Goal: Task Accomplishment & Management: Use online tool/utility

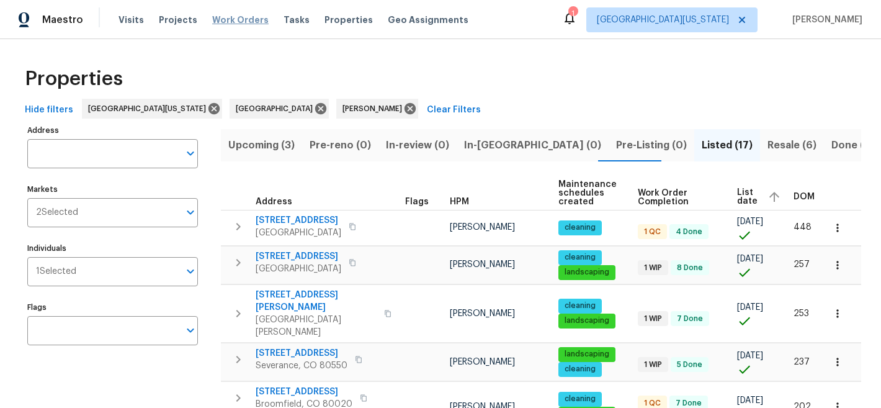
click at [222, 15] on span "Work Orders" at bounding box center [240, 20] width 56 height 12
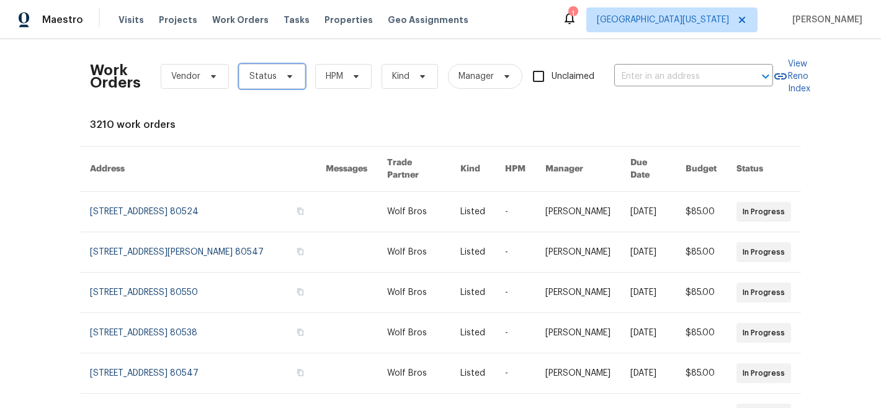
click at [267, 76] on span "Status" at bounding box center [262, 76] width 27 height 12
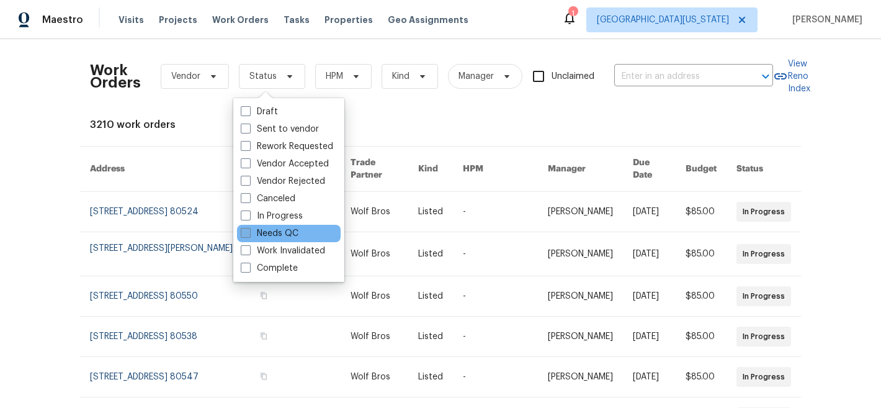
click at [279, 227] on label "Needs QC" at bounding box center [270, 233] width 58 height 12
click at [249, 227] on input "Needs QC" at bounding box center [245, 231] width 8 height 8
checkbox input "true"
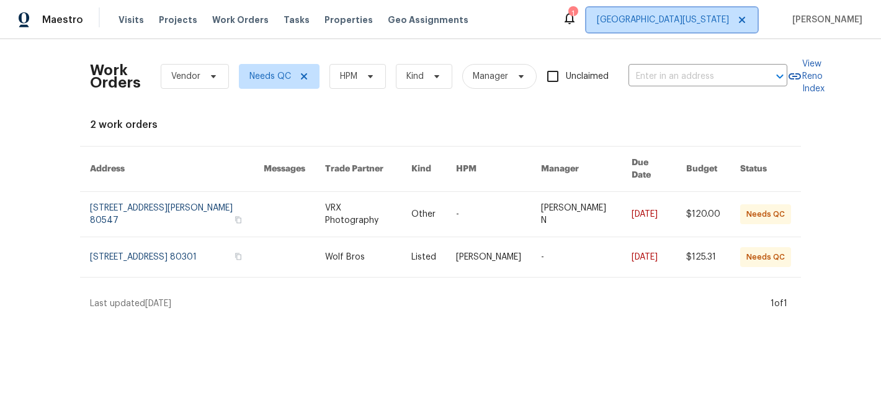
click at [711, 26] on span "[GEOGRAPHIC_DATA][US_STATE]" at bounding box center [671, 19] width 171 height 25
click at [589, 42] on div "Work Orders Vendor Needs QC HPM Kind Manager Unclaimed ​ View Reno Index 2 work…" at bounding box center [440, 179] width 881 height 281
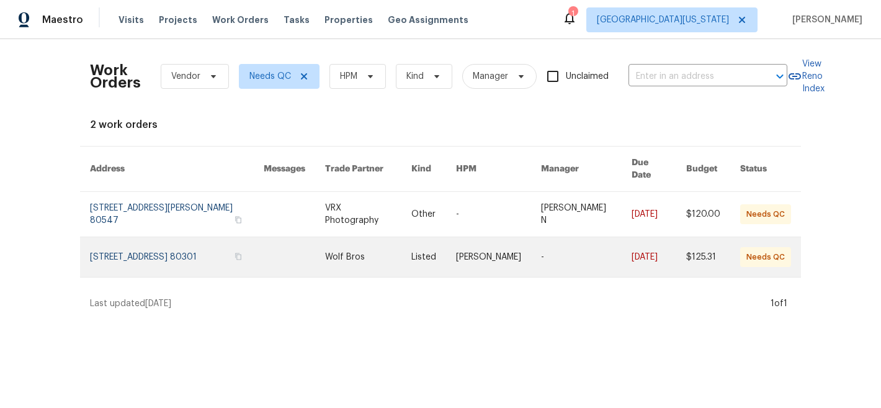
click at [325, 246] on link at bounding box center [294, 257] width 61 height 40
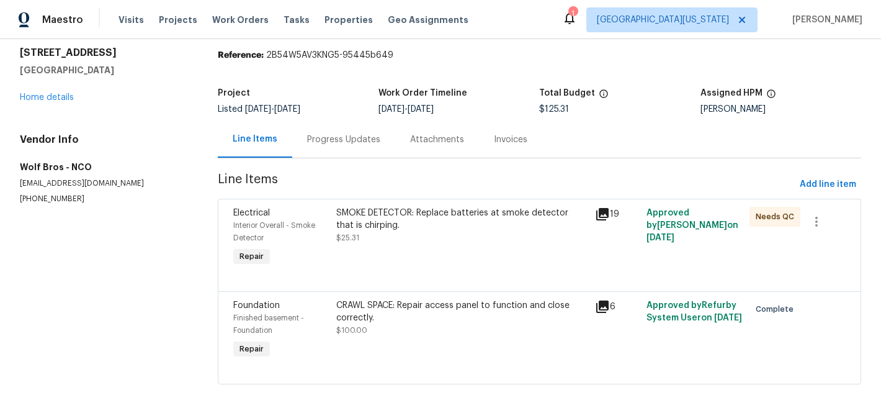
scroll to position [61, 0]
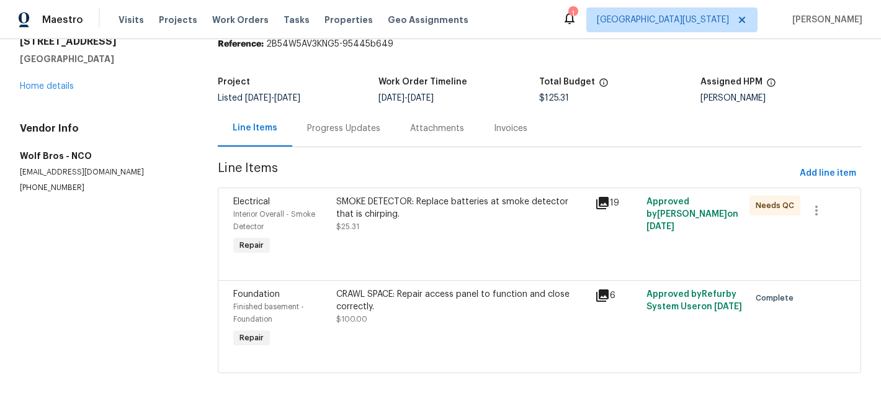
click at [458, 198] on div "SMOKE DETECTOR: Replace batteries at smoke detector that is chirping." at bounding box center [461, 207] width 251 height 25
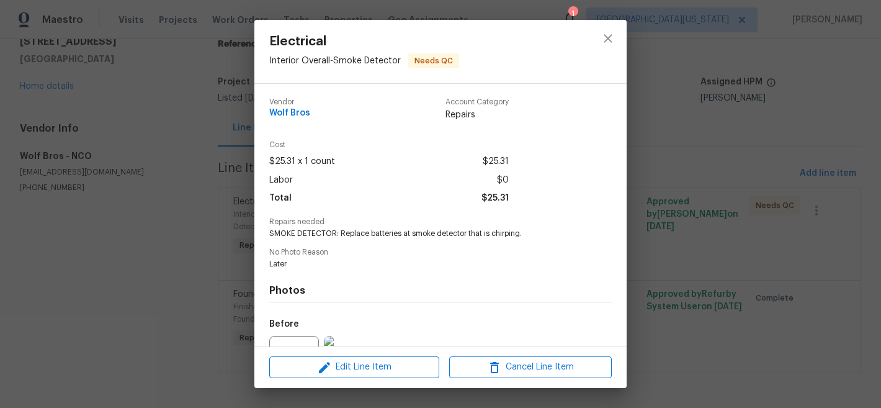
scroll to position [299, 0]
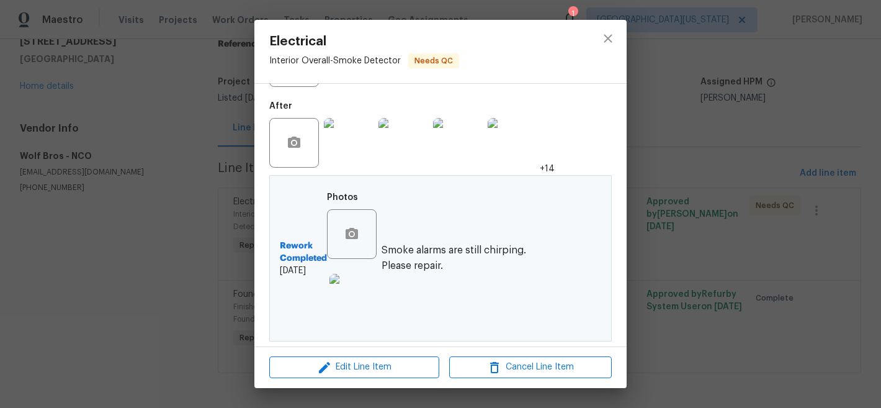
click at [335, 135] on img at bounding box center [349, 143] width 50 height 50
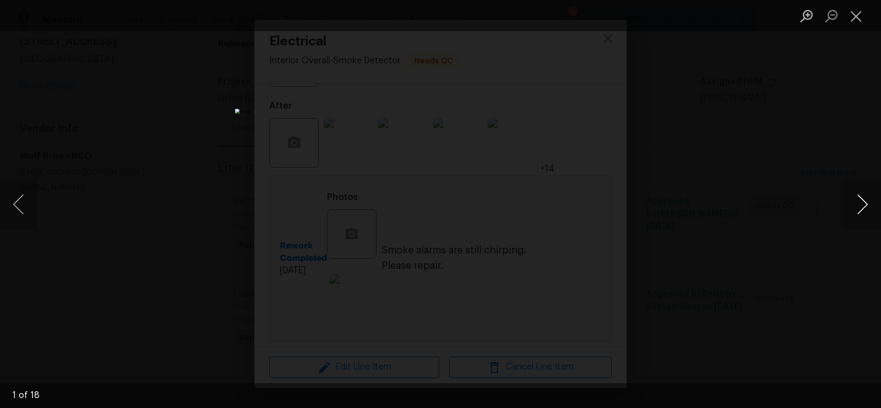
click at [851, 204] on button "Next image" at bounding box center [862, 204] width 37 height 50
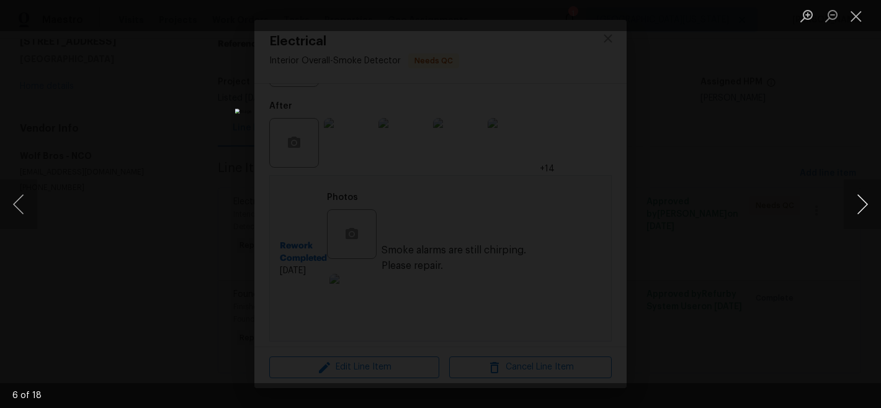
click at [851, 204] on button "Next image" at bounding box center [862, 204] width 37 height 50
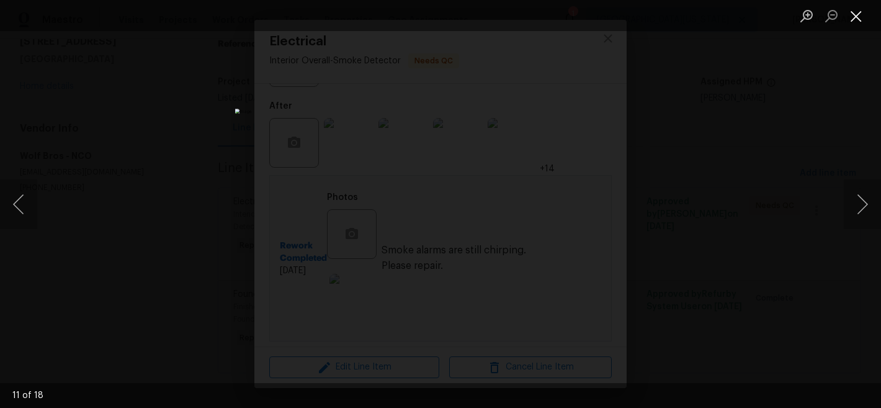
click at [860, 17] on button "Close lightbox" at bounding box center [856, 16] width 25 height 22
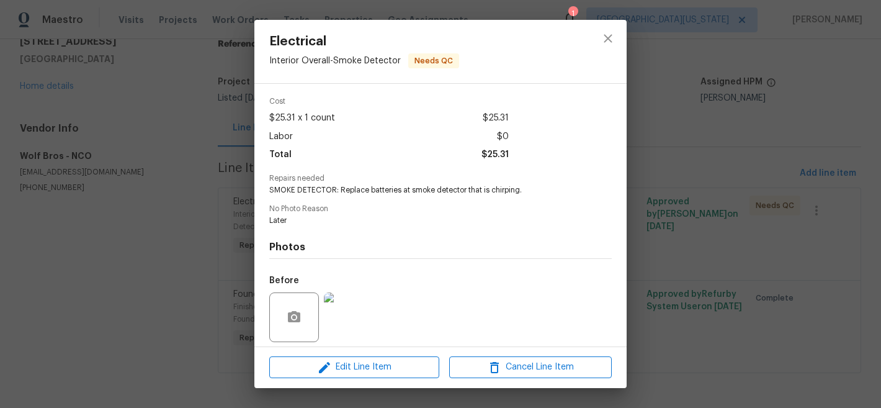
scroll to position [0, 0]
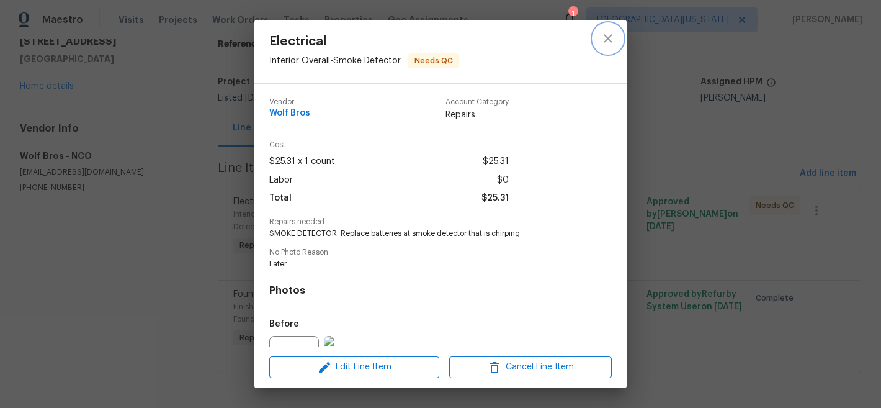
click at [604, 38] on icon "close" at bounding box center [608, 38] width 15 height 15
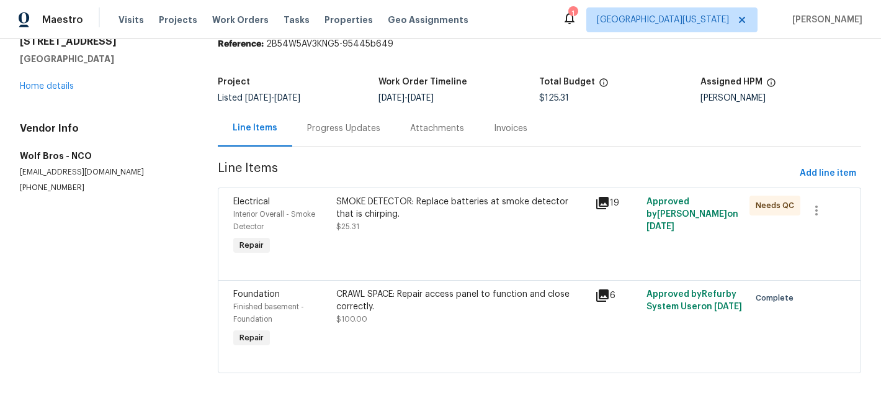
click at [434, 210] on div "SMOKE DETECTOR: Replace batteries at smoke detector that is chirping. $25.31" at bounding box center [461, 213] width 251 height 37
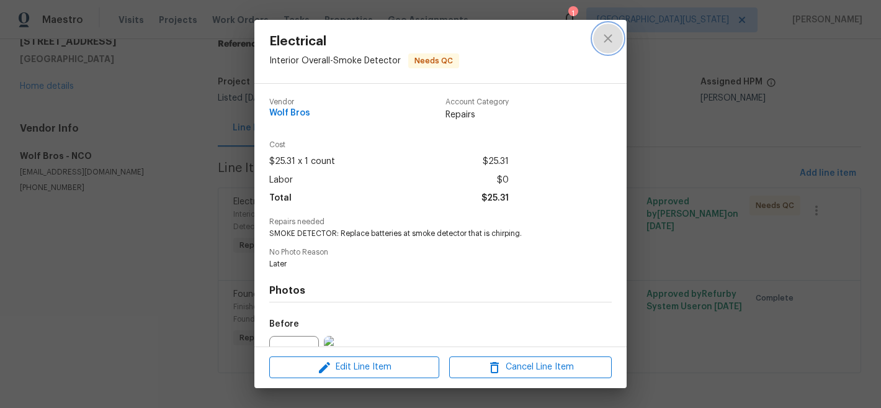
click at [609, 42] on icon "close" at bounding box center [608, 38] width 15 height 15
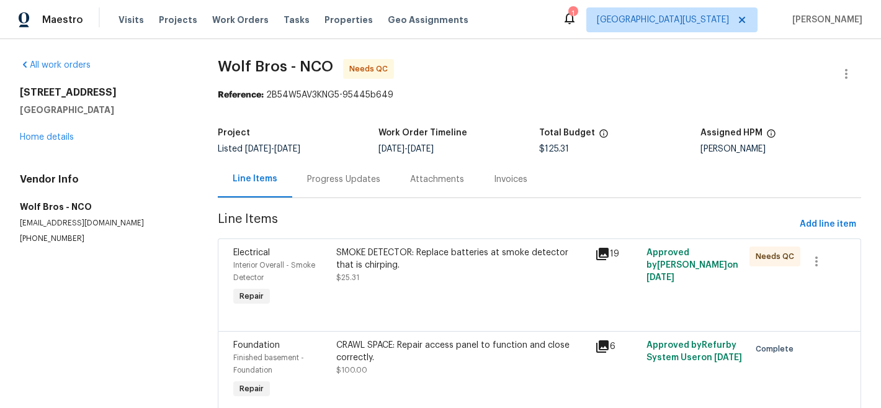
click at [319, 183] on div "Progress Updates" at bounding box center [343, 179] width 73 height 12
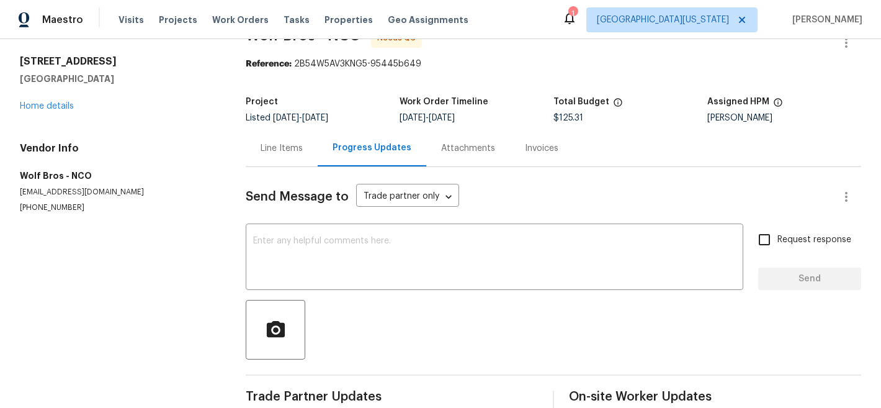
scroll to position [63, 0]
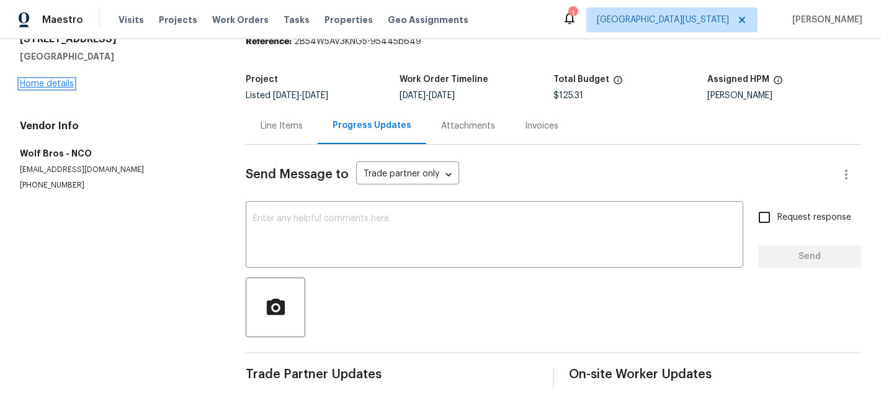
click at [48, 79] on link "Home details" at bounding box center [47, 83] width 54 height 9
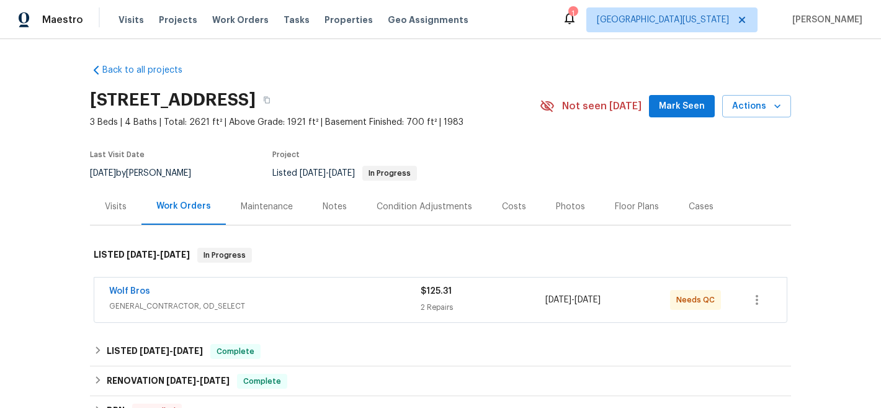
click at [132, 299] on div "Wolf Bros" at bounding box center [265, 292] width 312 height 15
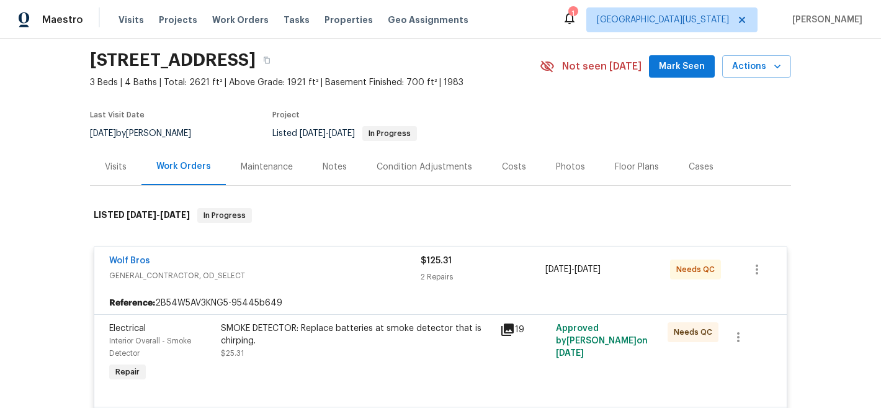
scroll to position [88, 0]
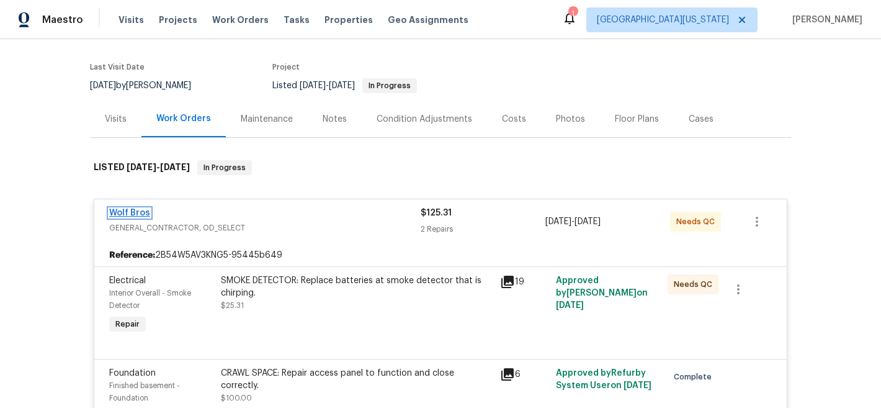
click at [140, 213] on link "Wolf Bros" at bounding box center [129, 213] width 41 height 9
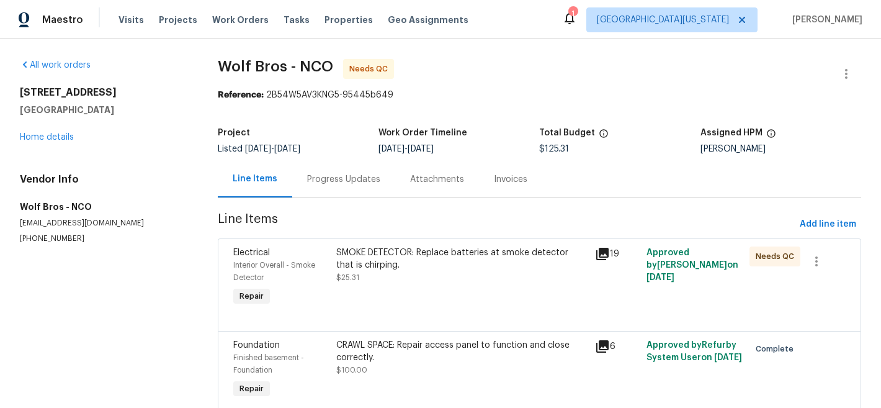
click at [472, 268] on div "SMOKE DETECTOR: Replace batteries at smoke detector that is chirping." at bounding box center [461, 258] width 251 height 25
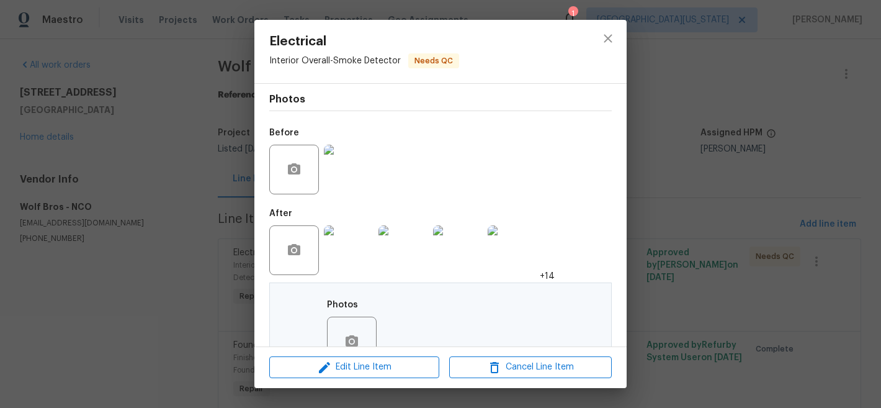
scroll to position [299, 0]
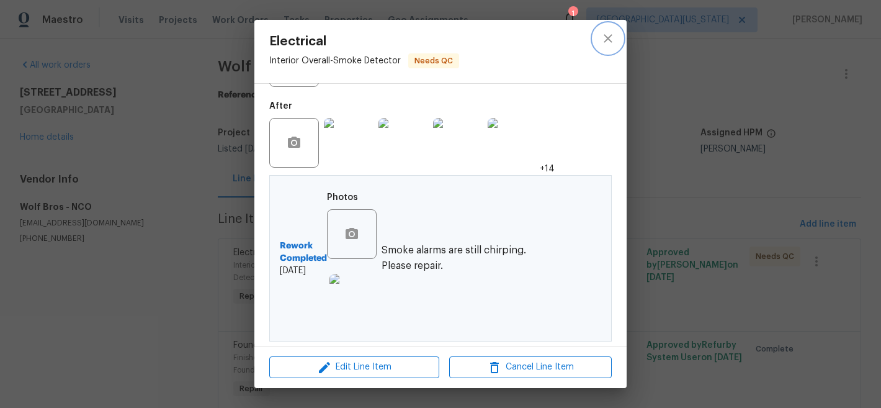
click at [611, 39] on icon "close" at bounding box center [608, 38] width 15 height 15
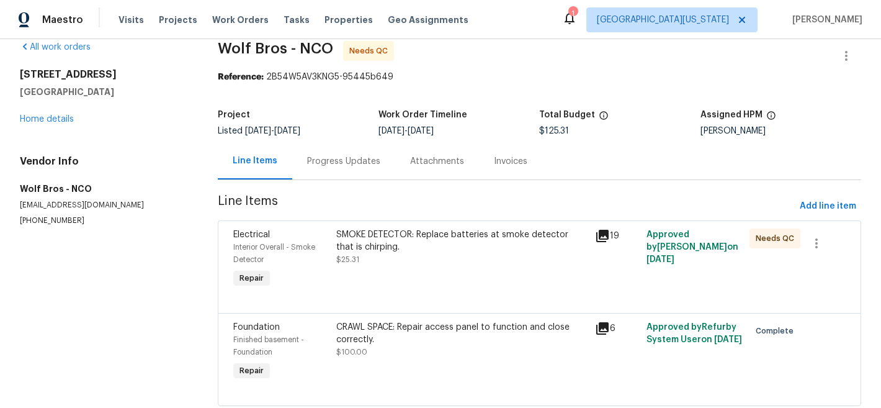
scroll to position [61, 0]
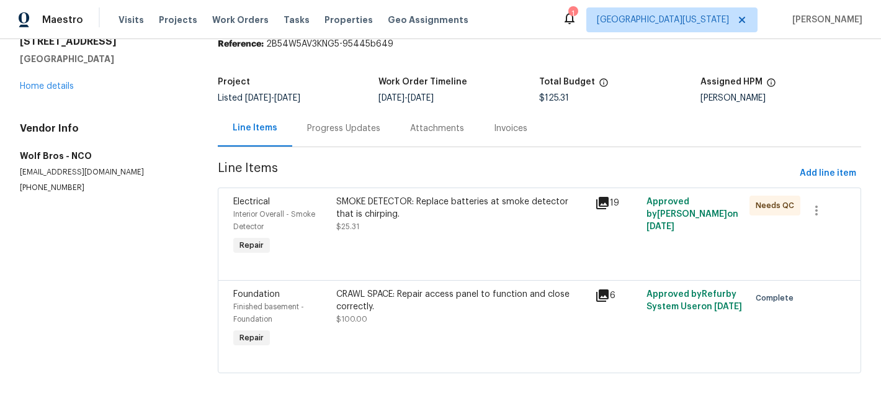
click at [530, 198] on div "SMOKE DETECTOR: Replace batteries at smoke detector that is chirping." at bounding box center [461, 207] width 251 height 25
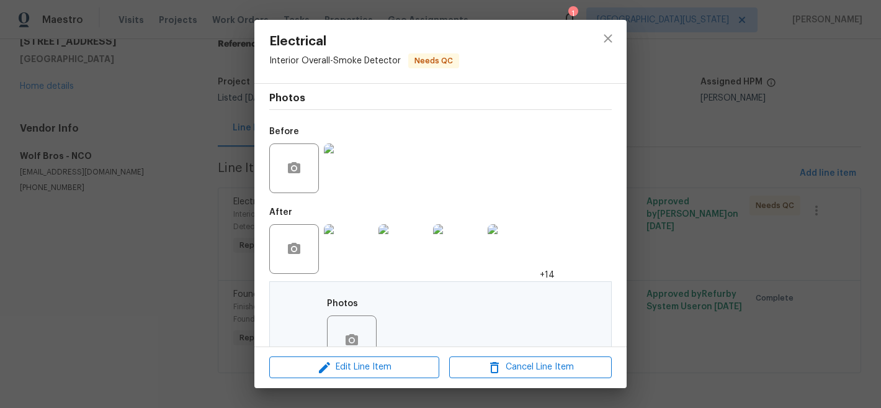
scroll to position [299, 0]
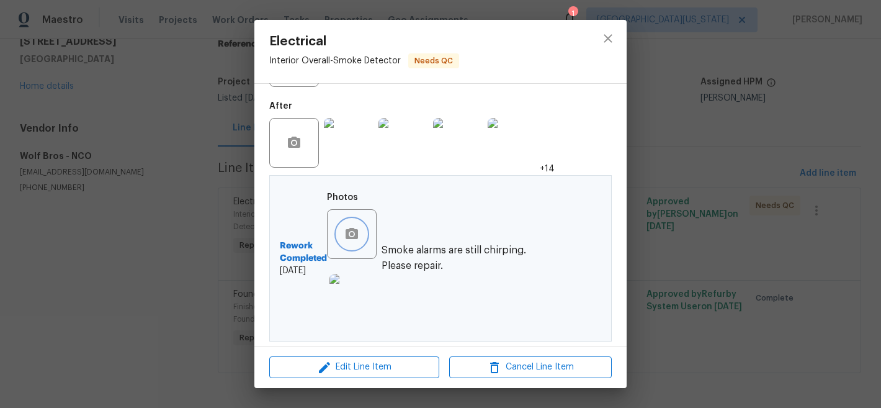
click at [353, 240] on icon "button" at bounding box center [351, 234] width 15 height 15
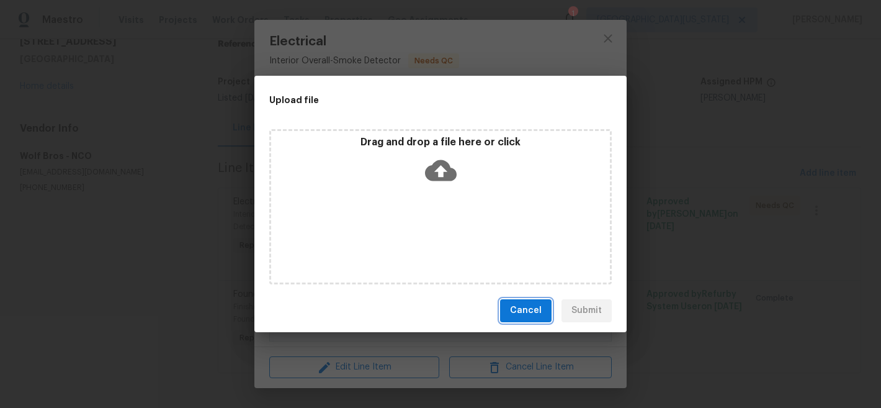
click at [528, 312] on span "Cancel" at bounding box center [526, 311] width 32 height 16
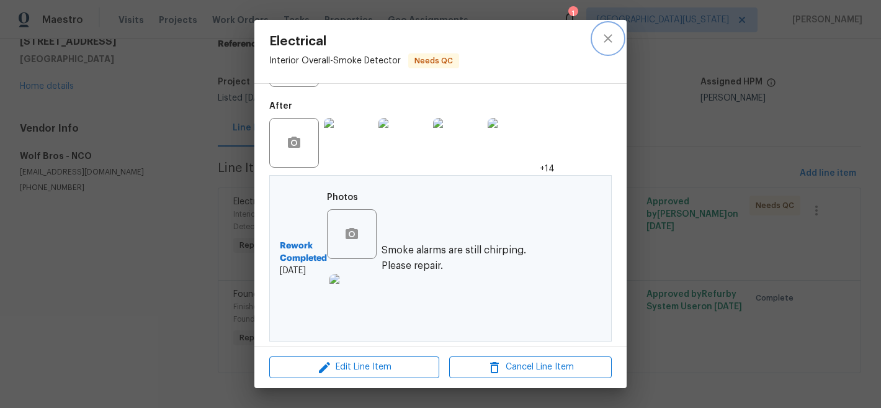
click at [613, 35] on icon "close" at bounding box center [608, 38] width 15 height 15
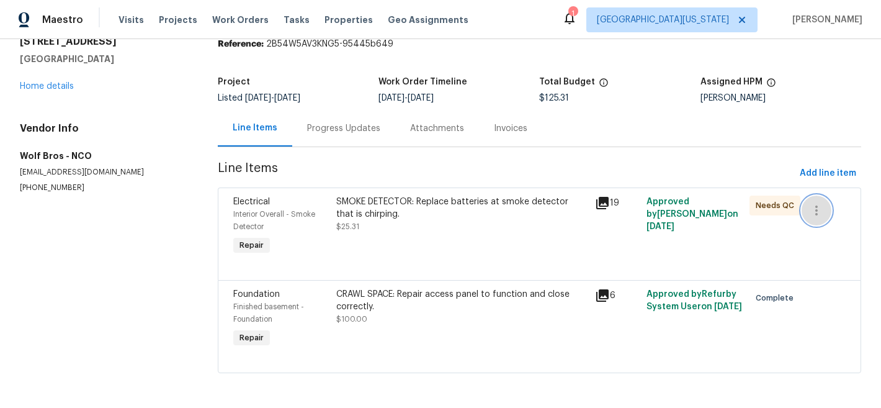
click at [820, 203] on button "button" at bounding box center [817, 210] width 30 height 30
click at [801, 237] on div at bounding box center [440, 204] width 881 height 408
click at [441, 195] on div "SMOKE DETECTOR: Replace batteries at smoke detector that is chirping." at bounding box center [461, 207] width 251 height 25
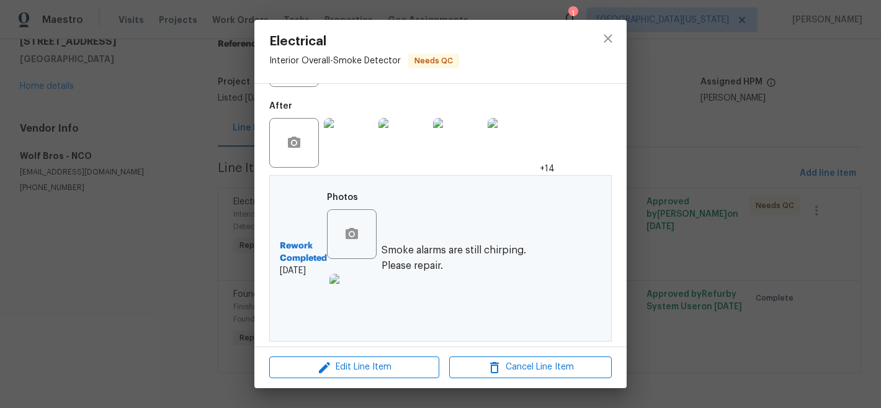
click at [408, 146] on img at bounding box center [404, 143] width 50 height 50
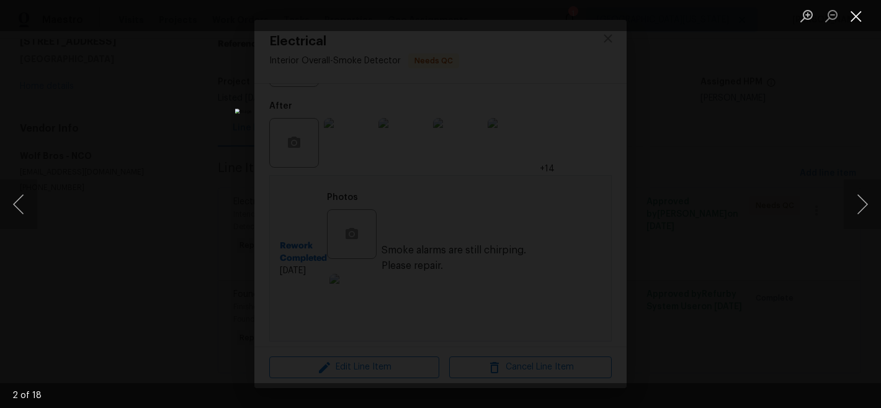
click at [863, 16] on button "Close lightbox" at bounding box center [856, 16] width 25 height 22
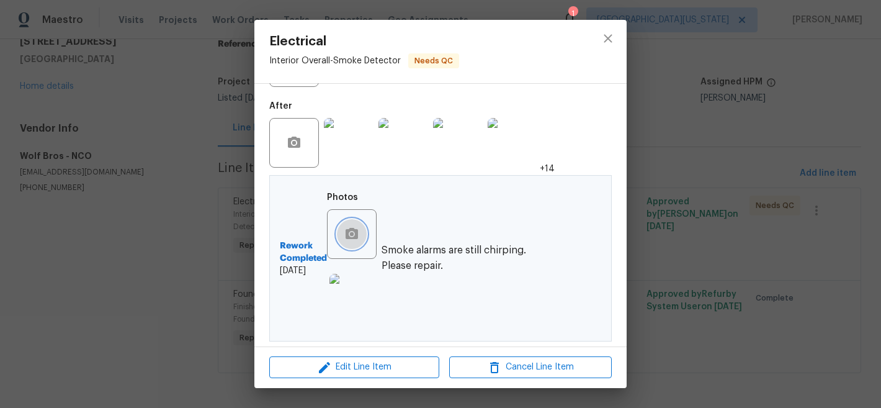
click at [339, 240] on button "button" at bounding box center [352, 234] width 30 height 30
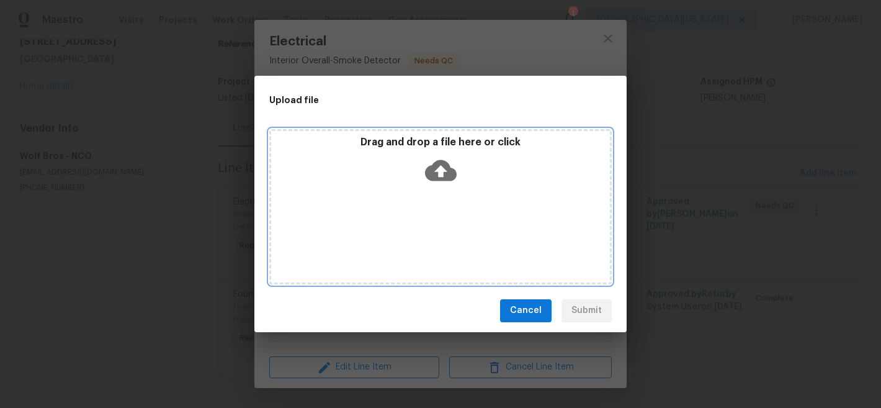
click at [436, 171] on icon at bounding box center [441, 169] width 32 height 21
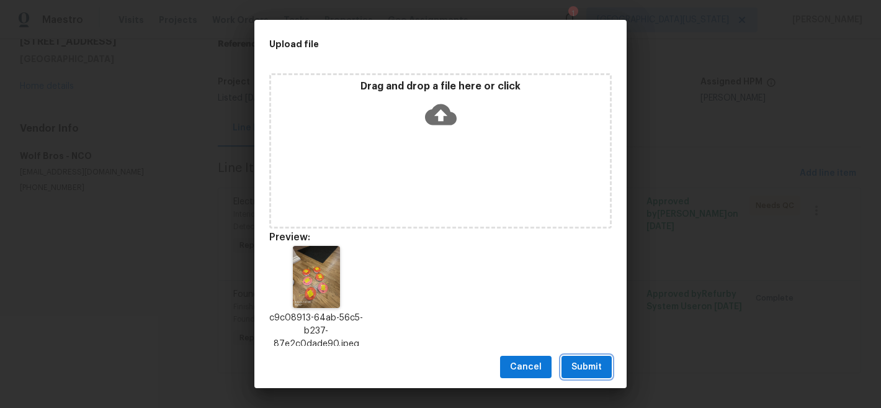
drag, startPoint x: 578, startPoint y: 364, endPoint x: 580, endPoint y: 357, distance: 6.7
click at [578, 364] on span "Submit" at bounding box center [587, 367] width 30 height 16
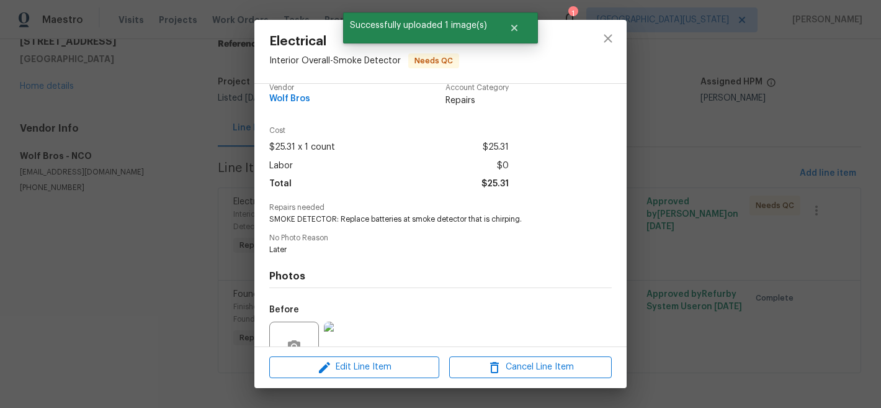
scroll to position [0, 0]
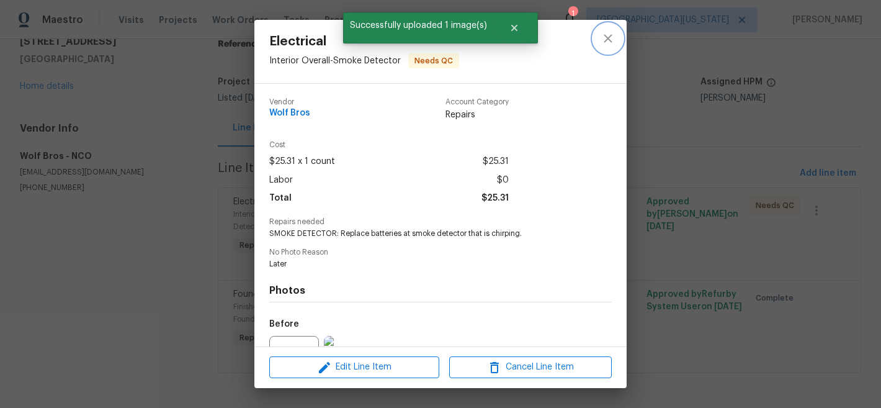
click at [604, 33] on icon "close" at bounding box center [608, 38] width 15 height 15
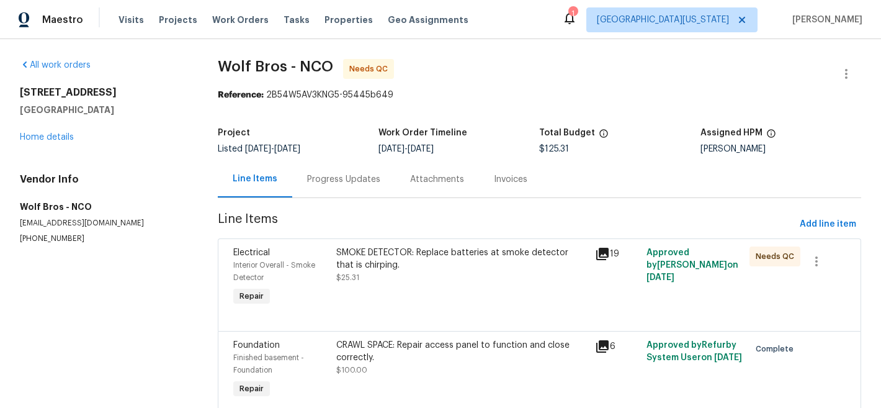
click at [510, 266] on div "SMOKE DETECTOR: Replace batteries at smoke detector that is chirping." at bounding box center [461, 258] width 251 height 25
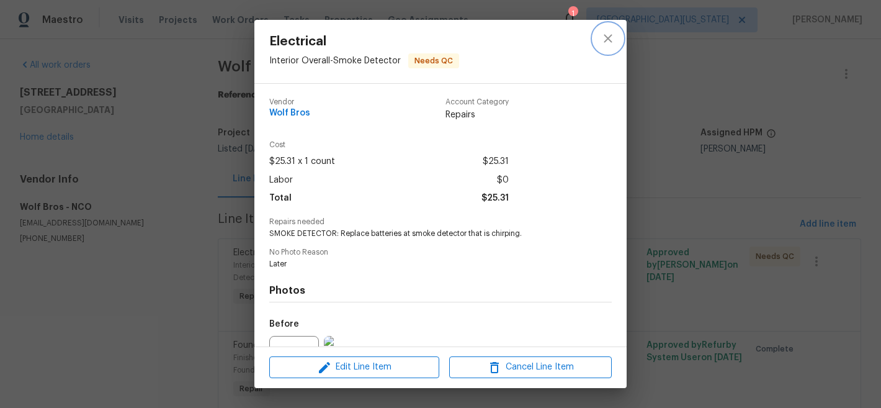
click at [609, 44] on icon "close" at bounding box center [608, 38] width 15 height 15
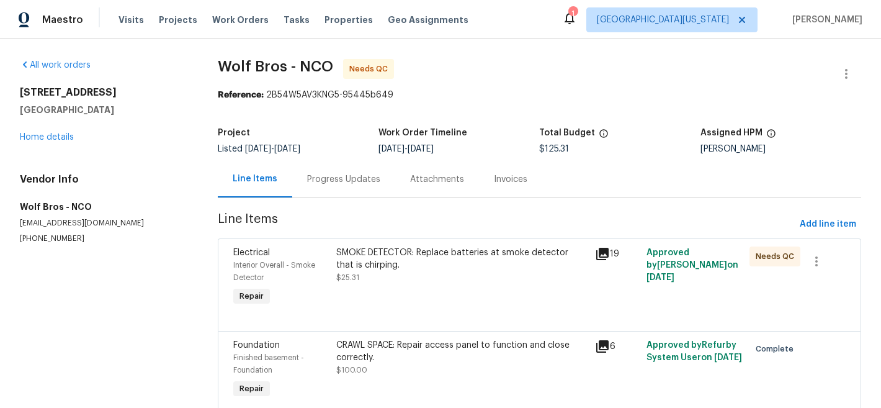
click at [519, 84] on span "Wolf Bros - NCO Needs QC" at bounding box center [525, 74] width 614 height 30
click at [33, 137] on link "Home details" at bounding box center [47, 137] width 54 height 9
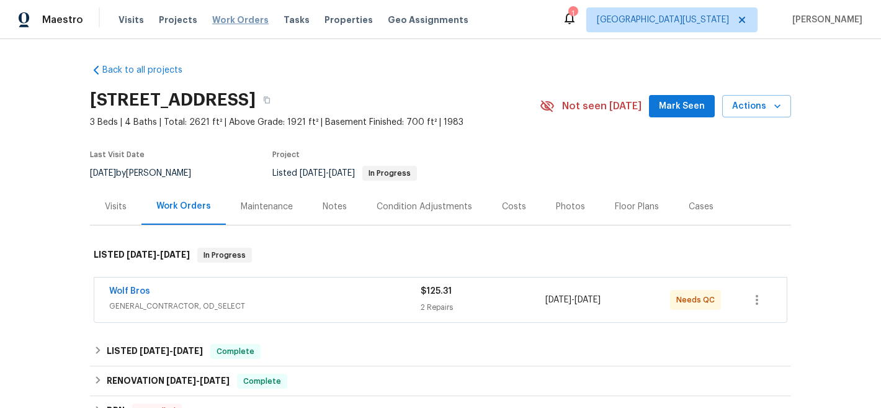
click at [214, 17] on span "Work Orders" at bounding box center [240, 20] width 56 height 12
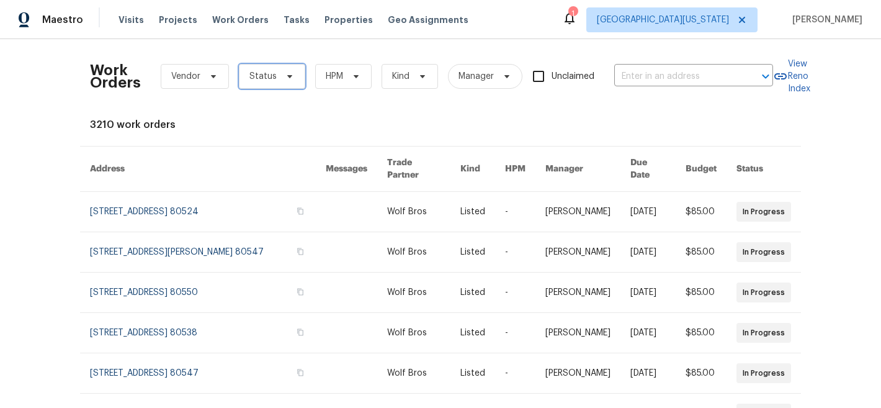
click at [249, 78] on span "Status" at bounding box center [262, 76] width 27 height 12
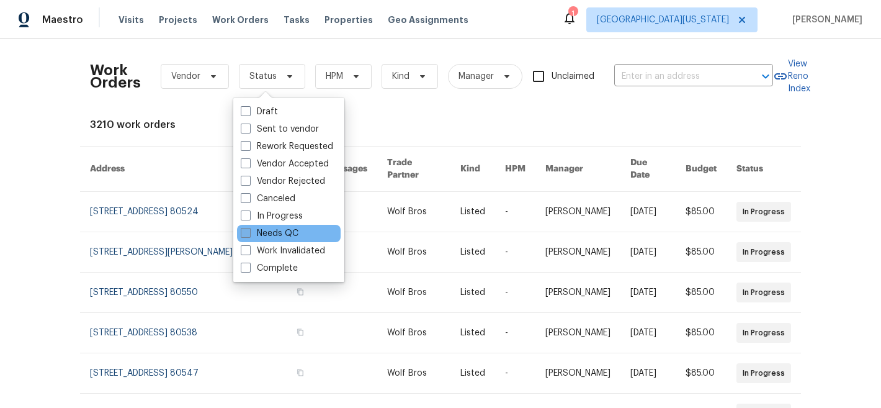
click at [261, 233] on label "Needs QC" at bounding box center [270, 233] width 58 height 12
click at [249, 233] on input "Needs QC" at bounding box center [245, 231] width 8 height 8
checkbox input "true"
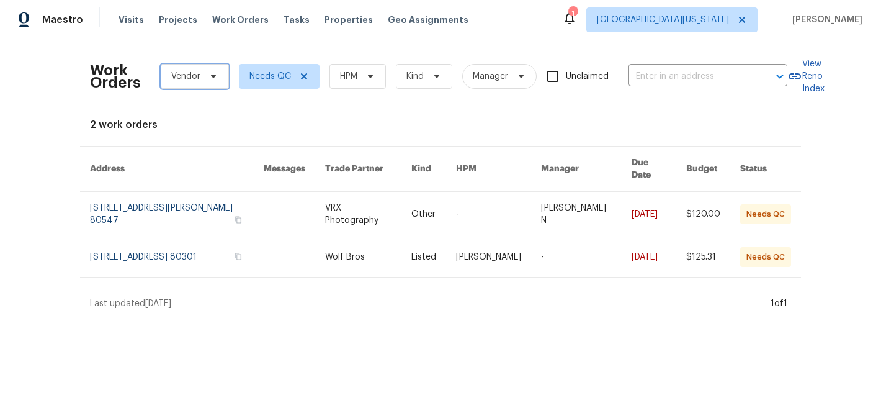
click at [209, 71] on icon at bounding box center [214, 76] width 10 height 10
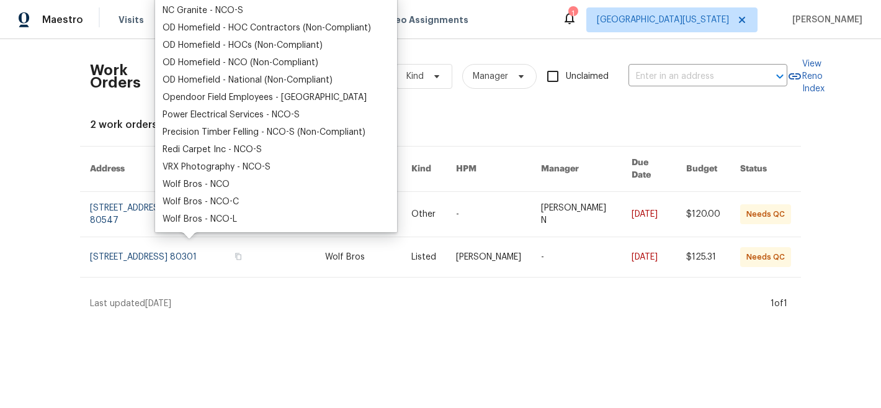
scroll to position [238, 0]
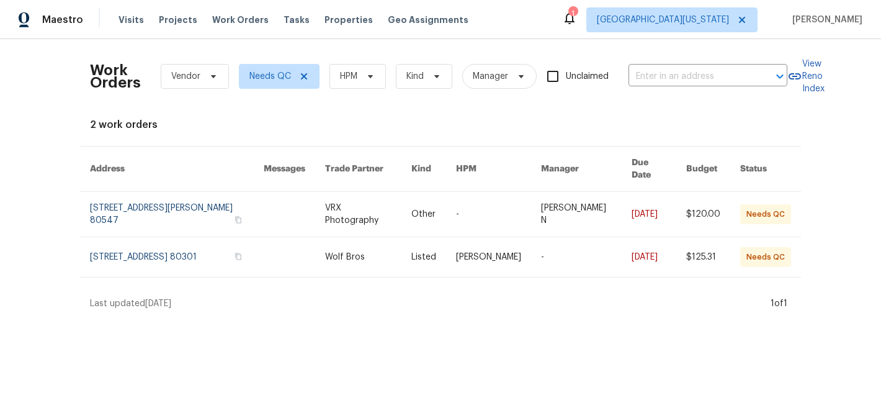
click at [516, 13] on div "Maestro Visits Projects Work Orders Tasks Properties Geo Assignments 1 Northern…" at bounding box center [440, 19] width 881 height 39
click at [301, 76] on icon at bounding box center [304, 76] width 6 height 6
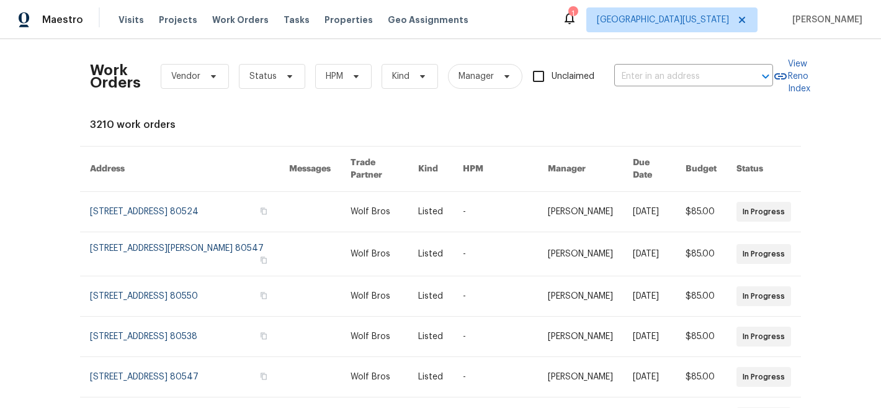
click at [247, 127] on div "3210 work orders" at bounding box center [440, 125] width 701 height 12
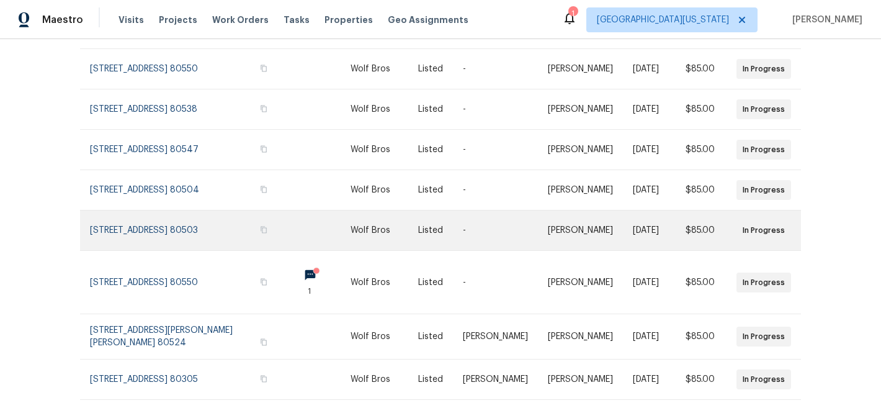
scroll to position [306, 0]
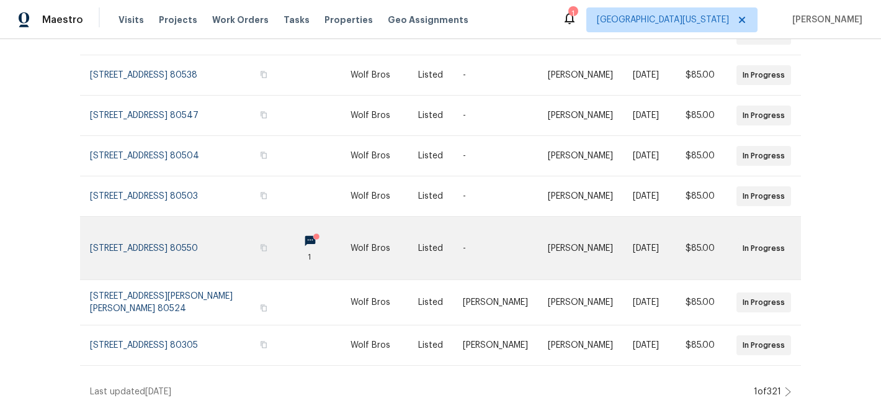
click at [245, 228] on link at bounding box center [189, 248] width 199 height 63
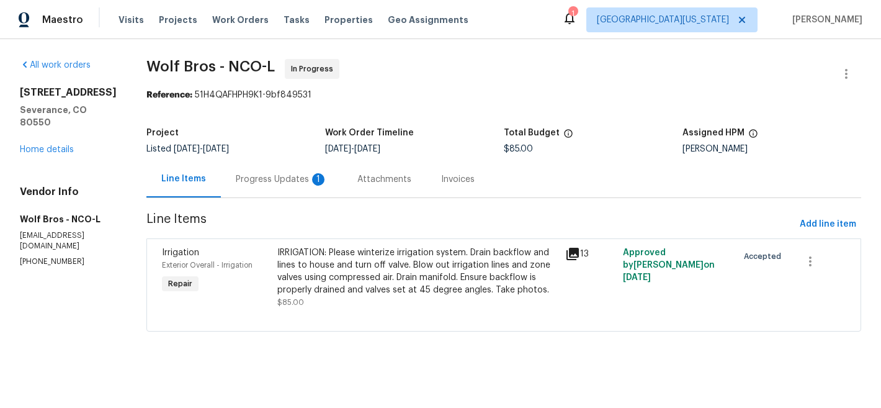
click at [295, 176] on div "Progress Updates 1" at bounding box center [282, 179] width 92 height 12
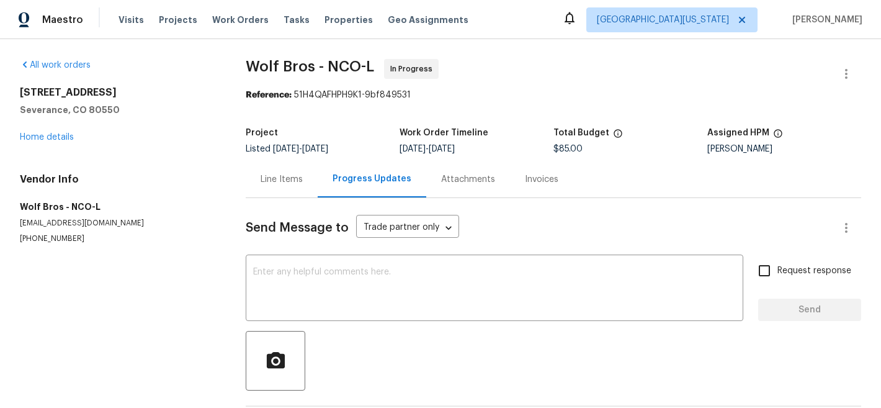
click at [389, 177] on div "Progress Updates" at bounding box center [372, 179] width 79 height 12
click at [32, 139] on link "Home details" at bounding box center [47, 137] width 54 height 9
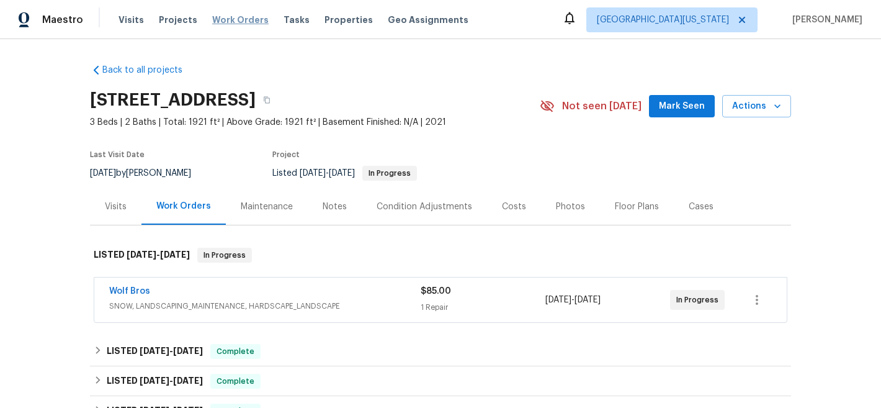
click at [241, 24] on span "Work Orders" at bounding box center [240, 20] width 56 height 12
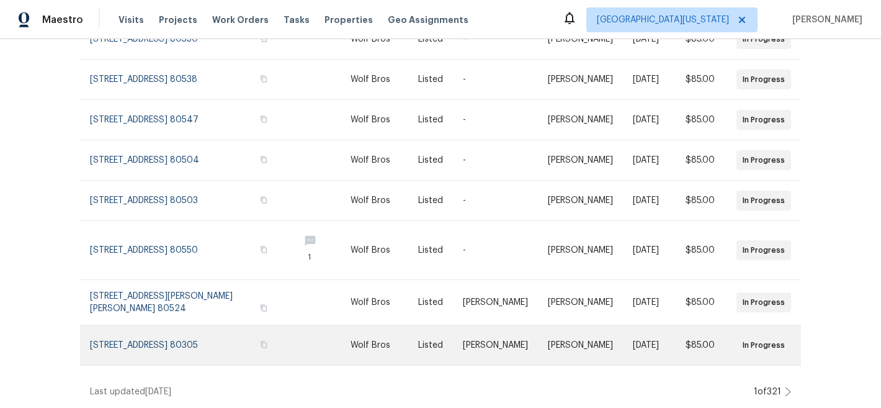
scroll to position [302, 0]
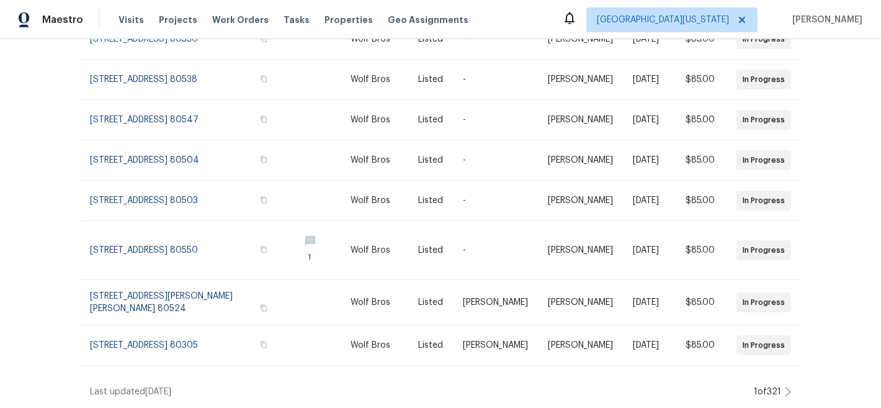
click at [785, 387] on icon at bounding box center [788, 392] width 6 height 10
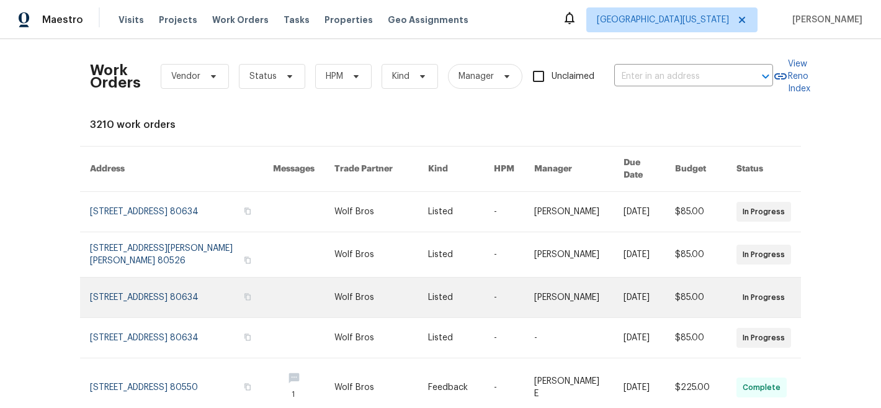
scroll to position [0, 0]
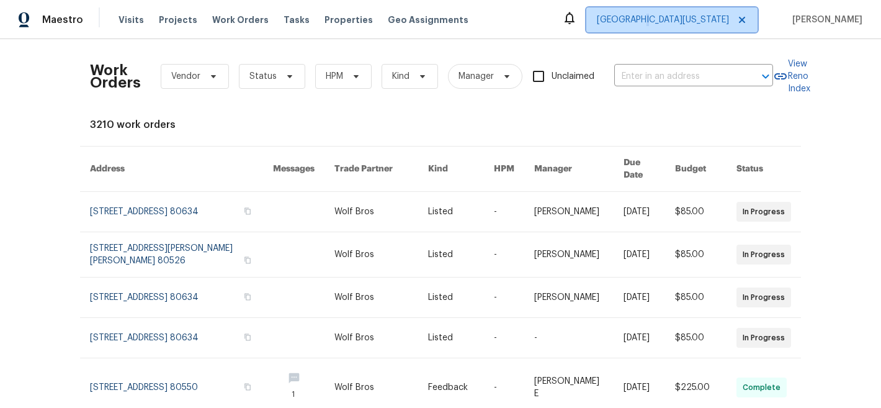
click at [704, 19] on span "[GEOGRAPHIC_DATA][US_STATE]" at bounding box center [663, 20] width 132 height 12
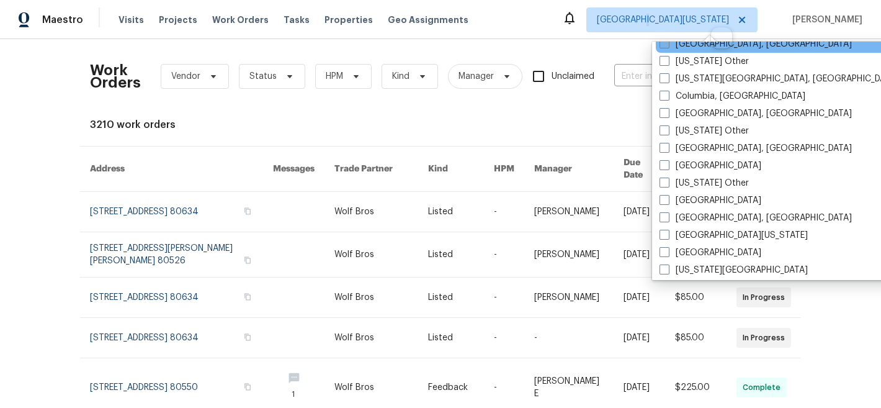
scroll to position [366, 0]
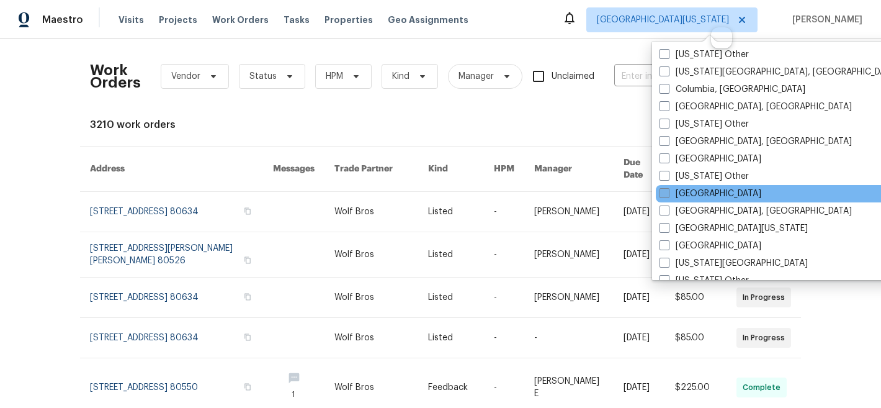
click at [699, 192] on label "[GEOGRAPHIC_DATA]" at bounding box center [711, 193] width 102 height 12
click at [668, 192] on input "[GEOGRAPHIC_DATA]" at bounding box center [664, 191] width 8 height 8
checkbox input "true"
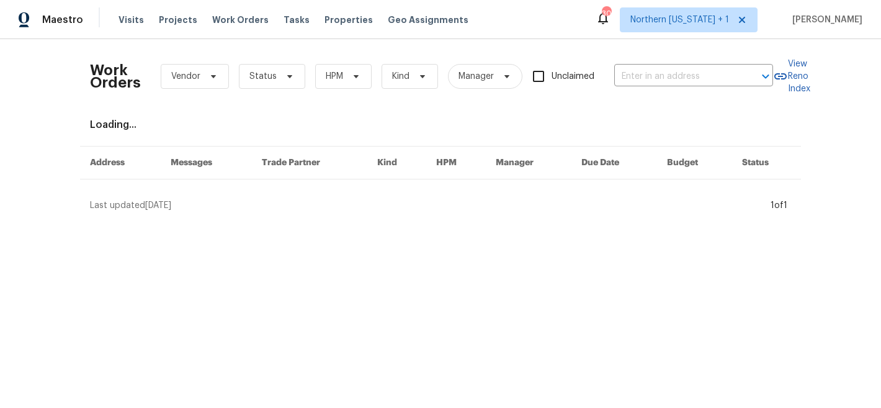
click at [470, 129] on div "Loading..." at bounding box center [440, 125] width 701 height 12
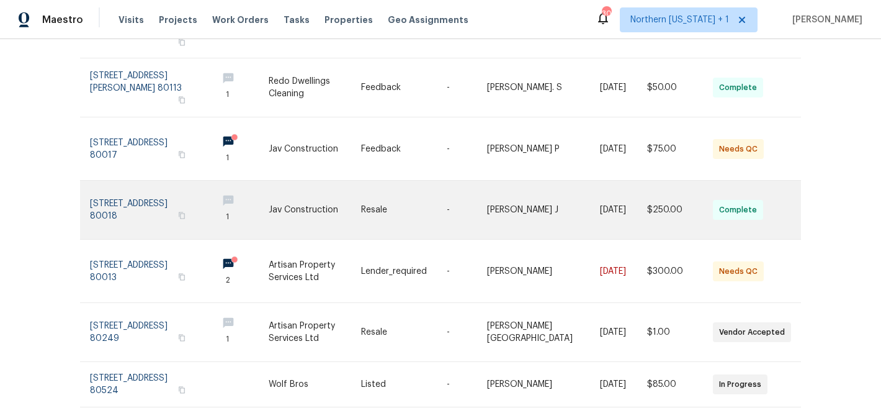
scroll to position [382, 0]
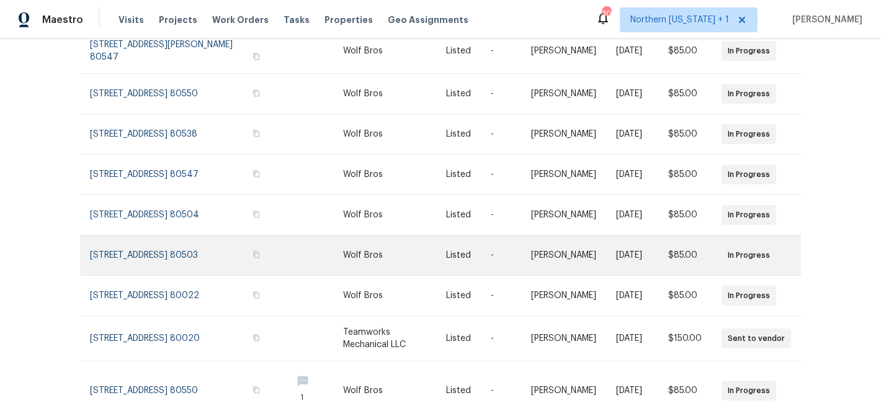
scroll to position [187, 0]
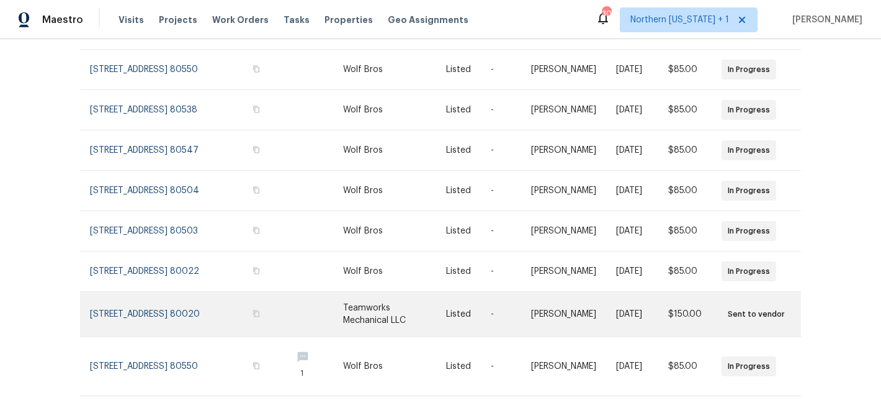
click at [390, 333] on link at bounding box center [394, 314] width 102 height 45
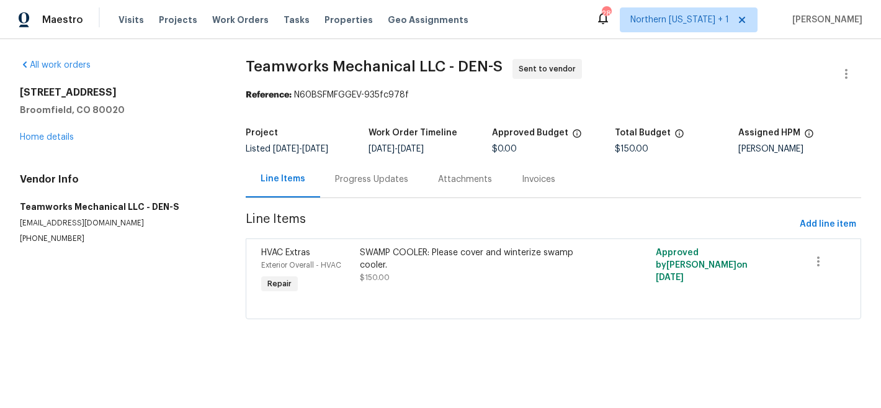
click at [344, 187] on div "Progress Updates" at bounding box center [371, 179] width 103 height 37
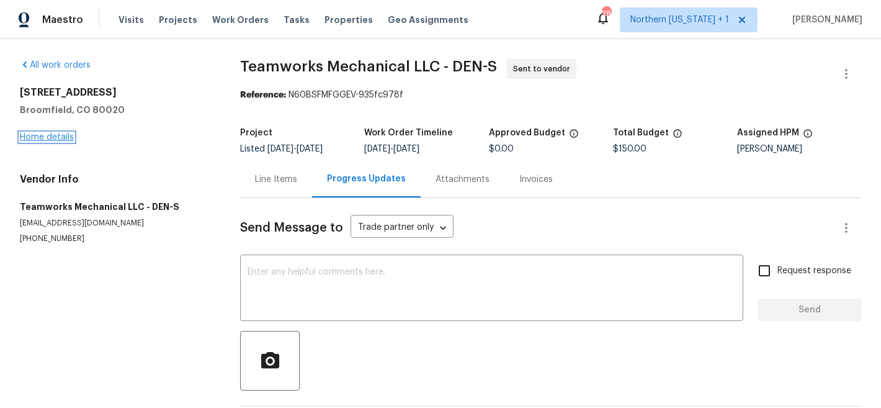
click at [50, 136] on link "Home details" at bounding box center [47, 137] width 54 height 9
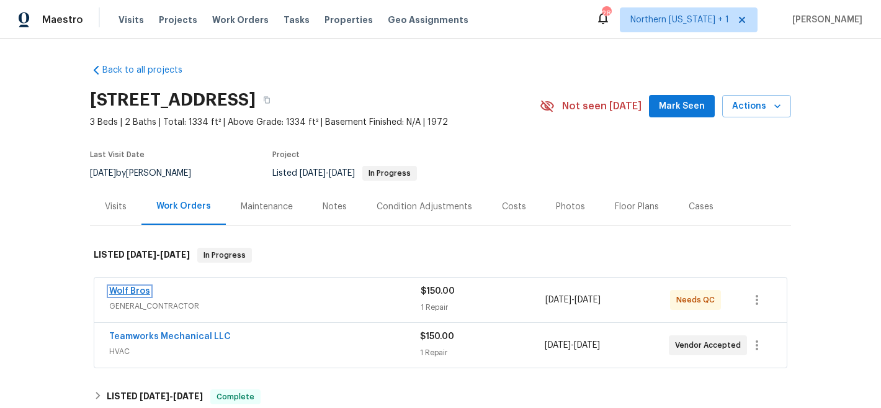
click at [130, 289] on link "Wolf Bros" at bounding box center [129, 291] width 41 height 9
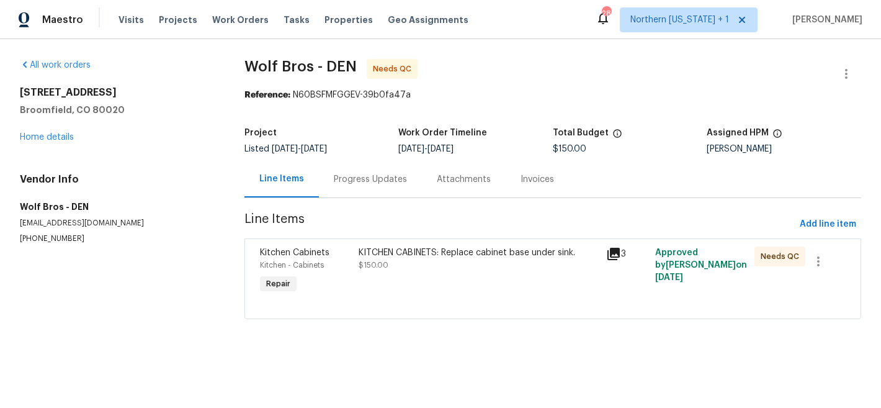
click at [447, 251] on div "KITCHEN CABINETS: Replace cabinet base under sink." at bounding box center [479, 252] width 240 height 12
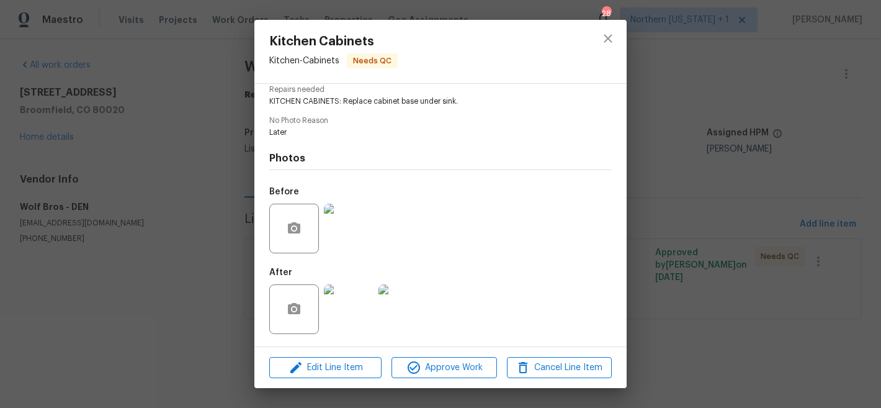
scroll to position [132, 0]
click at [480, 366] on span "Approve Work" at bounding box center [443, 368] width 97 height 16
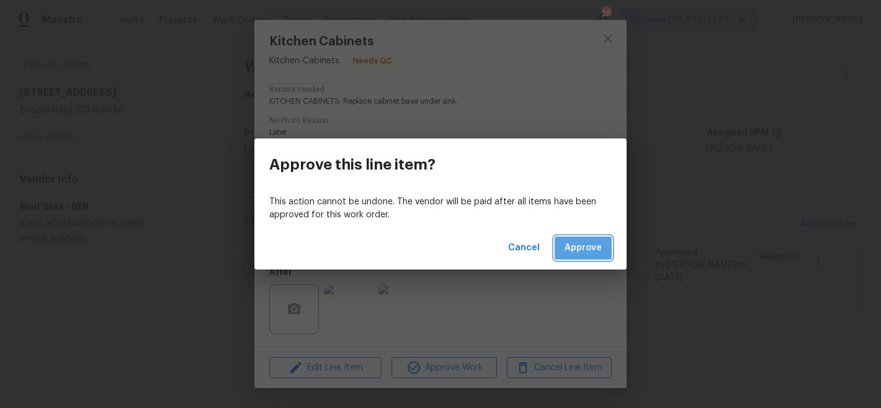
click at [582, 241] on span "Approve" at bounding box center [583, 248] width 37 height 16
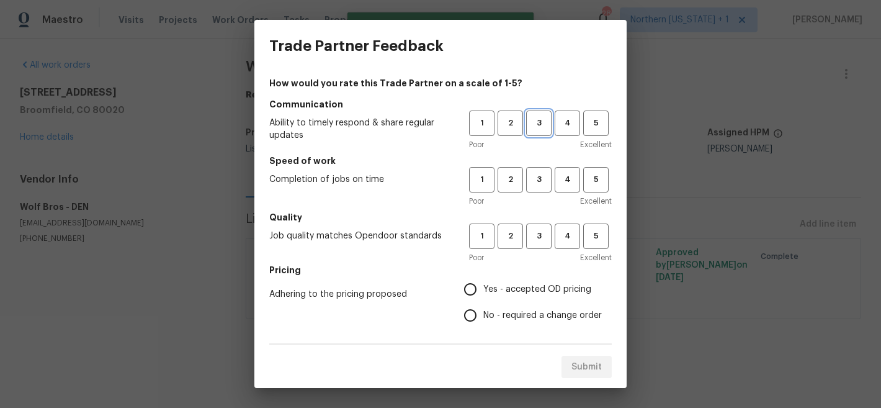
drag, startPoint x: 535, startPoint y: 112, endPoint x: 540, endPoint y: 164, distance: 51.7
click at [535, 112] on button "3" at bounding box center [538, 122] width 25 height 25
click at [539, 170] on button "3" at bounding box center [538, 179] width 25 height 25
click at [531, 222] on h5 "Quality" at bounding box center [440, 217] width 343 height 12
click at [528, 240] on span "3" at bounding box center [539, 236] width 23 height 14
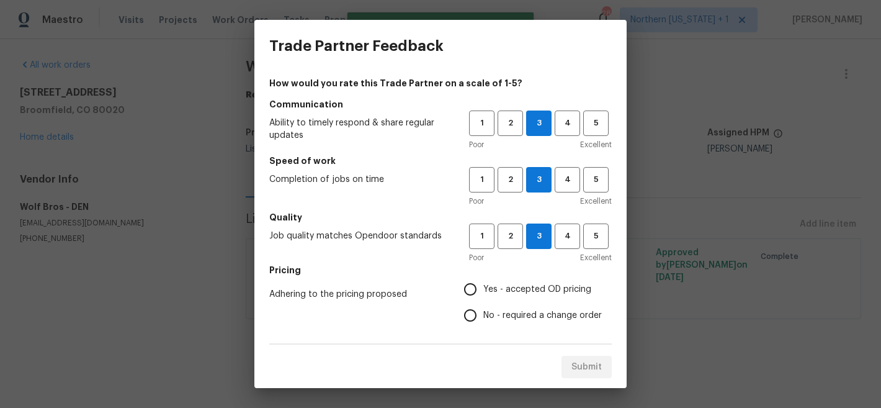
click at [483, 289] on span "Yes - accepted OD pricing" at bounding box center [537, 289] width 108 height 13
click at [476, 289] on input "Yes - accepted OD pricing" at bounding box center [470, 289] width 26 height 26
radio input "true"
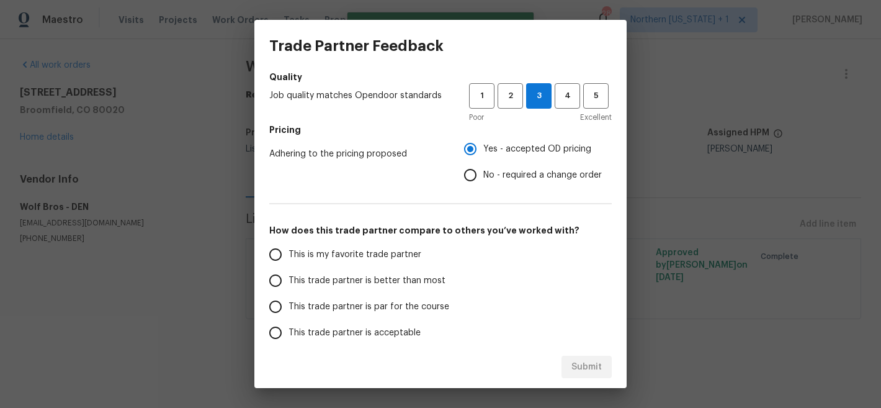
scroll to position [222, 0]
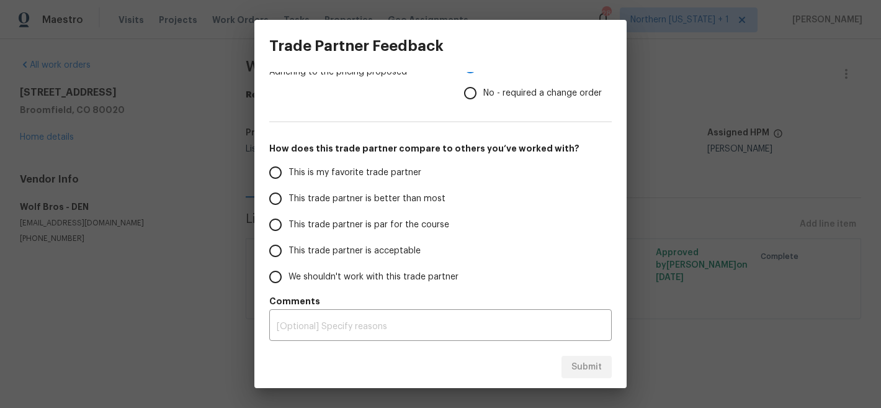
click at [307, 171] on span "This is my favorite trade partner" at bounding box center [355, 172] width 133 height 13
click at [289, 171] on input "This is my favorite trade partner" at bounding box center [276, 172] width 26 height 26
click at [584, 363] on span "Submit" at bounding box center [587, 367] width 30 height 16
radio input "true"
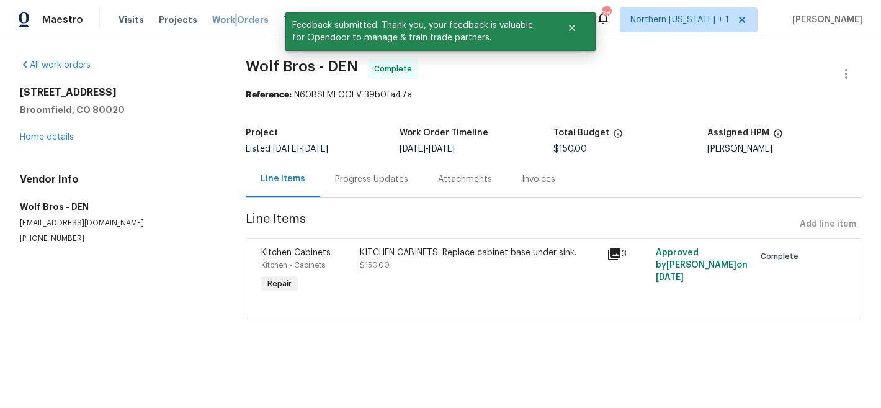
click at [226, 17] on span "Work Orders" at bounding box center [240, 20] width 56 height 12
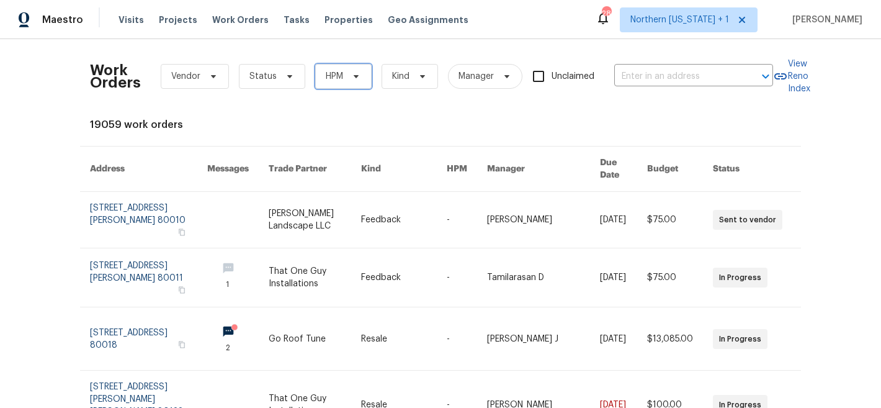
click at [330, 74] on span "HPM" at bounding box center [334, 76] width 17 height 12
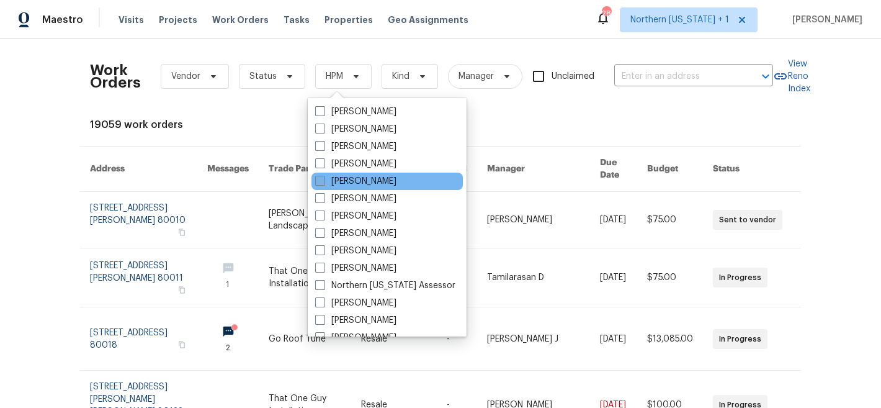
click at [366, 184] on label "[PERSON_NAME]" at bounding box center [355, 181] width 81 height 12
click at [323, 183] on input "[PERSON_NAME]" at bounding box center [319, 179] width 8 height 8
checkbox input "true"
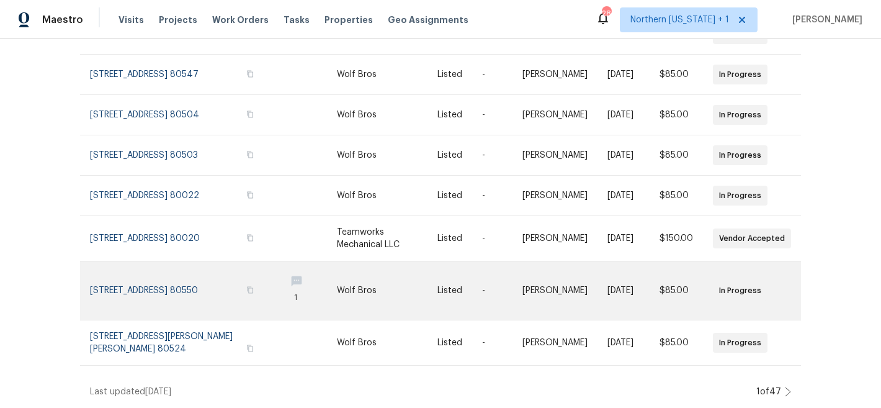
scroll to position [289, 0]
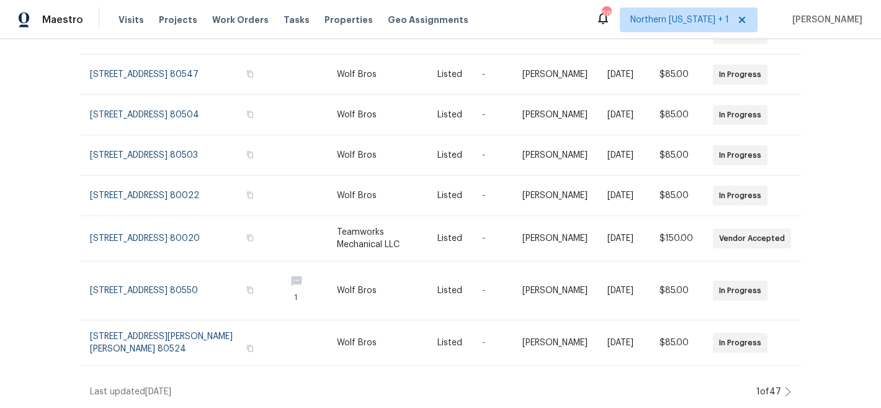
click at [785, 387] on icon at bounding box center [788, 392] width 6 height 10
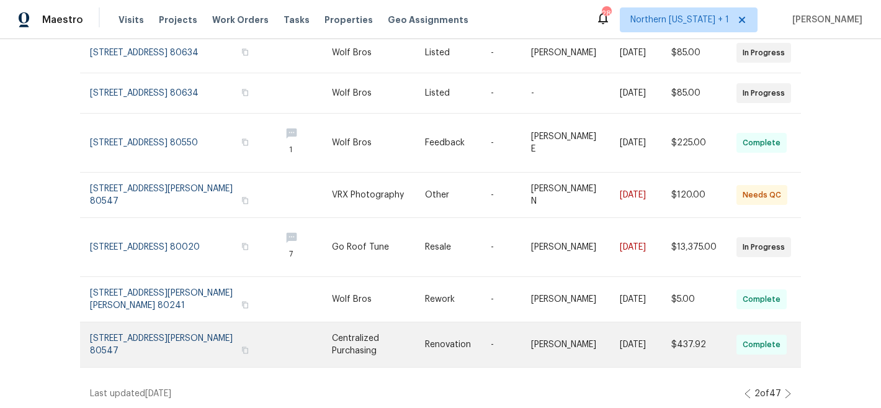
scroll to position [299, 0]
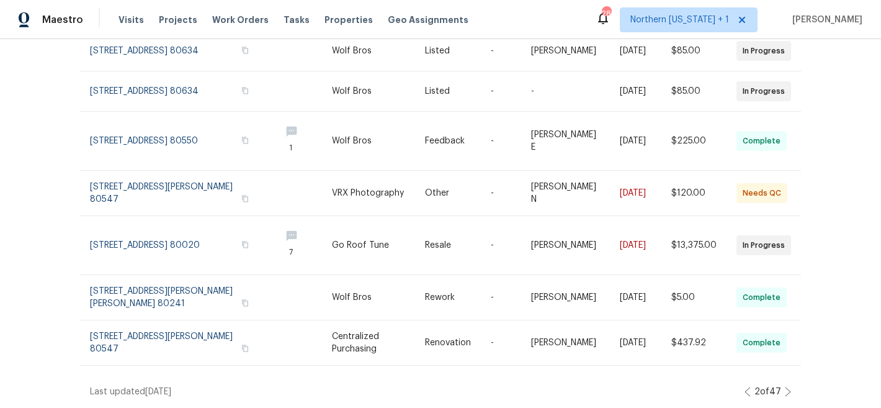
click at [786, 387] on icon at bounding box center [788, 391] width 5 height 9
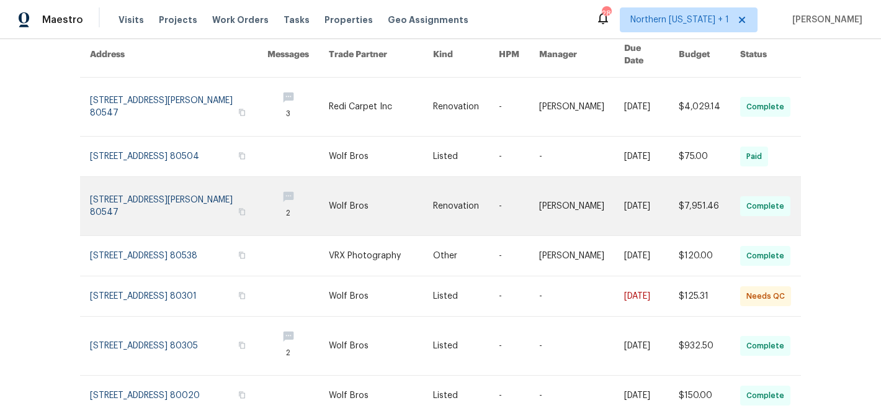
scroll to position [118, 0]
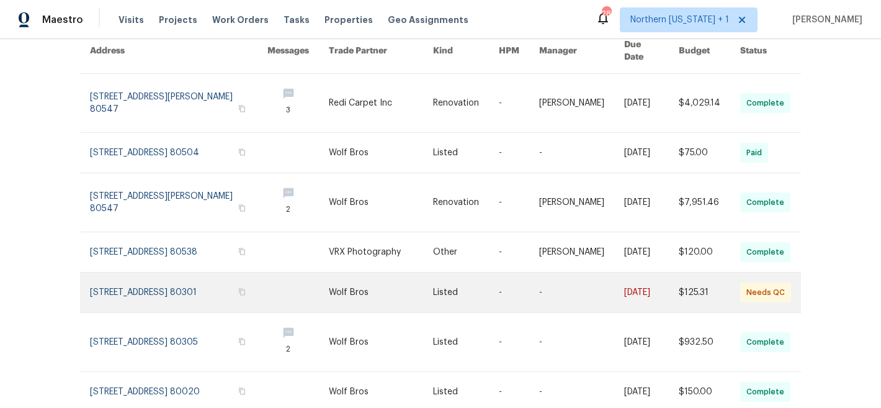
click at [440, 292] on link at bounding box center [466, 292] width 66 height 40
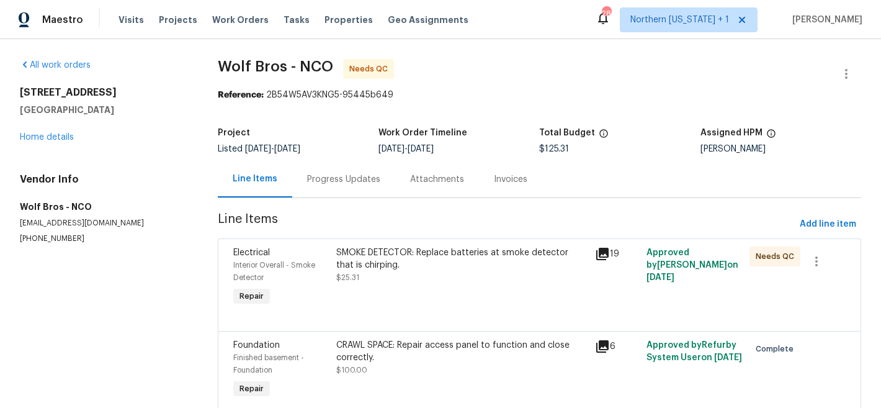
click at [527, 273] on div "SMOKE DETECTOR: Replace batteries at smoke detector that is chirping. $25.31" at bounding box center [461, 264] width 251 height 37
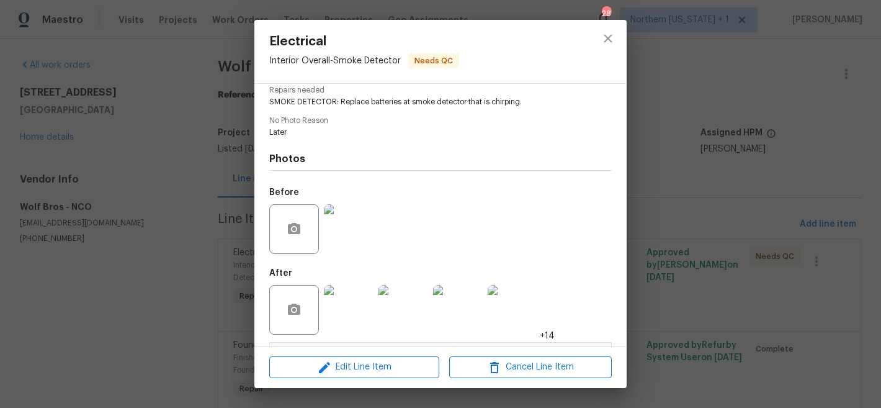
scroll to position [363, 0]
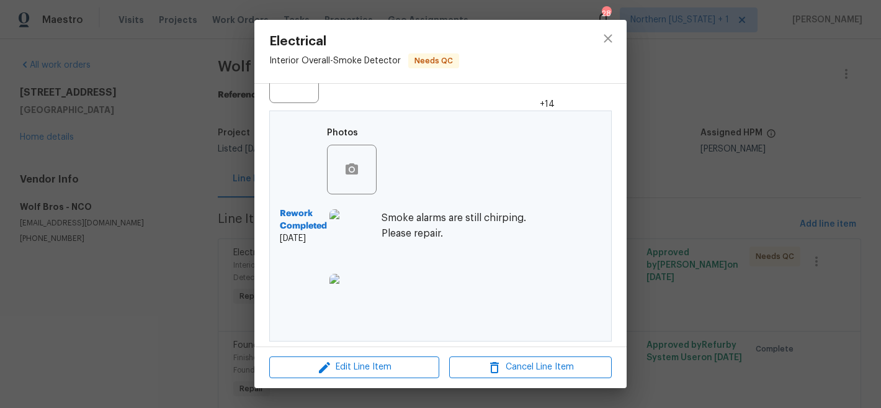
click at [361, 300] on img at bounding box center [355, 299] width 50 height 50
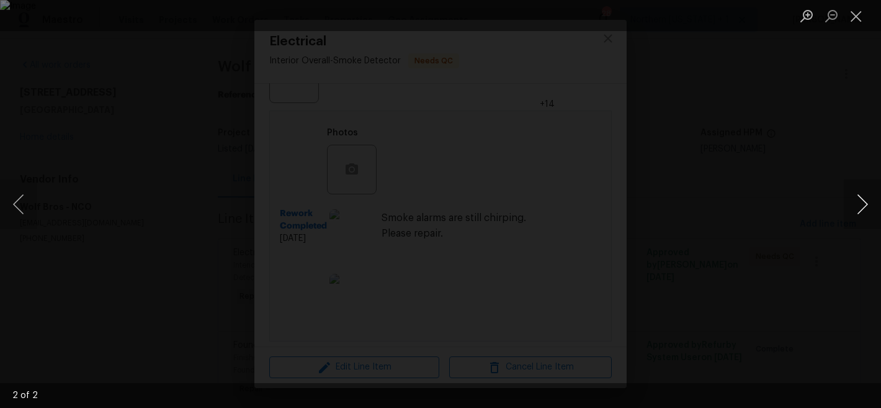
click at [863, 203] on button "Next image" at bounding box center [862, 204] width 37 height 50
click at [856, 207] on button "Next image" at bounding box center [862, 204] width 37 height 50
click at [856, 19] on button "Close lightbox" at bounding box center [856, 16] width 25 height 22
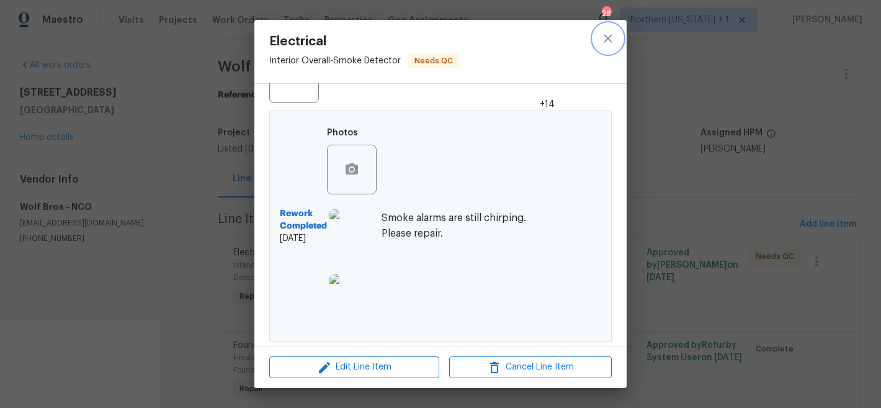
click at [609, 34] on icon "close" at bounding box center [608, 38] width 15 height 15
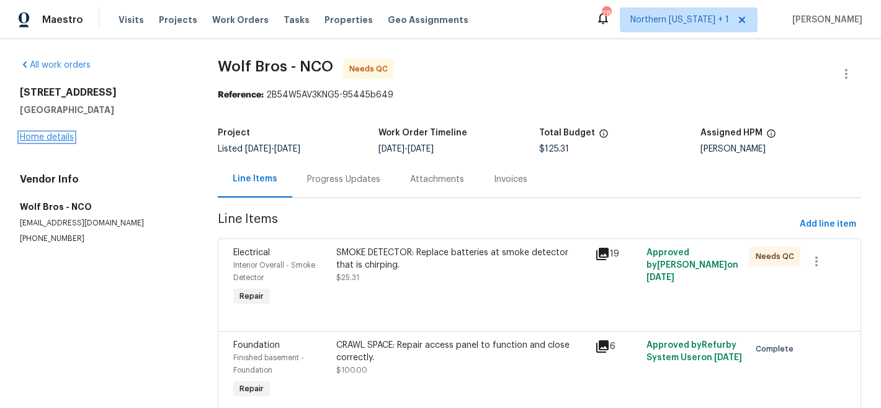
click at [35, 138] on link "Home details" at bounding box center [47, 137] width 54 height 9
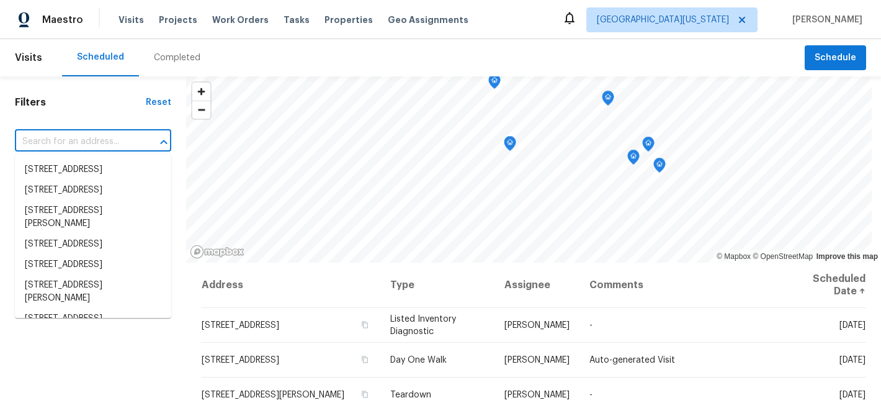
click at [96, 143] on input "text" at bounding box center [76, 141] width 122 height 19
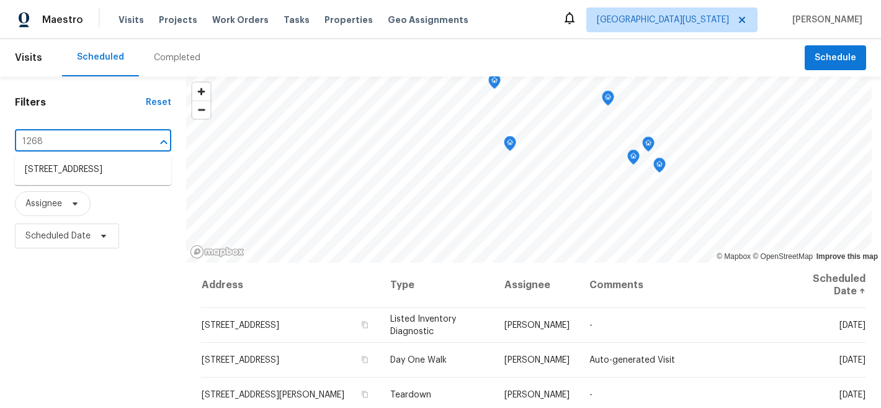
type input "12682"
click at [88, 177] on li "12682 Anhawa Ave, Longmont, CO 80503" at bounding box center [93, 169] width 156 height 20
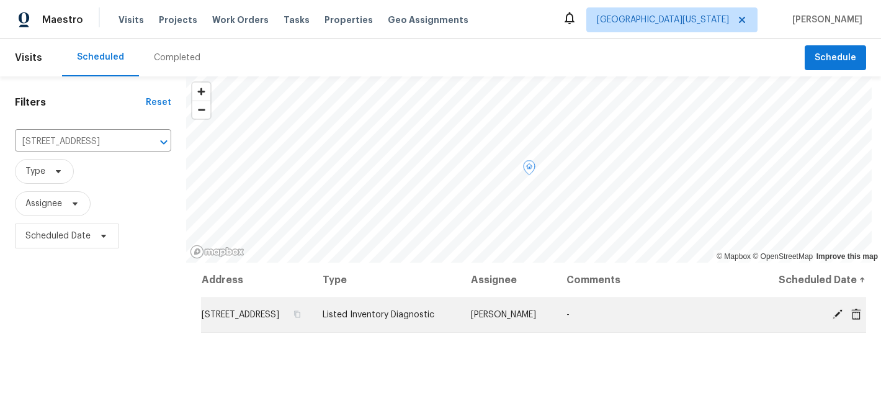
click at [832, 320] on icon at bounding box center [837, 313] width 11 height 11
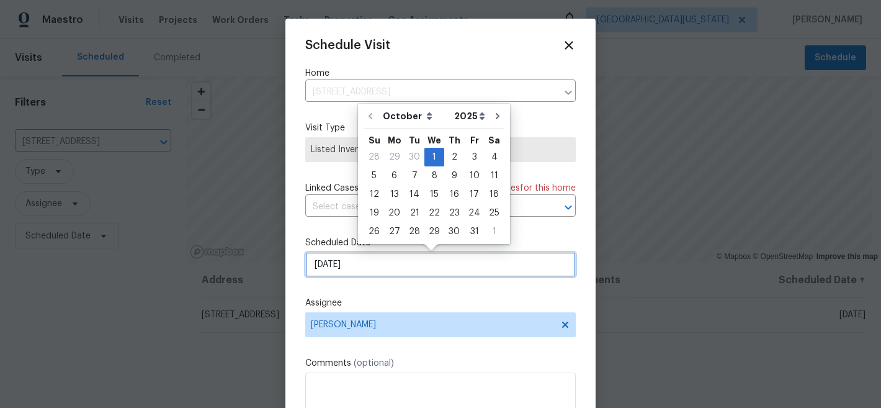
click at [372, 260] on input "[DATE]" at bounding box center [440, 264] width 271 height 25
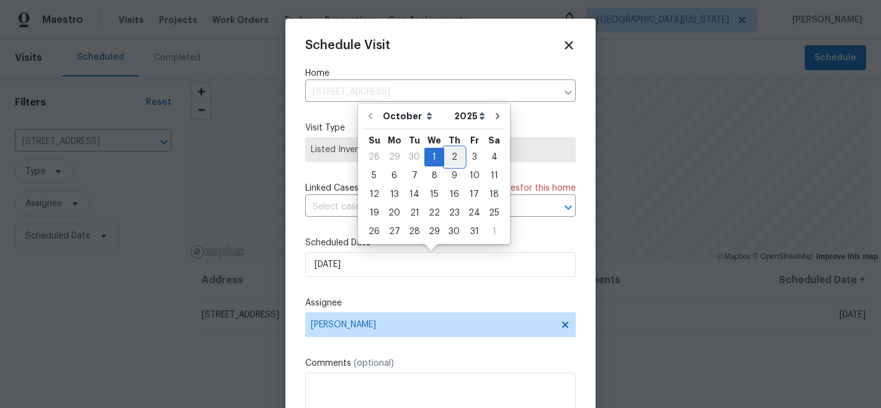
click at [451, 156] on div "2" at bounding box center [454, 156] width 20 height 17
type input "10/2/2025"
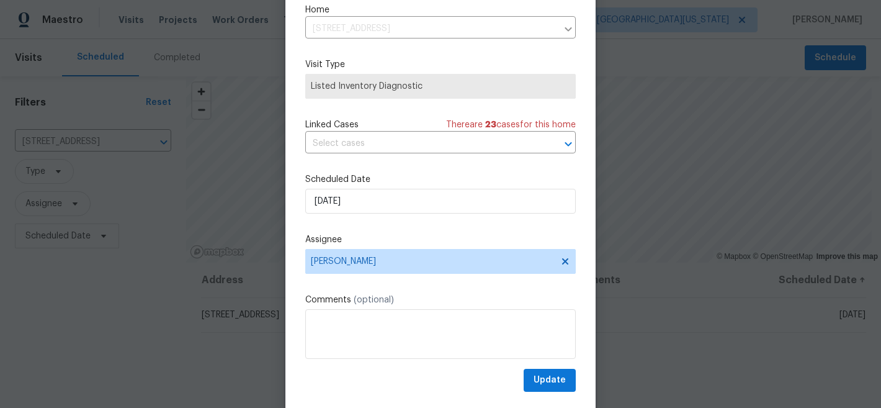
scroll to position [64, 0]
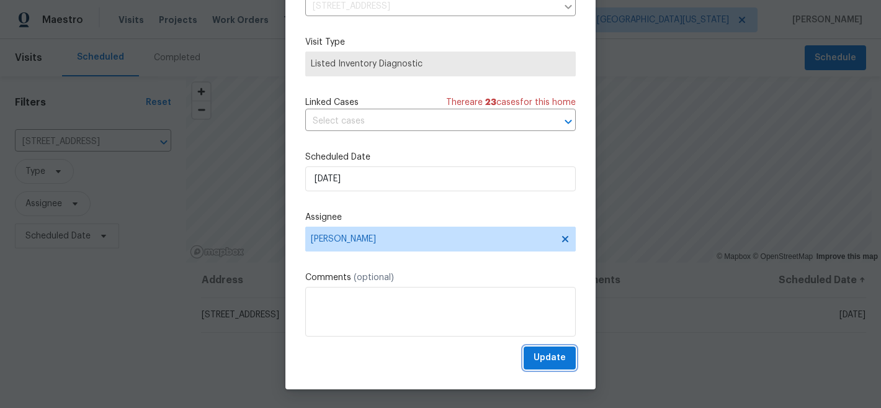
click at [538, 357] on span "Update" at bounding box center [550, 358] width 32 height 16
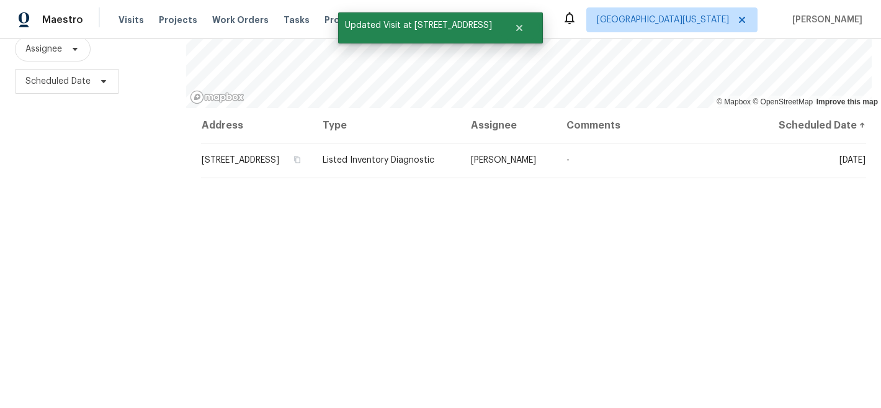
scroll to position [190, 0]
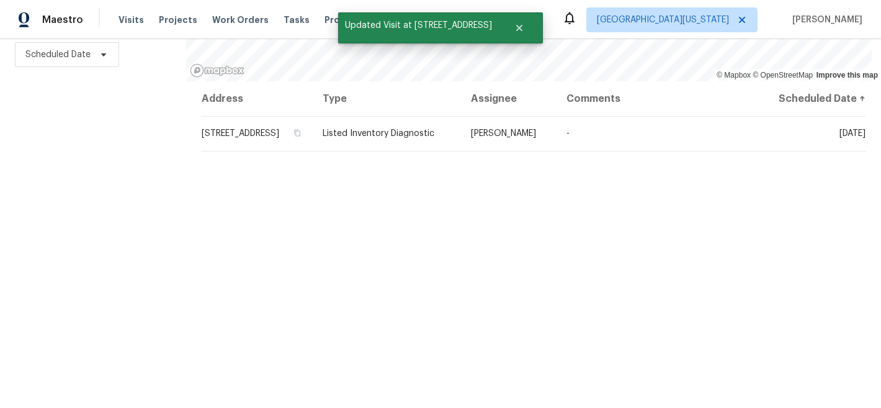
click at [56, 238] on div "Filters Reset 12682 Anhawa Ave, Longmont, CO 80503 ​ Type Assignee Scheduled Da…" at bounding box center [93, 151] width 186 height 513
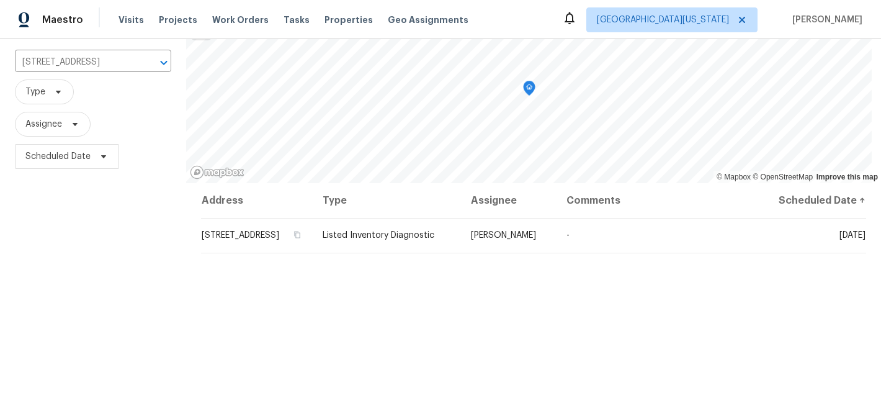
scroll to position [0, 0]
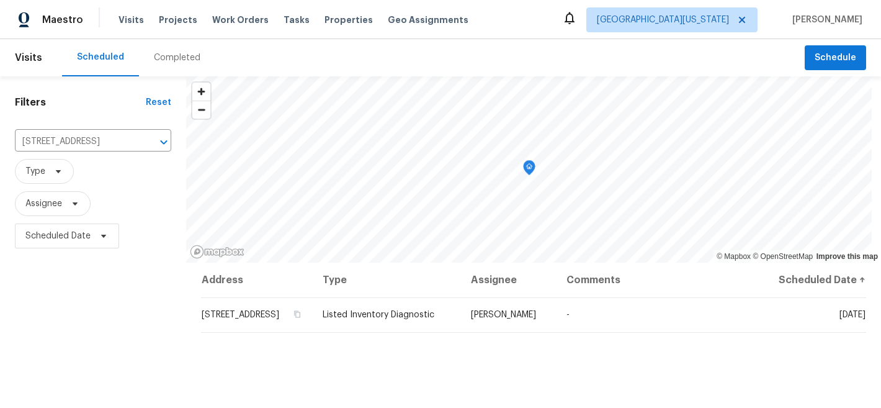
click at [477, 50] on div "Scheduled Completed" at bounding box center [433, 57] width 743 height 37
click at [514, 47] on div "Scheduled Completed" at bounding box center [433, 57] width 743 height 37
click at [68, 366] on div "Filters Reset 12682 Anhawa Ave, Longmont, CO 80503 ​ Type Assignee Scheduled Da…" at bounding box center [93, 332] width 186 height 513
click at [144, 138] on icon "Clear" at bounding box center [147, 142] width 12 height 12
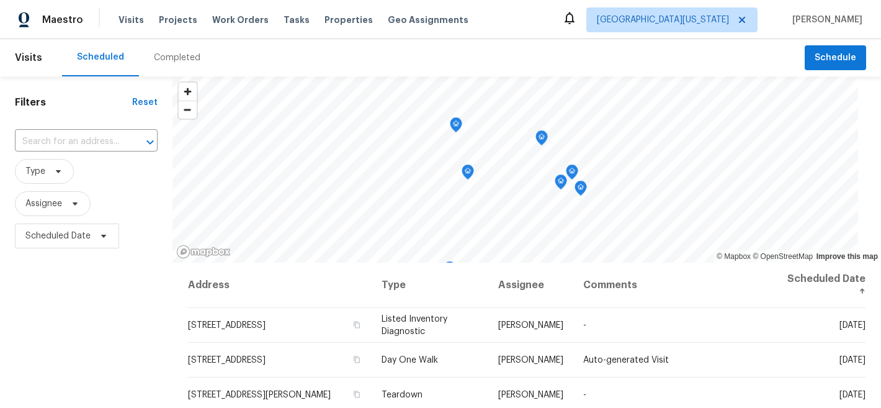
click at [84, 325] on div "Filters Reset ​ Type Assignee Scheduled Date" at bounding box center [86, 332] width 173 height 513
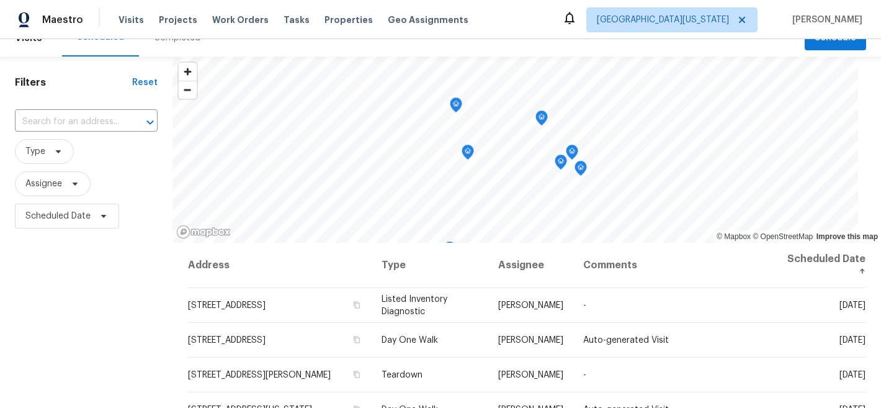
scroll to position [17, 0]
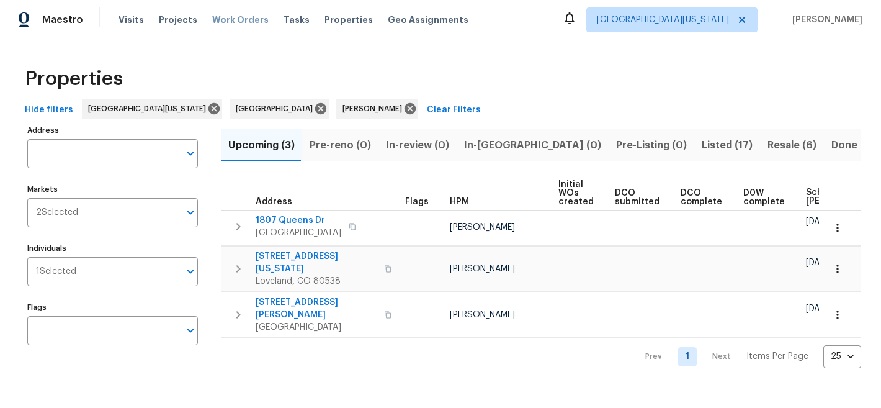
click at [224, 22] on span "Work Orders" at bounding box center [240, 20] width 56 height 12
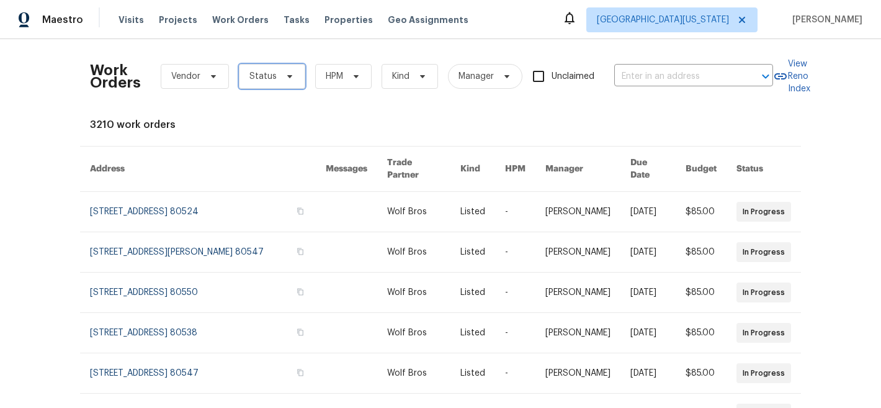
click at [269, 74] on span "Status" at bounding box center [262, 76] width 27 height 12
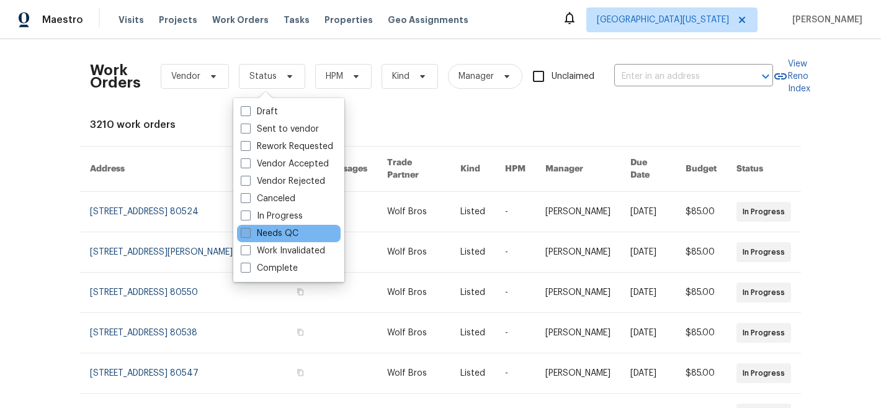
click at [269, 233] on label "Needs QC" at bounding box center [270, 233] width 58 height 12
click at [249, 233] on input "Needs QC" at bounding box center [245, 231] width 8 height 8
checkbox input "true"
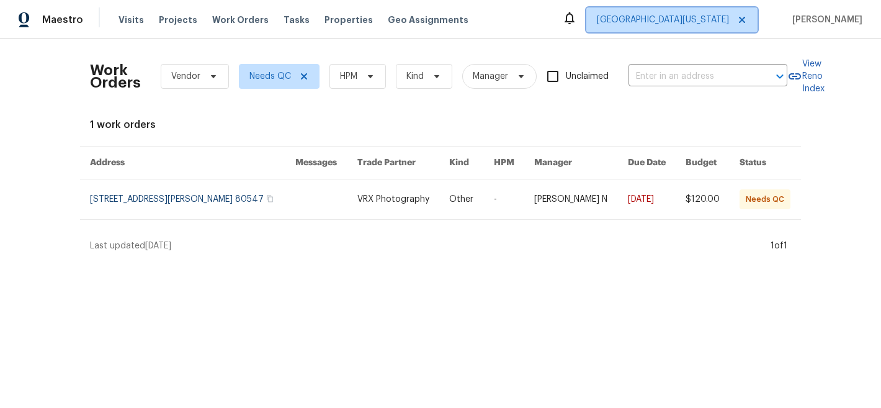
click at [720, 26] on span "[GEOGRAPHIC_DATA][US_STATE]" at bounding box center [671, 19] width 171 height 25
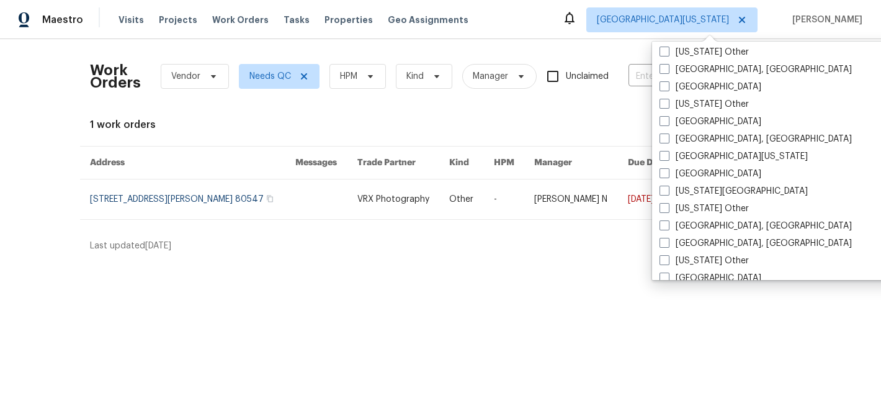
scroll to position [431, 0]
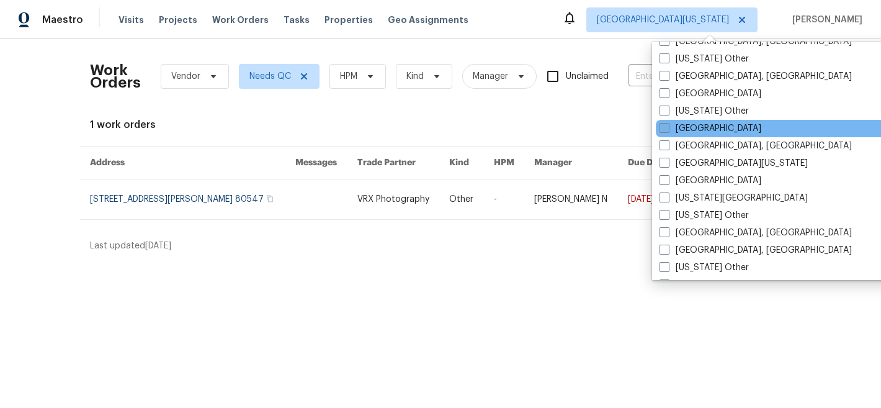
click at [697, 125] on label "[GEOGRAPHIC_DATA]" at bounding box center [711, 128] width 102 height 12
click at [668, 125] on input "[GEOGRAPHIC_DATA]" at bounding box center [664, 126] width 8 height 8
checkbox input "true"
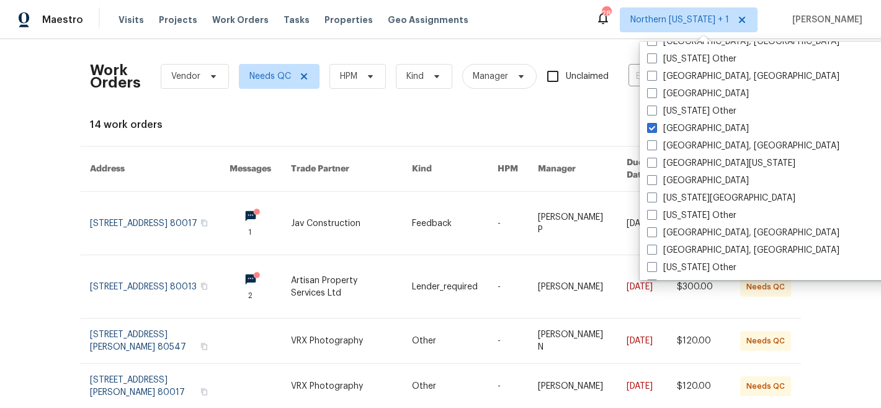
click at [572, 119] on div "14 work orders" at bounding box center [440, 125] width 701 height 12
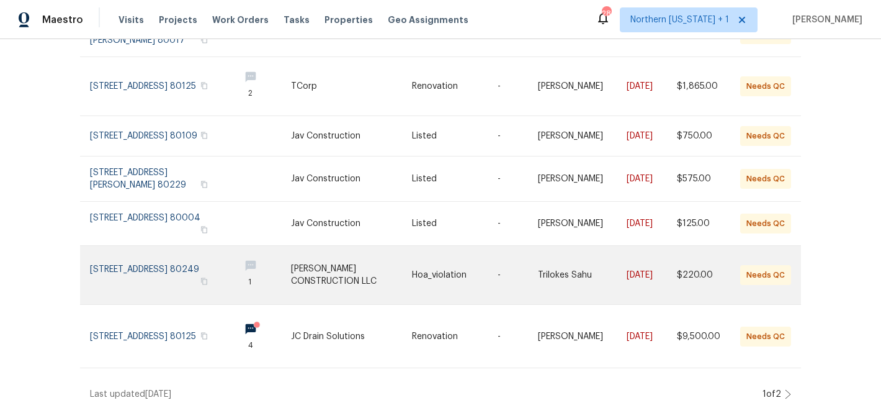
scroll to position [356, 0]
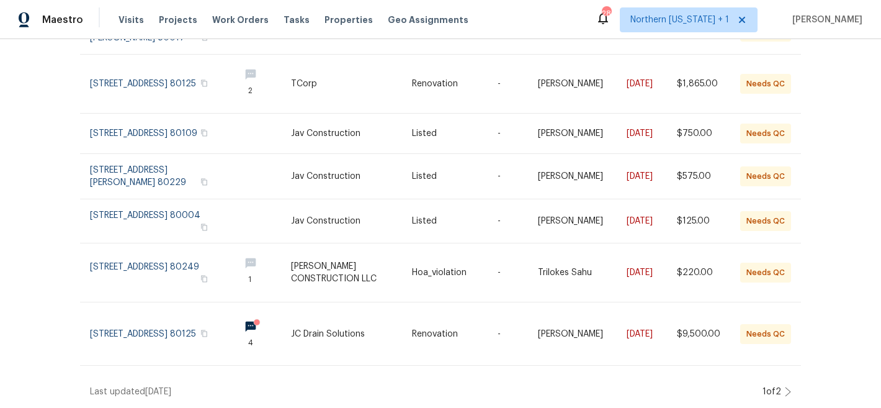
click at [785, 387] on icon at bounding box center [788, 392] width 6 height 10
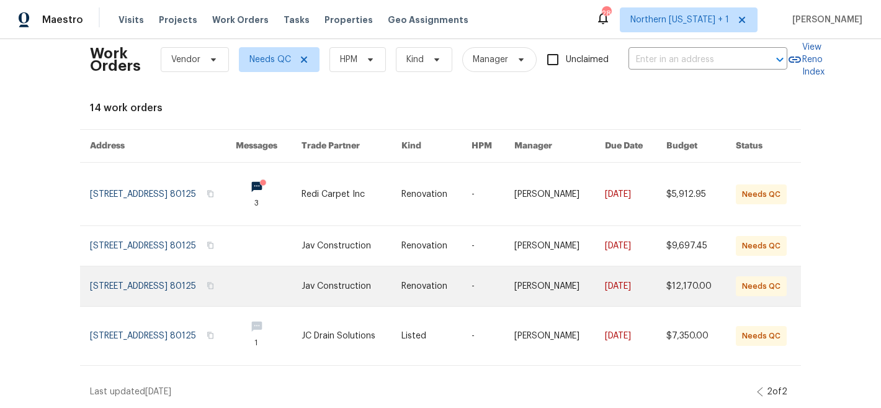
scroll to position [35, 0]
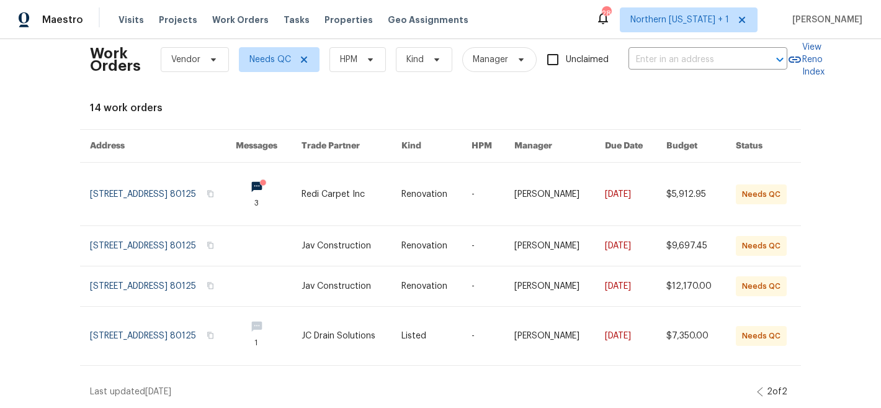
click at [660, 71] on div "Work Orders Vendor Needs QC HPM Kind Manager Unclaimed ​ View Reno Index 14 wor…" at bounding box center [440, 215] width 701 height 366
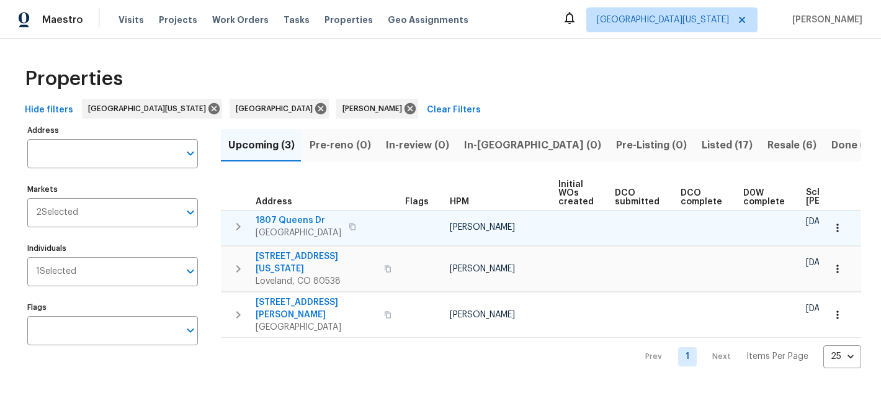
click at [310, 220] on span "1807 Queens Dr" at bounding box center [299, 220] width 86 height 12
click at [835, 225] on button "button" at bounding box center [837, 227] width 27 height 27
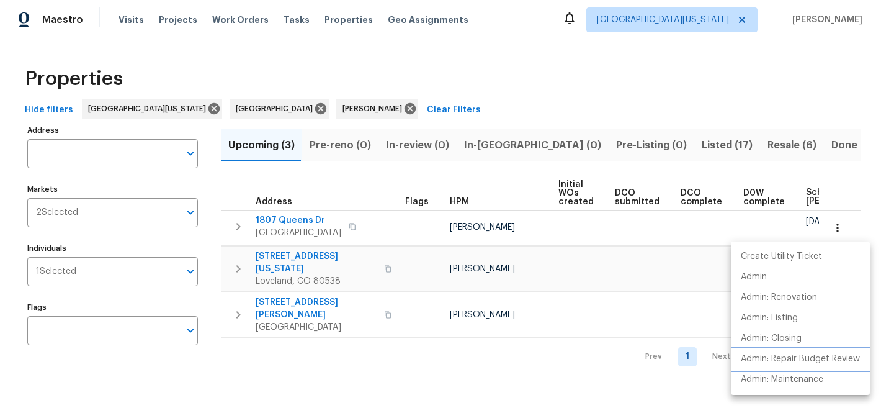
click at [814, 359] on p "Admin: Repair Budget Review" at bounding box center [800, 358] width 119 height 13
click at [305, 220] on div at bounding box center [440, 204] width 881 height 408
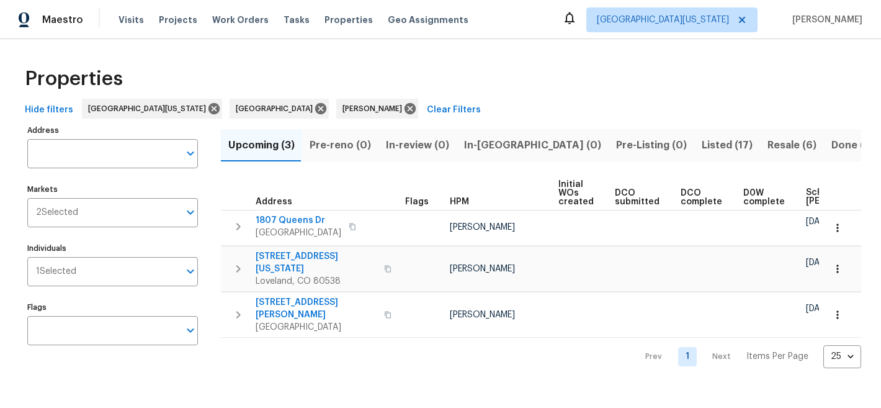
click at [306, 218] on span "1807 Queens Dr" at bounding box center [299, 220] width 86 height 12
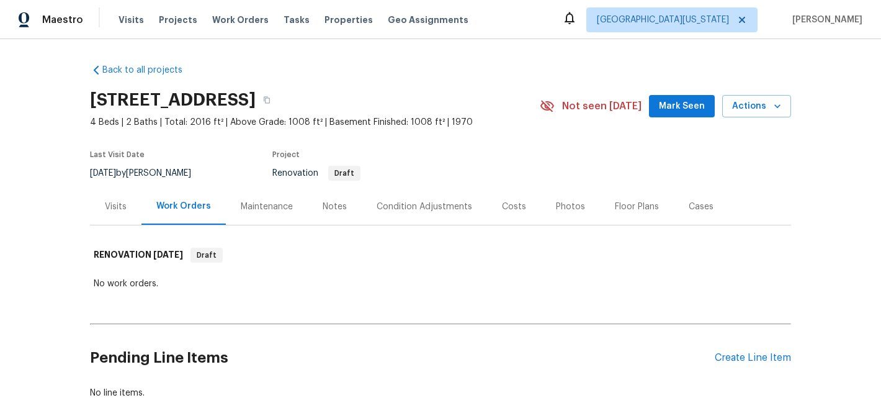
click at [341, 204] on div "Notes" at bounding box center [335, 206] width 54 height 37
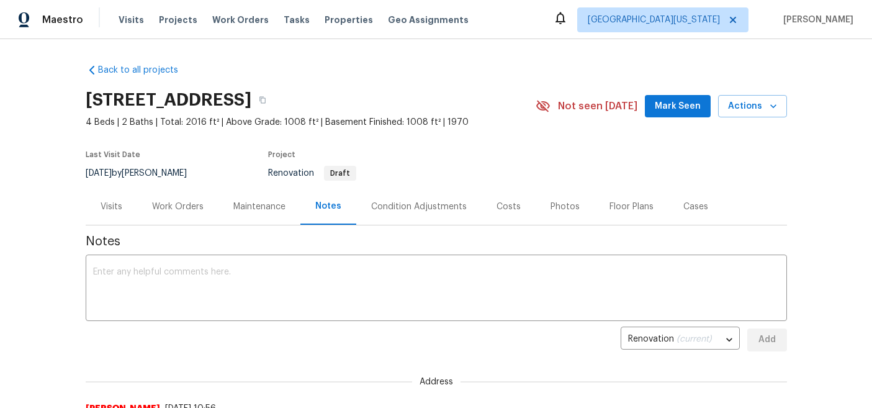
click at [622, 158] on section "1807 Queens Dr, Longmont, CO 80501 4 Beds | 2 Baths | Total: 2016 ft² | Above G…" at bounding box center [436, 136] width 701 height 104
click at [181, 214] on div "Work Orders" at bounding box center [177, 206] width 81 height 37
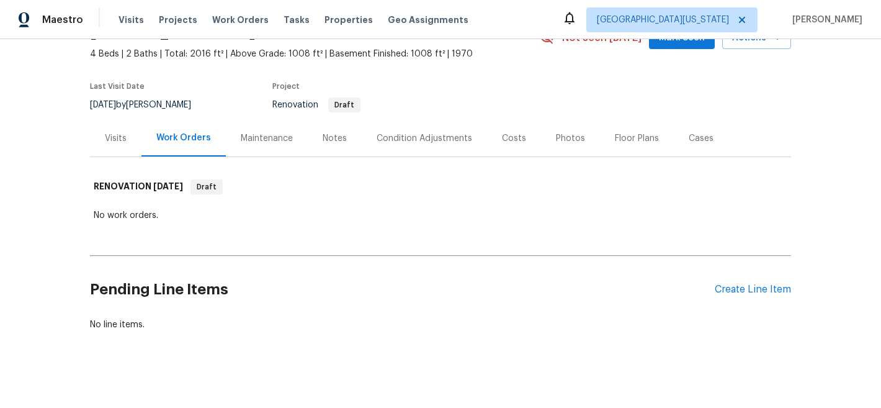
scroll to position [85, 0]
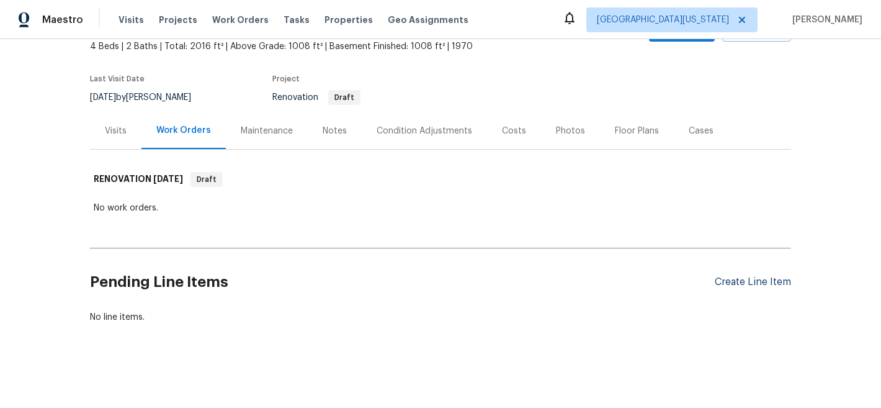
click at [732, 276] on div "Create Line Item" at bounding box center [753, 282] width 76 height 12
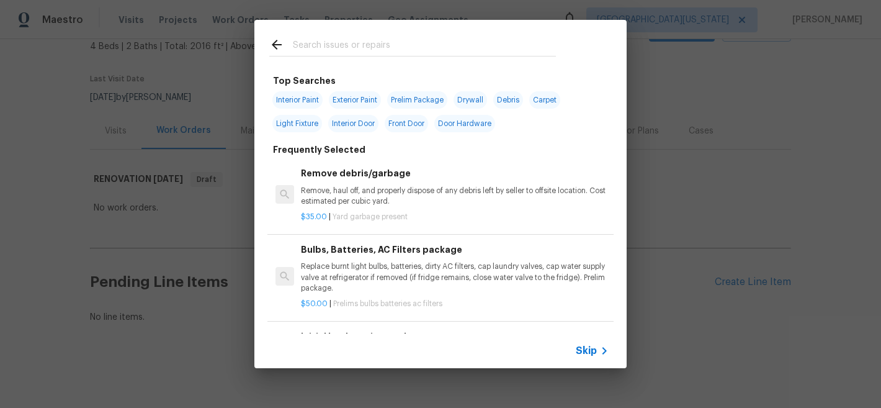
click at [348, 50] on input "text" at bounding box center [424, 46] width 263 height 19
click at [317, 101] on span "Interior Paint" at bounding box center [297, 99] width 50 height 17
type input "Interior Paint"
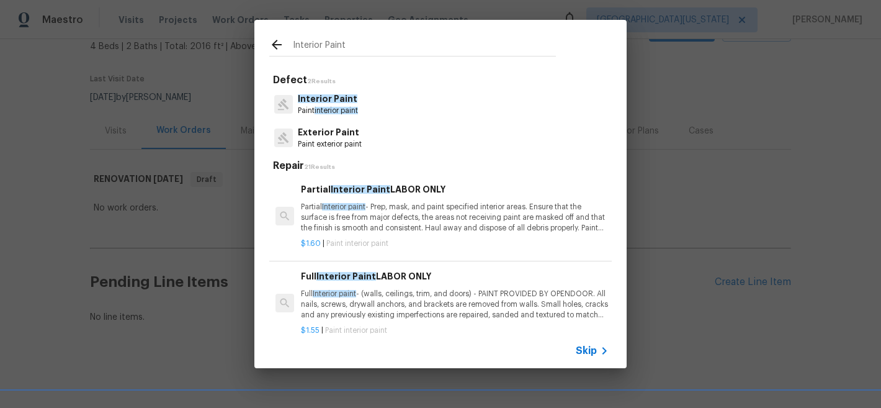
click at [325, 106] on p "Paint interior paint" at bounding box center [328, 111] width 60 height 11
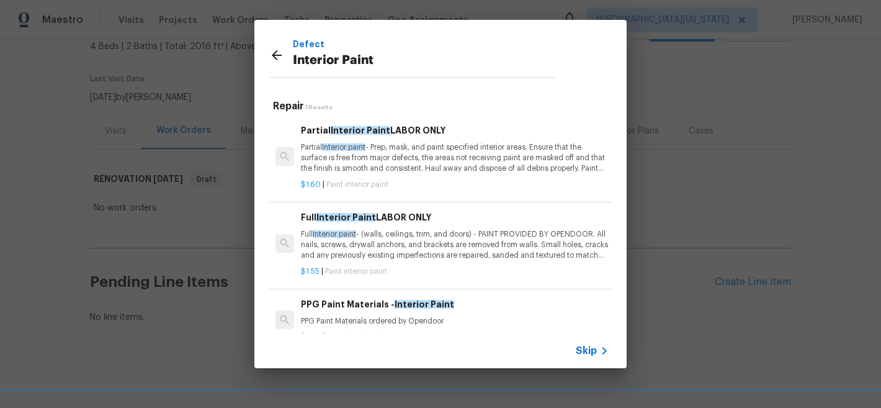
click at [417, 156] on p "Partial Interior paint - Prep, mask, and paint specified interior areas. Ensure…" at bounding box center [455, 158] width 308 height 32
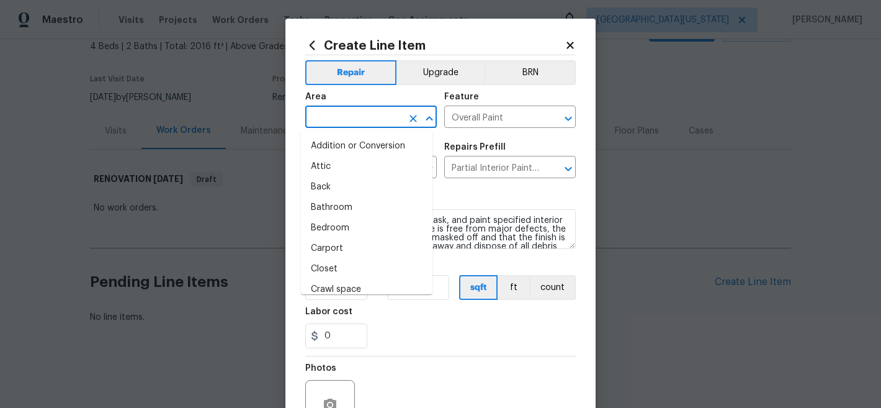
click at [374, 119] on input "text" at bounding box center [353, 118] width 97 height 19
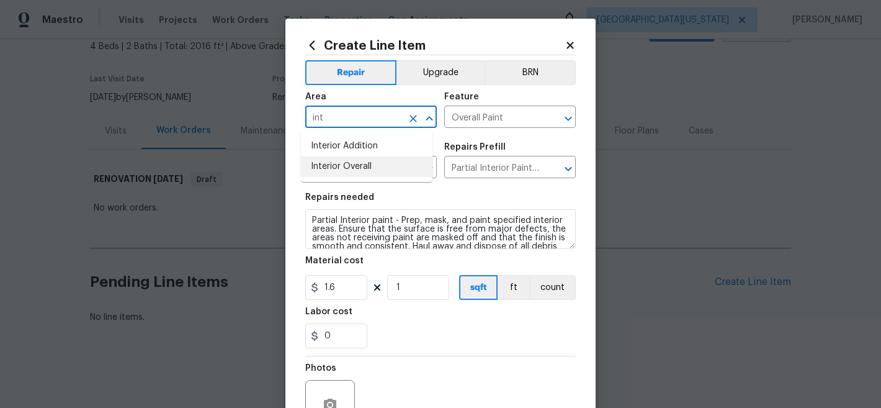
click at [374, 168] on li "Interior Overall" at bounding box center [367, 166] width 132 height 20
type input "Interior Overall"
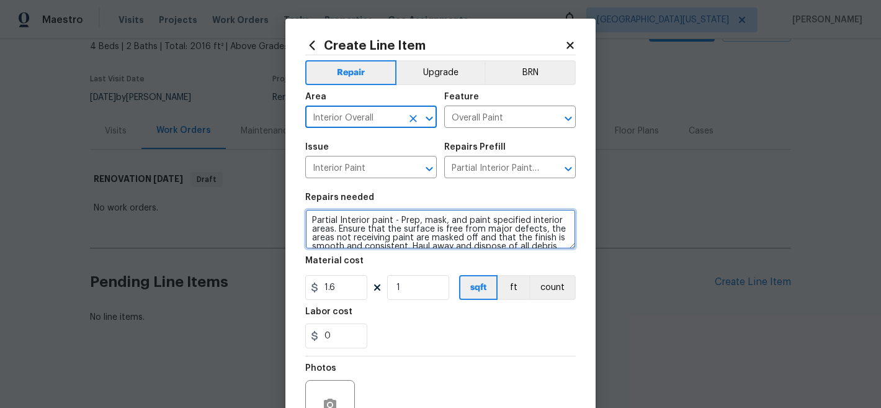
click at [308, 220] on textarea "Partial Interior paint - Prep, mask, and paint specified interior areas. Ensure…" at bounding box center [440, 229] width 271 height 40
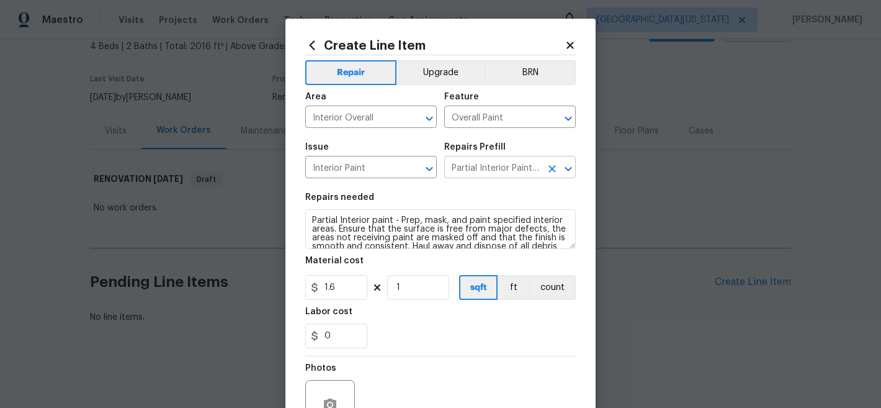
click at [505, 169] on input "Partial Interior Paint LABOR ONLY $1.60" at bounding box center [492, 168] width 97 height 19
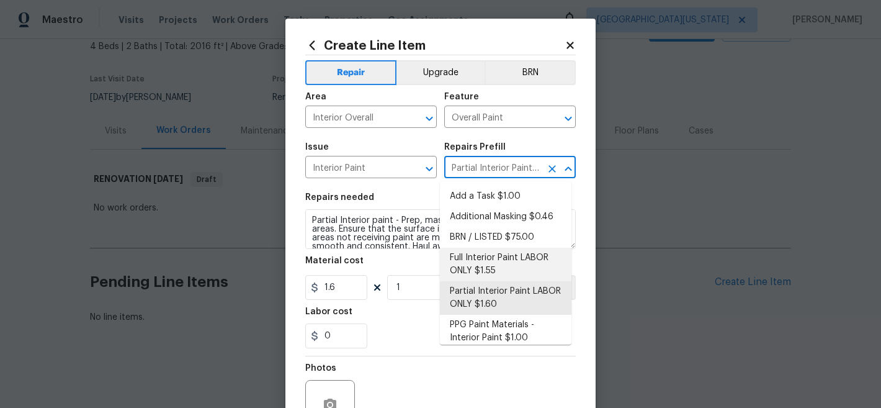
click at [514, 278] on li "Full Interior Paint LABOR ONLY $1.55" at bounding box center [506, 265] width 132 height 34
type input "Full Interior Paint LABOR ONLY $1.55"
type textarea "Full Interior paint - (walls, ceilings, trim, and doors) - PAINT PROVIDED BY OP…"
type input "1.55"
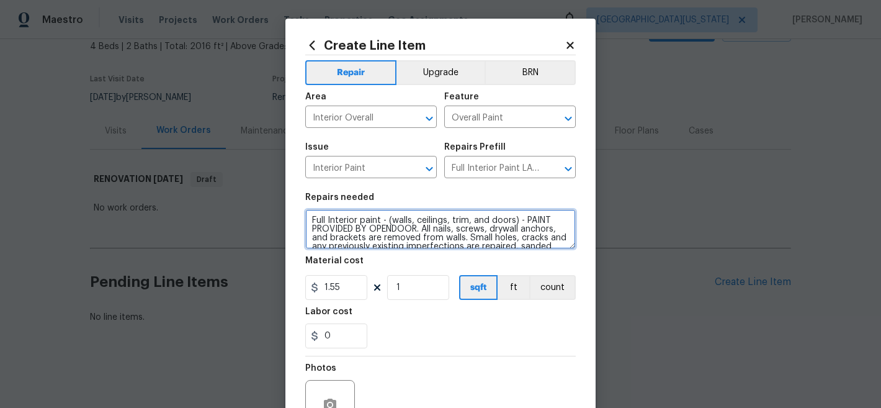
click at [308, 221] on textarea "Full Interior paint - (walls, ceilings, trim, and doors) - PAINT PROVIDED BY OP…" at bounding box center [440, 229] width 271 height 40
type textarea "INTERIOR PAINT: Full Interior paint - (walls, ceilings, trim, and doors) - PAIN…"
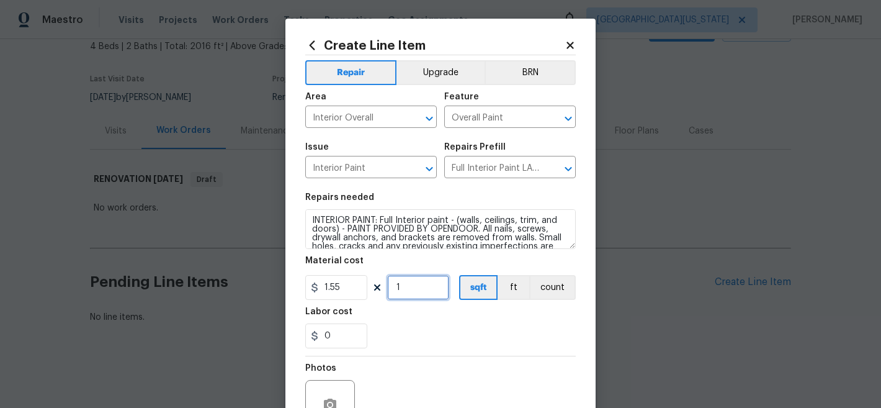
click at [398, 287] on input "1" at bounding box center [418, 287] width 62 height 25
type input "2016"
click at [463, 343] on div "0" at bounding box center [440, 335] width 271 height 25
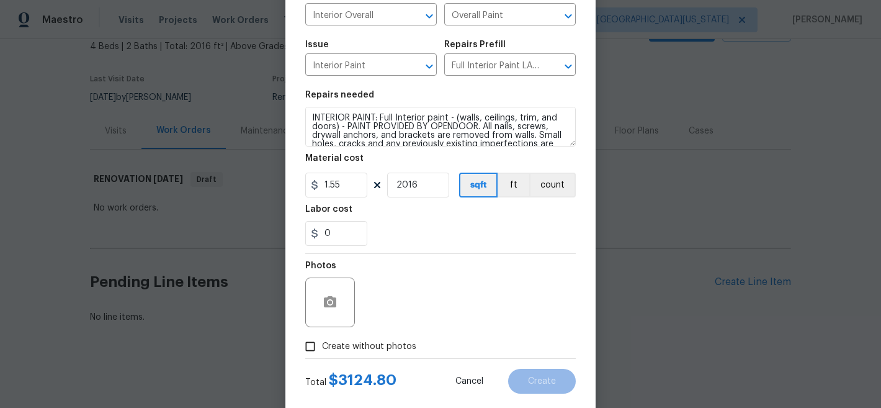
scroll to position [127, 0]
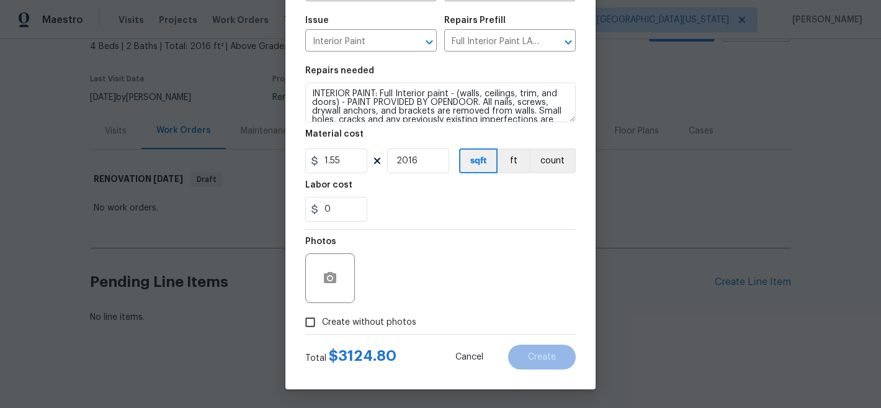
click at [385, 326] on span "Create without photos" at bounding box center [369, 322] width 94 height 13
click at [322, 326] on input "Create without photos" at bounding box center [311, 322] width 24 height 24
checkbox input "true"
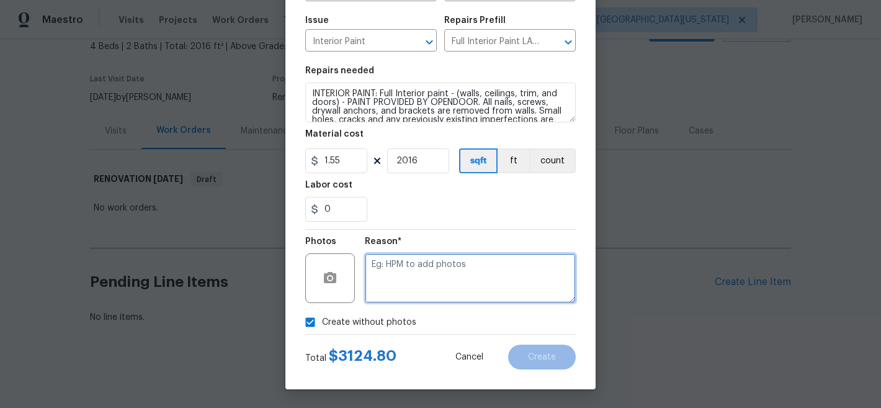
click at [449, 277] on textarea at bounding box center [470, 278] width 211 height 50
type textarea "Later"
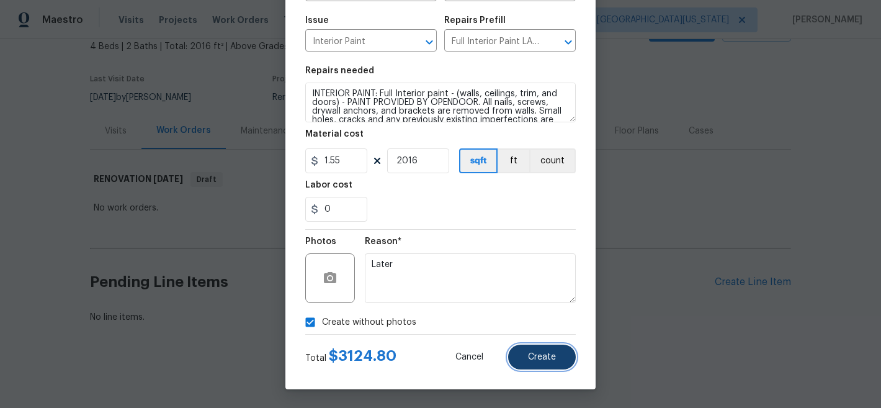
click at [533, 352] on span "Create" at bounding box center [542, 356] width 28 height 9
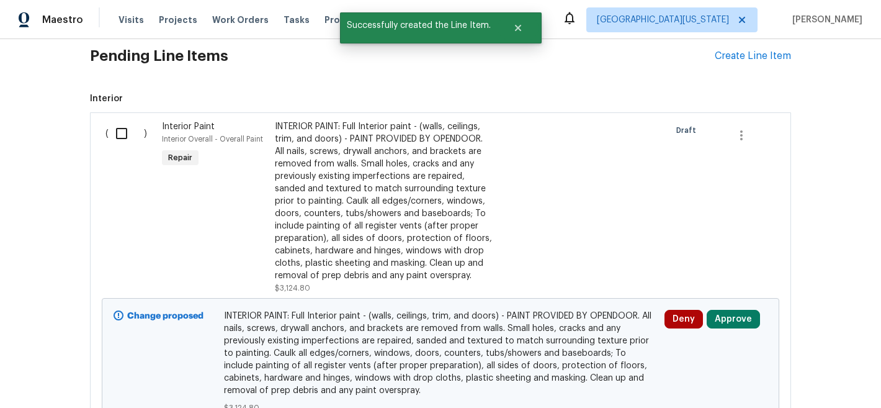
scroll to position [300, 0]
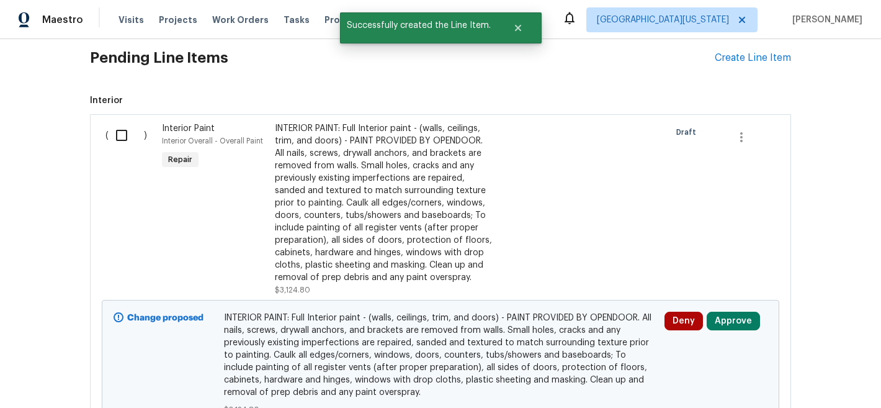
click at [111, 132] on input "checkbox" at bounding box center [126, 135] width 35 height 26
checkbox input "true"
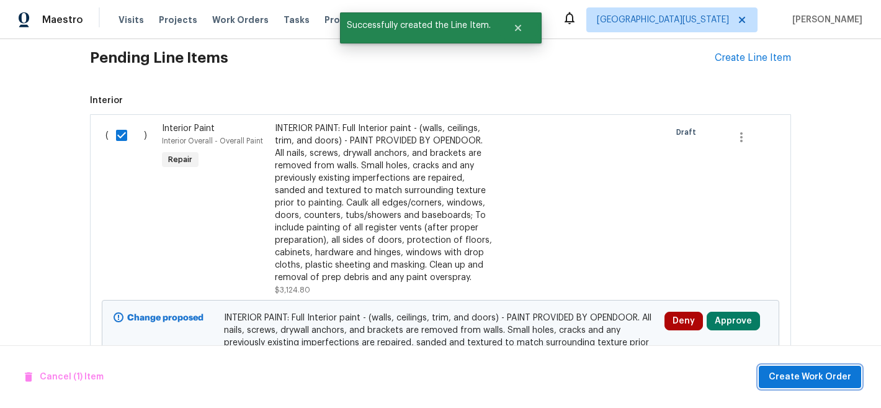
click at [796, 369] on span "Create Work Order" at bounding box center [810, 377] width 83 height 16
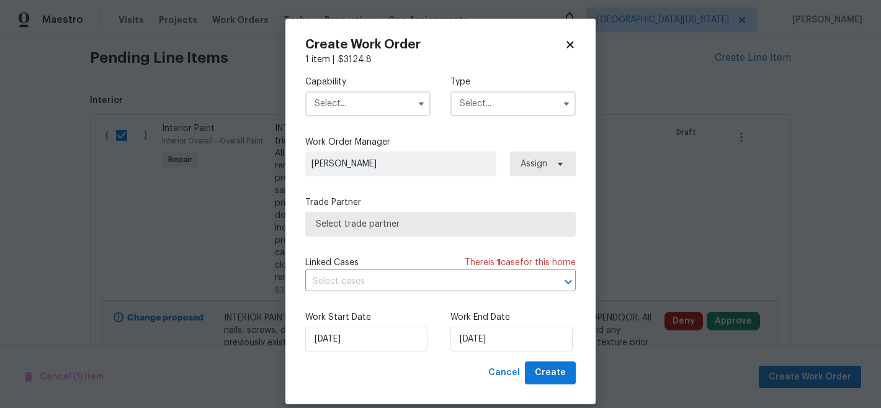
click at [345, 105] on input "text" at bounding box center [367, 103] width 125 height 25
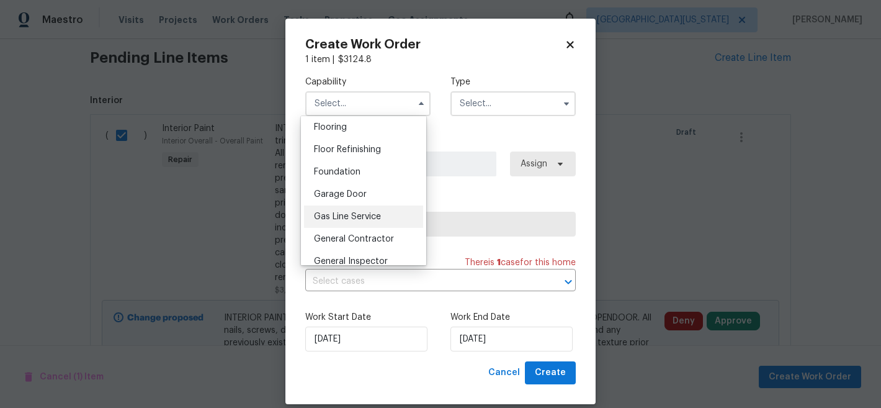
scroll to position [487, 0]
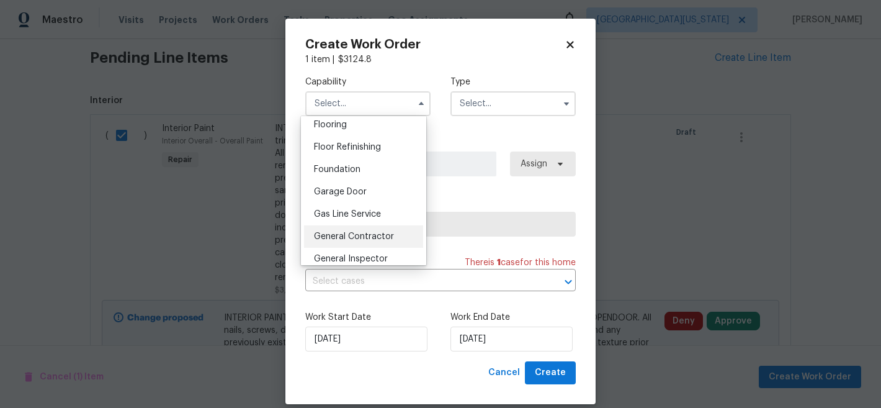
click at [372, 241] on span "General Contractor" at bounding box center [354, 236] width 80 height 9
type input "General Contractor"
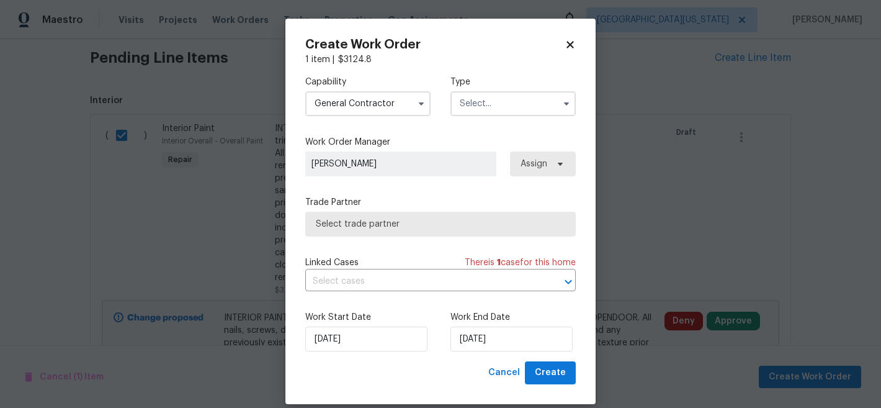
click at [505, 97] on input "text" at bounding box center [513, 103] width 125 height 25
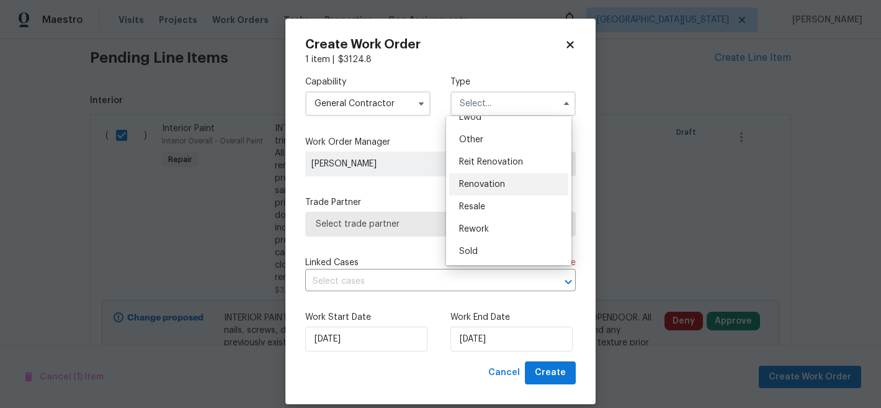
scroll to position [148, 0]
click at [520, 178] on div "Renovation" at bounding box center [508, 184] width 119 height 22
type input "Renovation"
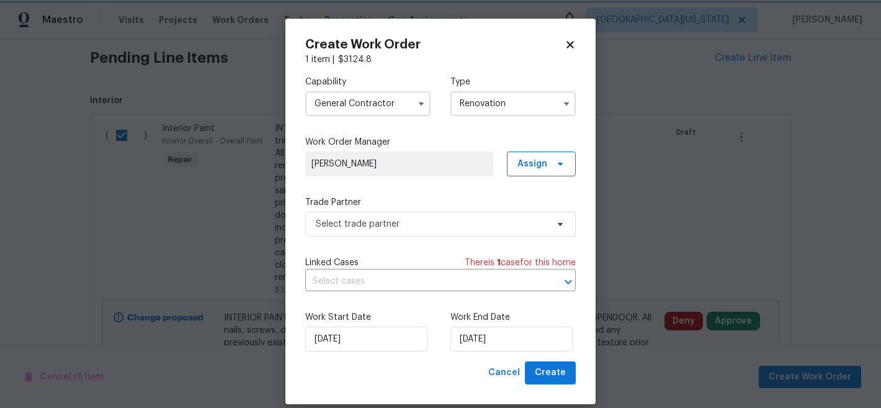
scroll to position [0, 0]
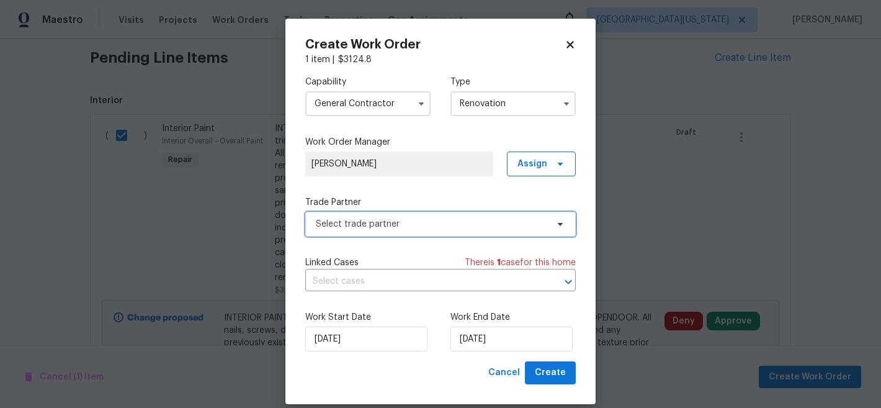
click at [483, 222] on span "Select trade partner" at bounding box center [431, 224] width 231 height 12
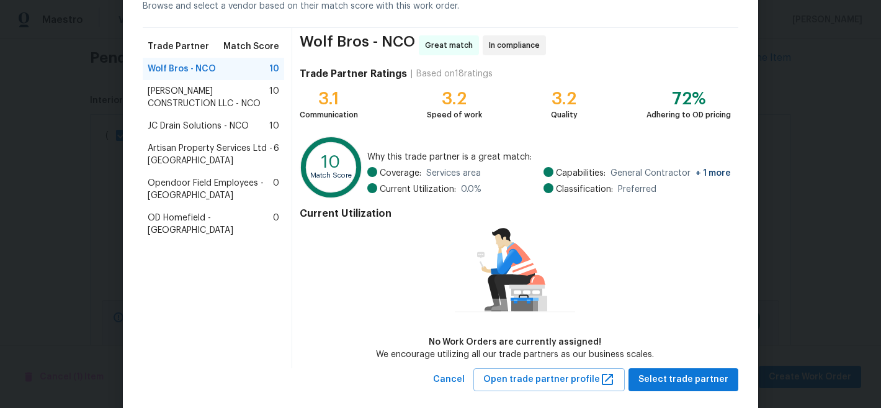
scroll to position [89, 0]
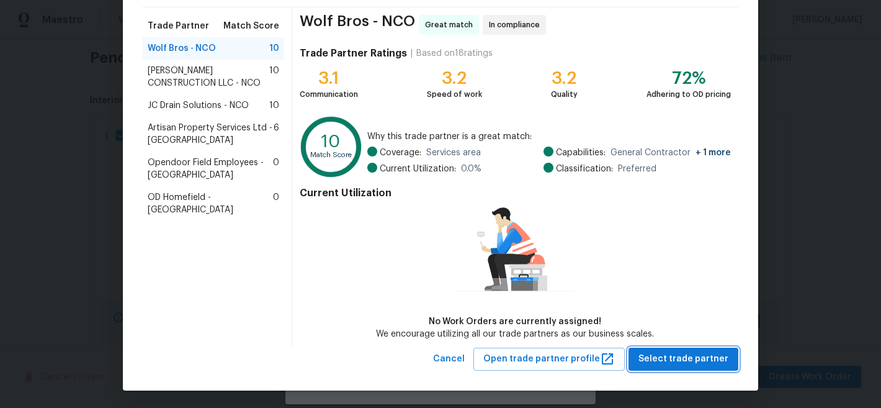
click at [654, 362] on span "Select trade partner" at bounding box center [684, 359] width 90 height 16
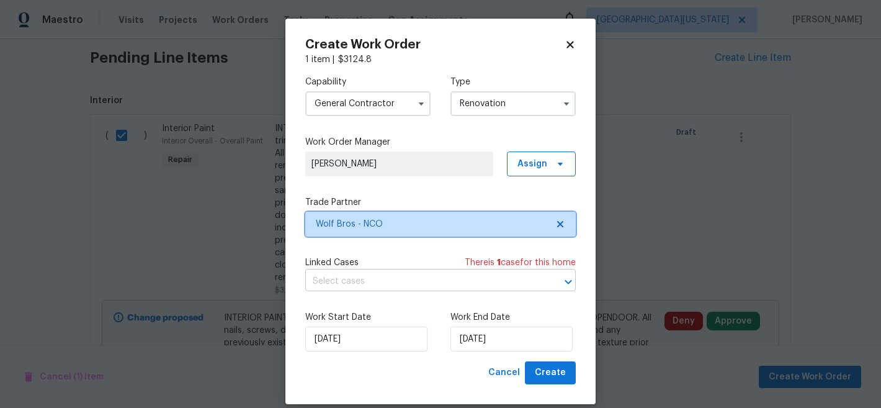
scroll to position [0, 0]
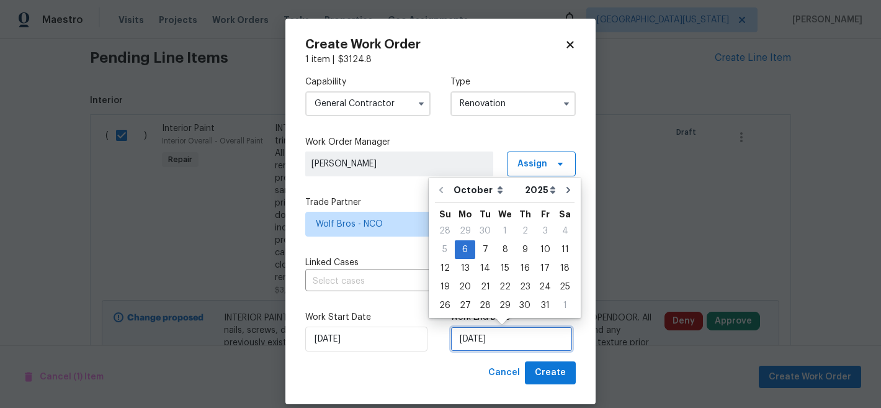
click at [496, 345] on input "[DATE]" at bounding box center [512, 338] width 122 height 25
click at [543, 302] on div "31" at bounding box center [545, 305] width 20 height 17
type input "[DATE]"
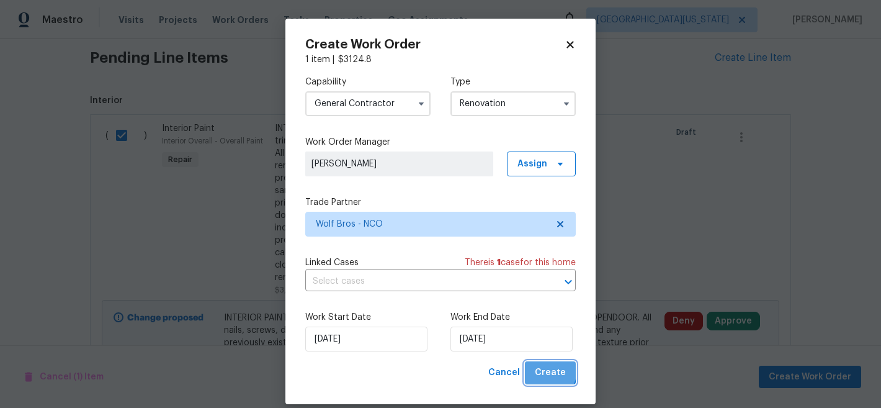
click at [544, 371] on span "Create" at bounding box center [550, 373] width 31 height 16
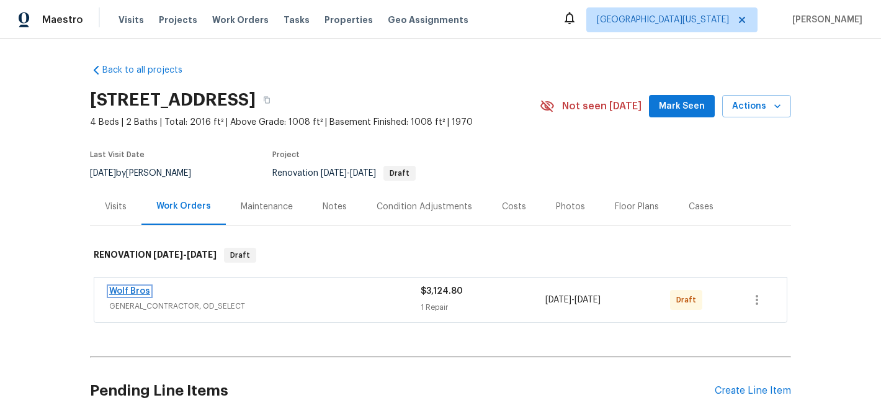
click at [128, 287] on link "Wolf Bros" at bounding box center [129, 291] width 41 height 9
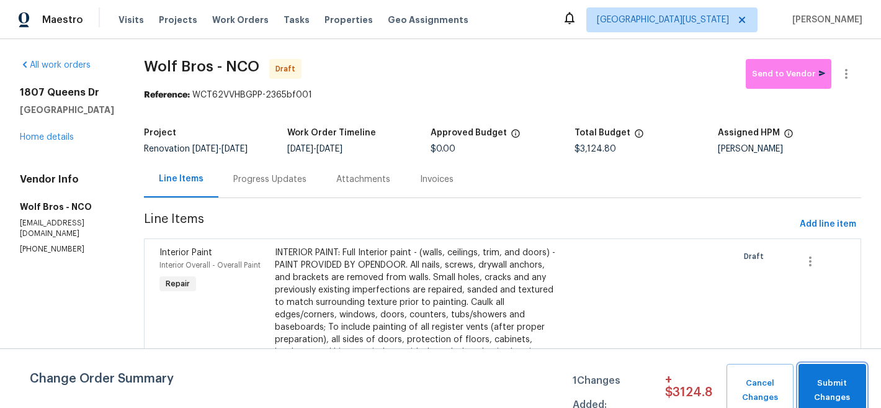
click at [840, 395] on span "Submit Changes" at bounding box center [832, 390] width 55 height 29
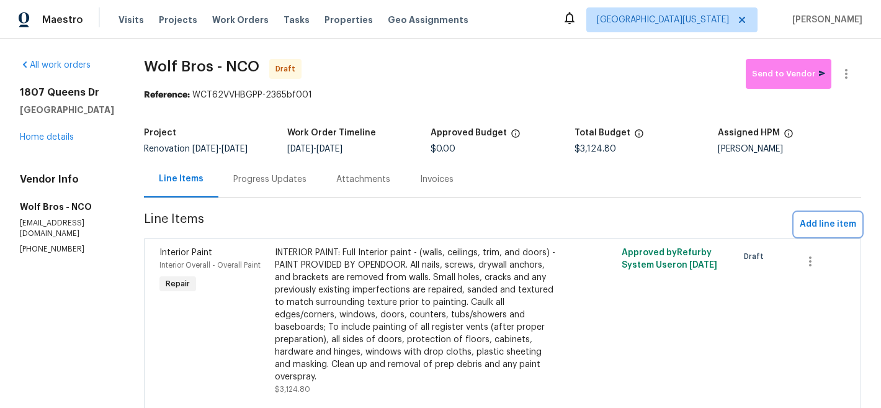
click at [809, 224] on span "Add line item" at bounding box center [828, 225] width 56 height 16
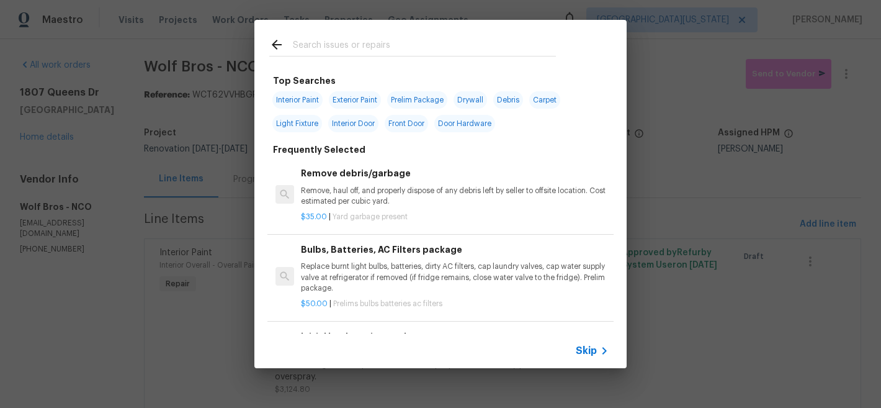
click at [358, 50] on input "text" at bounding box center [424, 46] width 263 height 19
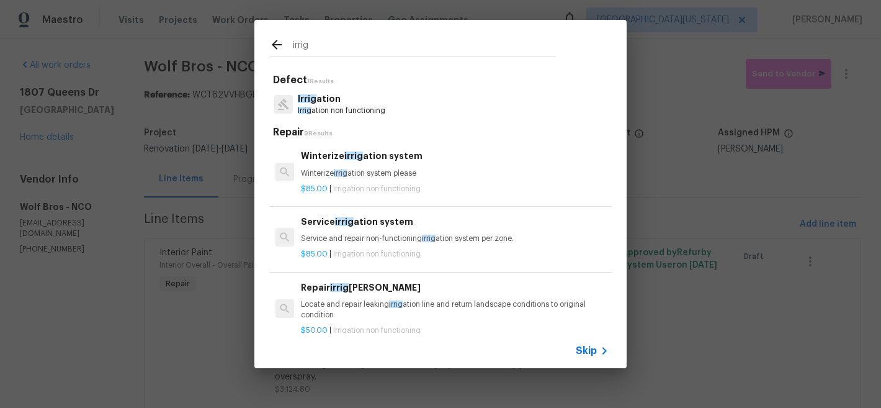
type input "irrig"
click at [363, 167] on div "Winterize irrig ation system Winterize irrig ation system please" at bounding box center [455, 164] width 308 height 30
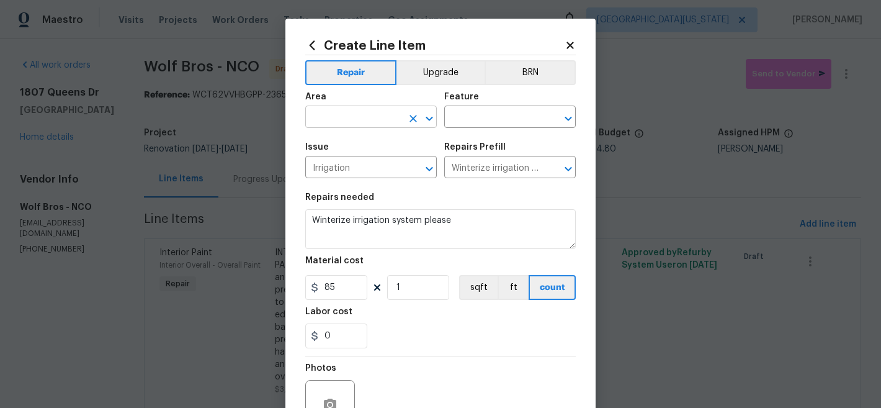
click at [381, 118] on input "text" at bounding box center [353, 118] width 97 height 19
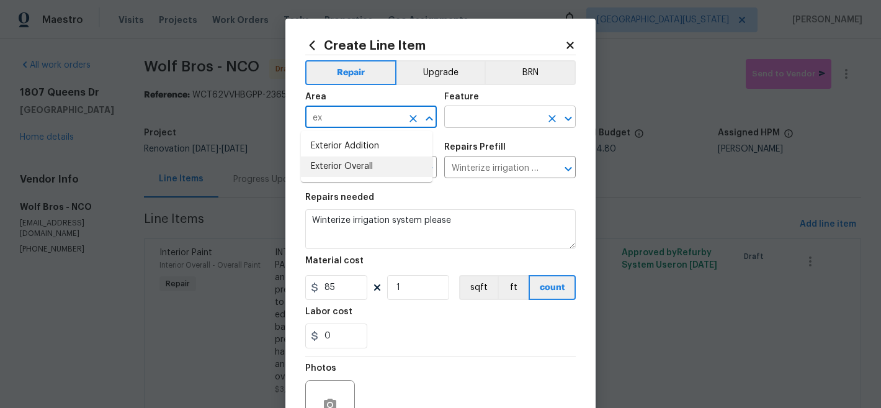
drag, startPoint x: 381, startPoint y: 168, endPoint x: 456, endPoint y: 120, distance: 89.0
click at [381, 168] on li "Exterior Overall" at bounding box center [367, 166] width 132 height 20
type input "Exterior Overall"
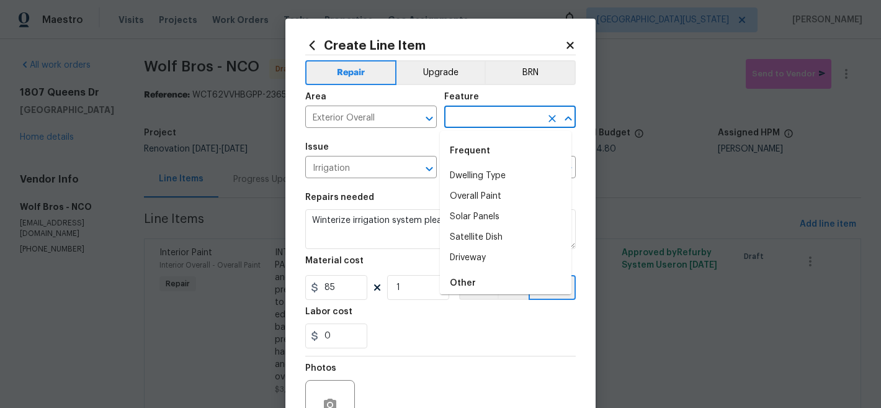
click at [462, 120] on input "text" at bounding box center [492, 118] width 97 height 19
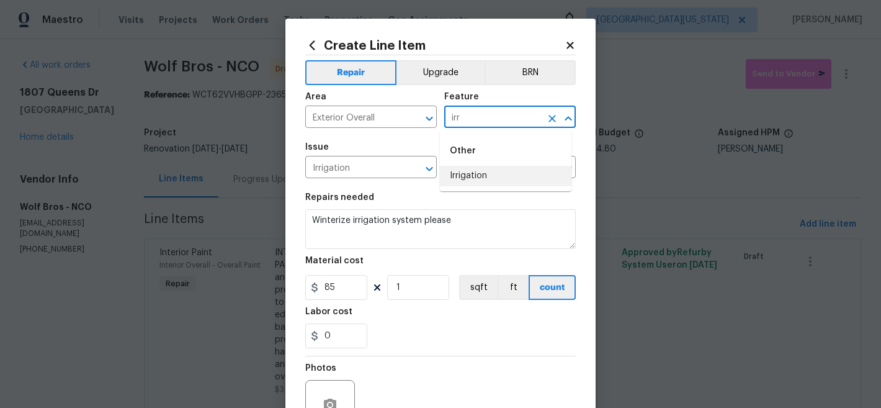
click at [478, 180] on li "Irrigation" at bounding box center [506, 176] width 132 height 20
type input "Irrigation"
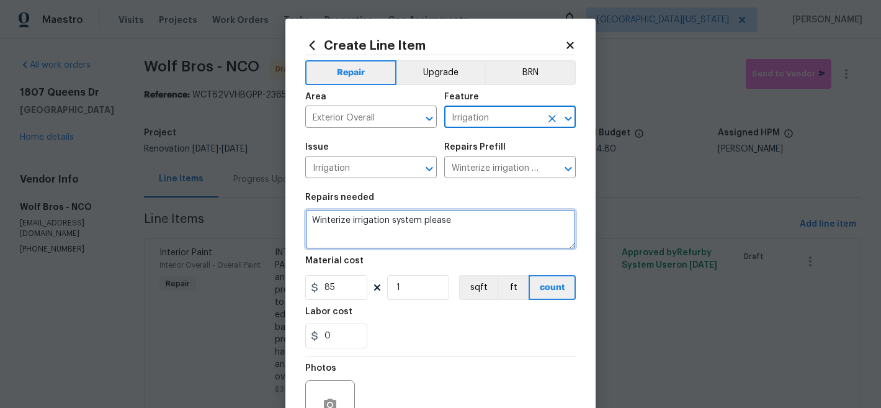
click at [456, 217] on textarea "Winterize irrigation system please" at bounding box center [440, 229] width 271 height 40
paste textarea "IRRIGATION: Please winterize irrigation system. Drain backflow and lines to hou…"
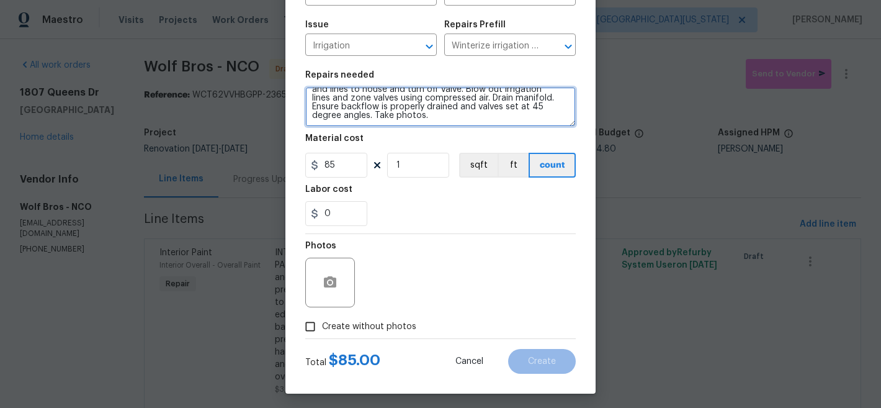
scroll to position [127, 0]
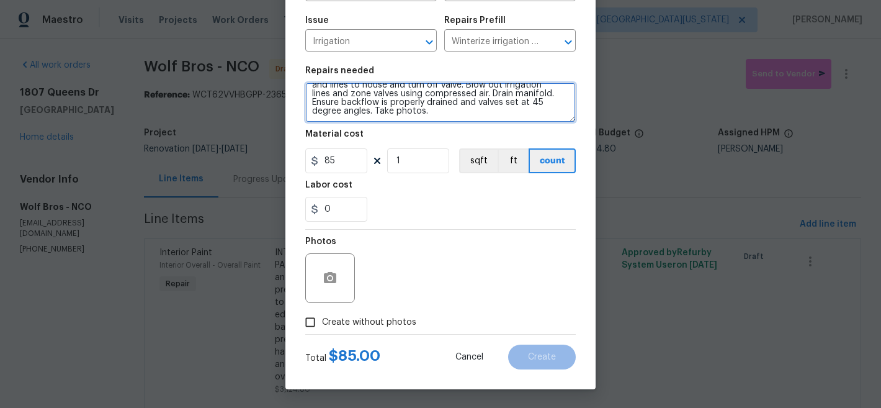
type textarea "IRRIGATION: Please winterize irrigation system. Drain backflow and lines to hou…"
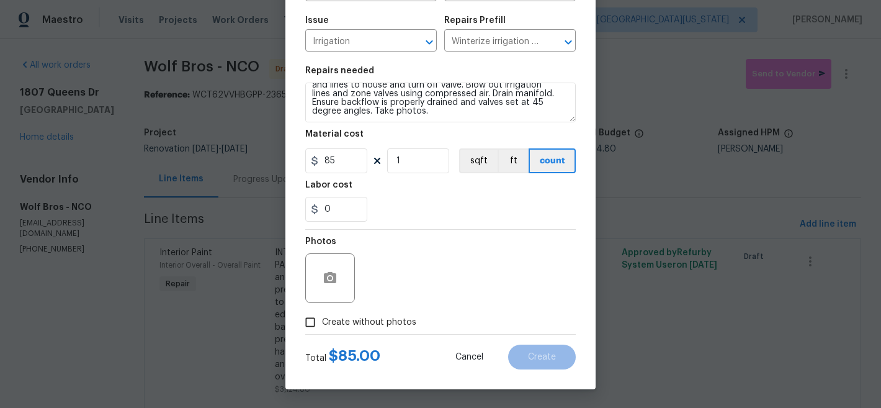
click at [372, 318] on span "Create without photos" at bounding box center [369, 322] width 94 height 13
click at [322, 318] on input "Create without photos" at bounding box center [311, 322] width 24 height 24
checkbox input "true"
click at [469, 283] on textarea at bounding box center [470, 278] width 211 height 50
type textarea "Later"
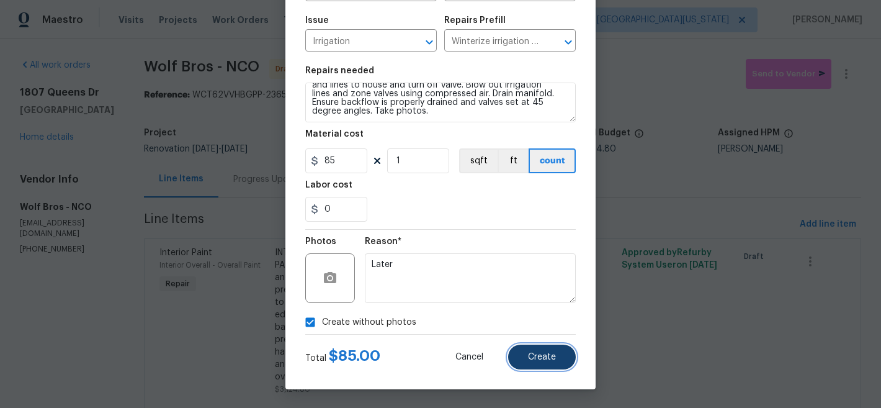
click at [555, 352] on button "Create" at bounding box center [542, 356] width 68 height 25
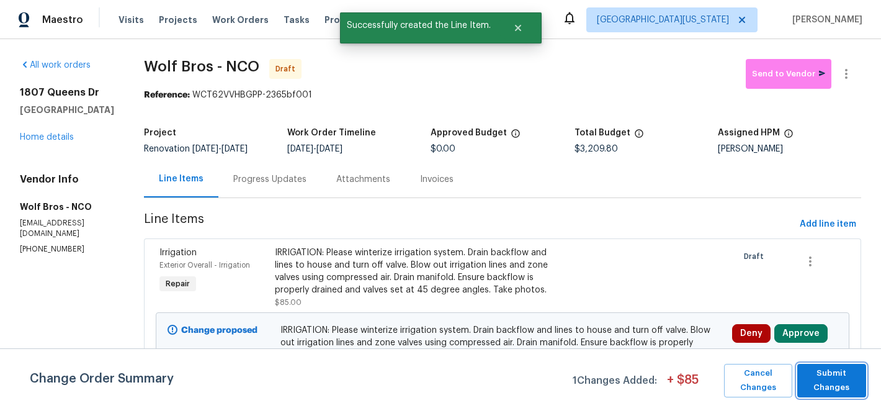
click at [846, 387] on span "Submit Changes" at bounding box center [832, 380] width 56 height 29
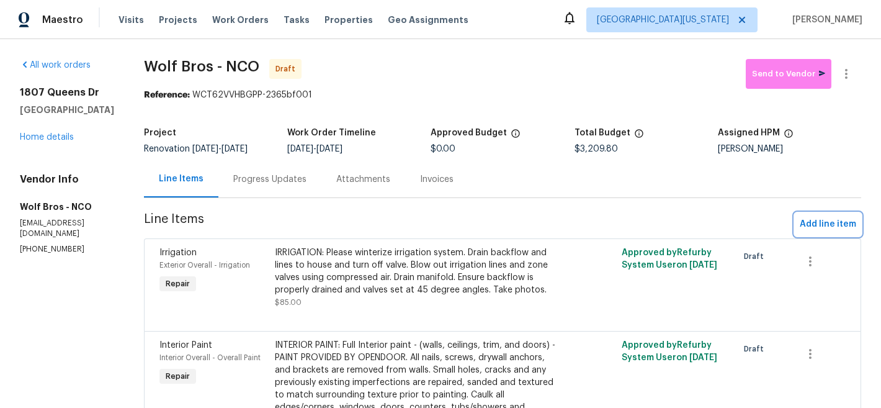
click at [808, 221] on span "Add line item" at bounding box center [828, 225] width 56 height 16
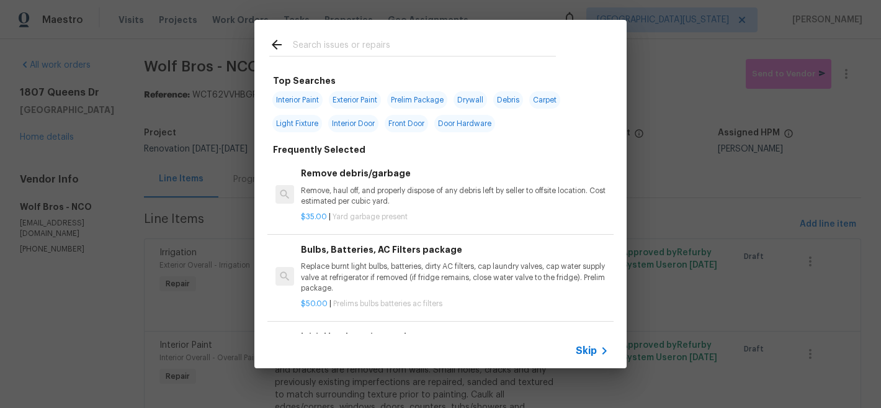
click at [377, 45] on input "text" at bounding box center [424, 46] width 263 height 19
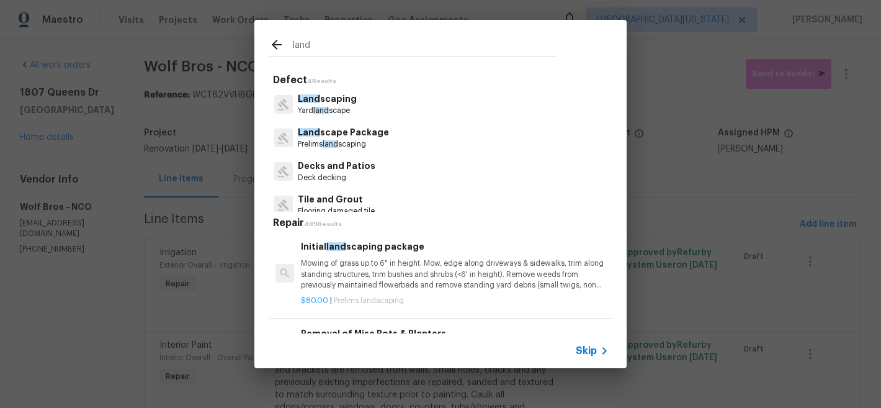
type input "land"
click at [347, 139] on p "Prelims land scaping" at bounding box center [343, 144] width 91 height 11
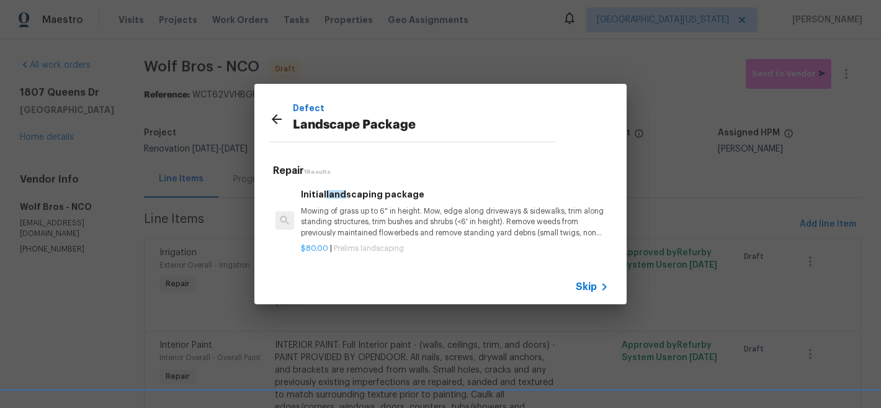
click at [345, 218] on p "Mowing of grass up to 6" in height. Mow, edge along driveways & sidewalks, trim…" at bounding box center [455, 222] width 308 height 32
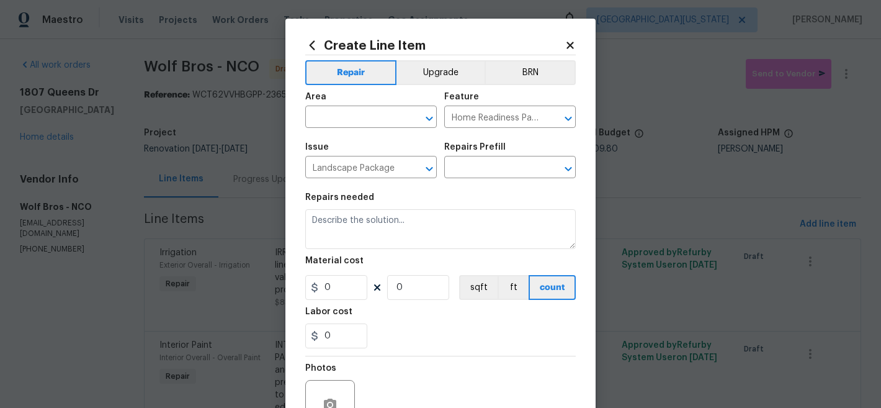
type input "Initial landscaping package $80.00"
type textarea "Mowing of grass up to 6" in height. Mow, edge along driveways & sidewalks, trim…"
type input "80"
type input "1"
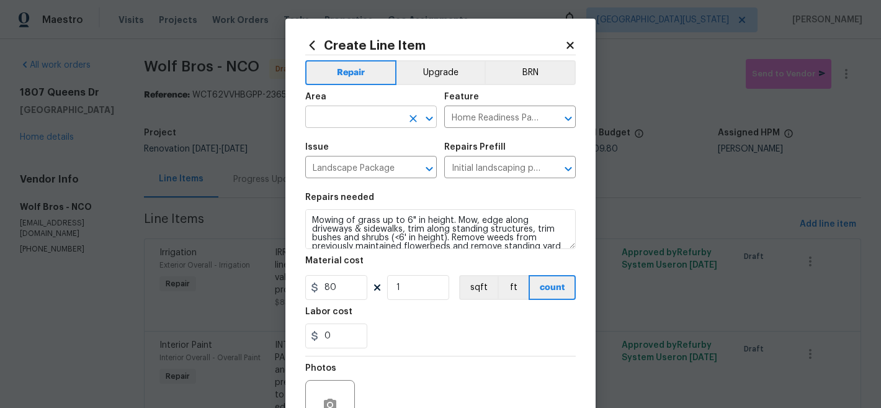
click at [380, 118] on input "text" at bounding box center [353, 118] width 97 height 19
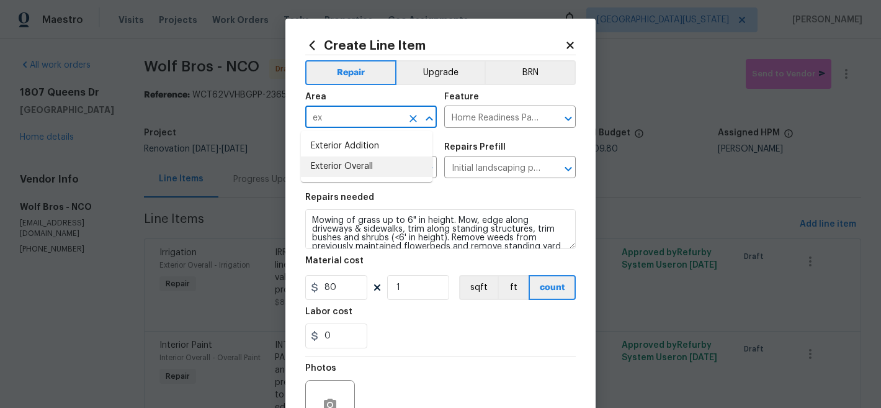
click at [379, 169] on li "Exterior Overall" at bounding box center [367, 166] width 132 height 20
type input "Exterior Overall"
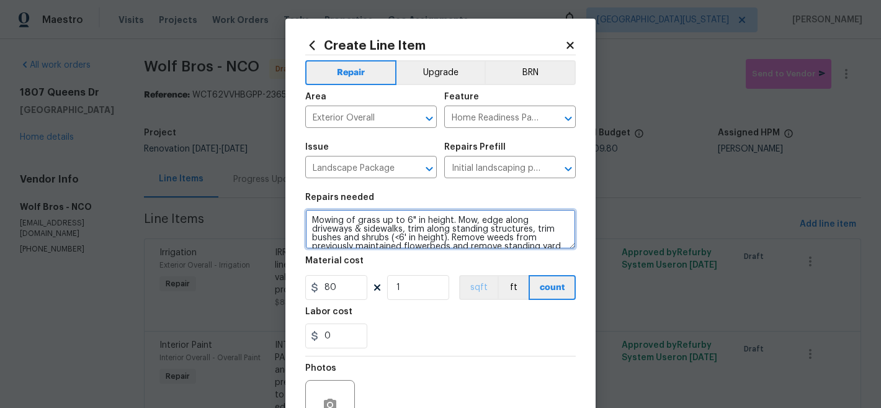
scroll to position [26, 0]
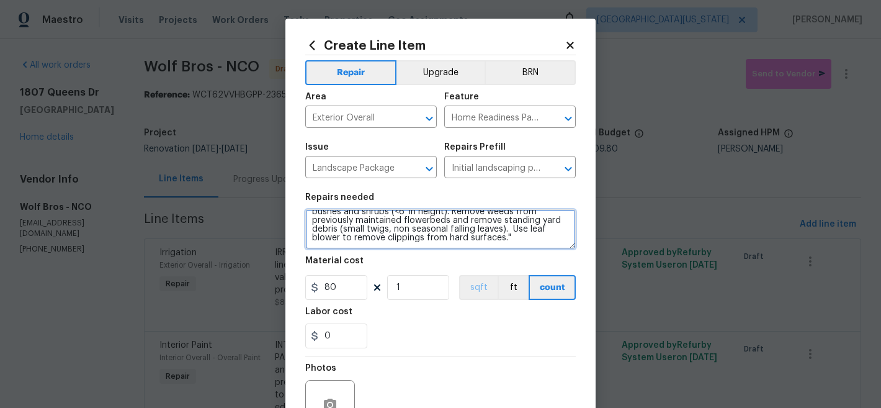
drag, startPoint x: 308, startPoint y: 222, endPoint x: 454, endPoint y: 285, distance: 159.2
click at [454, 285] on section "Repairs needed Mowing of grass up to 6" in height. Mow, edge along driveways & …" at bounding box center [440, 271] width 271 height 170
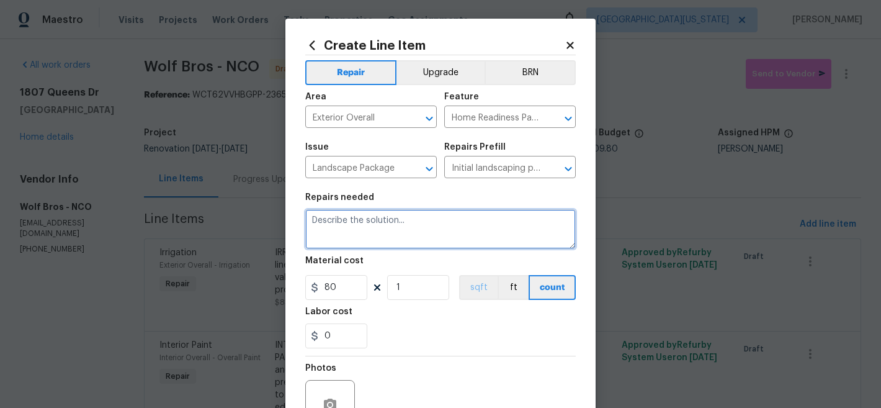
scroll to position [0, 0]
paste textarea "FALL/WINTER LANDSCAPING CLEAN-UP: Mow grass. Rake leaves and haul away; Clean w…"
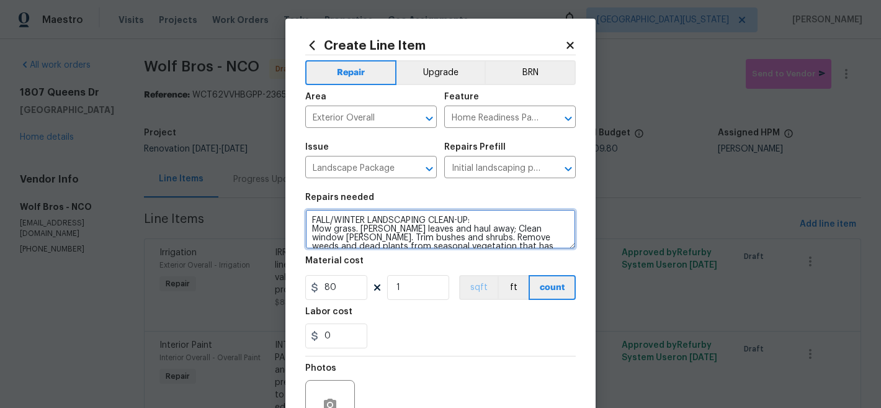
scroll to position [37, 0]
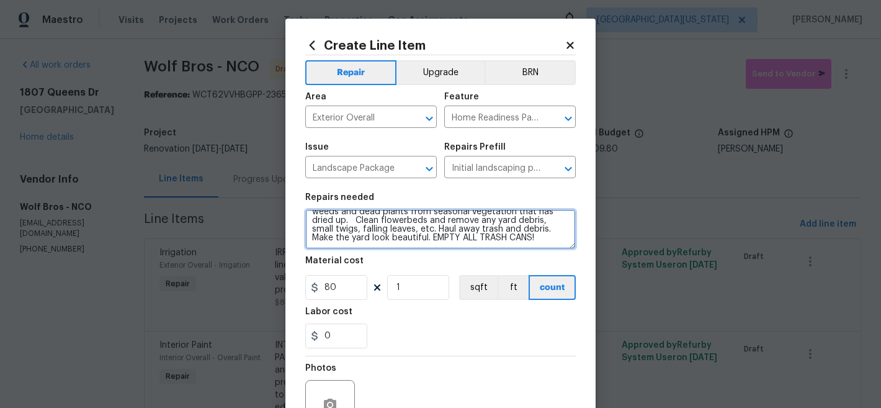
type textarea "FALL/WINTER LANDSCAPING CLEAN-UP: Mow grass. Rake leaves and haul away; Clean w…"
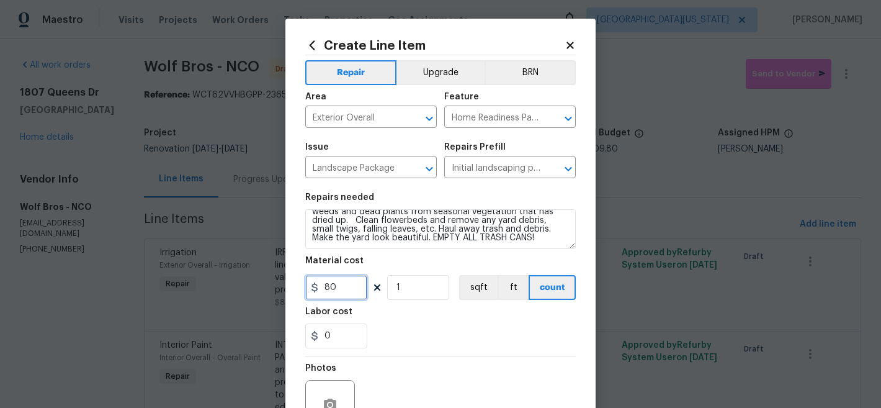
click at [351, 288] on input "80" at bounding box center [336, 287] width 62 height 25
click at [350, 288] on input "80" at bounding box center [336, 287] width 62 height 25
type input "2000"
click at [429, 313] on div "Labor cost" at bounding box center [440, 315] width 271 height 16
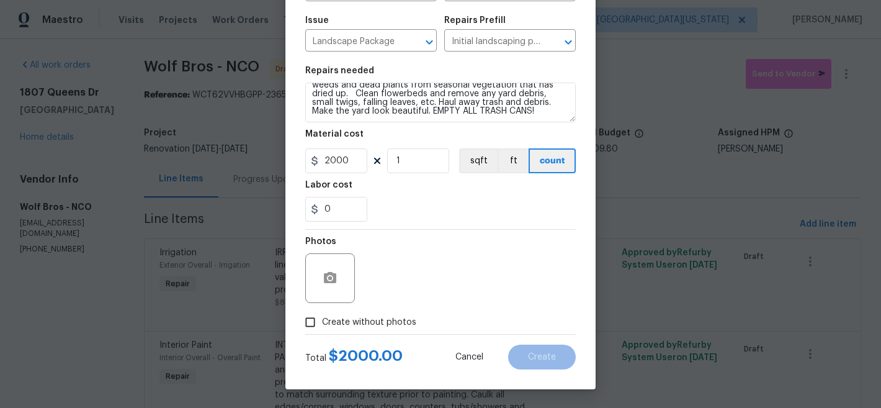
click at [376, 330] on label "Create without photos" at bounding box center [358, 322] width 118 height 24
click at [322, 330] on input "Create without photos" at bounding box center [311, 322] width 24 height 24
checkbox input "true"
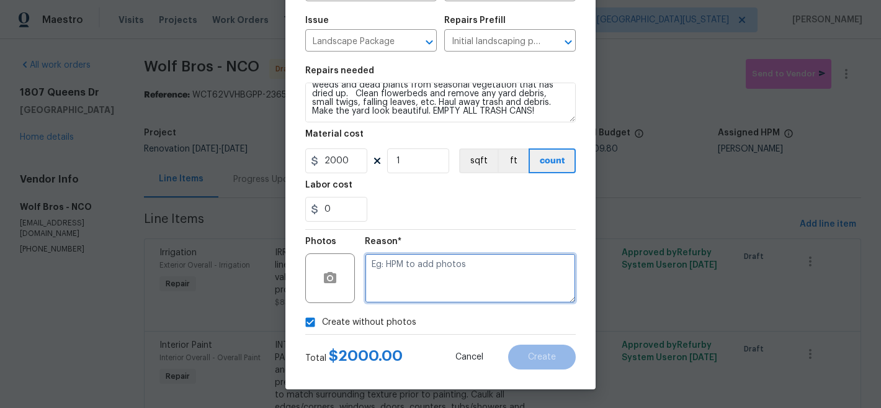
click at [465, 277] on textarea at bounding box center [470, 278] width 211 height 50
type textarea "Later"
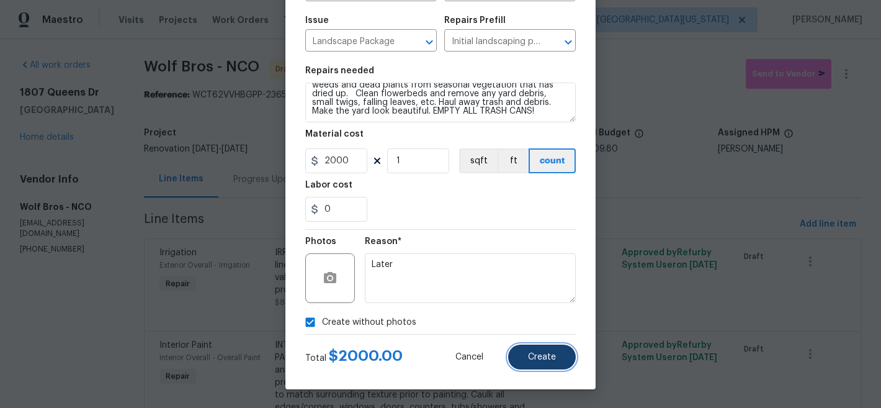
click at [540, 348] on button "Create" at bounding box center [542, 356] width 68 height 25
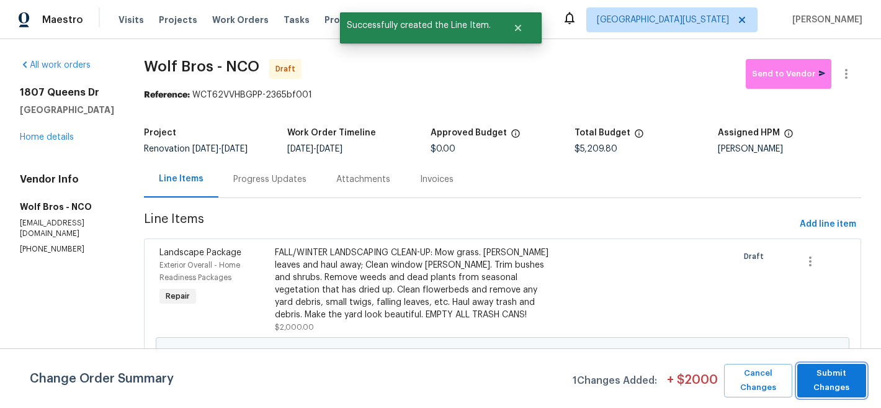
click at [824, 374] on span "Submit Changes" at bounding box center [832, 380] width 56 height 29
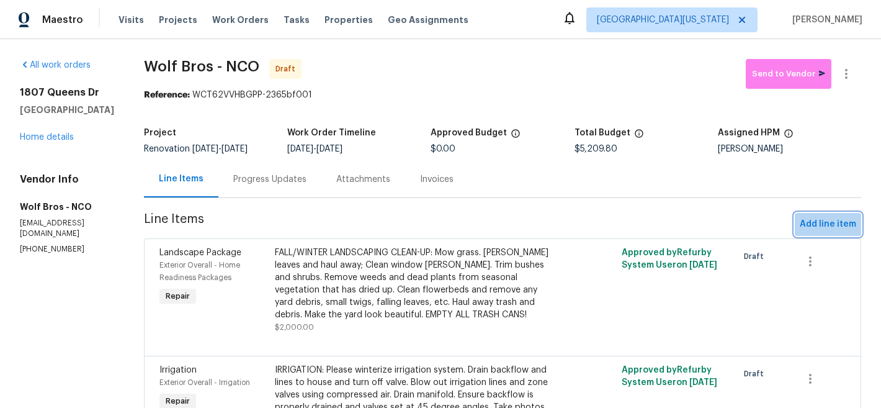
click at [834, 231] on span "Add line item" at bounding box center [828, 225] width 56 height 16
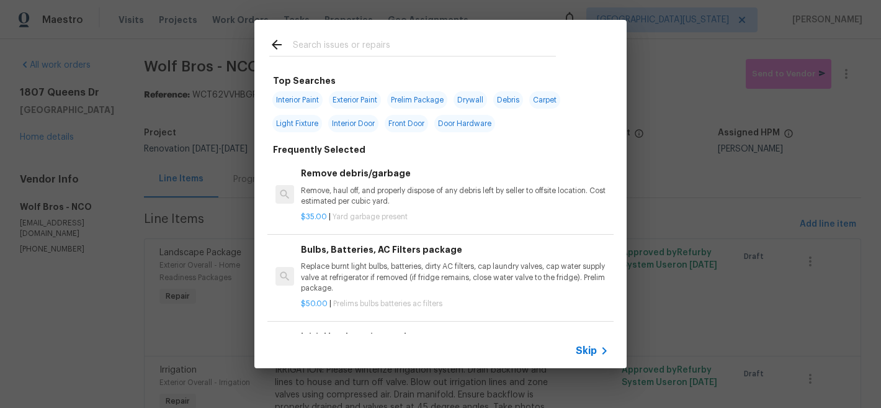
click at [454, 48] on input "text" at bounding box center [424, 46] width 263 height 19
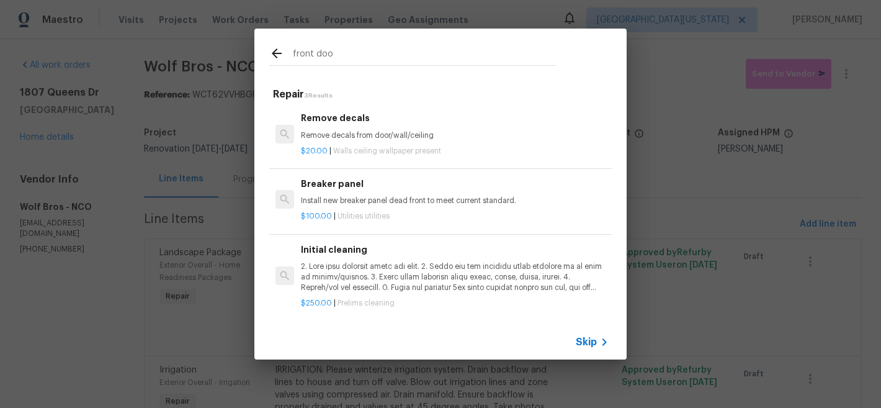
scroll to position [2, 0]
type input "front doo"
click at [595, 345] on span "Skip" at bounding box center [586, 342] width 21 height 12
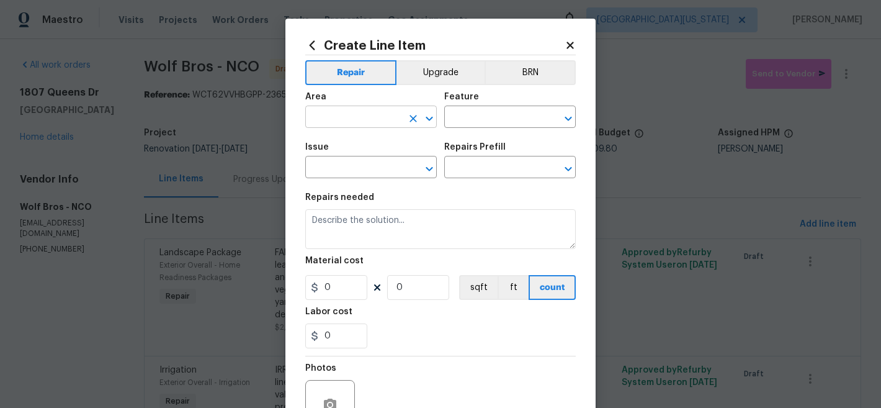
click at [356, 118] on input "text" at bounding box center [353, 118] width 97 height 19
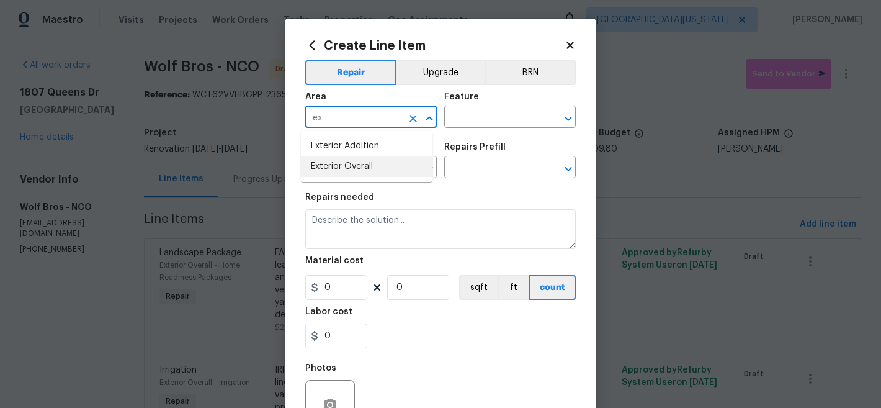
click at [361, 168] on li "Exterior Overall" at bounding box center [367, 166] width 132 height 20
type input "Exterior Overall"
click at [482, 115] on input "text" at bounding box center [492, 118] width 97 height 19
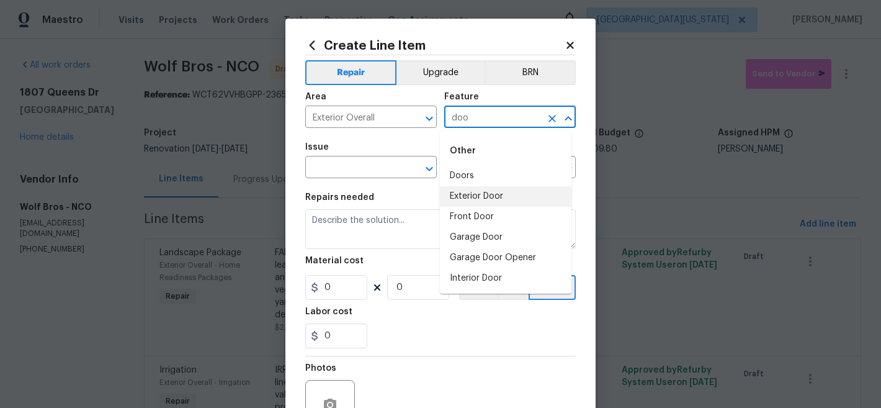
drag, startPoint x: 474, startPoint y: 199, endPoint x: 456, endPoint y: 192, distance: 18.9
click at [474, 199] on li "Exterior Door" at bounding box center [506, 196] width 132 height 20
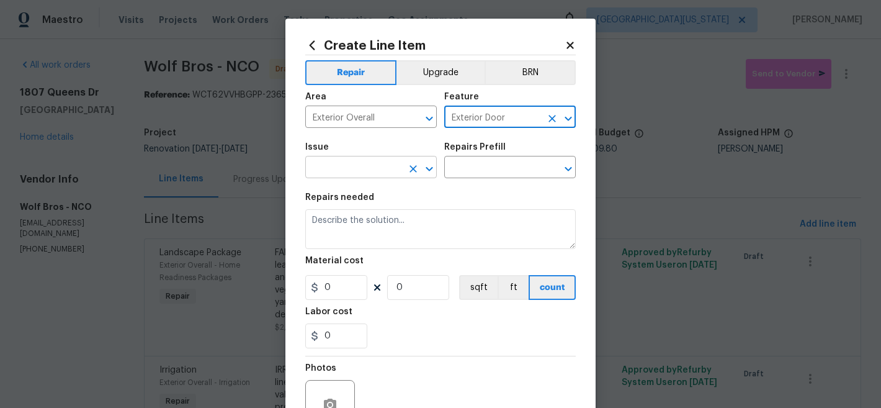
type input "Exterior Door"
click at [389, 174] on input "text" at bounding box center [353, 168] width 97 height 19
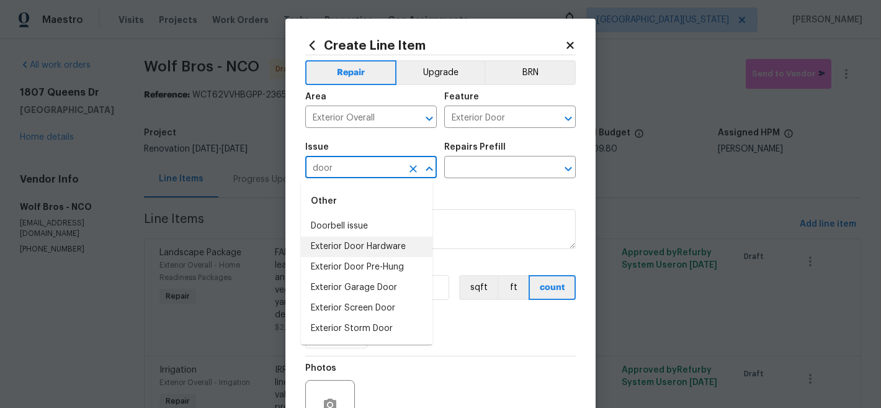
click at [403, 248] on li "Exterior Door Hardware" at bounding box center [367, 246] width 132 height 20
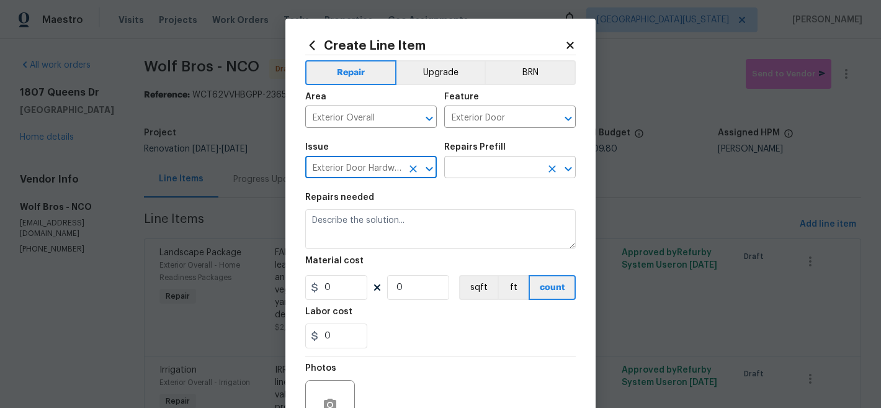
type input "Exterior Door Hardware"
click at [495, 165] on input "text" at bounding box center [492, 168] width 97 height 19
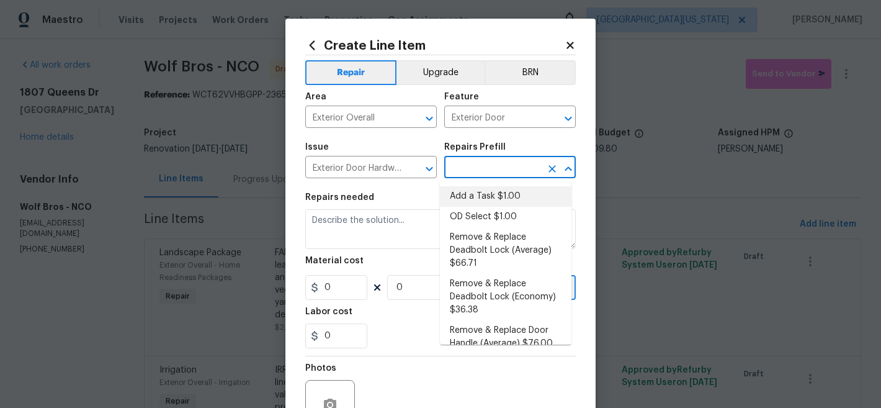
click at [496, 201] on li "Add a Task $1.00" at bounding box center [506, 196] width 132 height 20
type input "Interior Door"
type input "Add a Task $1.00"
type textarea "HPM to detail"
type input "1"
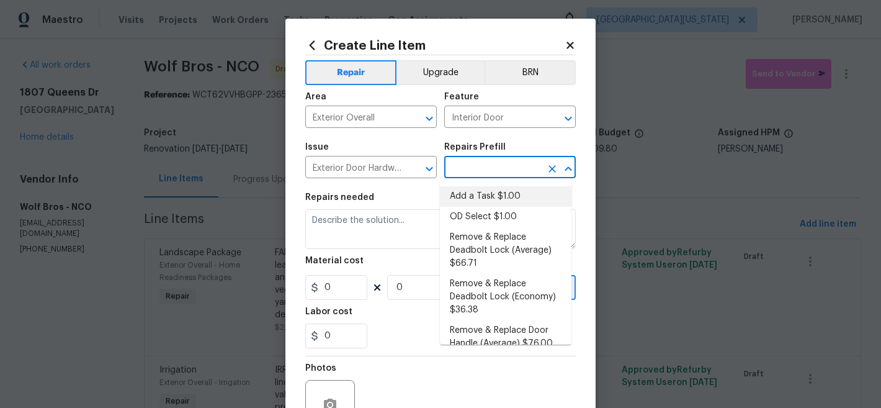
type input "1"
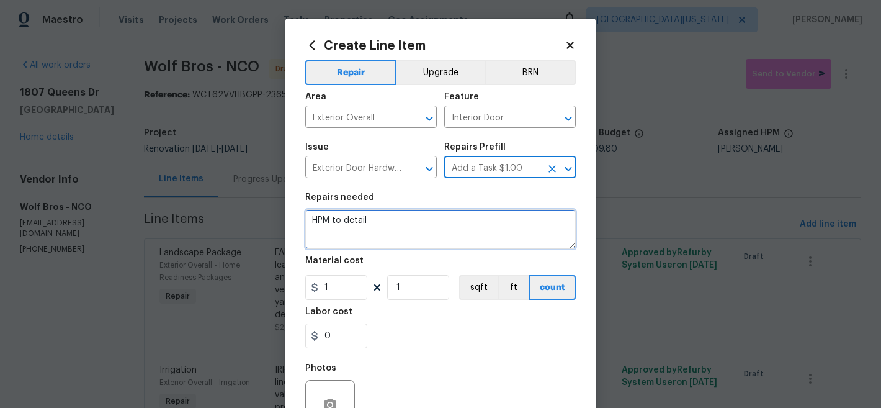
click at [463, 224] on textarea "HPM to detail" at bounding box center [440, 229] width 271 height 40
paste textarea "FRONT DOOR: Install OD supplied deadbolt and passage set."
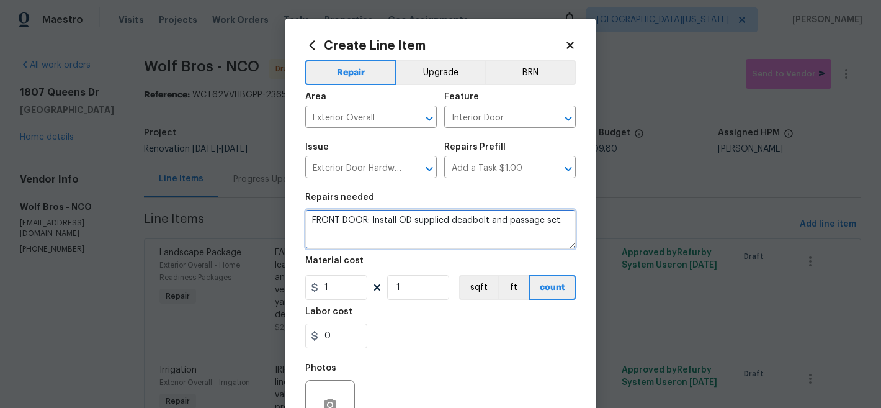
type textarea "FRONT DOOR: Install OD supplied deadbolt and passage set."
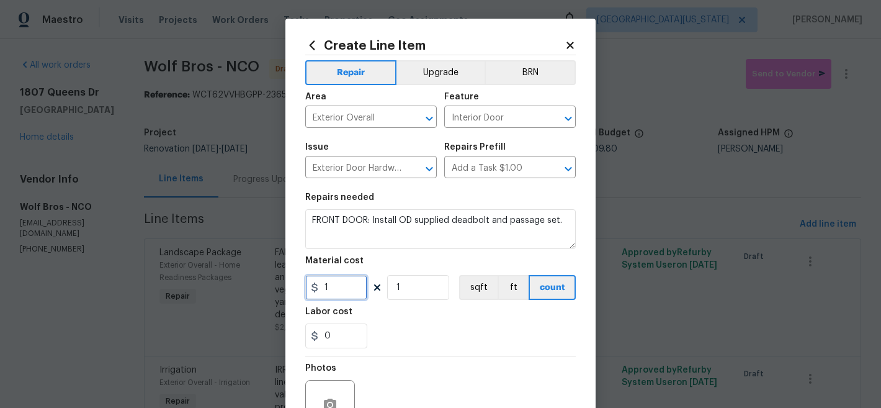
click at [343, 294] on input "1" at bounding box center [336, 287] width 62 height 25
type input "10"
click at [464, 333] on div "0" at bounding box center [440, 335] width 271 height 25
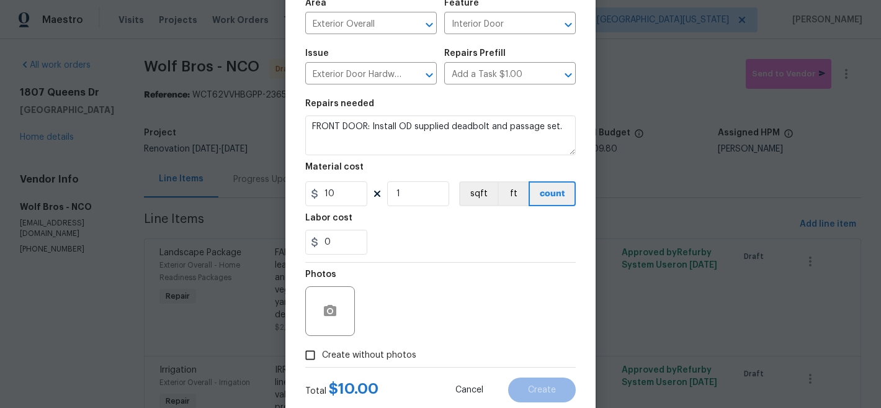
scroll to position [127, 0]
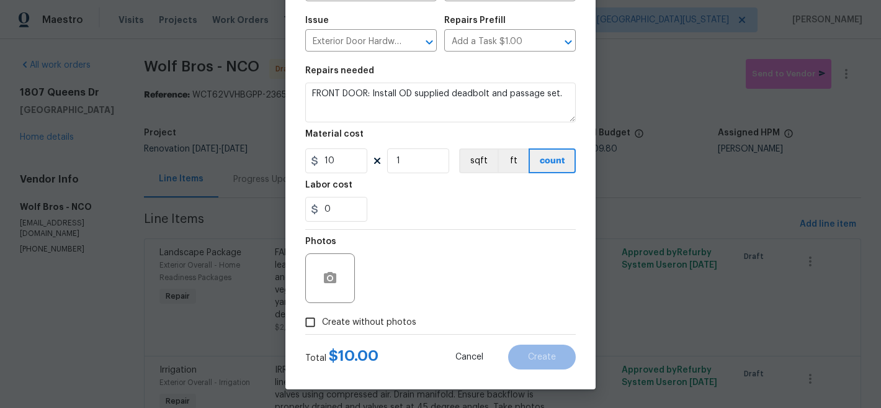
click at [392, 326] on span "Create without photos" at bounding box center [369, 322] width 94 height 13
click at [322, 326] on input "Create without photos" at bounding box center [311, 322] width 24 height 24
checkbox input "true"
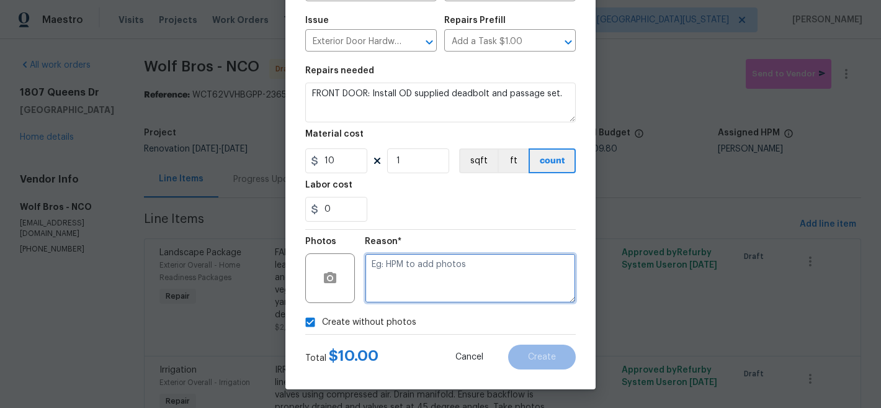
click at [492, 263] on textarea at bounding box center [470, 278] width 211 height 50
type textarea "Later"
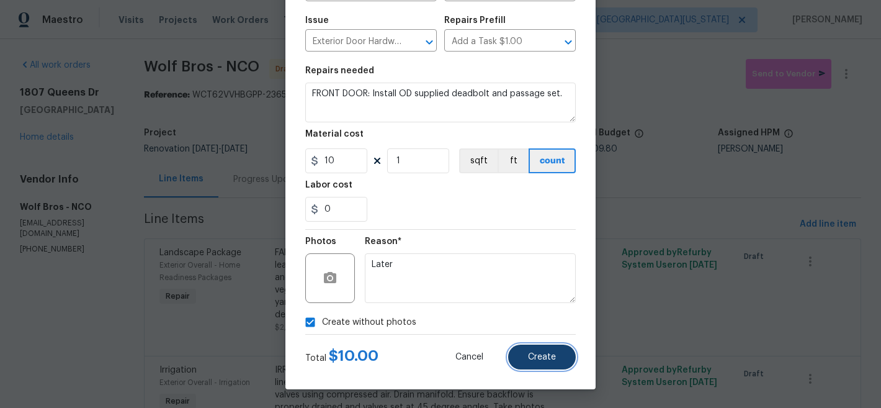
click at [529, 355] on span "Create" at bounding box center [542, 356] width 28 height 9
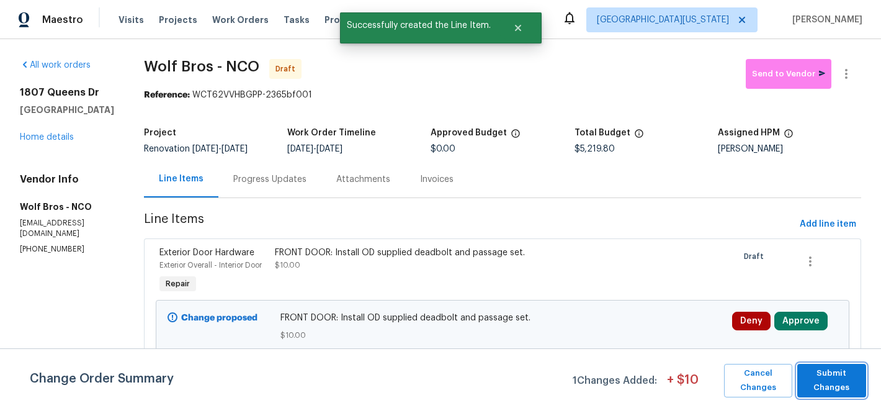
click at [821, 372] on span "Submit Changes" at bounding box center [832, 380] width 56 height 29
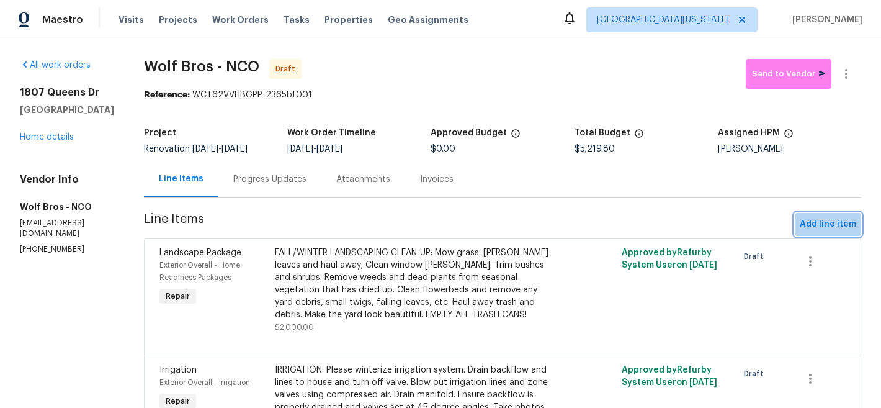
click at [837, 232] on button "Add line item" at bounding box center [828, 224] width 66 height 23
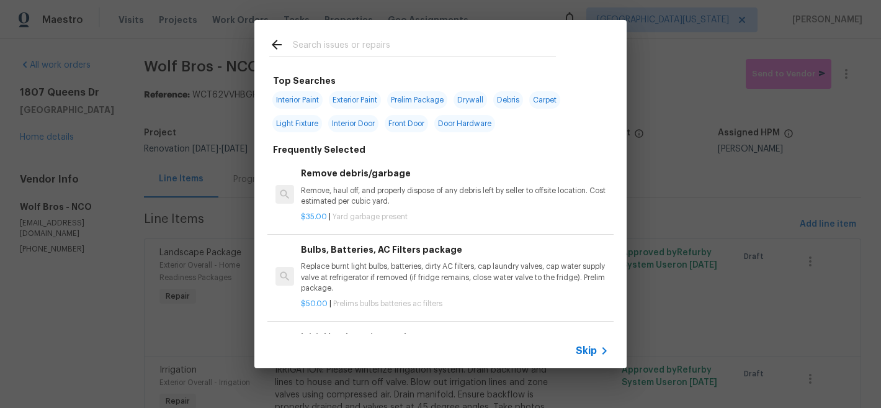
click at [485, 59] on div at bounding box center [412, 44] width 317 height 49
click at [488, 51] on input "text" at bounding box center [424, 46] width 263 height 19
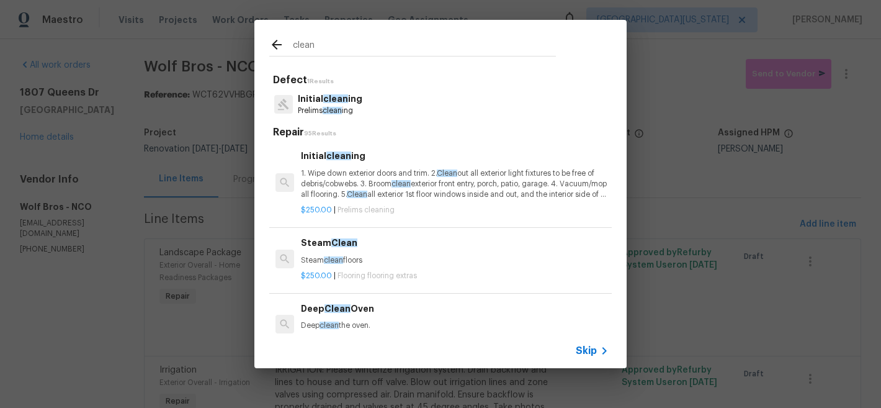
type input "clean"
click at [352, 105] on p "Initial clean ing" at bounding box center [330, 98] width 65 height 13
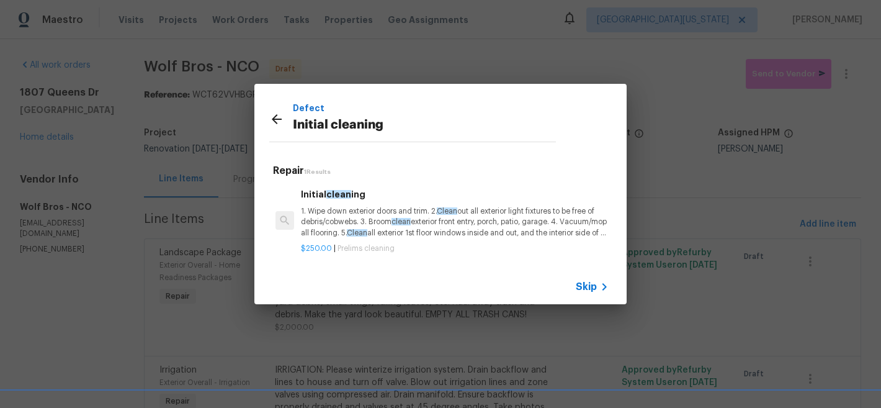
click at [401, 215] on p "1. Wipe down exterior doors and trim. 2. Clean out all exterior light fixtures …" at bounding box center [455, 222] width 308 height 32
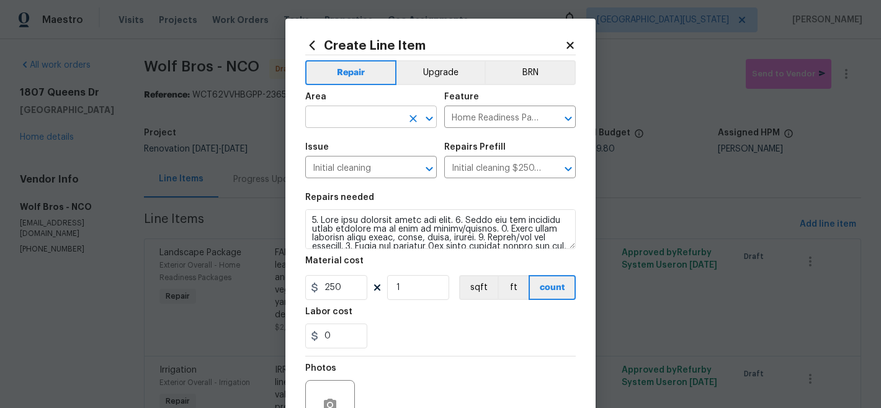
click at [405, 114] on div at bounding box center [421, 118] width 32 height 17
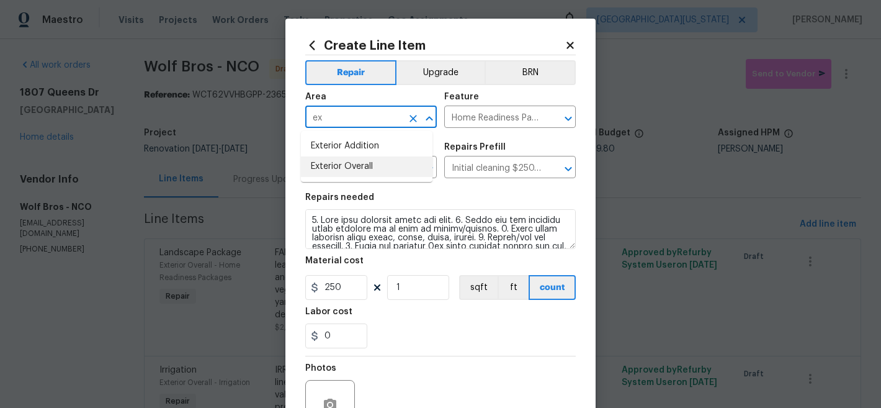
click at [380, 165] on li "Exterior Overall" at bounding box center [367, 166] width 132 height 20
type input "Exterior Overall"
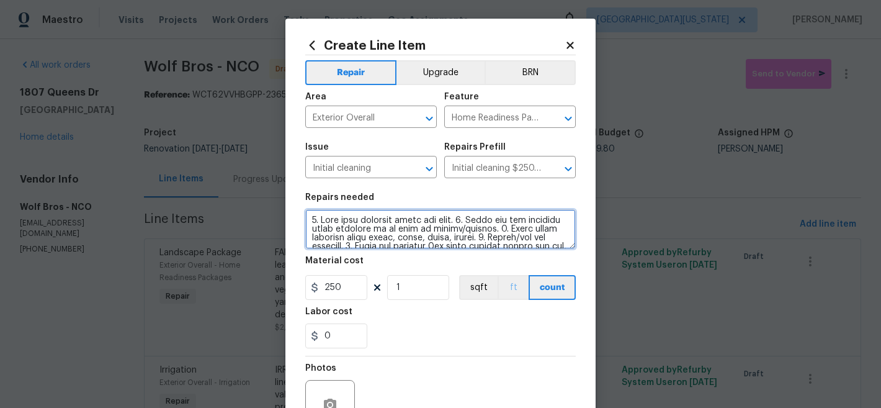
scroll to position [174, 0]
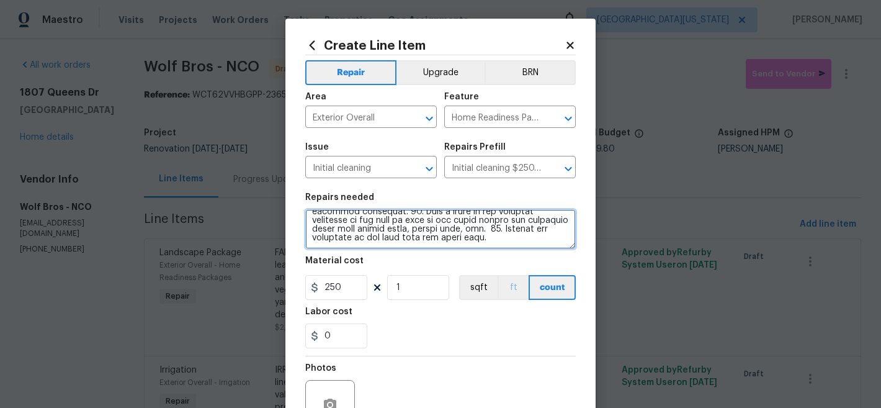
drag, startPoint x: 306, startPoint y: 218, endPoint x: 508, endPoint y: 297, distance: 217.4
click at [508, 297] on section "Repairs needed Material cost 250 1 sqft ft count Labor cost 0" at bounding box center [440, 271] width 271 height 170
paste textarea "INITIAL CLEAN: ***Please remove all stickers on windows, appliances, bathroom f…"
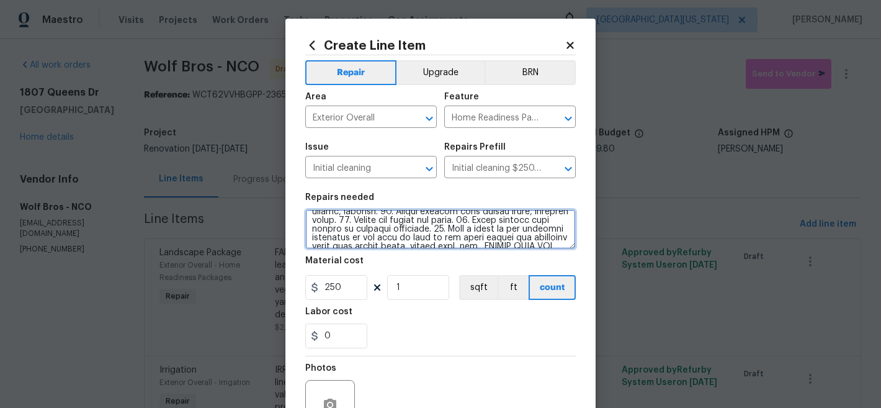
scroll to position [428, 0]
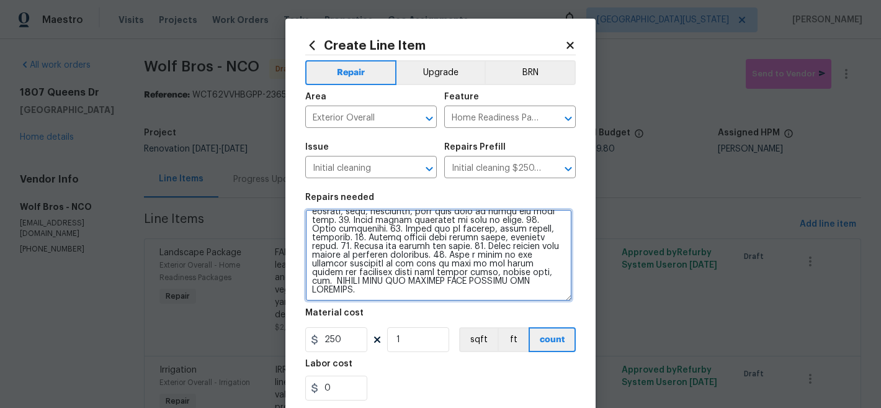
drag, startPoint x: 566, startPoint y: 245, endPoint x: 562, endPoint y: 297, distance: 52.3
click at [562, 297] on textarea at bounding box center [438, 255] width 267 height 92
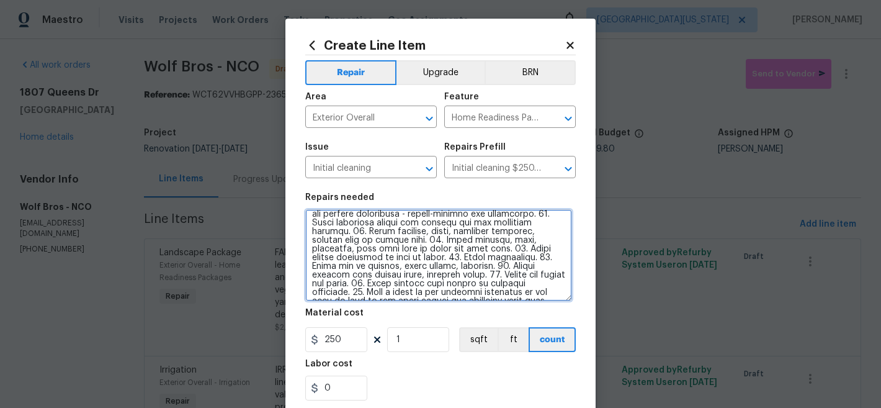
scroll to position [0, 0]
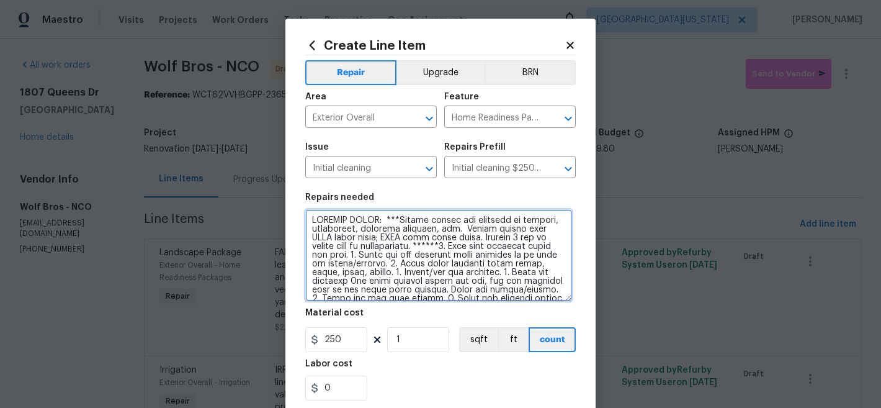
type textarea "INITIAL CLEAN: ***Please remove all stickers on windows, appliances, bathroom f…"
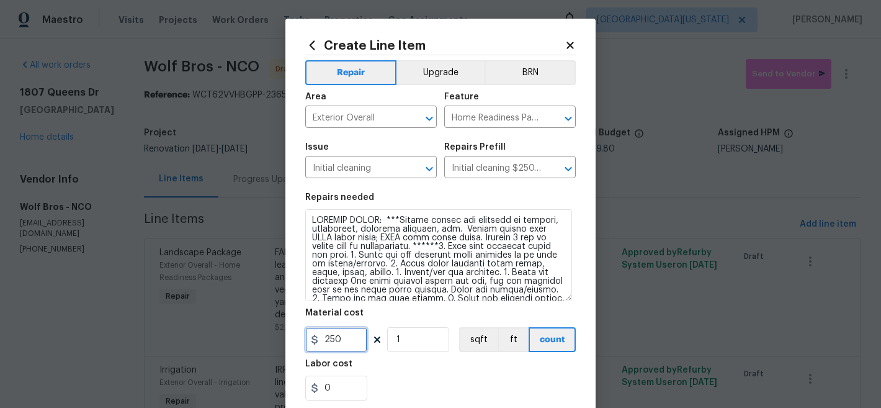
click at [351, 344] on input "250" at bounding box center [336, 339] width 62 height 25
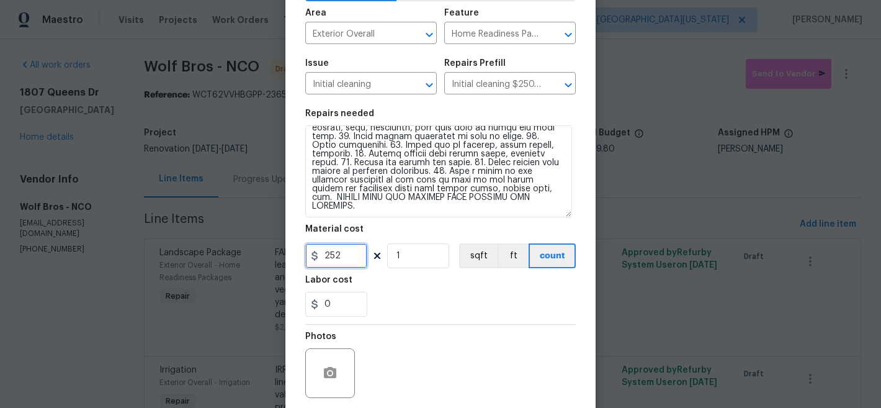
scroll to position [179, 0]
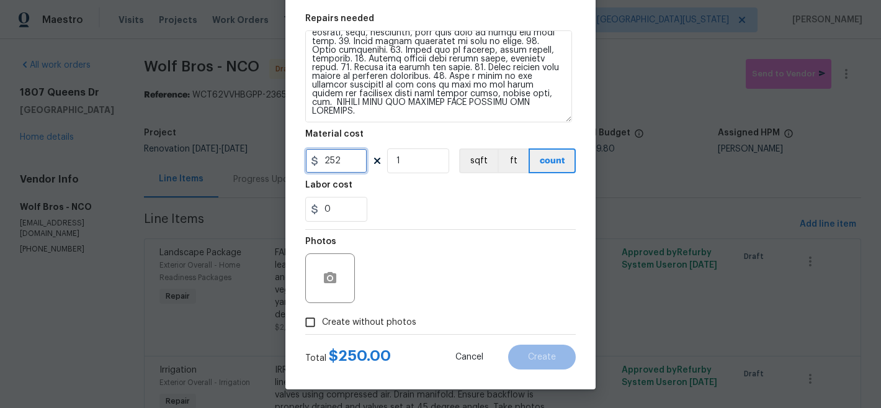
type input "252"
click at [371, 326] on span "Create without photos" at bounding box center [369, 322] width 94 height 13
click at [322, 326] on input "Create without photos" at bounding box center [311, 322] width 24 height 24
checkbox input "true"
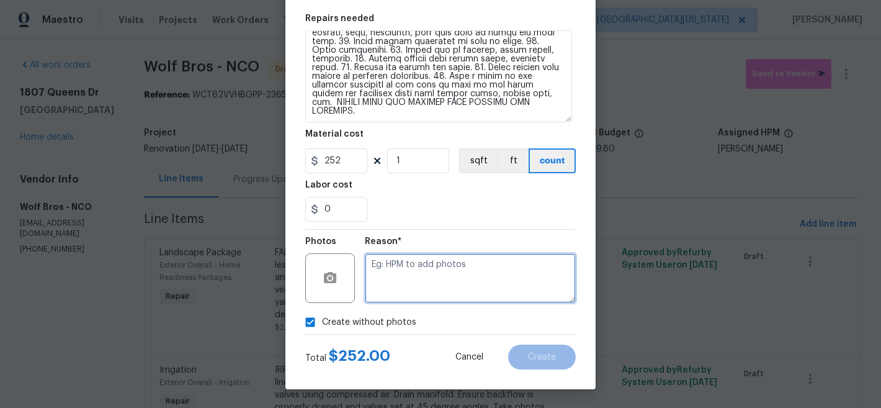
click at [439, 274] on textarea at bounding box center [470, 278] width 211 height 50
type textarea "Later"
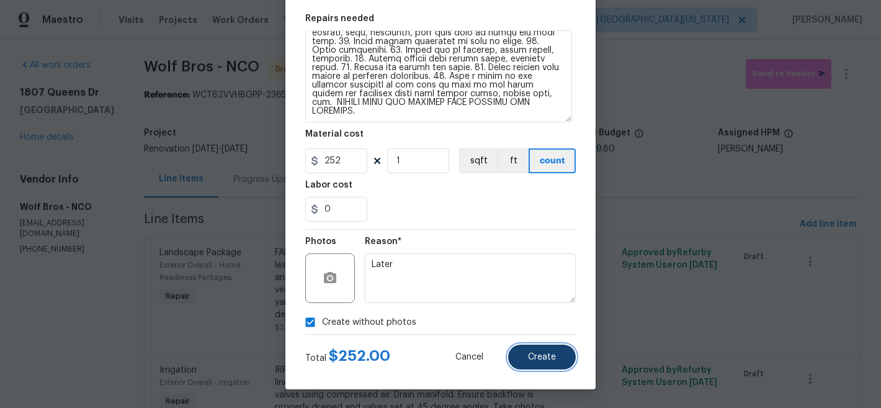
click at [541, 359] on span "Create" at bounding box center [542, 356] width 28 height 9
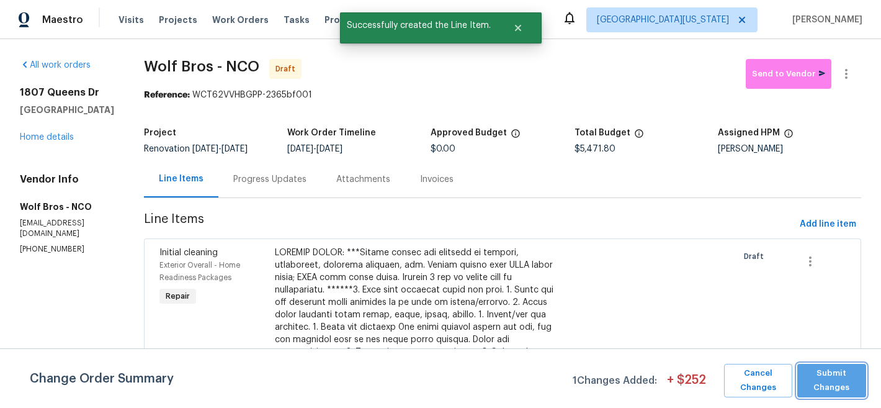
click at [836, 384] on span "Submit Changes" at bounding box center [832, 380] width 56 height 29
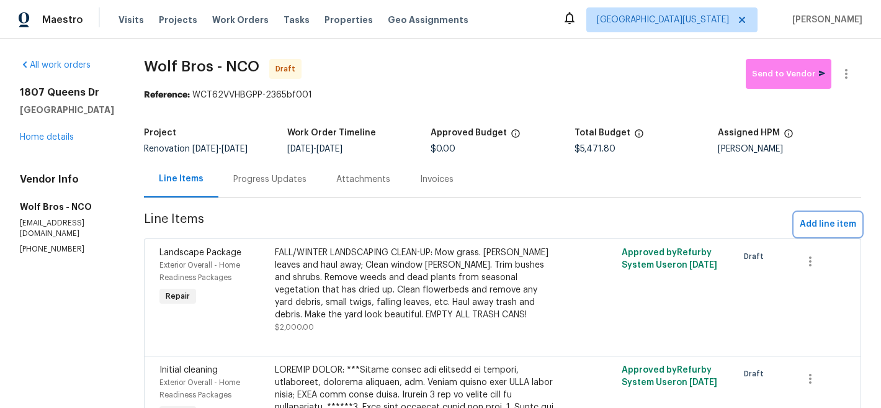
click at [800, 223] on span "Add line item" at bounding box center [828, 225] width 56 height 16
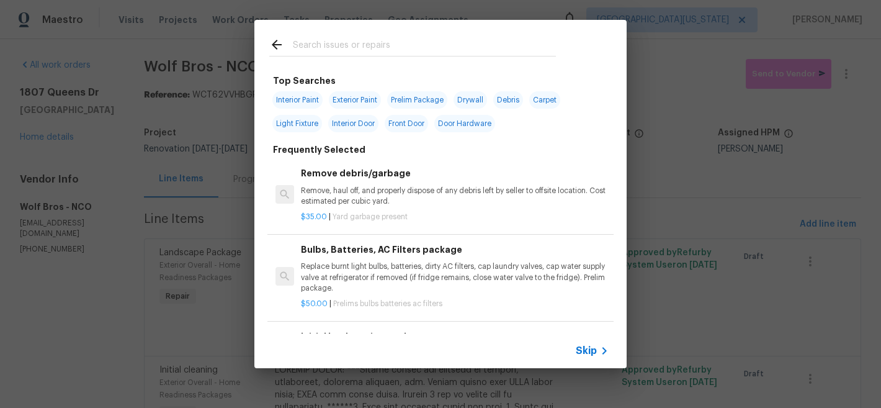
click at [323, 45] on input "text" at bounding box center [424, 46] width 263 height 19
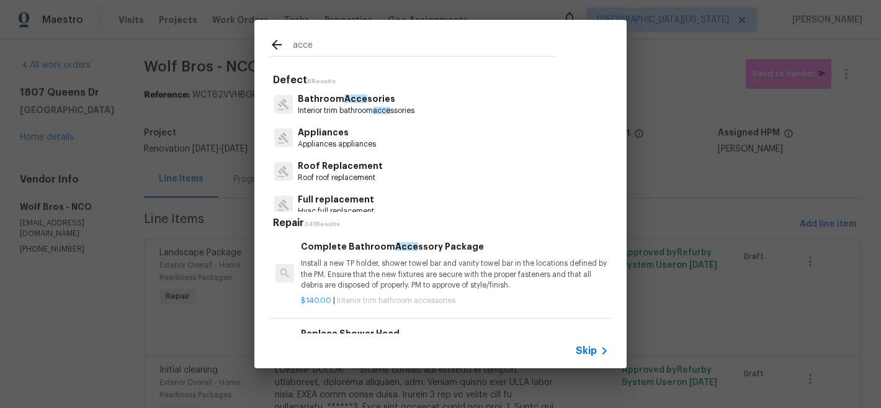
type input "acce"
click at [323, 114] on p "Interior trim bathroom acce ssories" at bounding box center [356, 111] width 117 height 11
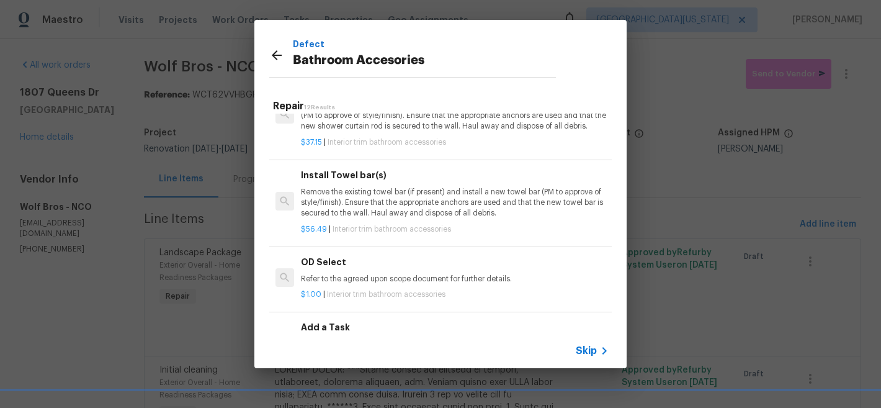
scroll to position [685, 0]
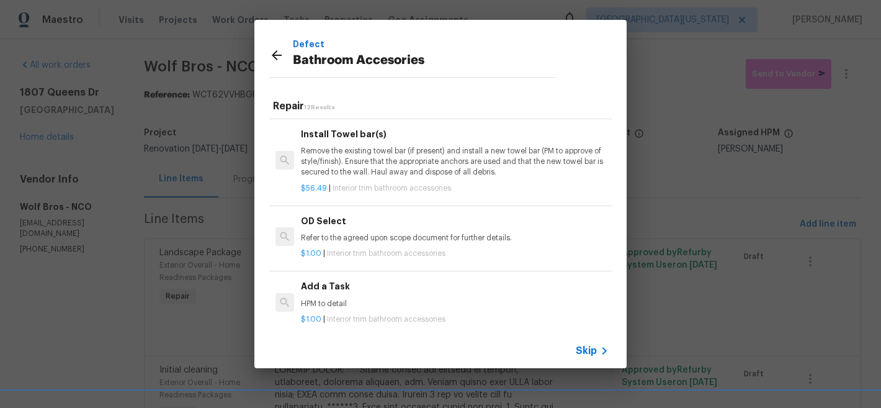
click at [354, 303] on div "Add a Task HPM to detail" at bounding box center [455, 294] width 308 height 30
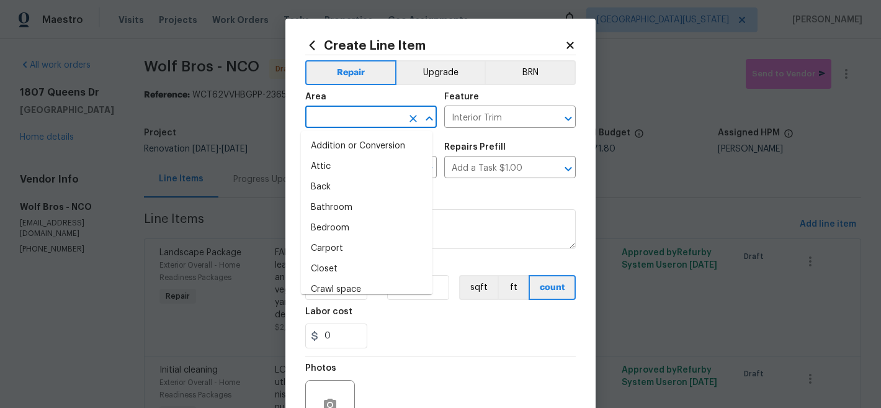
click at [390, 115] on input "text" at bounding box center [353, 118] width 97 height 19
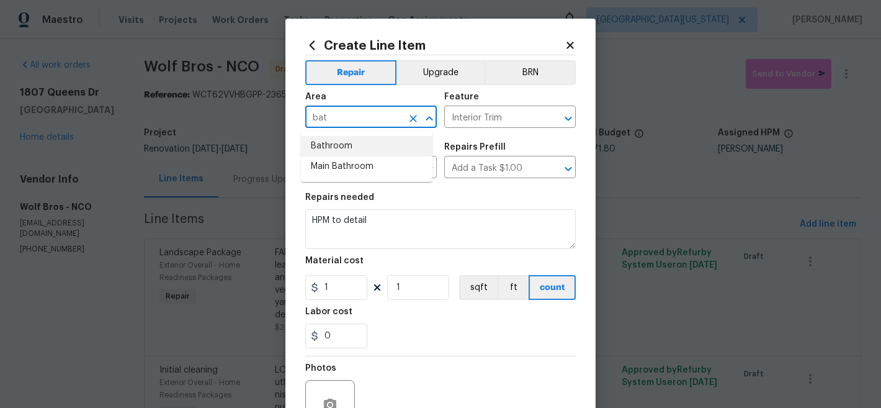
click at [392, 140] on li "Bathroom" at bounding box center [367, 146] width 132 height 20
type input "Bathroom"
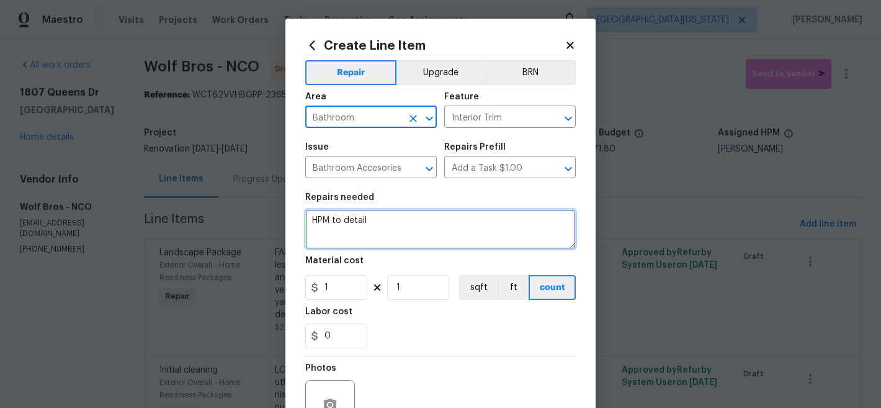
click at [385, 221] on textarea "HPM to detail" at bounding box center [440, 229] width 271 height 40
paste textarea "ALL BATHROOMS: Install missing toilet paper rollers, toilet buttons, sink stopp…"
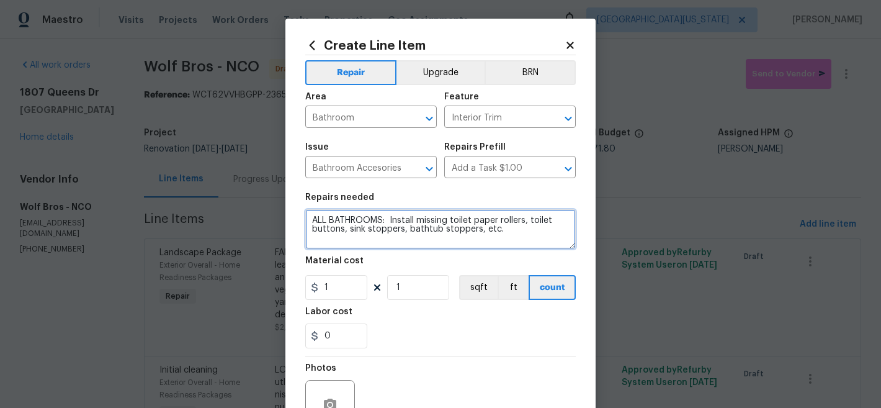
type textarea "ALL BATHROOMS: Install missing toilet paper rollers, toilet buttons, sink stopp…"
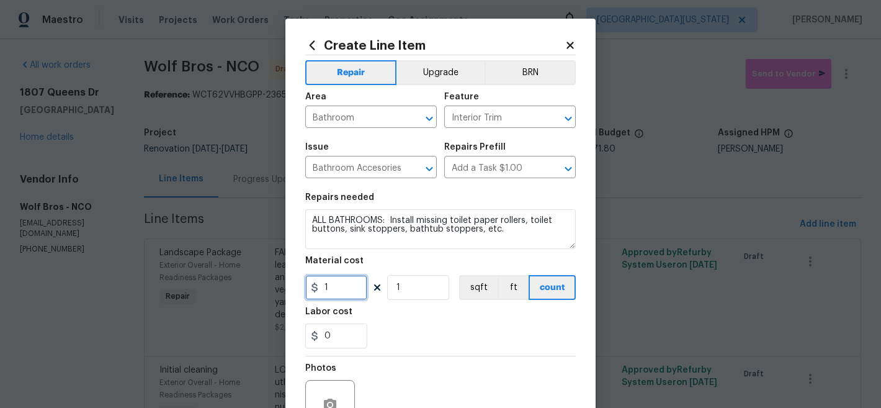
click at [352, 287] on input "1" at bounding box center [336, 287] width 62 height 25
click at [351, 287] on input "1" at bounding box center [336, 287] width 62 height 25
type input "25"
click at [416, 336] on div "0" at bounding box center [440, 335] width 271 height 25
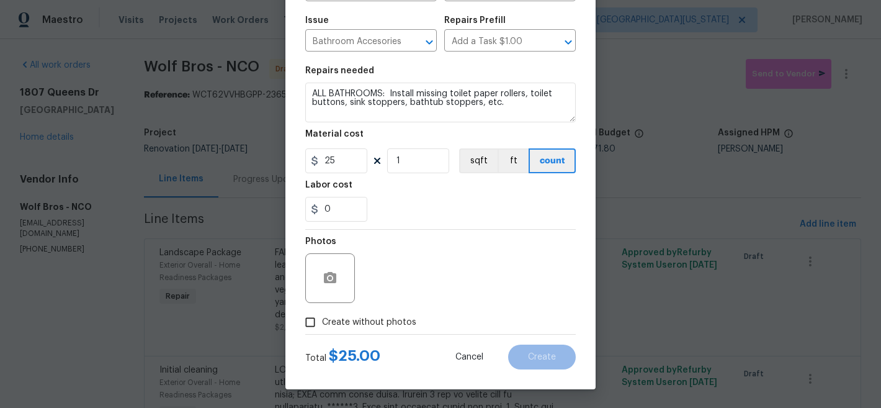
click at [379, 326] on span "Create without photos" at bounding box center [369, 322] width 94 height 13
click at [322, 326] on input "Create without photos" at bounding box center [311, 322] width 24 height 24
checkbox input "true"
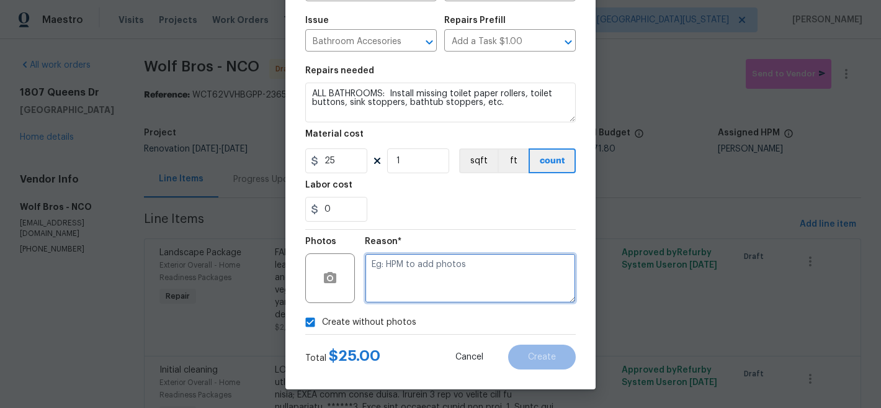
click at [475, 289] on textarea at bounding box center [470, 278] width 211 height 50
type textarea "Later"
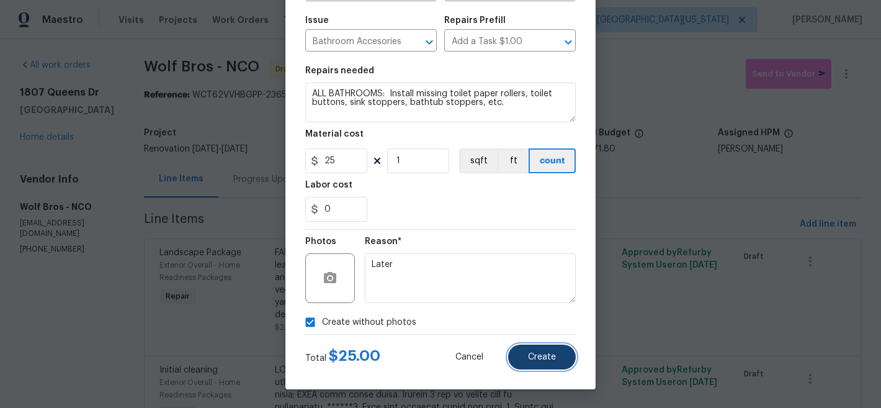
click at [539, 361] on span "Create" at bounding box center [542, 356] width 28 height 9
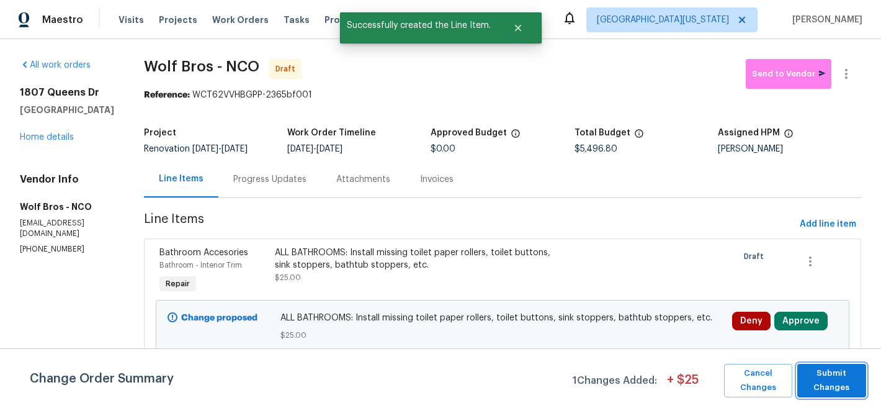
click at [817, 377] on span "Submit Changes" at bounding box center [832, 380] width 56 height 29
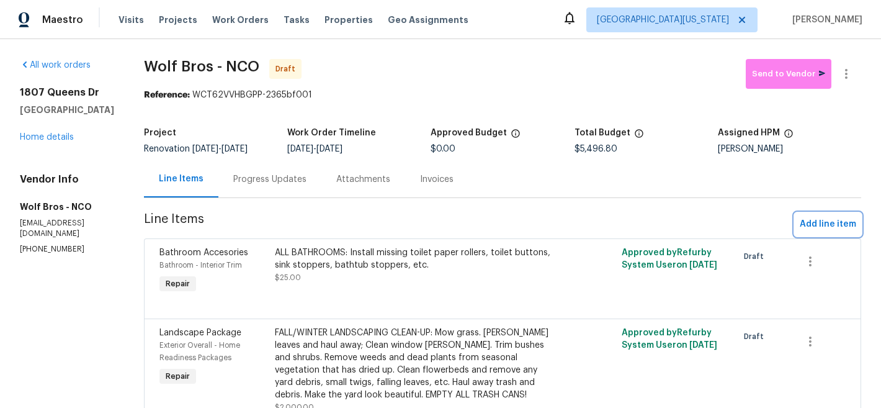
click at [806, 227] on span "Add line item" at bounding box center [828, 225] width 56 height 16
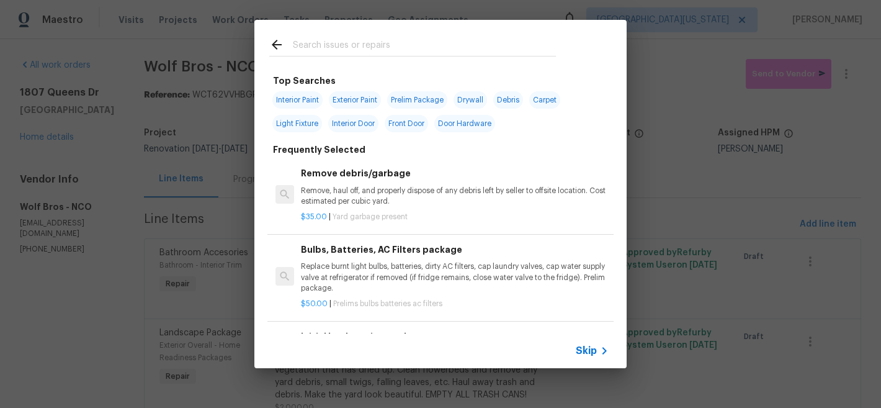
click at [587, 352] on span "Skip" at bounding box center [586, 350] width 21 height 12
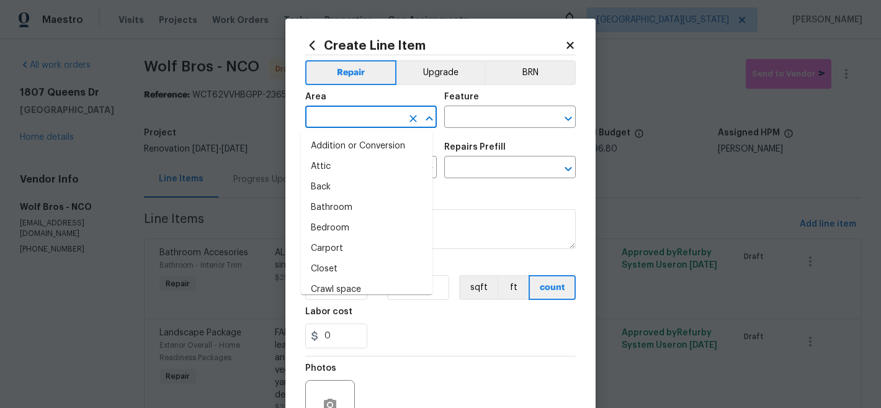
click at [375, 126] on input "text" at bounding box center [353, 118] width 97 height 19
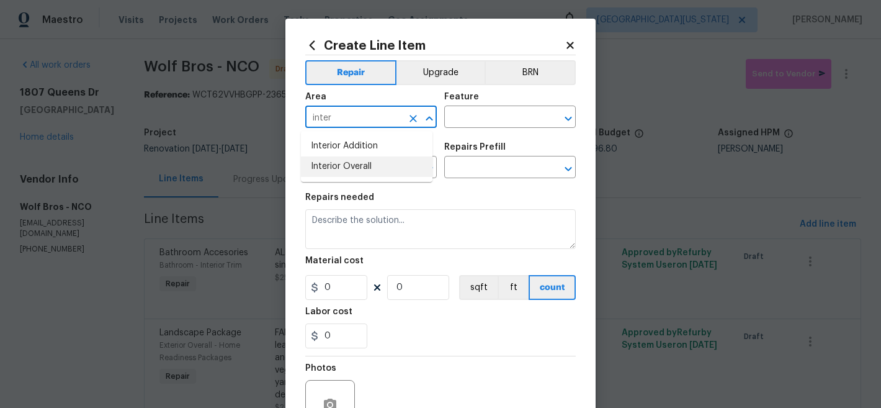
click at [374, 167] on li "Interior Overall" at bounding box center [367, 166] width 132 height 20
type input "Interior Overall"
click at [460, 116] on input "text" at bounding box center [492, 118] width 97 height 19
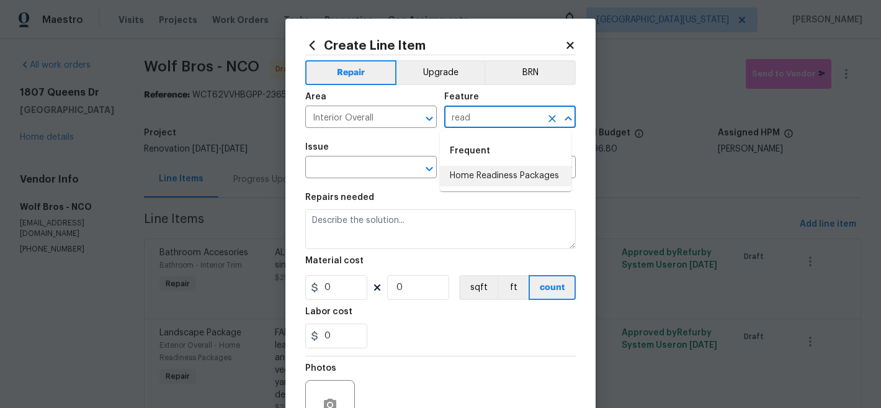
click at [490, 178] on li "Home Readiness Packages" at bounding box center [506, 176] width 132 height 20
type input "Home Readiness Packages"
click at [366, 172] on input "text" at bounding box center [353, 168] width 97 height 19
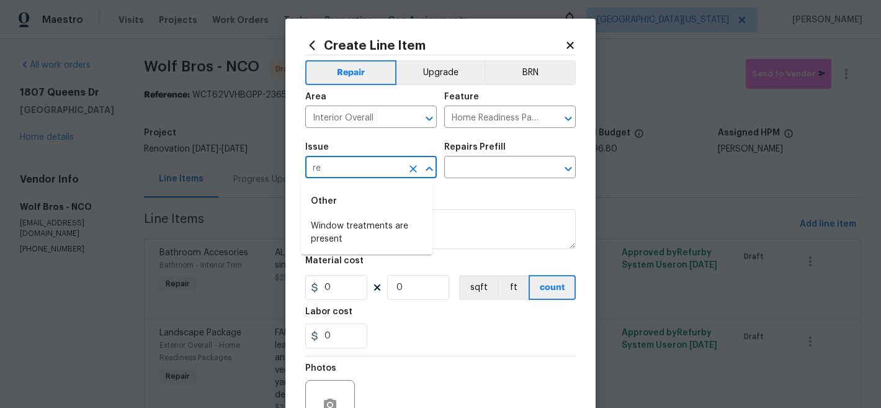
type input "r"
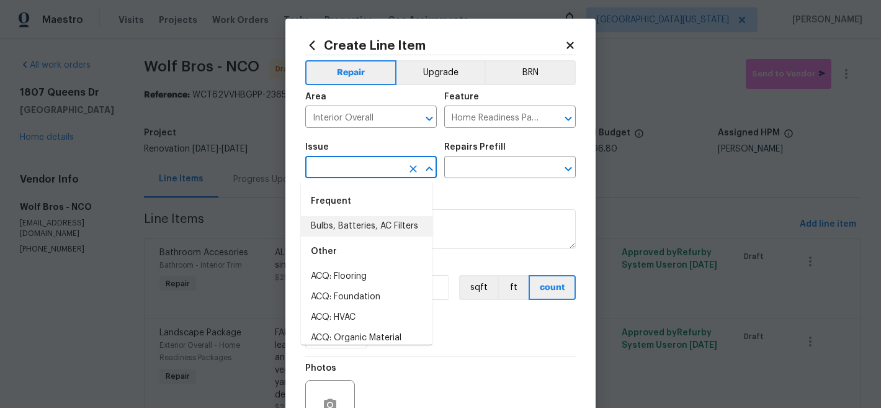
drag, startPoint x: 397, startPoint y: 223, endPoint x: 401, endPoint y: 215, distance: 9.7
click at [397, 223] on li "Bulbs, Batteries, AC Filters" at bounding box center [367, 226] width 132 height 20
type input "Bulbs, Batteries, AC Filters"
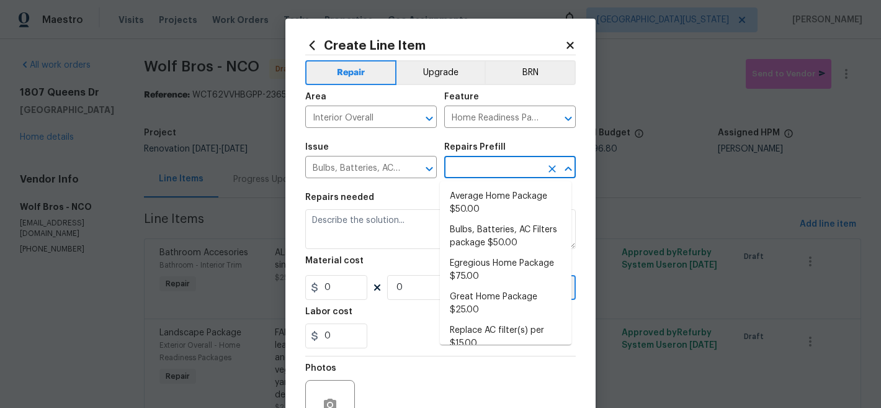
click at [498, 169] on input "text" at bounding box center [492, 168] width 97 height 19
click at [514, 196] on li "Average Home Package $50.00" at bounding box center [506, 203] width 132 height 34
type input "Average Home Package $50.00"
type textarea "1. Replace all missing and/or damaged door stops and strike plates. 2. Remove a…"
type input "50"
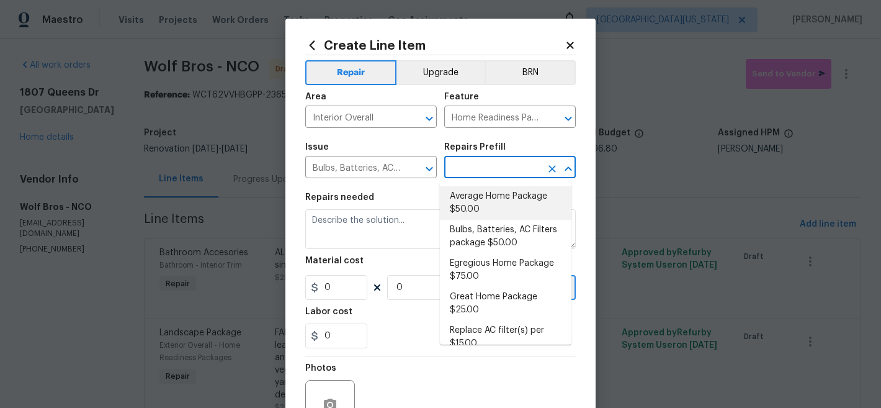
type input "1"
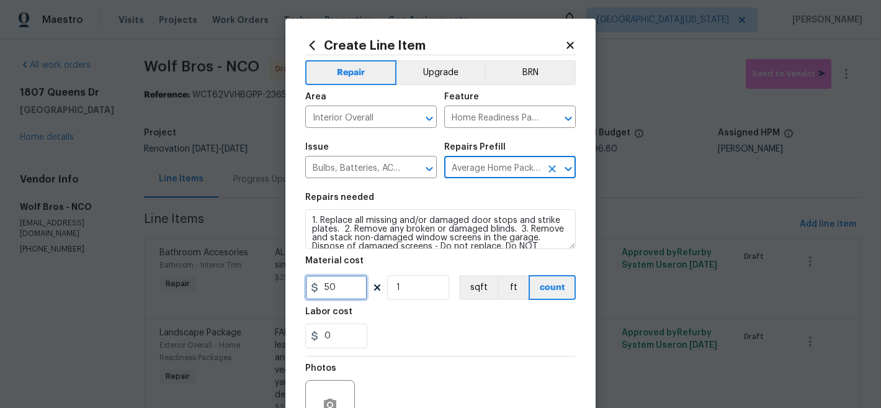
click at [334, 290] on input "50" at bounding box center [336, 287] width 62 height 25
type input "150"
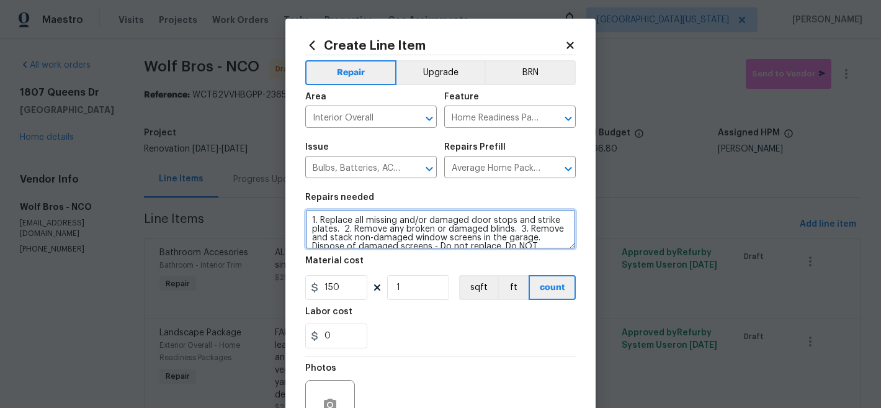
click at [307, 221] on textarea "1. Replace all missing and/or damaged door stops and strike plates. 2. Remove a…" at bounding box center [440, 229] width 271 height 40
type textarea "HOME READINESS: 1. Replace all missing and/or damaged door stops and strike pla…"
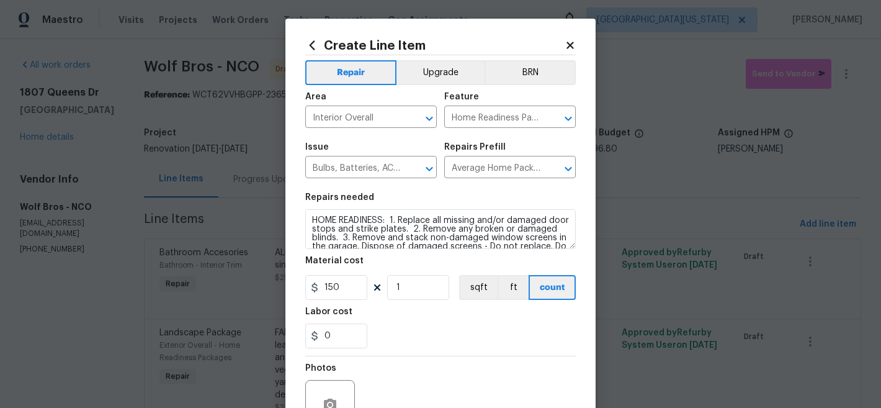
click at [490, 335] on div "0" at bounding box center [440, 335] width 271 height 25
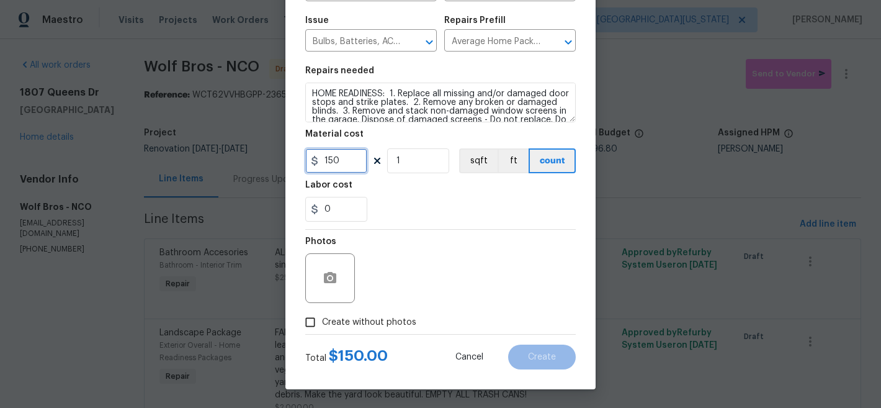
click at [343, 166] on input "150" at bounding box center [336, 160] width 62 height 25
click at [343, 164] on input "150" at bounding box center [336, 160] width 62 height 25
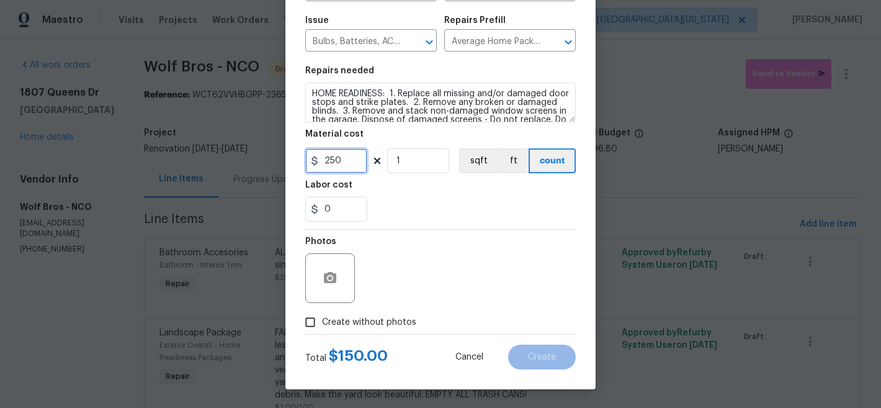
type input "250"
click at [439, 209] on div "0" at bounding box center [440, 209] width 271 height 25
drag, startPoint x: 359, startPoint y: 322, endPoint x: 364, endPoint y: 313, distance: 10.3
click at [360, 322] on span "Create without photos" at bounding box center [369, 322] width 94 height 13
click at [322, 322] on input "Create without photos" at bounding box center [311, 322] width 24 height 24
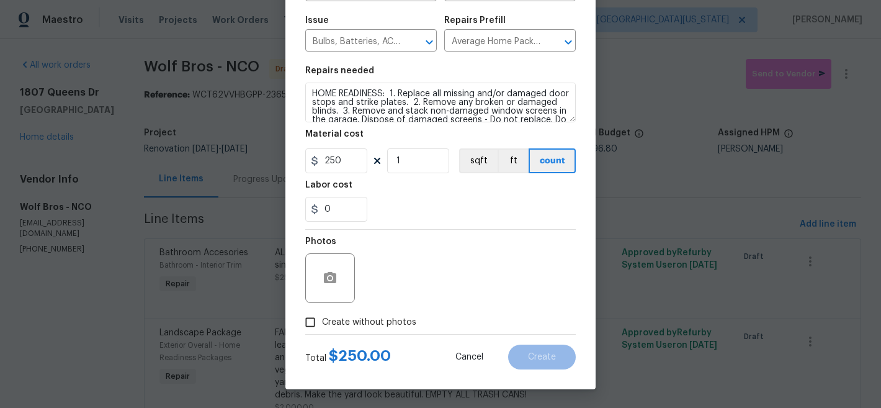
checkbox input "true"
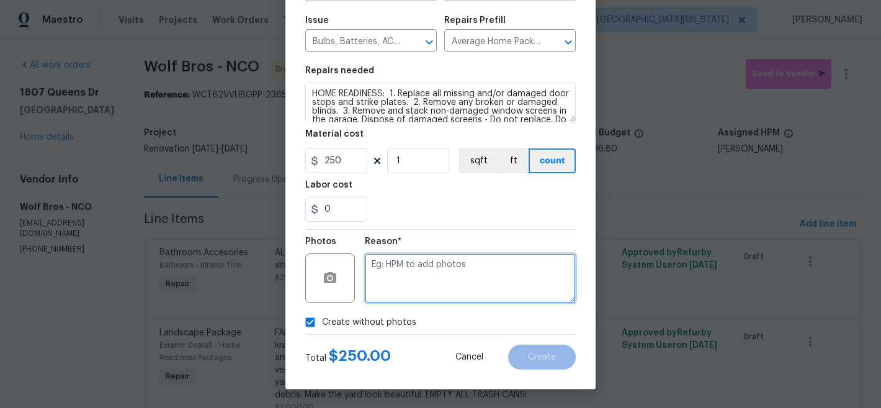
click at [452, 264] on textarea at bounding box center [470, 278] width 211 height 50
type textarea "Later"
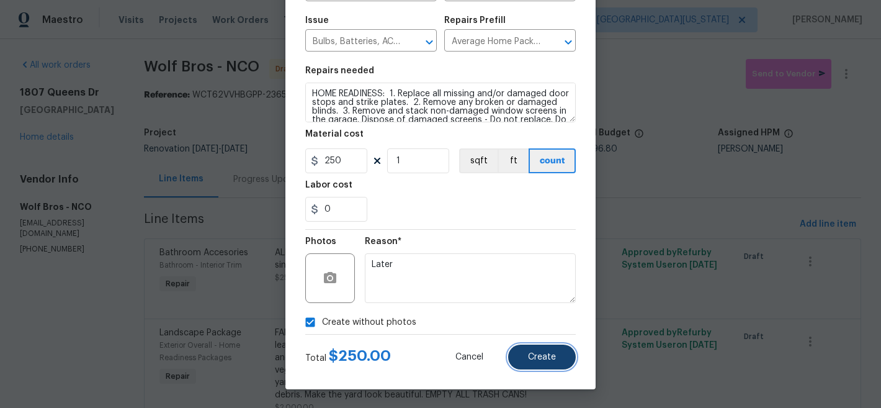
click at [547, 357] on span "Create" at bounding box center [542, 356] width 28 height 9
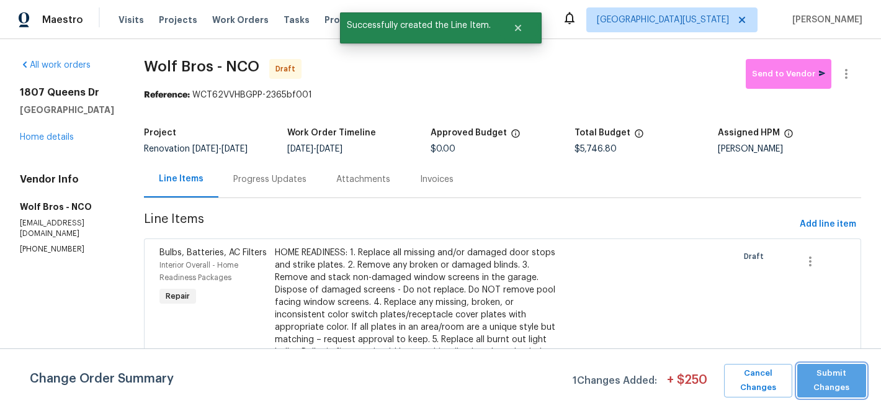
click at [850, 373] on span "Submit Changes" at bounding box center [832, 380] width 56 height 29
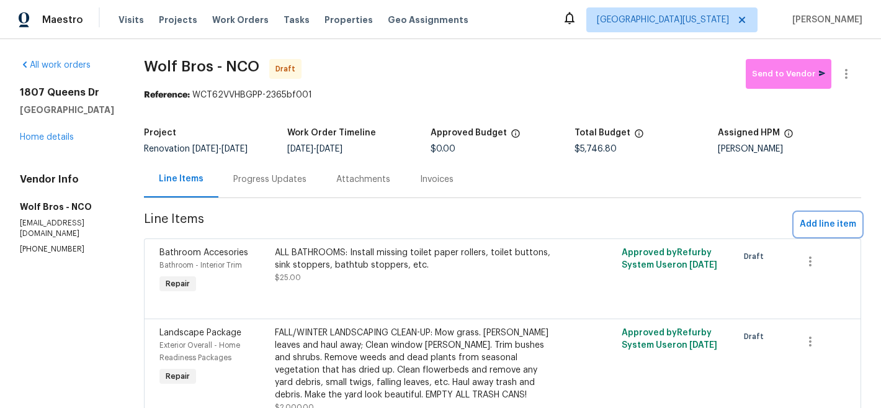
click at [826, 230] on span "Add line item" at bounding box center [828, 225] width 56 height 16
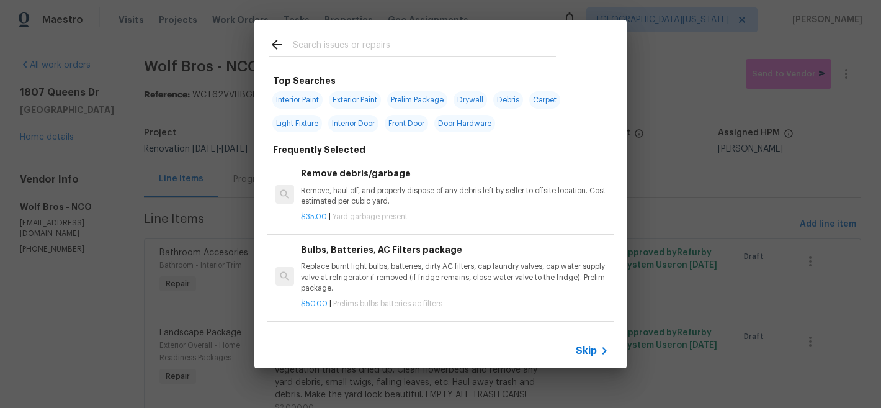
click at [405, 43] on input "text" at bounding box center [424, 46] width 263 height 19
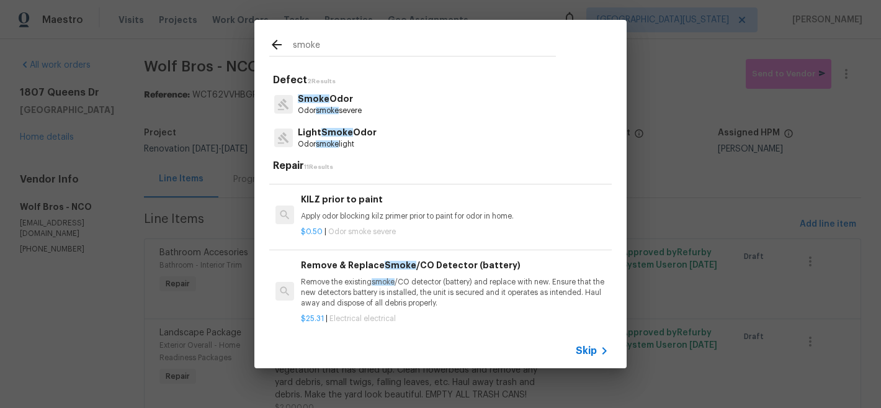
scroll to position [209, 0]
type input "smoke"
click at [583, 348] on span "Skip" at bounding box center [586, 350] width 21 height 12
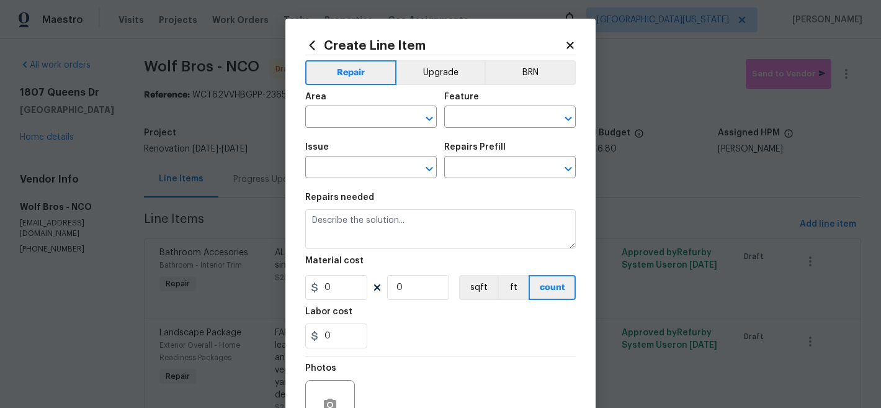
click at [378, 128] on span "Area ​" at bounding box center [371, 110] width 132 height 50
click at [382, 122] on input "text" at bounding box center [353, 118] width 97 height 19
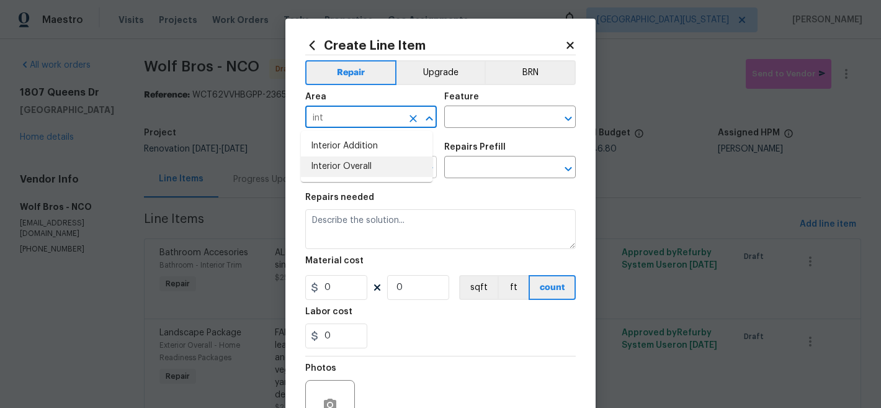
click at [366, 163] on li "Interior Overall" at bounding box center [367, 166] width 132 height 20
type input "Interior Overall"
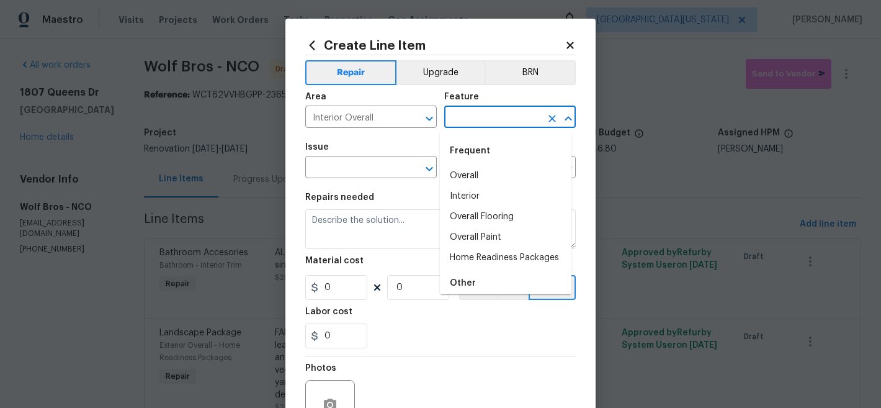
click at [489, 115] on input "text" at bounding box center [492, 118] width 97 height 19
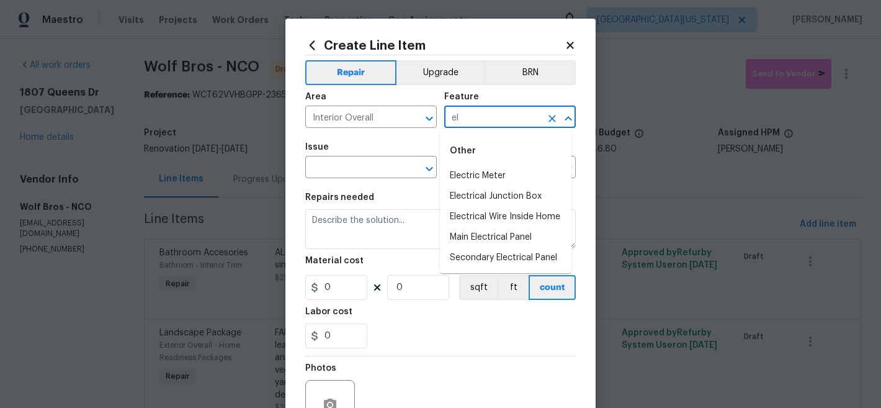
type input "e"
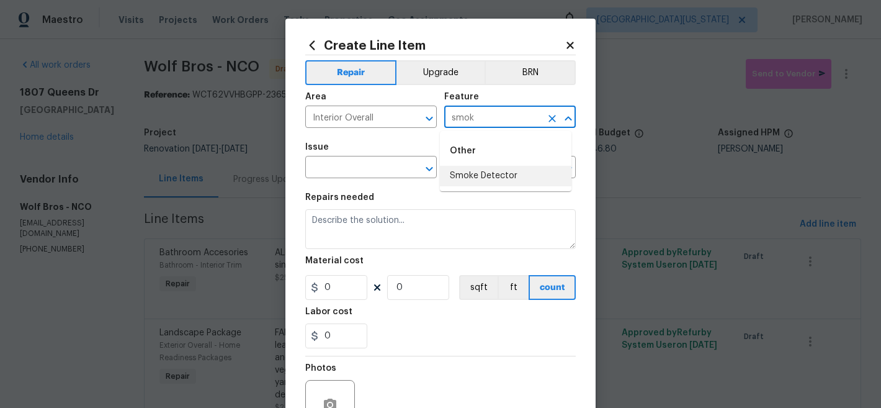
click at [500, 171] on li "Smoke Detector" at bounding box center [506, 176] width 132 height 20
type input "Smoke Detector"
click at [356, 170] on input "text" at bounding box center [353, 168] width 97 height 19
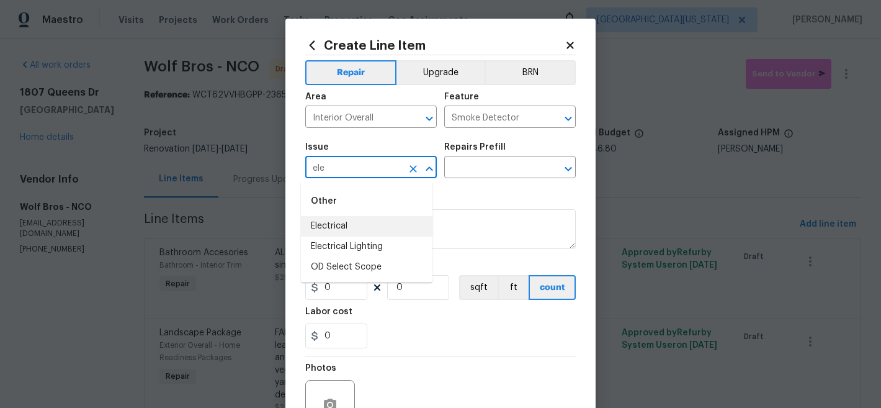
click at [403, 222] on li "Electrical" at bounding box center [367, 226] width 132 height 20
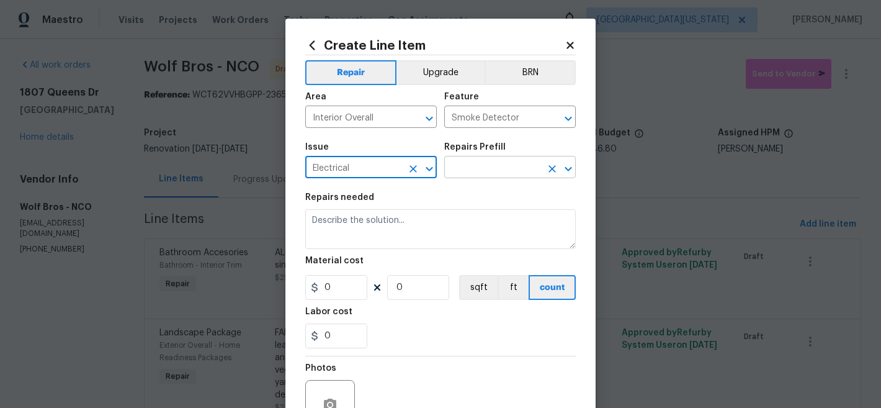
type input "Electrical"
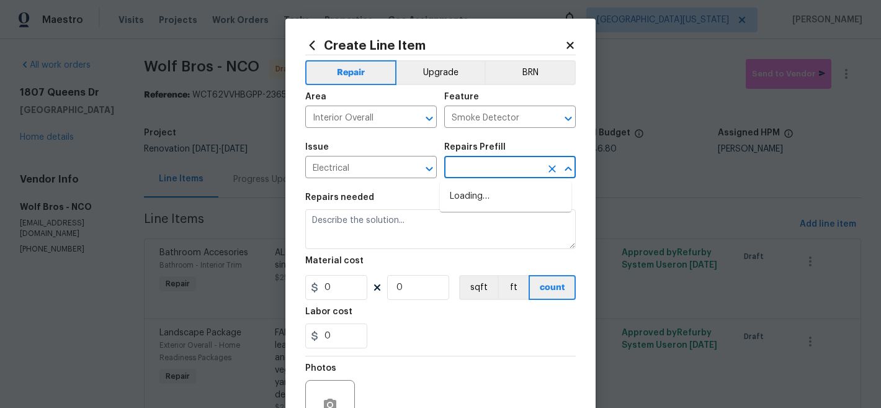
click at [477, 166] on input "text" at bounding box center [492, 168] width 97 height 19
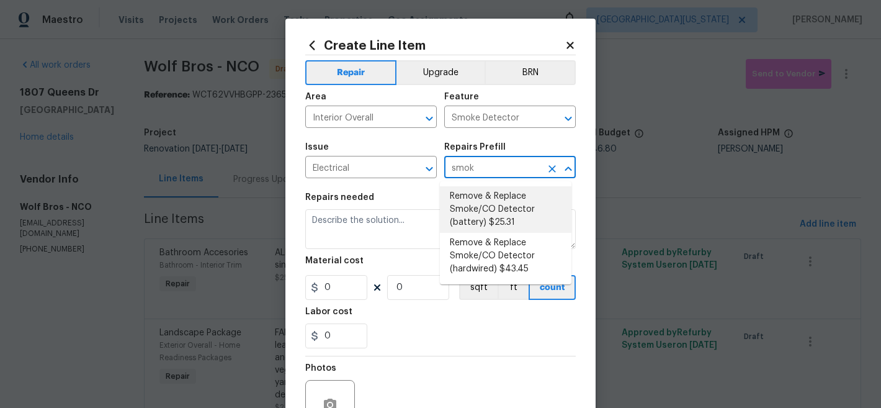
click at [524, 208] on li "Remove & Replace Smoke/CO Detector (battery) $25.31" at bounding box center [506, 209] width 132 height 47
type input "Remove & Replace Smoke/CO Detector (battery) $25.31"
type textarea "Remove the existing smoke/CO detector (battery) and replace with new. Ensure th…"
type input "25.31"
type input "1"
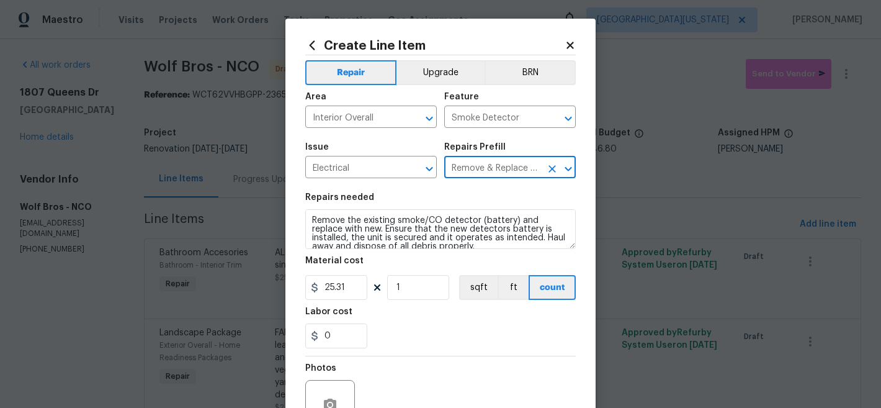
type input "Remove & Replace Smoke/CO Detector (battery) $25.31"
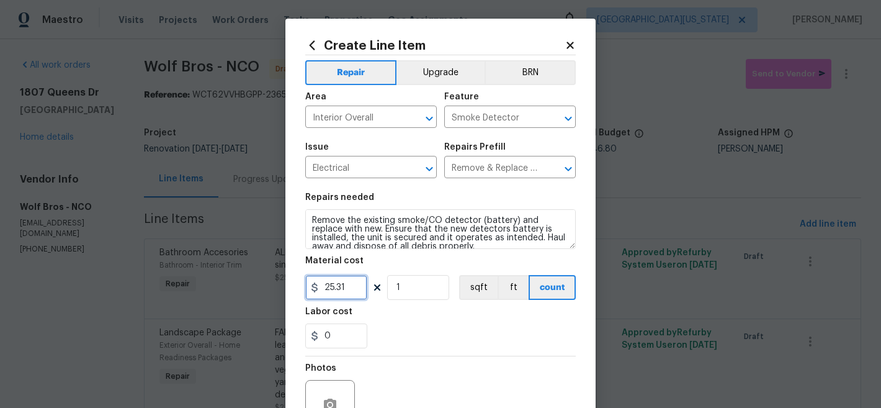
click at [338, 288] on input "25.31" at bounding box center [336, 287] width 62 height 25
type input "500"
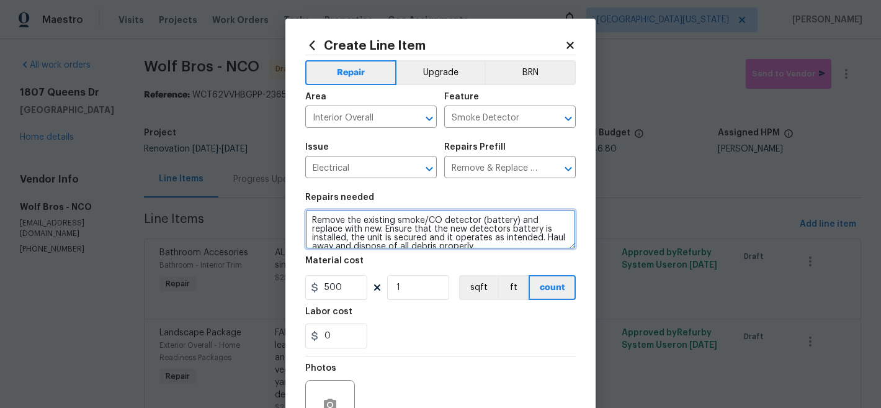
click at [318, 213] on textarea "Remove the existing smoke/CO detector (battery) and replace with new. Ensure th…" at bounding box center [440, 229] width 271 height 40
click at [318, 231] on textarea "Remove the existing smoke/CO detector (battery) and replace with new. Ensure th…" at bounding box center [440, 229] width 271 height 40
click at [318, 230] on textarea "Remove the existing smoke/CO detector (battery) and replace with new. Ensure th…" at bounding box center [440, 229] width 271 height 40
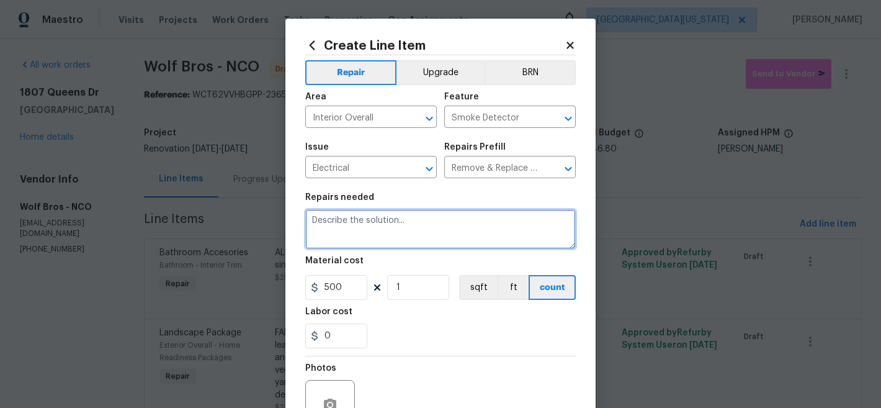
paste textarea "SMOKE DETECTORS AND CO DETECTORS: Install __ smoke detectors and __ carbon mono…"
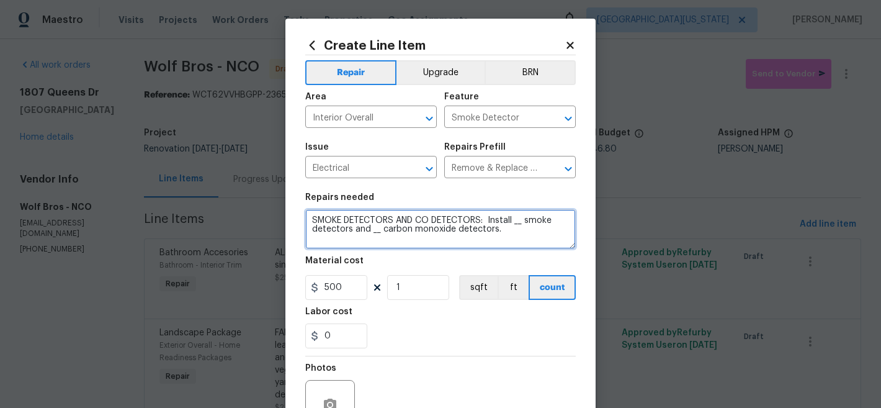
type textarea "SMOKE DETECTORS AND CO DETECTORS: Install __ smoke detectors and __ carbon mono…"
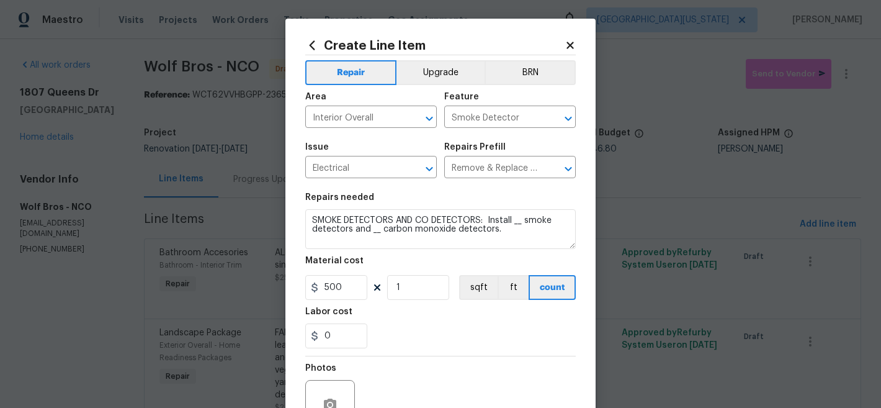
click at [427, 354] on section "Repairs needed SMOKE DETECTORS AND CO DETECTORS: Install __ smoke detectors and…" at bounding box center [440, 271] width 271 height 170
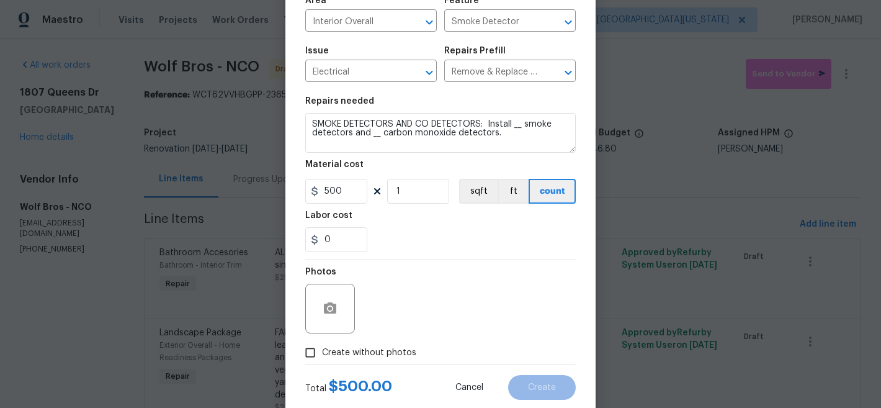
scroll to position [127, 0]
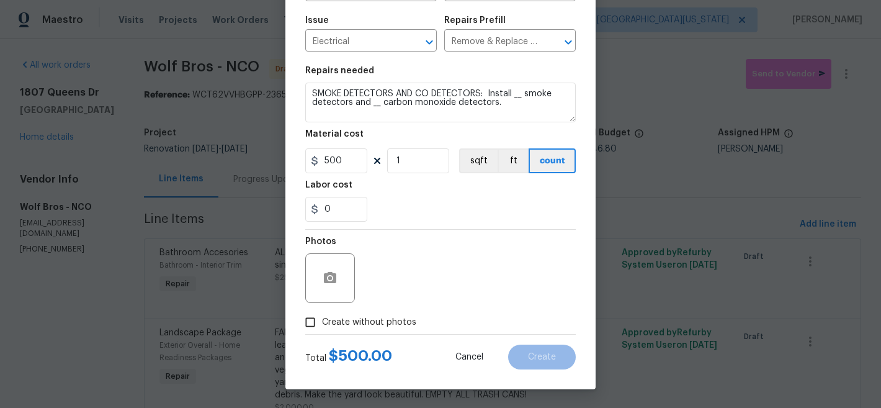
click at [369, 320] on span "Create without photos" at bounding box center [369, 322] width 94 height 13
click at [322, 320] on input "Create without photos" at bounding box center [311, 322] width 24 height 24
checkbox input "true"
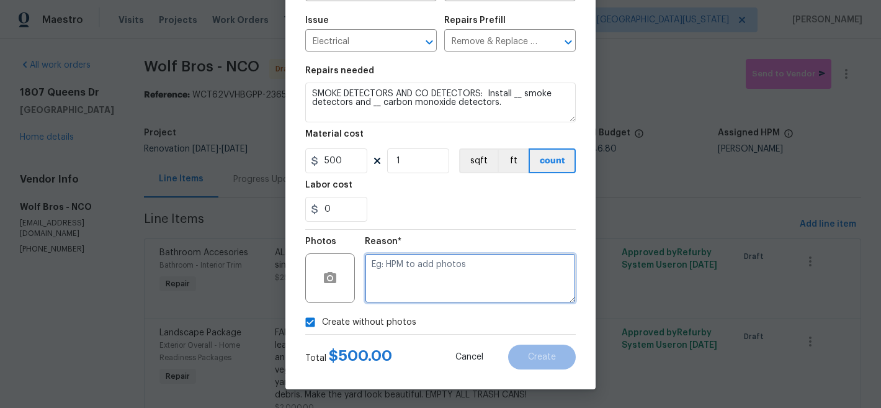
click at [438, 279] on textarea at bounding box center [470, 278] width 211 height 50
type textarea "Later"
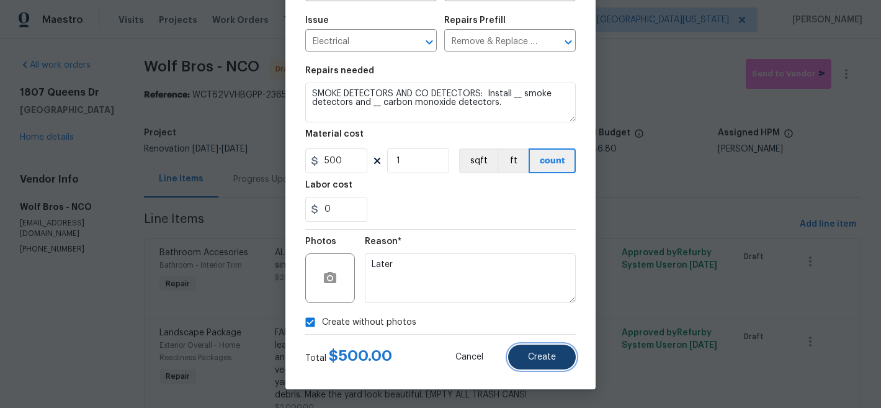
click at [516, 350] on button "Create" at bounding box center [542, 356] width 68 height 25
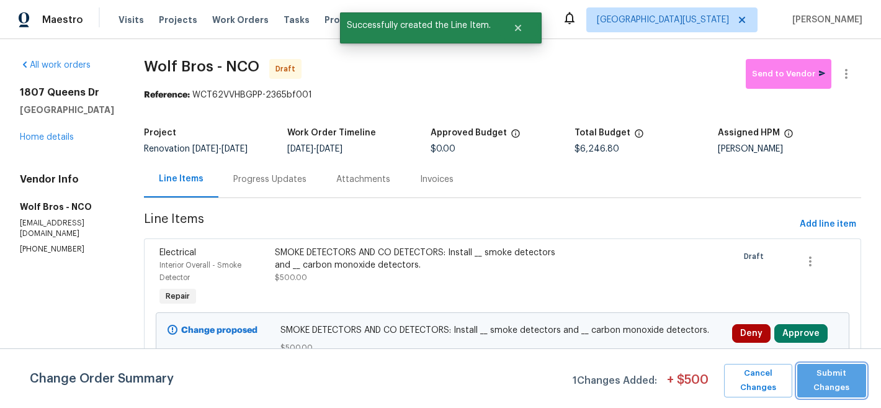
click at [856, 389] on span "Submit Changes" at bounding box center [832, 380] width 56 height 29
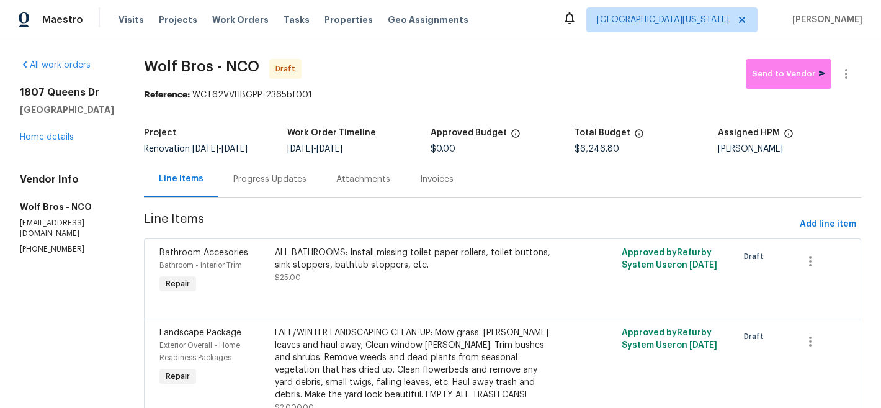
click at [498, 73] on span "Wolf Bros - NCO Draft" at bounding box center [445, 74] width 602 height 30
click at [800, 230] on span "Add line item" at bounding box center [828, 225] width 56 height 16
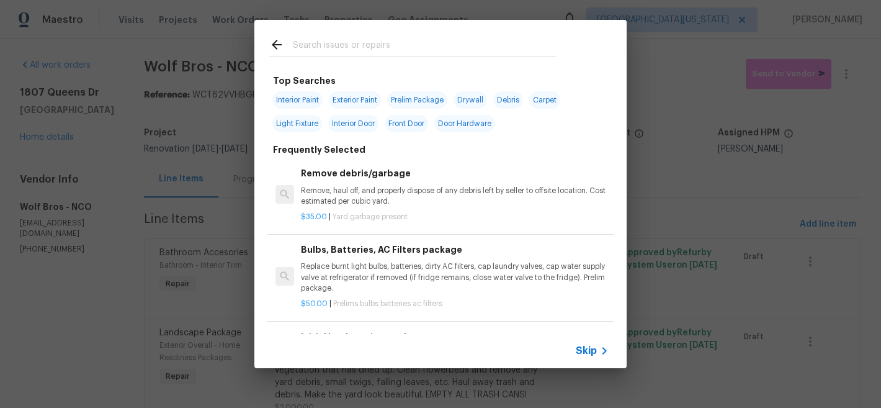
click at [421, 44] on input "text" at bounding box center [424, 46] width 263 height 19
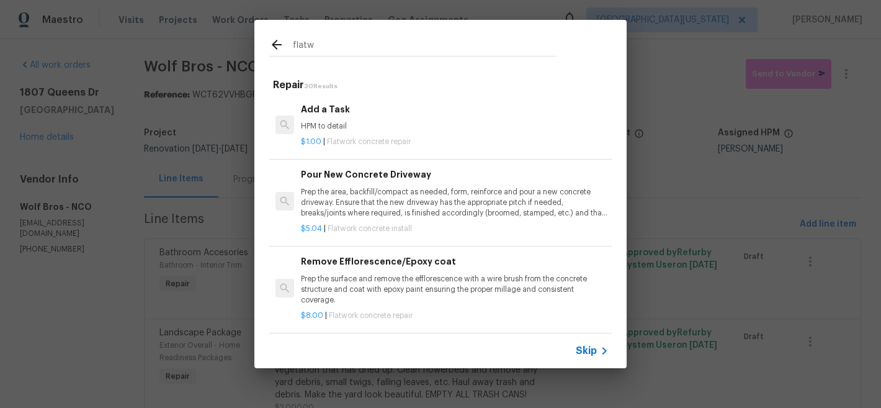
type input "flatw"
click at [344, 125] on p "HPM to detail" at bounding box center [455, 126] width 308 height 11
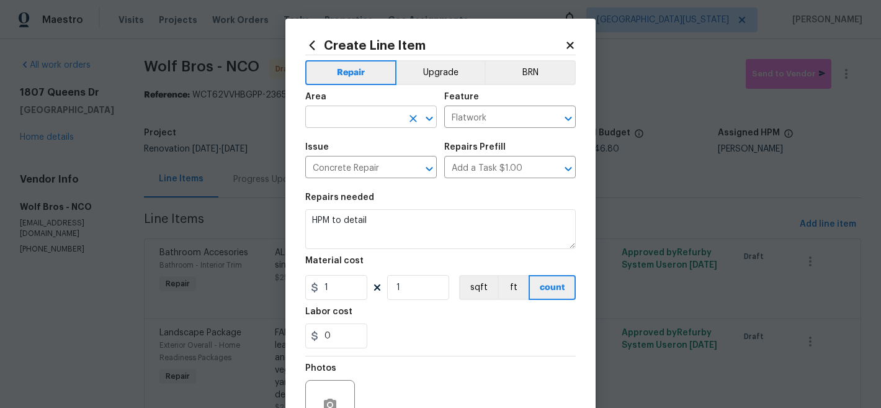
click at [386, 122] on input "text" at bounding box center [353, 118] width 97 height 19
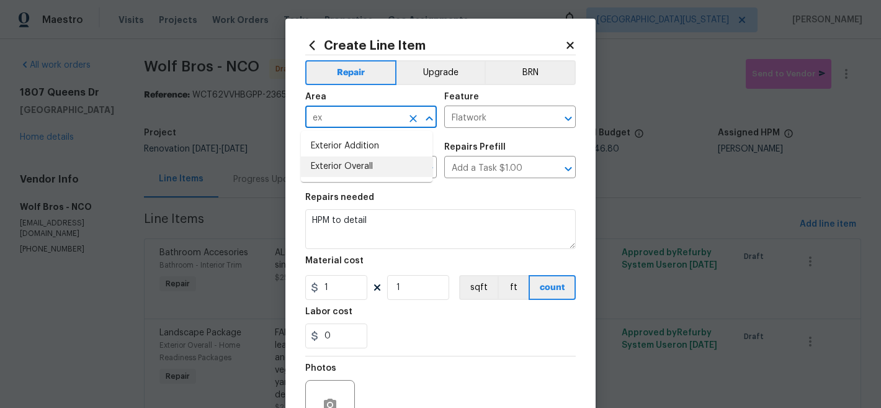
click at [377, 164] on li "Exterior Overall" at bounding box center [367, 166] width 132 height 20
type input "Exterior Overall"
click at [449, 209] on div "Repairs needed" at bounding box center [440, 201] width 271 height 16
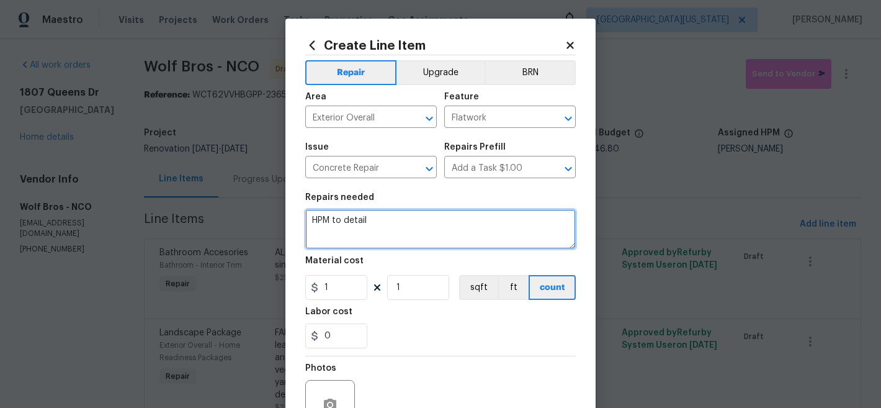
click at [443, 220] on textarea "HPM to detail" at bounding box center [440, 229] width 271 height 40
click at [442, 220] on textarea "HPM to detail" at bounding box center [440, 229] width 271 height 40
paste textarea "broken driveway, broken front porch, and broken patio replacement."
click at [307, 223] on textarea "broken driveway, broken front porch, and broken patio replacement." at bounding box center [440, 229] width 271 height 40
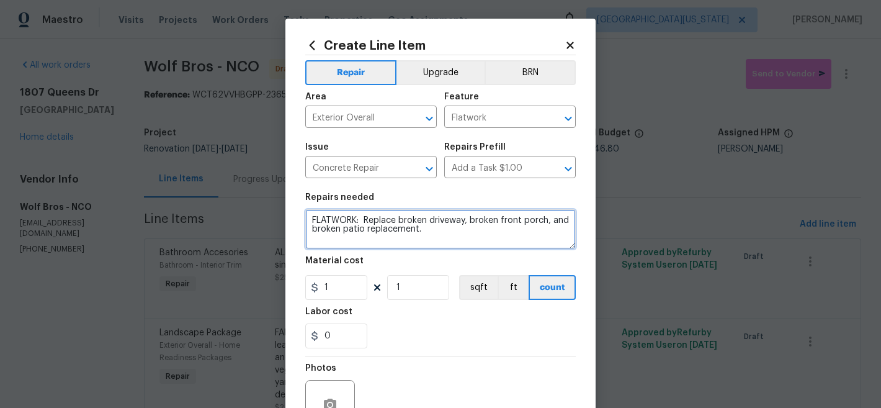
click at [500, 236] on textarea "FLATWORK: Replace broken driveway, broken front porch, and broken patio replace…" at bounding box center [440, 229] width 271 height 40
type textarea "FLATWORK: Replace broken driveway, broken front porch, and broken patio replace…"
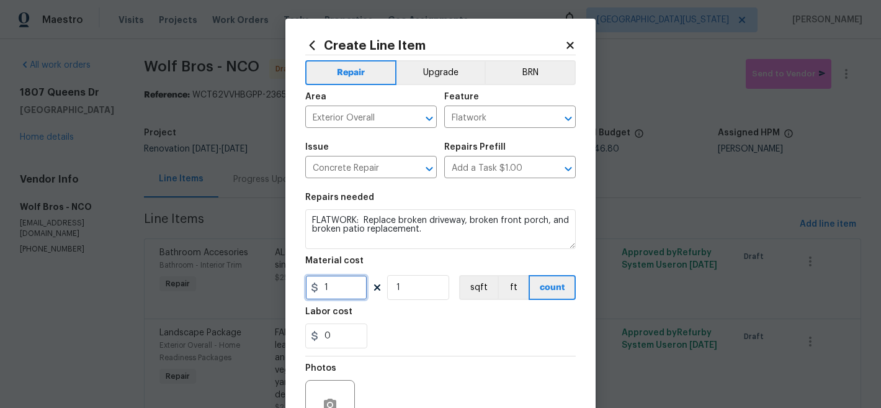
click at [343, 286] on input "1" at bounding box center [336, 287] width 62 height 25
type input "12500"
click at [467, 339] on div "0" at bounding box center [440, 335] width 271 height 25
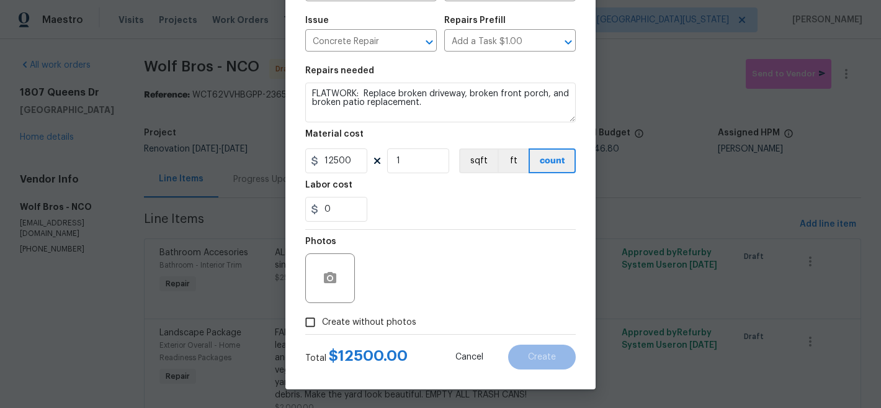
click at [355, 323] on span "Create without photos" at bounding box center [369, 322] width 94 height 13
click at [322, 323] on input "Create without photos" at bounding box center [311, 322] width 24 height 24
checkbox input "true"
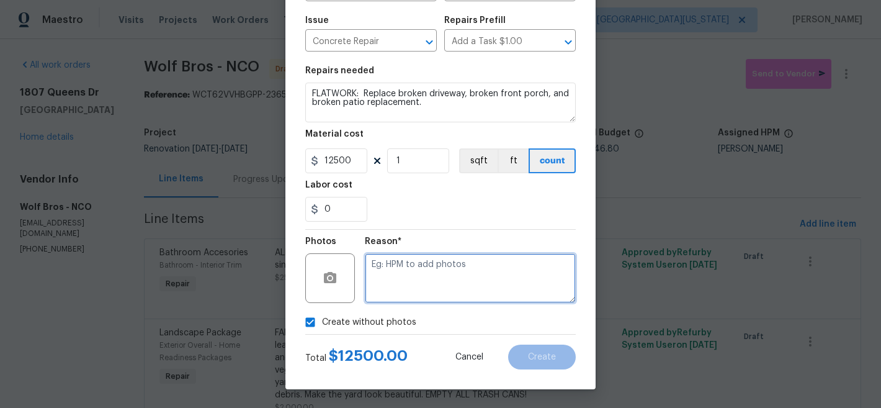
click at [473, 284] on textarea at bounding box center [470, 278] width 211 height 50
type textarea "Later"
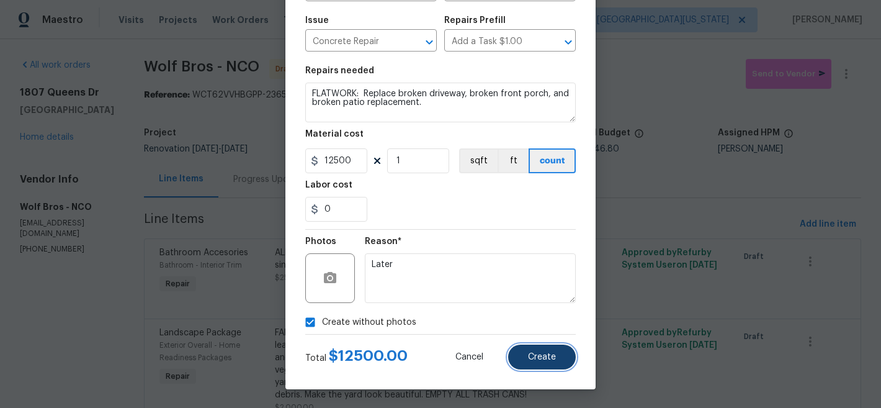
click at [541, 351] on button "Create" at bounding box center [542, 356] width 68 height 25
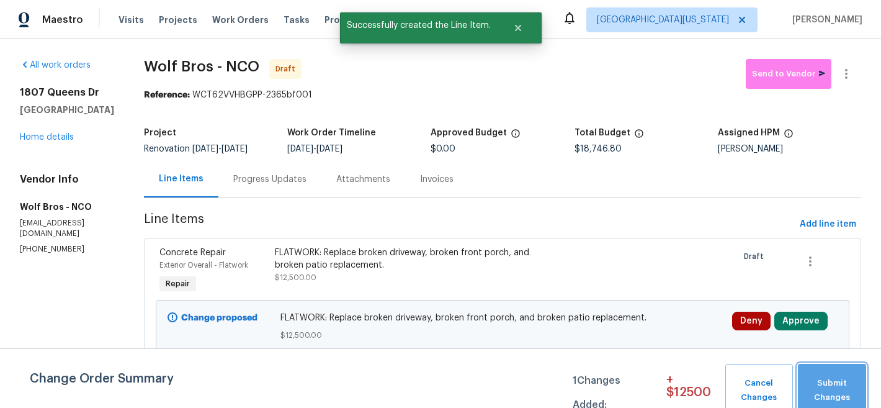
click at [840, 384] on span "Submit Changes" at bounding box center [832, 390] width 56 height 29
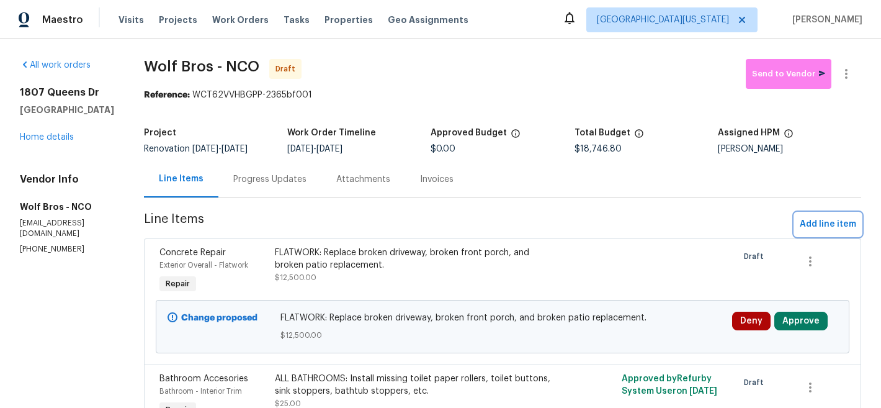
click at [824, 224] on span "Add line item" at bounding box center [828, 225] width 56 height 16
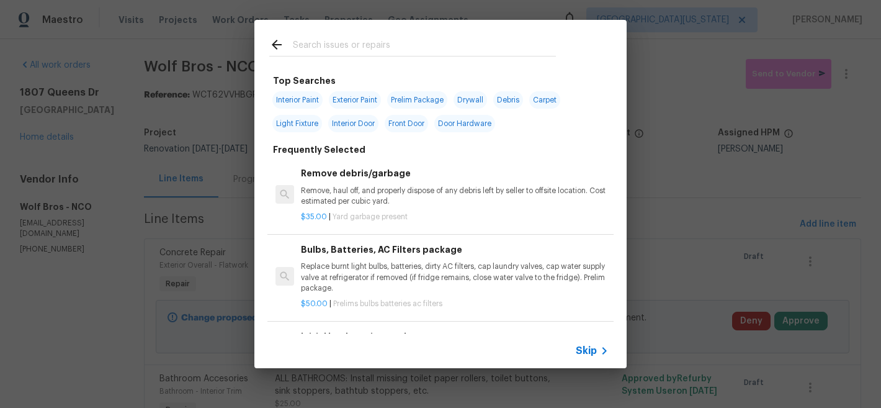
click at [403, 50] on input "text" at bounding box center [424, 46] width 263 height 19
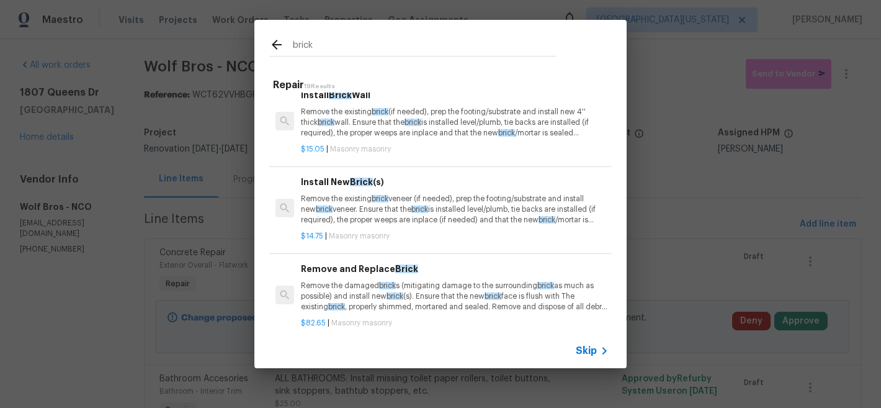
scroll to position [13, 0]
type input "brick"
click at [423, 278] on div "Remove and Replace Brick Remove the damaged brick s (mitigating damage to the s…" at bounding box center [455, 288] width 308 height 51
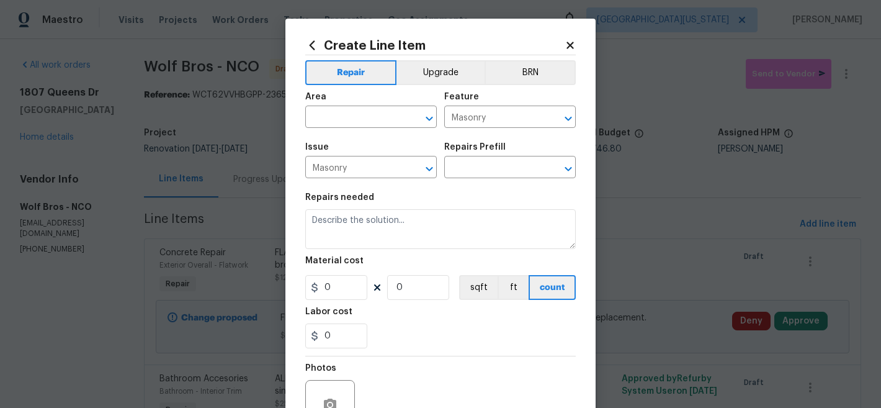
type input "Remove and Replace Brick $82.65"
type textarea "Remove the damaged bricks (mitigating damage to the surrounding brick as much a…"
type input "82.65"
type input "1"
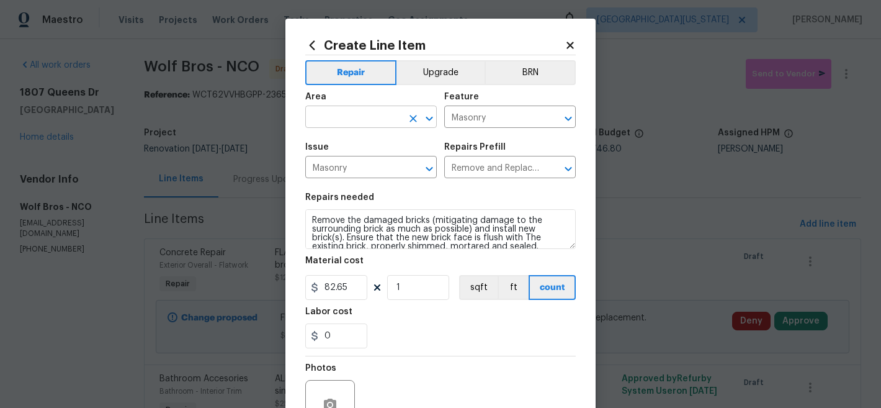
click at [395, 118] on input "text" at bounding box center [353, 118] width 97 height 19
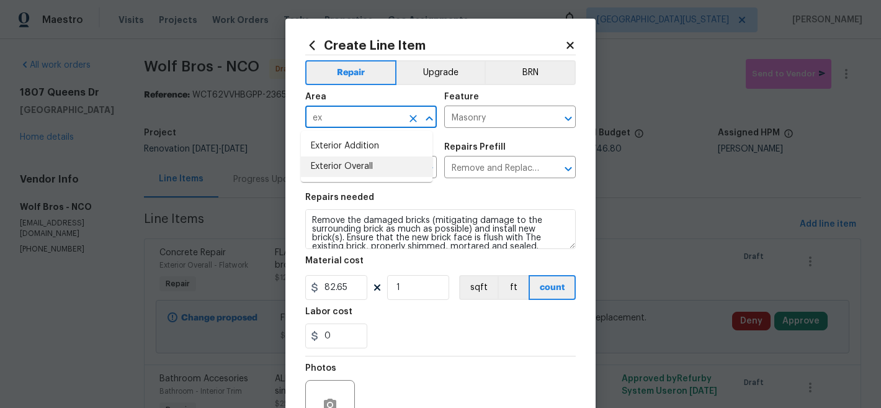
click at [394, 165] on li "Exterior Overall" at bounding box center [367, 166] width 132 height 20
type input "Exterior Overall"
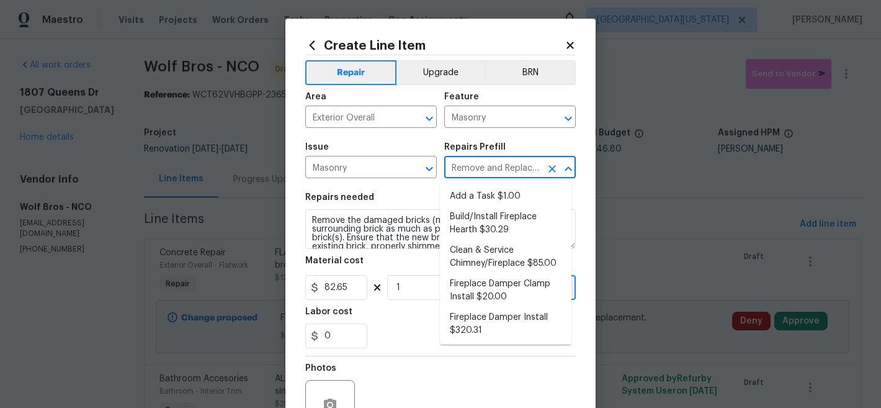
click at [478, 166] on input "Remove and Replace Brick $82.65" at bounding box center [492, 168] width 97 height 19
click at [483, 201] on li "Add a Task $1.00" at bounding box center [506, 196] width 132 height 20
type input "Add a Task $1.00"
type textarea "HPM to detail"
type input "1"
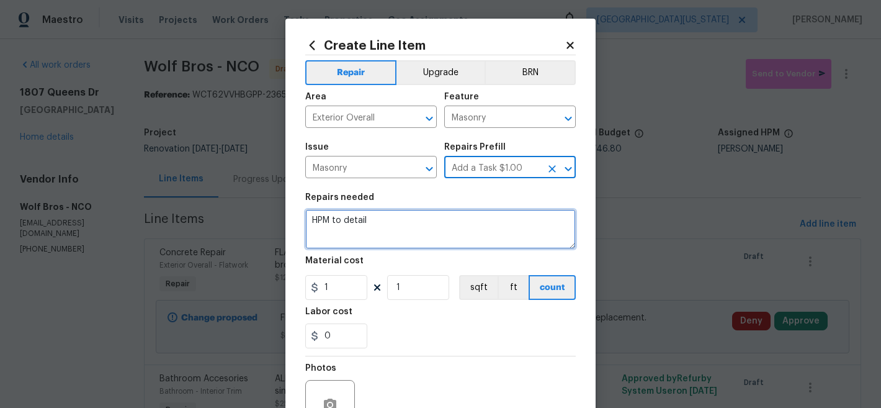
click at [367, 220] on textarea "HPM to detail" at bounding box center [440, 229] width 271 height 40
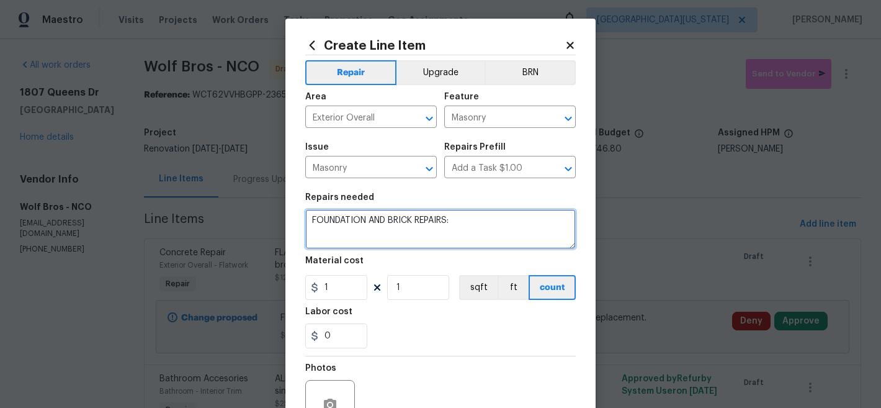
paste textarea "broken driveway, broken front porch, and broken patio replacement."
drag, startPoint x: 452, startPoint y: 220, endPoint x: 516, endPoint y: 261, distance: 75.9
click at [516, 261] on section "Repairs needed FOUNDATION AND BRICK REPAIRS: broken driveway, broken front porc…" at bounding box center [440, 271] width 271 height 170
type textarea "FOUNDATION AND BRICK REPAIRS"
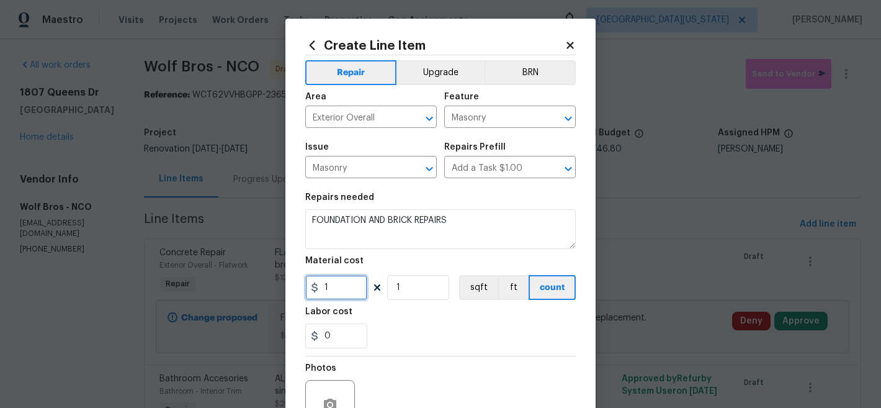
click at [341, 295] on input "1" at bounding box center [336, 287] width 62 height 25
click at [340, 294] on input "1" at bounding box center [336, 287] width 62 height 25
click at [342, 290] on input "1" at bounding box center [336, 287] width 62 height 25
click at [341, 289] on input "1" at bounding box center [336, 287] width 62 height 25
click at [320, 290] on input "1" at bounding box center [336, 287] width 62 height 25
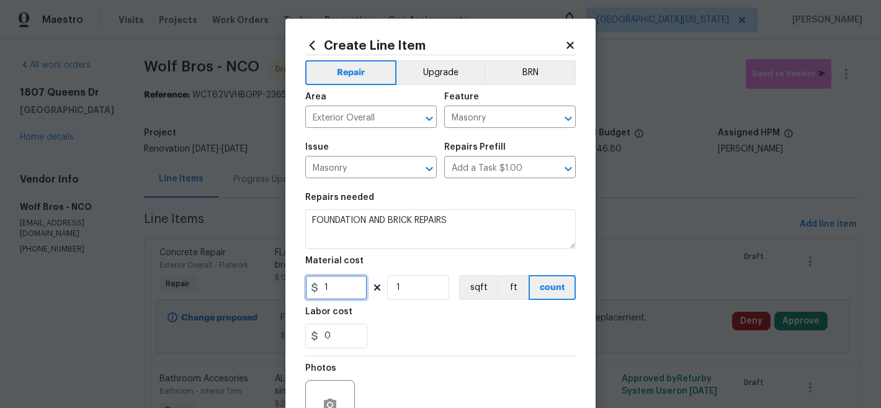
click at [320, 290] on input "1" at bounding box center [336, 287] width 62 height 25
type input "2500"
click at [478, 338] on div "0" at bounding box center [440, 335] width 271 height 25
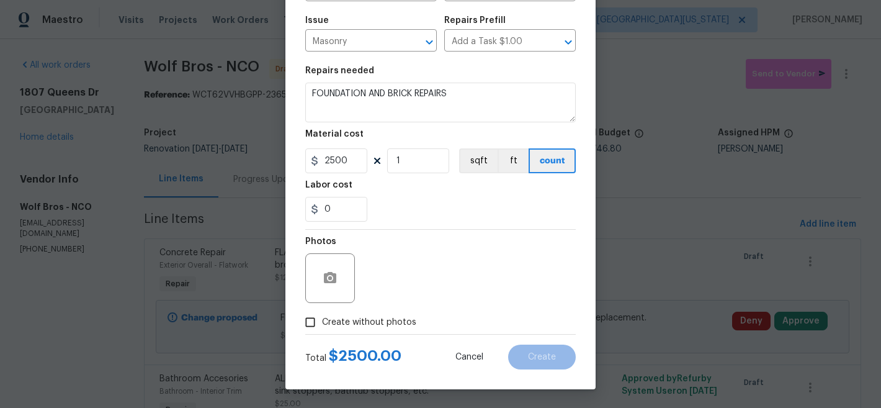
click at [382, 336] on div "Total $ 2500.00 Cancel Create" at bounding box center [440, 352] width 271 height 35
click at [398, 316] on span "Create without photos" at bounding box center [369, 322] width 94 height 13
click at [312, 323] on input "Create without photos" at bounding box center [311, 322] width 24 height 24
checkbox input "true"
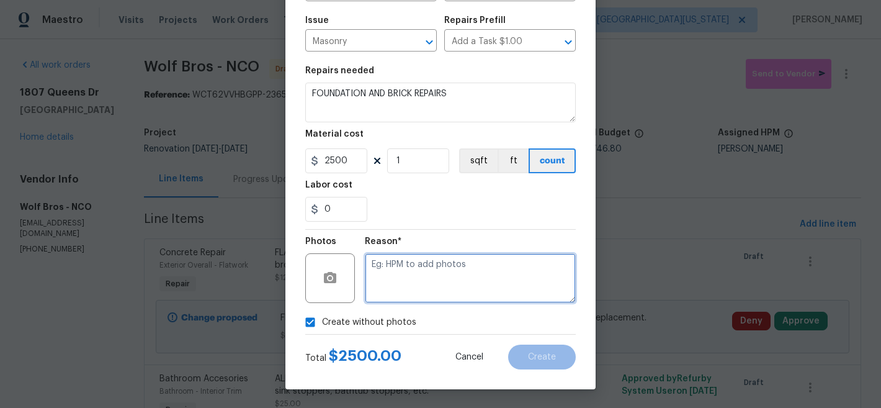
click at [410, 279] on textarea at bounding box center [470, 278] width 211 height 50
type textarea "Later"
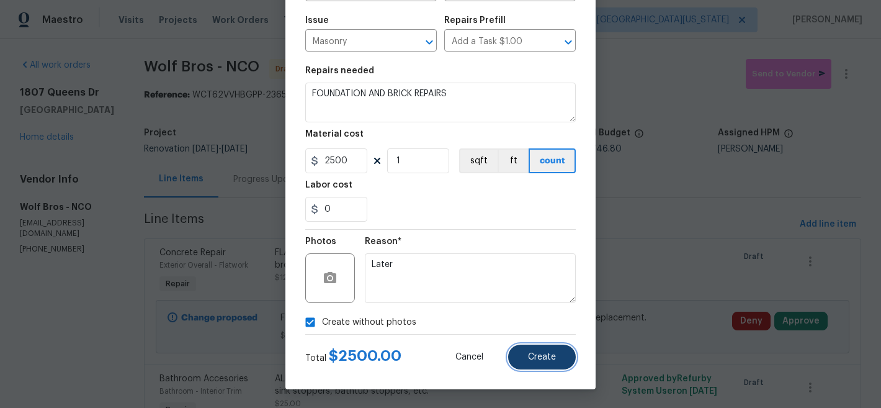
click at [565, 356] on button "Create" at bounding box center [542, 356] width 68 height 25
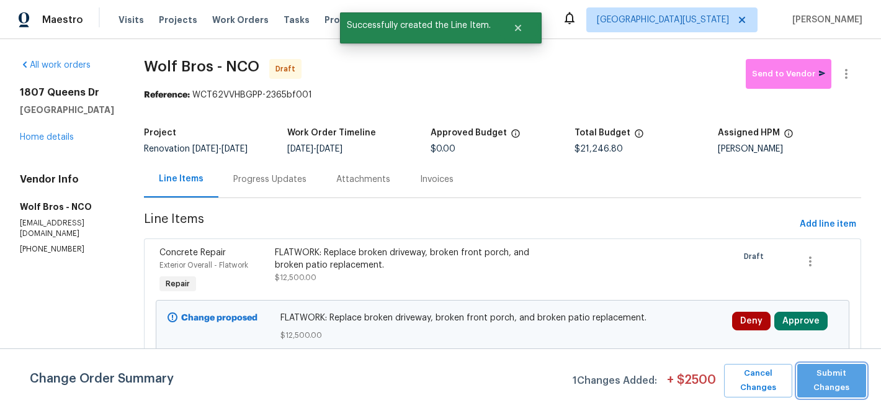
click at [838, 378] on span "Submit Changes" at bounding box center [832, 380] width 56 height 29
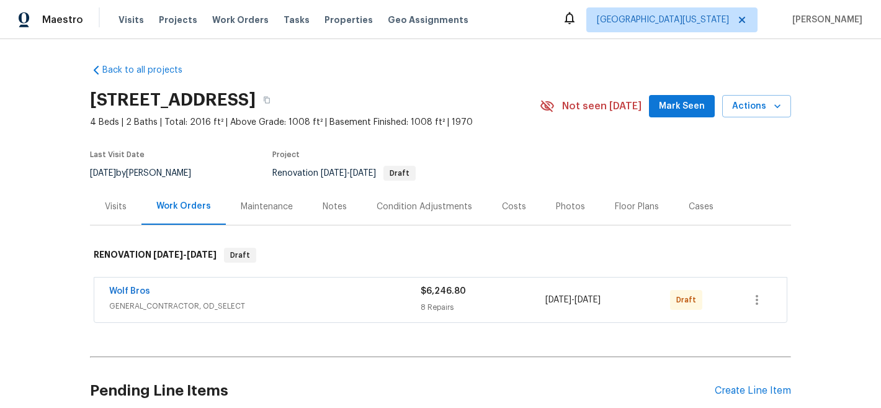
click at [110, 205] on div "Visits" at bounding box center [116, 206] width 22 height 12
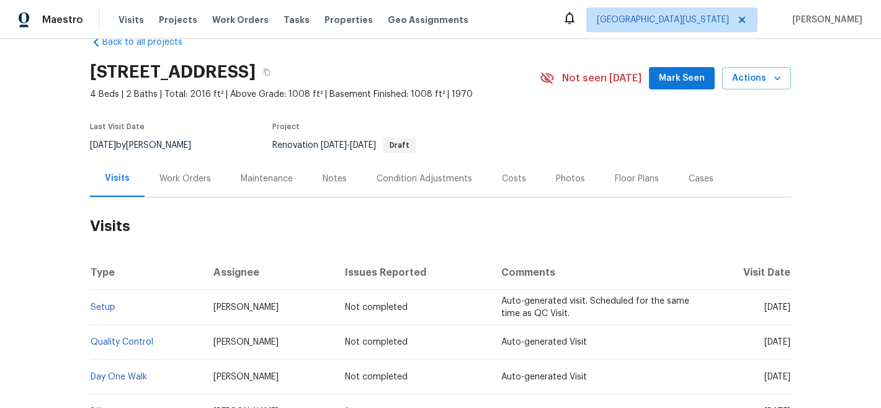
scroll to position [34, 0]
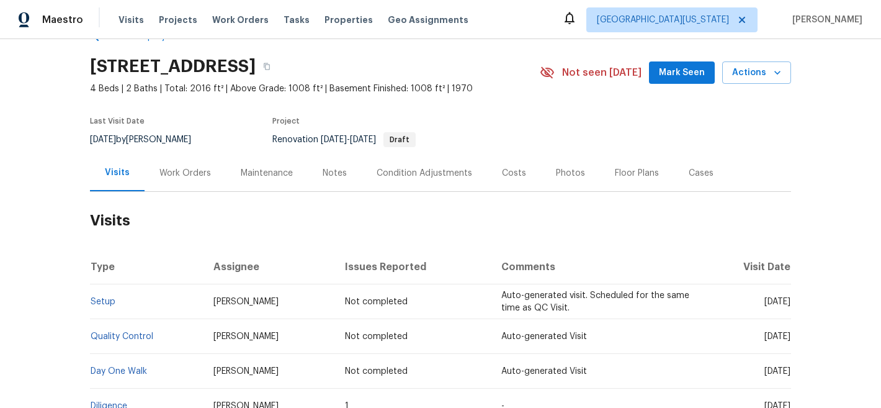
click at [502, 172] on div "Costs" at bounding box center [514, 173] width 24 height 12
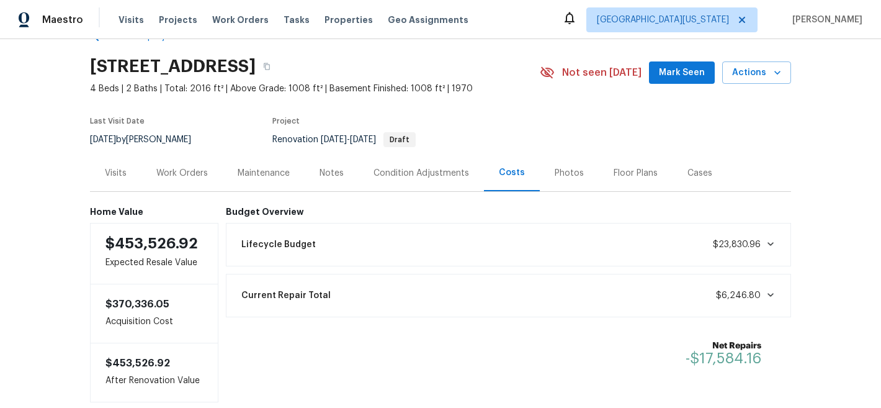
click at [105, 172] on div "Visits" at bounding box center [116, 173] width 22 height 12
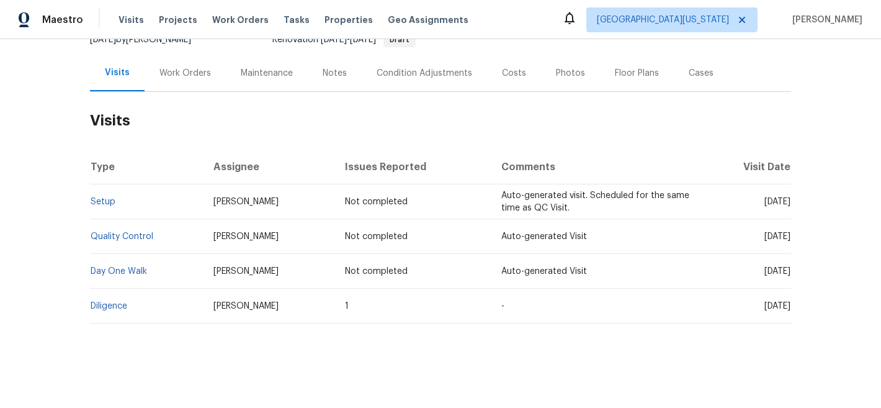
scroll to position [143, 0]
click at [118, 302] on link "Diligence" at bounding box center [109, 306] width 37 height 9
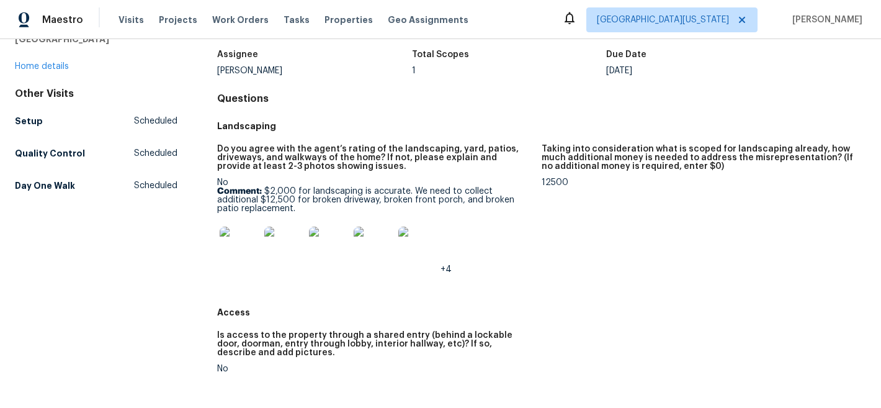
scroll to position [77, 0]
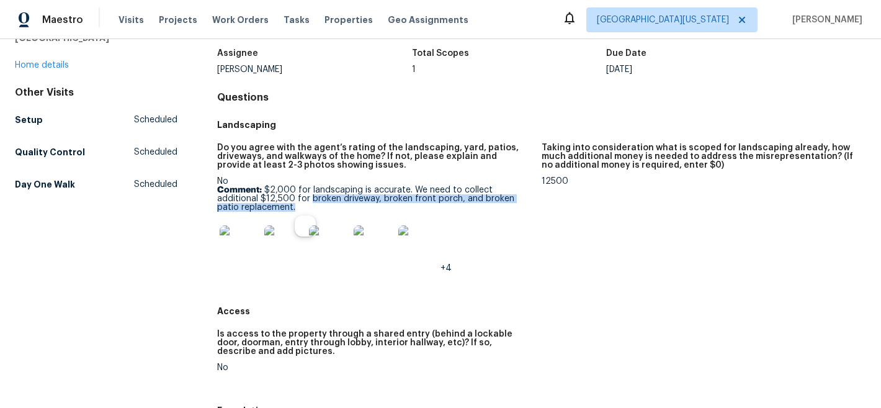
drag, startPoint x: 307, startPoint y: 201, endPoint x: 328, endPoint y: 206, distance: 22.3
click at [328, 206] on p "Comment: $2,000 for landscaping is accurate. We need to collect additional $12,…" at bounding box center [374, 199] width 315 height 26
copy p "broken driveway, broken front porch, and broken patio replacement."
click at [703, 243] on figure "Taking into consideration what is scoped for landscaping already, how much addi…" at bounding box center [704, 217] width 325 height 149
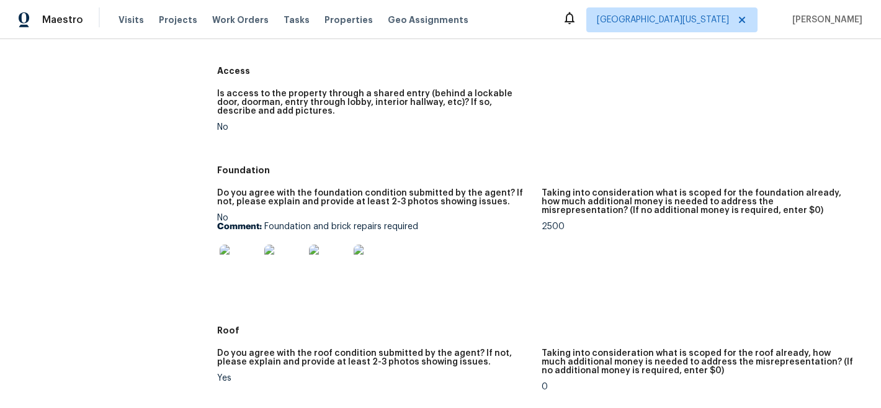
scroll to position [319, 0]
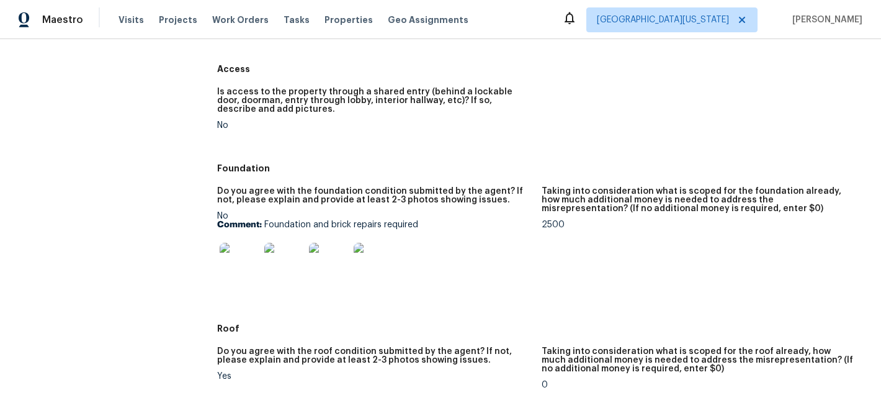
click at [222, 259] on img at bounding box center [240, 263] width 40 height 40
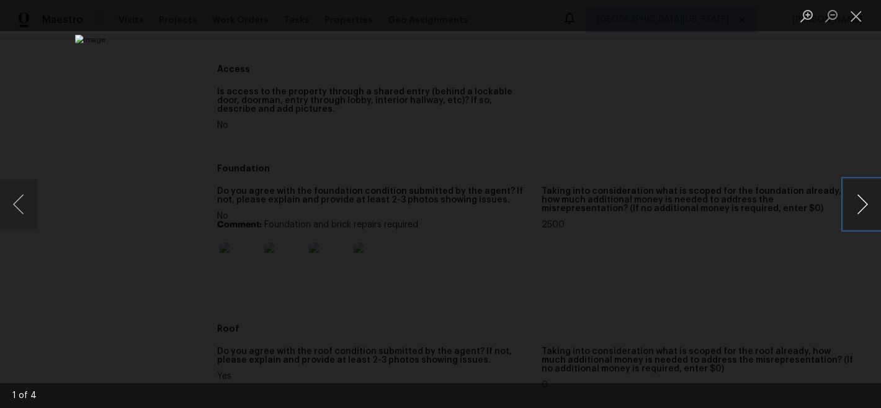
click at [863, 212] on button "Next image" at bounding box center [862, 204] width 37 height 50
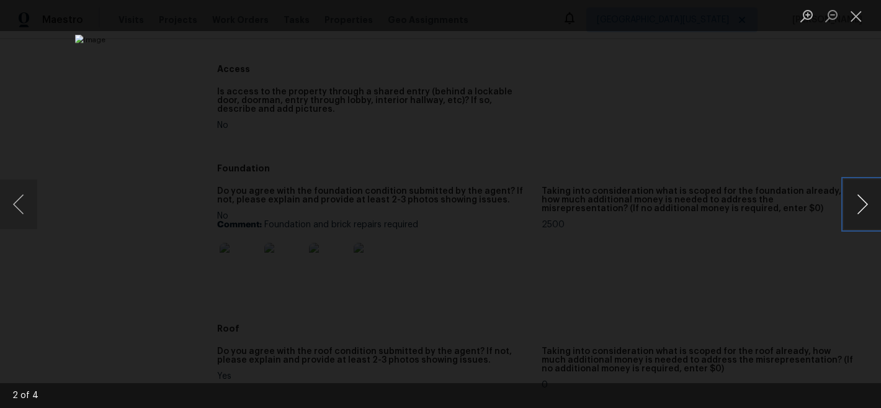
click at [863, 212] on button "Next image" at bounding box center [862, 204] width 37 height 50
click at [855, 19] on button "Close lightbox" at bounding box center [856, 16] width 25 height 22
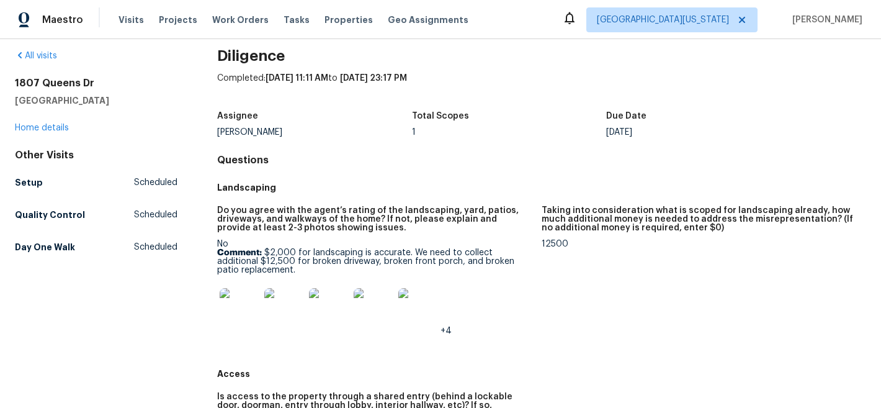
scroll to position [0, 0]
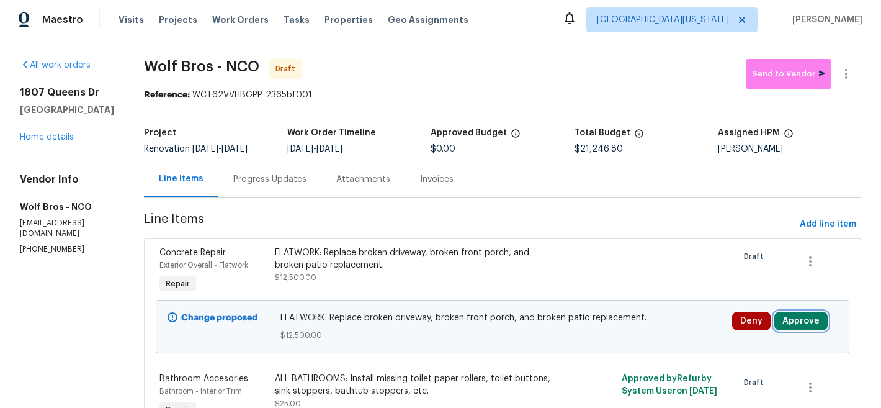
click at [796, 317] on button "Approve" at bounding box center [801, 321] width 53 height 19
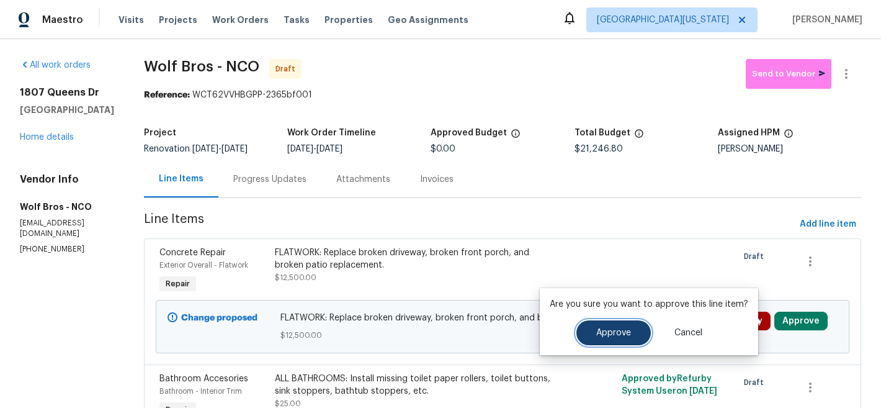
click at [615, 336] on span "Approve" at bounding box center [613, 332] width 35 height 9
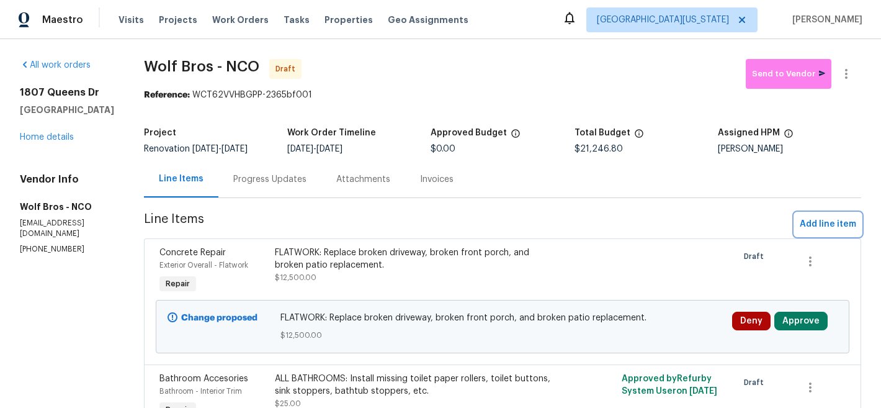
click at [819, 226] on span "Add line item" at bounding box center [828, 225] width 56 height 16
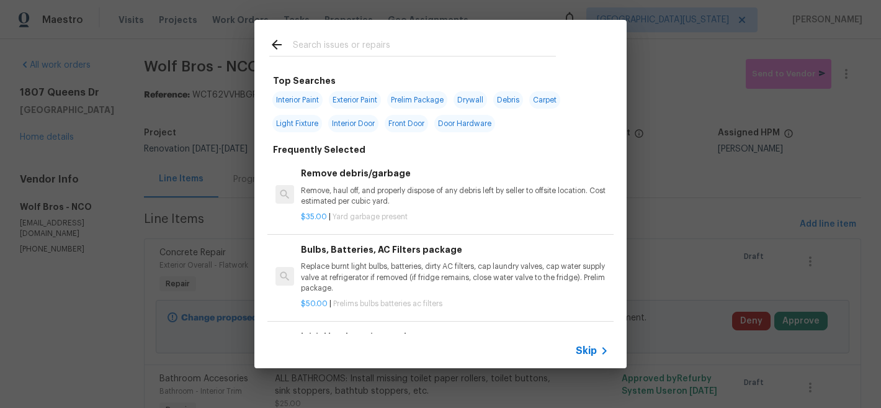
click at [408, 50] on input "text" at bounding box center [424, 46] width 263 height 19
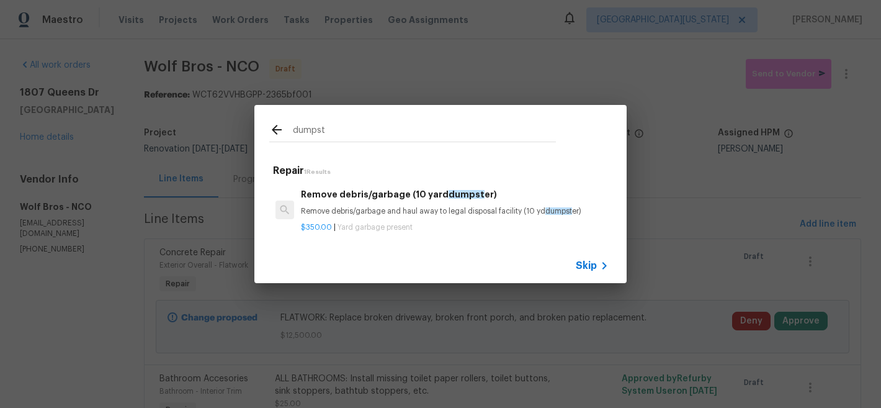
type input "dumpst"
click at [426, 205] on div "Remove debris/garbage (10 yard dumpst er) Remove debris/garbage and haul away t…" at bounding box center [455, 202] width 308 height 30
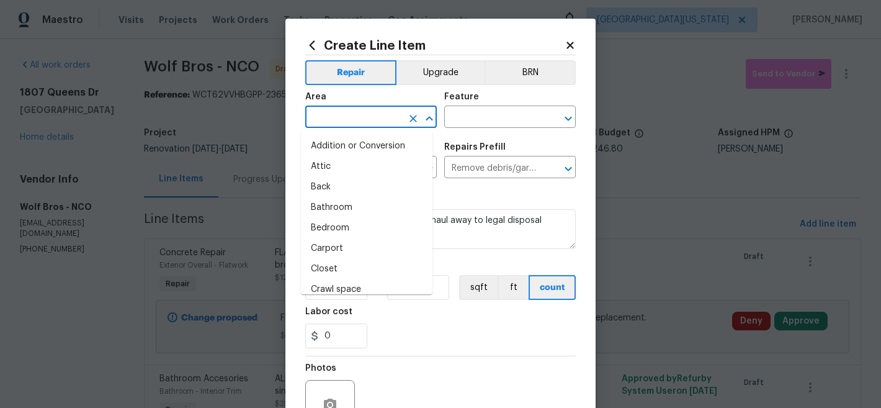
click at [385, 115] on input "text" at bounding box center [353, 118] width 97 height 19
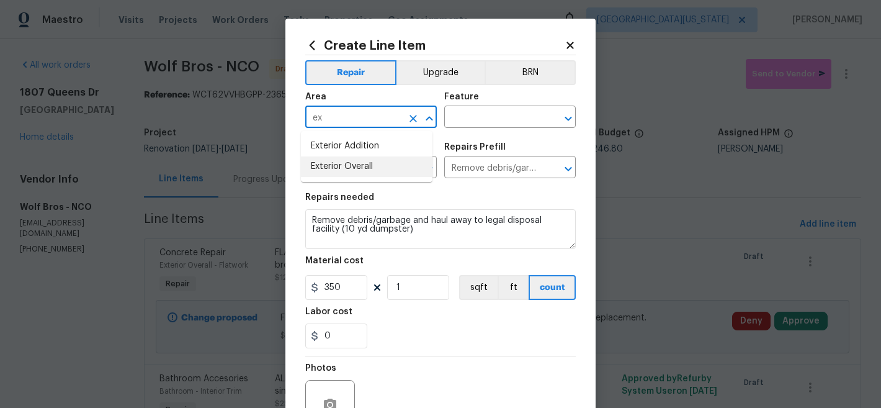
click at [375, 168] on li "Exterior Overall" at bounding box center [367, 166] width 132 height 20
type input "Exterior Overall"
click at [467, 120] on input "text" at bounding box center [492, 118] width 97 height 19
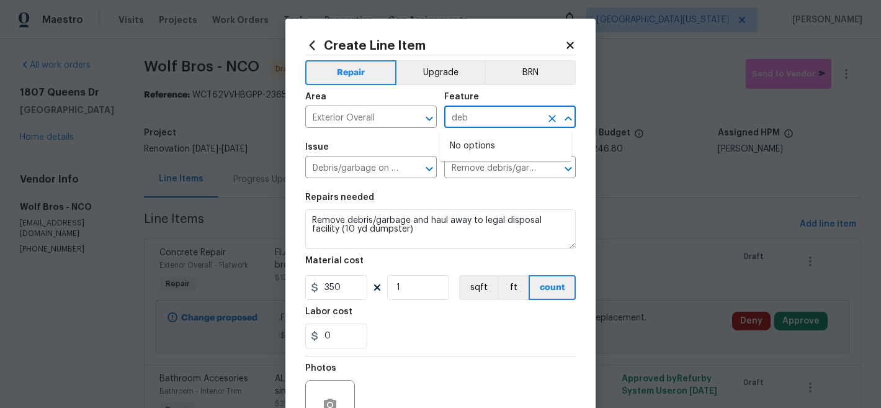
click at [502, 121] on input "deb" at bounding box center [492, 118] width 97 height 19
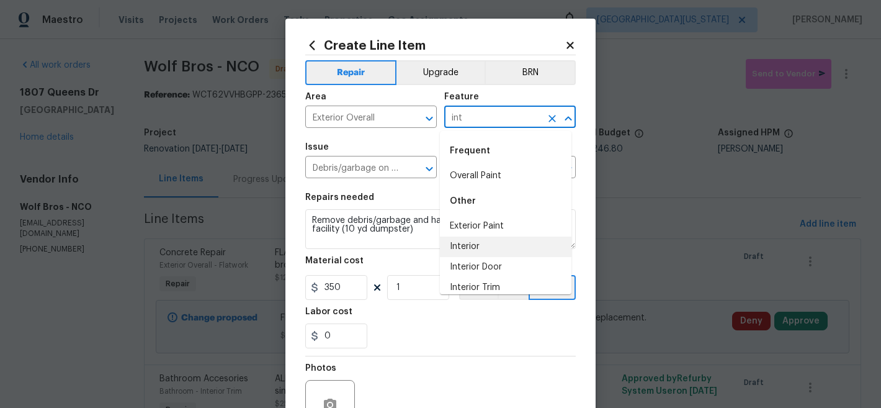
click at [495, 243] on li "Interior" at bounding box center [506, 246] width 132 height 20
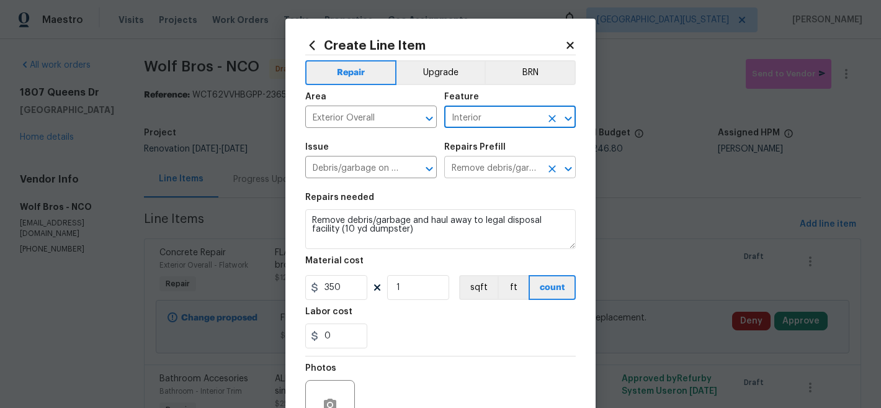
type input "Interior"
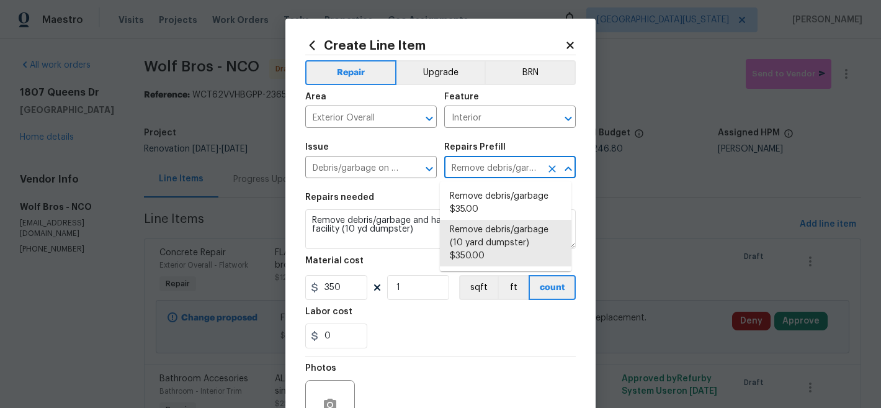
click at [521, 171] on input "Remove debris/garbage (10 yard dumpster) $350.00" at bounding box center [492, 168] width 97 height 19
click at [521, 246] on li "Remove debris/garbage (10 yard dumpster) $350.00" at bounding box center [506, 243] width 132 height 47
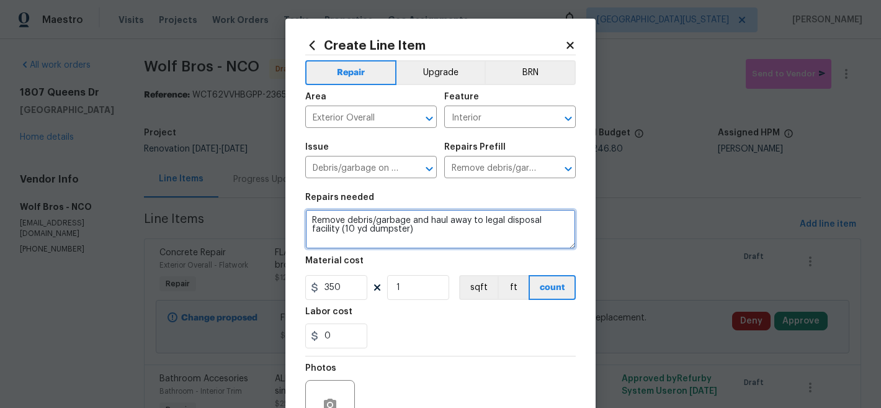
drag, startPoint x: 397, startPoint y: 234, endPoint x: 295, endPoint y: 210, distance: 104.0
click at [295, 210] on div "Create Line Item Repair Upgrade BRN Area Exterior Overall ​ Feature Interior ​ …" at bounding box center [440, 267] width 310 height 497
type textarea "DUMPSTER"
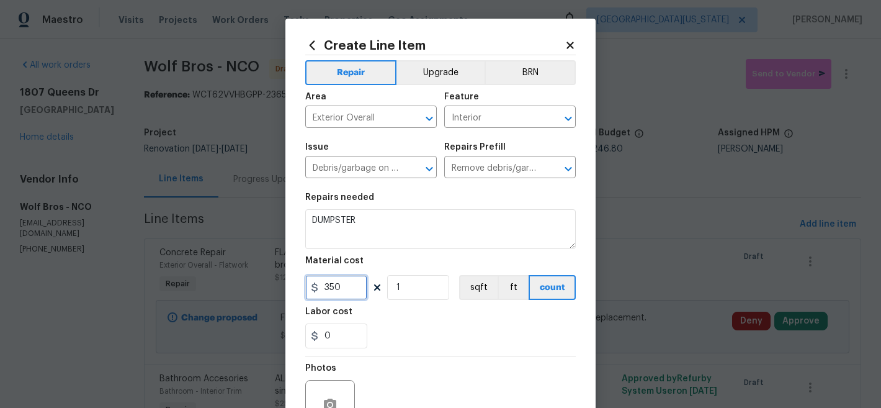
click at [322, 289] on input "350" at bounding box center [336, 287] width 62 height 25
drag, startPoint x: 321, startPoint y: 287, endPoint x: 357, endPoint y: 287, distance: 36.0
click at [322, 287] on input "350" at bounding box center [336, 287] width 62 height 25
click at [330, 286] on input "350" at bounding box center [336, 287] width 62 height 25
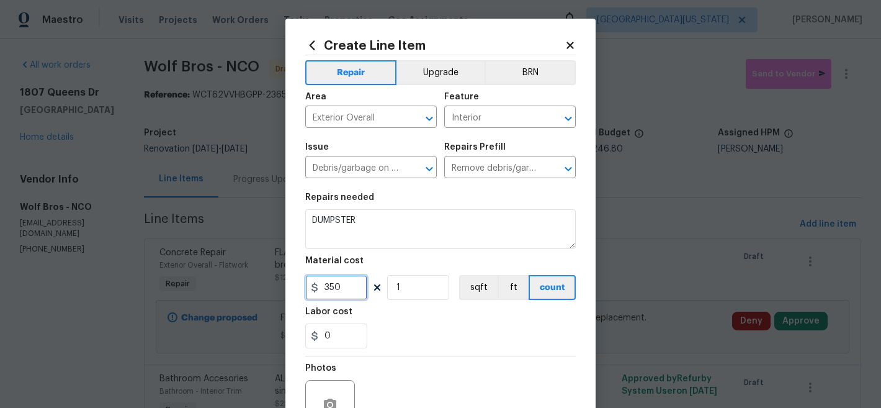
click at [330, 286] on input "350" at bounding box center [336, 287] width 62 height 25
type input "750"
click at [472, 321] on div "Labor cost" at bounding box center [440, 315] width 271 height 16
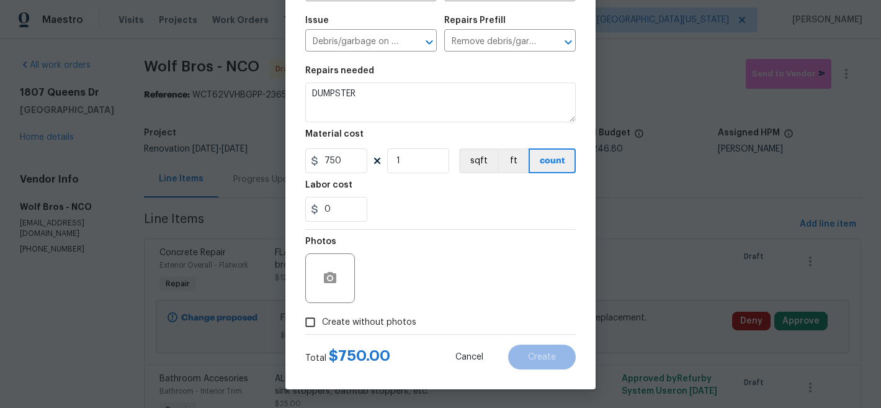
click at [351, 322] on span "Create without photos" at bounding box center [369, 322] width 94 height 13
click at [322, 322] on input "Create without photos" at bounding box center [311, 322] width 24 height 24
checkbox input "true"
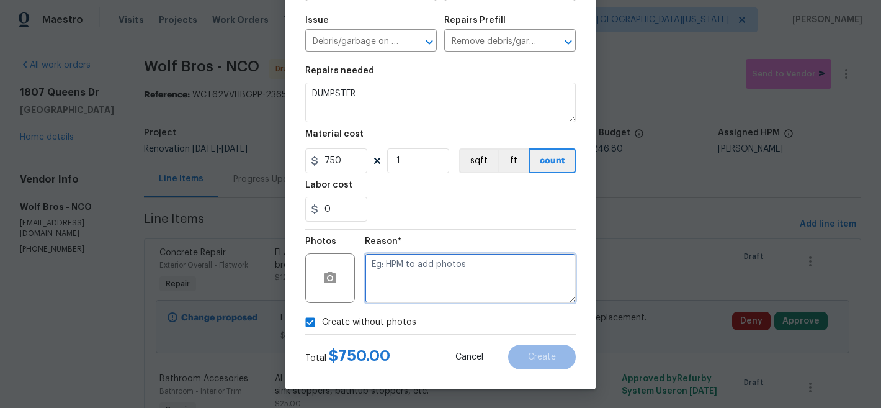
click at [441, 274] on textarea at bounding box center [470, 278] width 211 height 50
type textarea "Later"
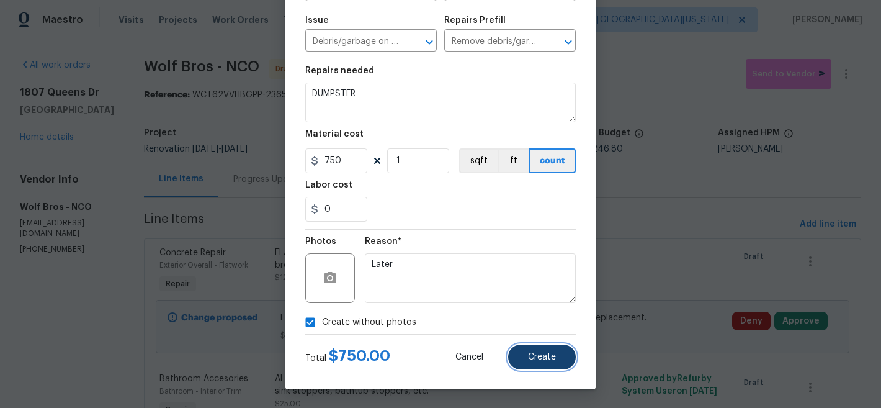
click at [539, 353] on span "Create" at bounding box center [542, 356] width 28 height 9
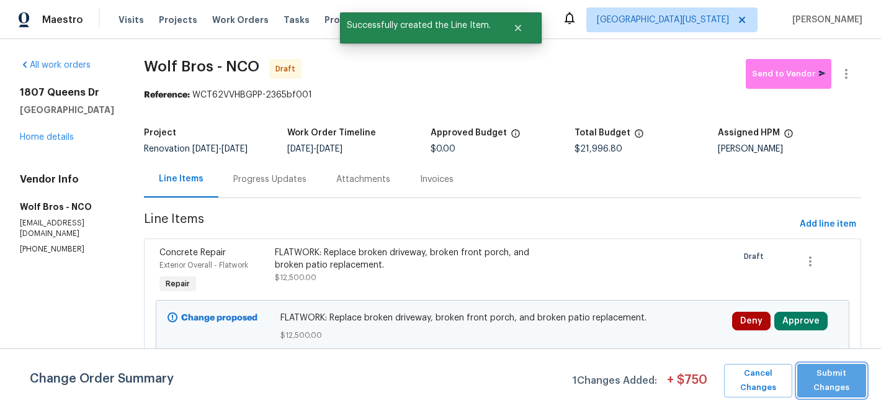
click at [827, 372] on span "Submit Changes" at bounding box center [832, 380] width 56 height 29
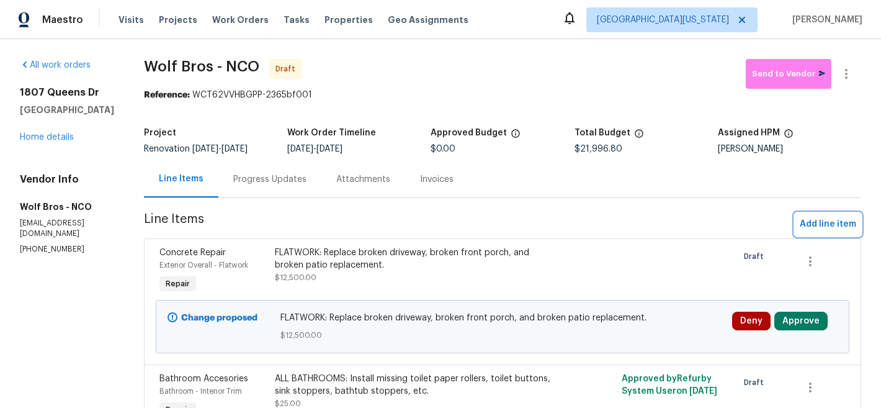
click at [809, 230] on span "Add line item" at bounding box center [828, 225] width 56 height 16
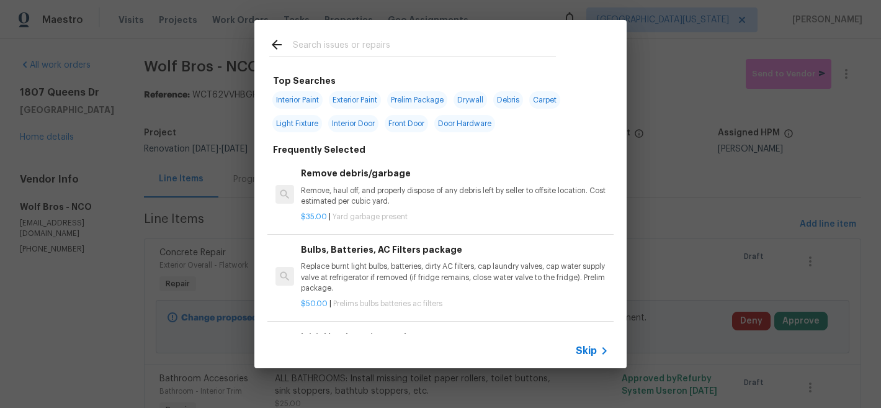
click at [417, 45] on input "text" at bounding box center [424, 46] width 263 height 19
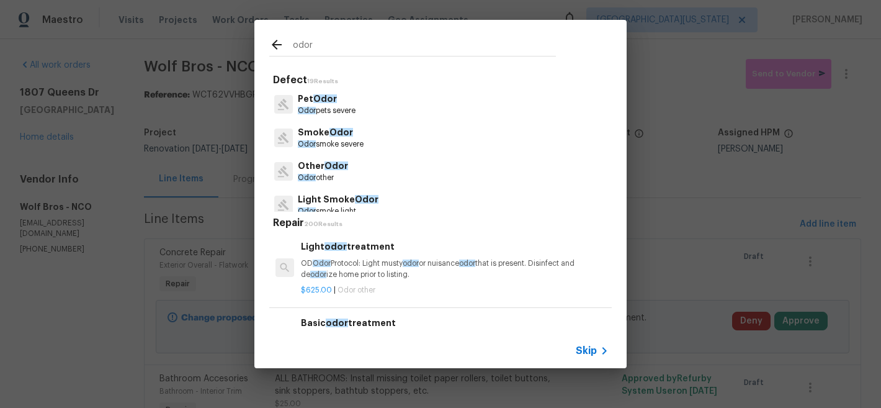
type input "odor"
click at [338, 107] on p "Odor pets severe" at bounding box center [327, 111] width 58 height 11
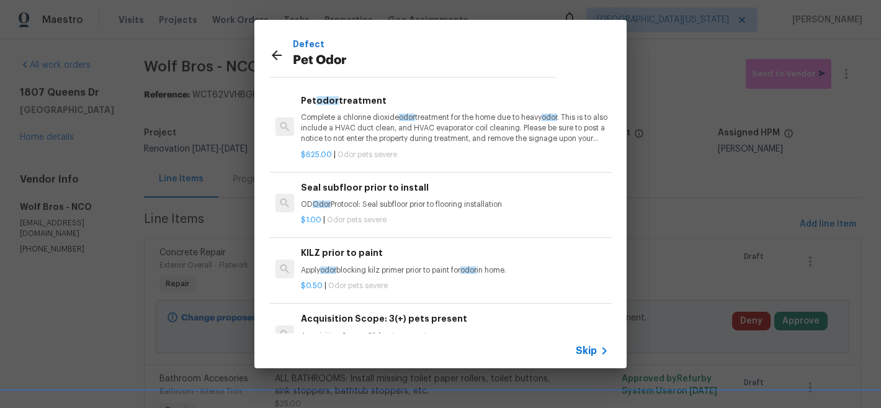
scroll to position [69, 0]
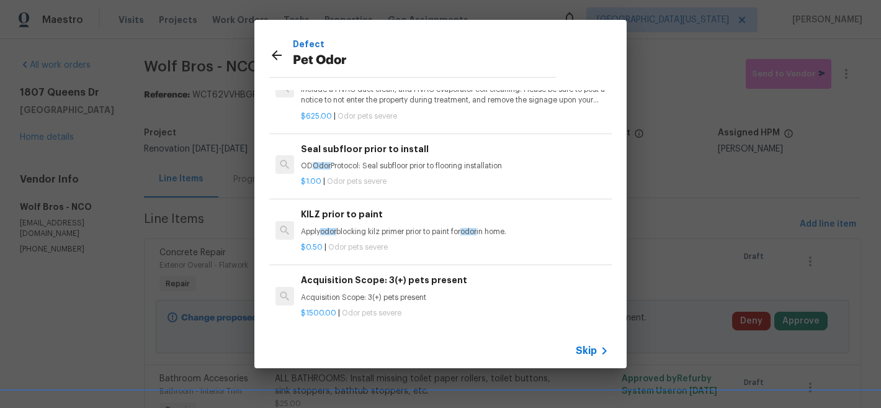
click at [421, 155] on h6 "Seal subfloor prior to install" at bounding box center [455, 149] width 308 height 14
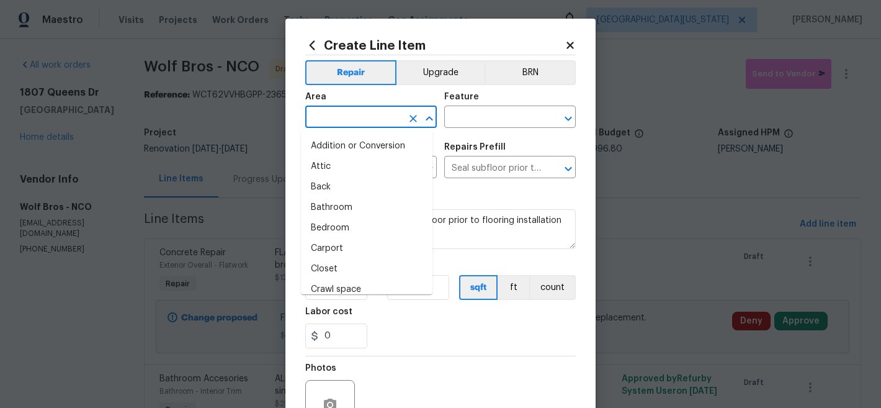
click at [382, 123] on input "text" at bounding box center [353, 118] width 97 height 19
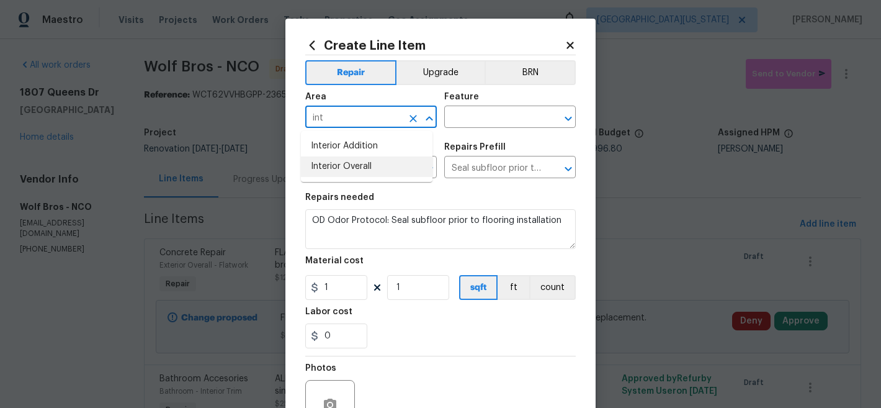
drag, startPoint x: 384, startPoint y: 170, endPoint x: 480, endPoint y: 131, distance: 103.8
click at [384, 169] on li "Interior Overall" at bounding box center [367, 166] width 132 height 20
type input "Interior Overall"
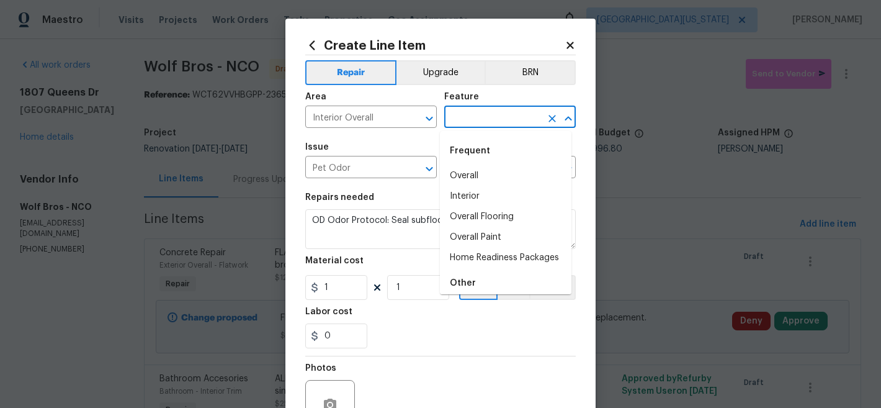
click at [513, 115] on input "text" at bounding box center [492, 118] width 97 height 19
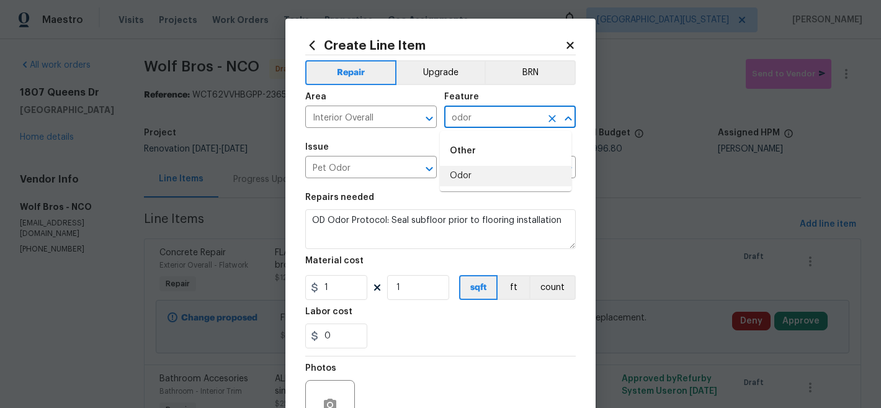
click at [467, 176] on li "Odor" at bounding box center [506, 176] width 132 height 20
type input "Odor"
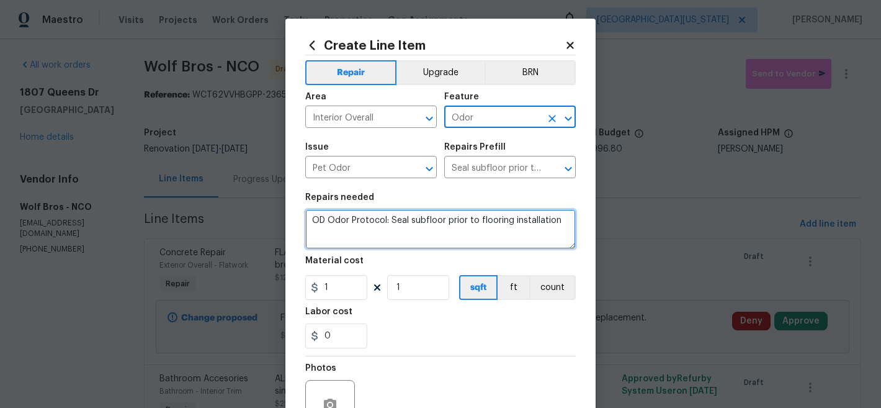
click at [381, 223] on textarea "OD Odor Protocol: Seal subfloor prior to flooring installation" at bounding box center [440, 229] width 271 height 40
click at [307, 224] on textarea "OD Odor Protocol: Seal subfloor prior to flooring installation" at bounding box center [440, 229] width 271 height 40
click at [457, 221] on textarea "OD Odor Protocol: Seal subfloor prior to flooring installation" at bounding box center [440, 229] width 271 height 40
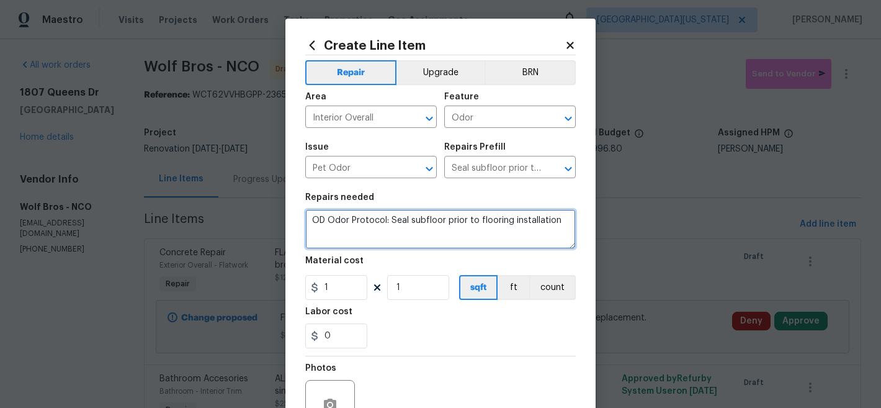
click at [457, 221] on textarea "OD Odor Protocol: Seal subfloor prior to flooring installation" at bounding box center [440, 229] width 271 height 40
click at [454, 235] on textarea "OD Odor Protocol: Seal subfloor prior to flooring installation" at bounding box center [440, 229] width 271 height 40
click at [309, 220] on textarea "OD Odor Protocol: Seal subfloor prior to flooring installation" at bounding box center [440, 229] width 271 height 40
click at [510, 224] on textarea "ODOR: Demo all flooring and OD Odor Protocol: Seal subfloor prior to flooring i…" at bounding box center [440, 229] width 271 height 40
drag, startPoint x: 428, startPoint y: 222, endPoint x: 482, endPoint y: 234, distance: 55.4
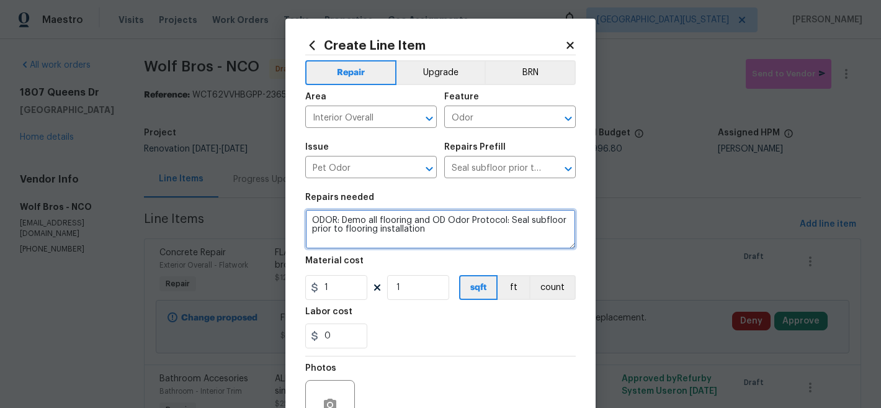
click at [482, 234] on textarea "ODOR: Demo all flooring and OD Odor Protocol: Seal subfloor prior to flooring i…" at bounding box center [440, 229] width 271 height 40
click at [534, 221] on textarea "ODOR: Demo all flooring and OD Odor Protocol: Seal subfloor prior to flooring i…" at bounding box center [440, 229] width 271 height 40
drag, startPoint x: 426, startPoint y: 223, endPoint x: 558, endPoint y: 223, distance: 132.2
click at [558, 223] on textarea "ODOR: Demo all flooring and OD Odor Protocol: Seal subfloor prior to flooring i…" at bounding box center [440, 229] width 271 height 40
click at [522, 222] on textarea "ODOR: Demo all flooring and apply OD supplied Killz treatment prior to flooring…" at bounding box center [440, 229] width 271 height 40
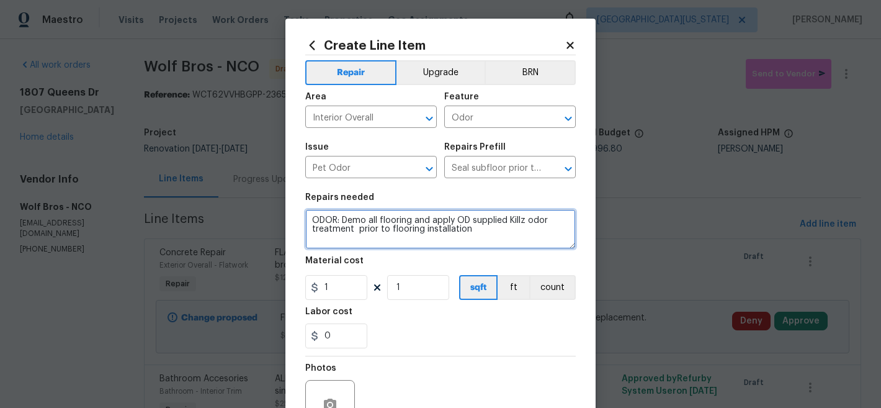
click at [352, 233] on textarea "ODOR: Demo all flooring and apply OD supplied Killz odor treatment prior to flo…" at bounding box center [440, 229] width 271 height 40
type textarea "ODOR: Demo all flooring and apply OD supplied Killz odor treatment prior to flo…"
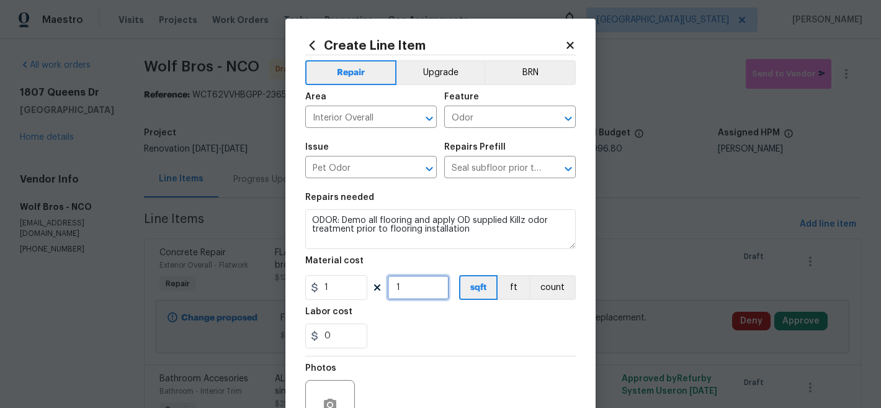
click at [403, 291] on input "1" at bounding box center [418, 287] width 62 height 25
type input "2016"
click at [438, 339] on div "0" at bounding box center [440, 335] width 271 height 25
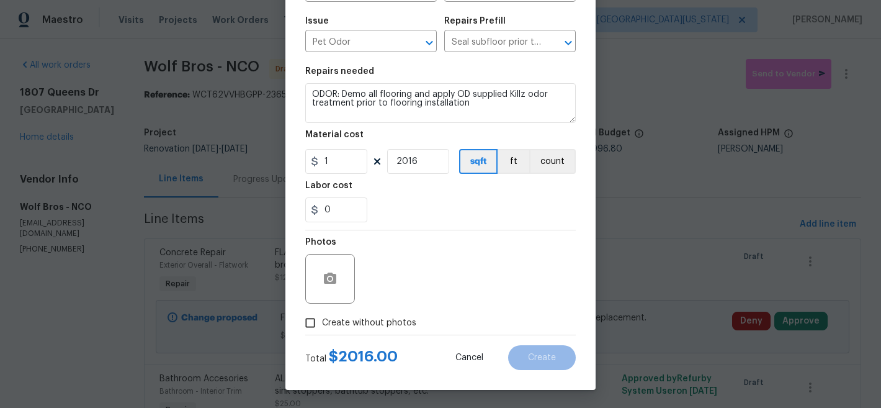
scroll to position [127, 0]
click at [313, 325] on input "Create without photos" at bounding box center [311, 322] width 24 height 24
checkbox input "true"
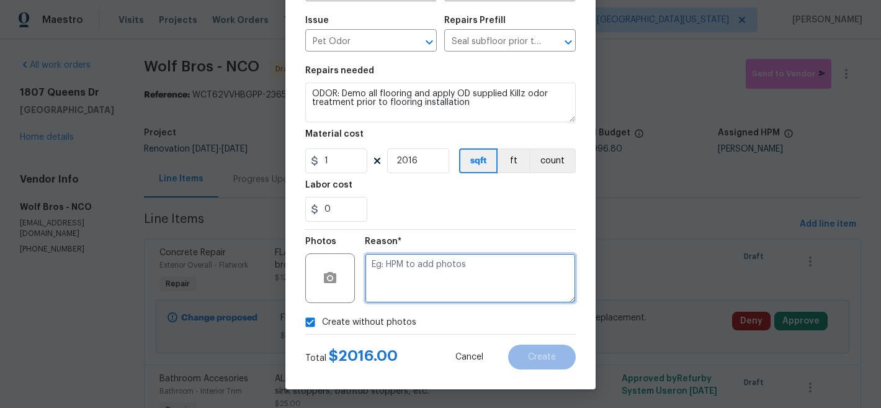
click at [426, 286] on textarea at bounding box center [470, 278] width 211 height 50
type textarea "Later"
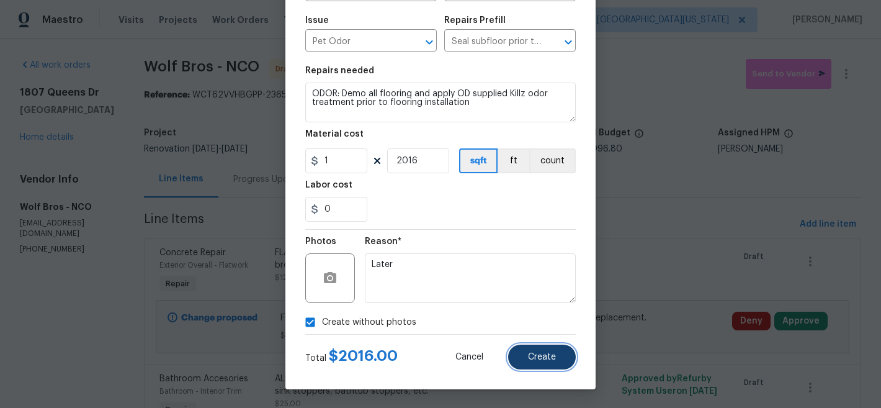
click at [540, 356] on span "Create" at bounding box center [542, 356] width 28 height 9
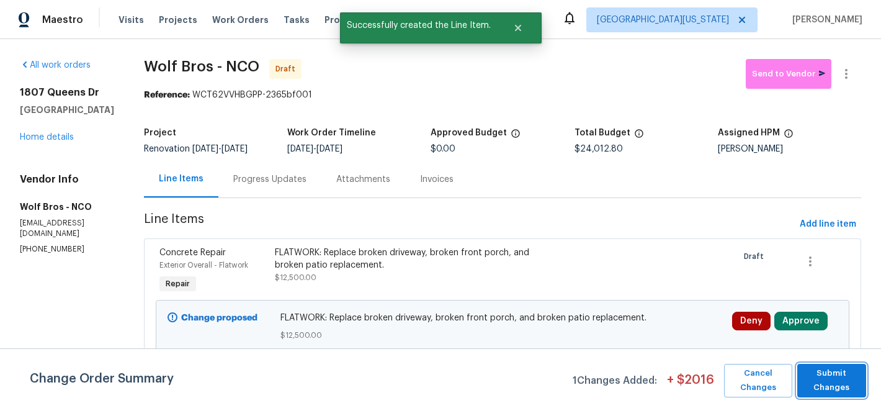
click at [836, 374] on span "Submit Changes" at bounding box center [832, 380] width 56 height 29
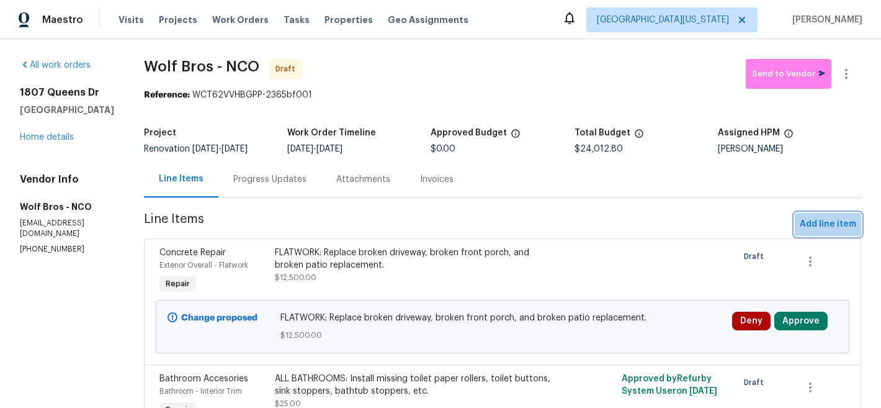
click at [820, 227] on span "Add line item" at bounding box center [828, 225] width 56 height 16
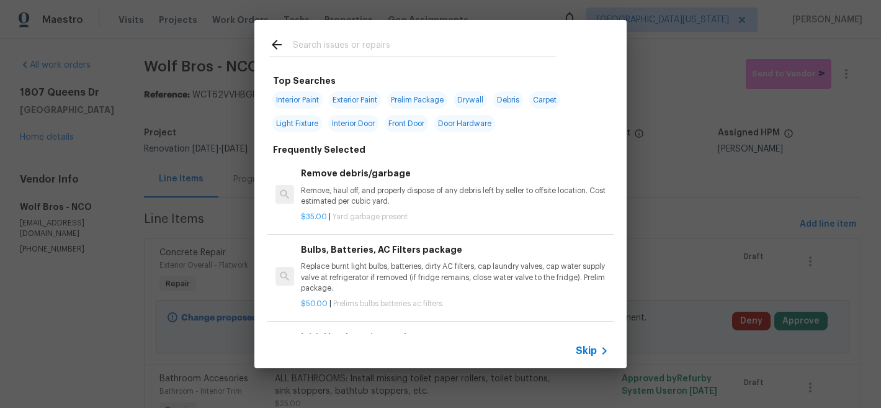
click at [408, 48] on input "text" at bounding box center [424, 46] width 263 height 19
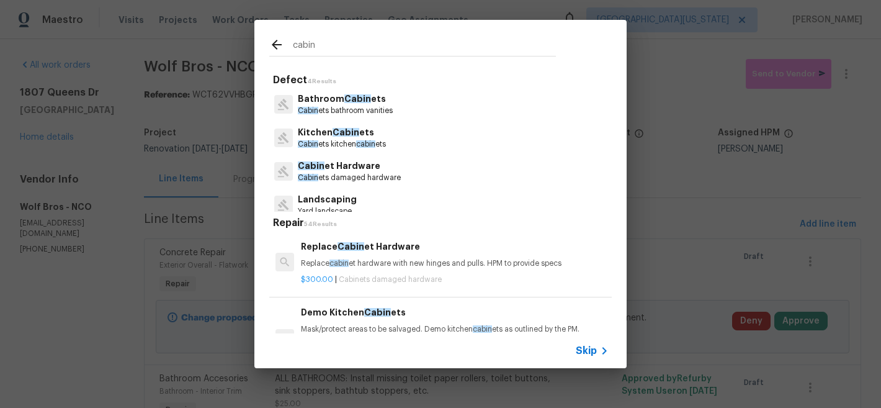
type input "cabin"
click at [374, 129] on p "Kitchen Cabin ets" at bounding box center [342, 132] width 88 height 13
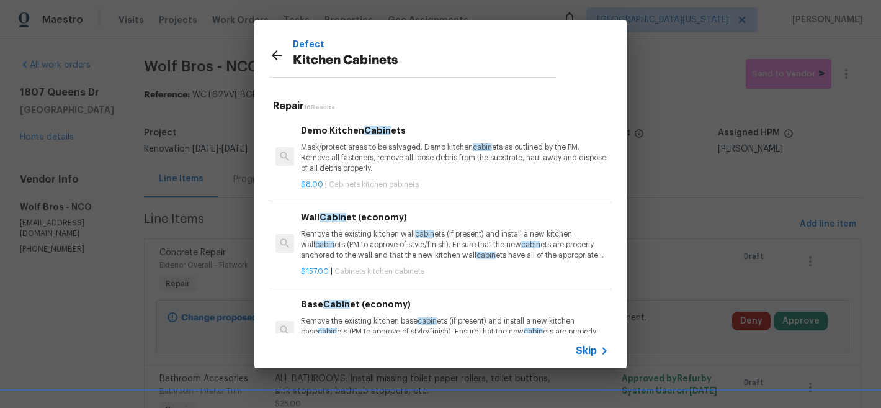
click at [594, 353] on span "Skip" at bounding box center [586, 350] width 21 height 12
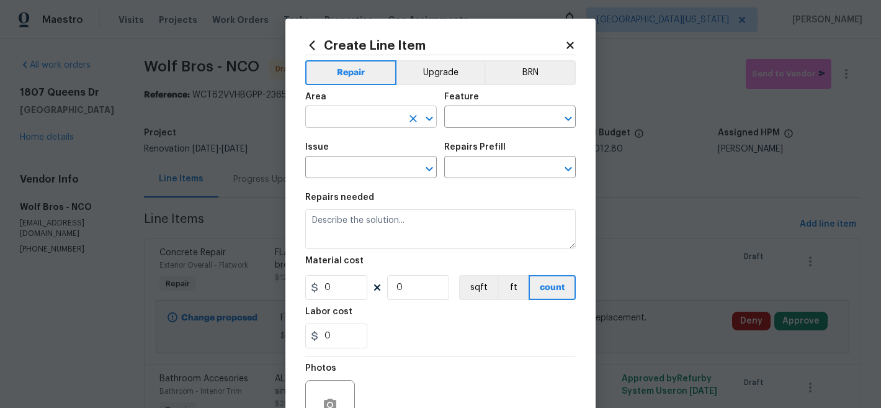
click at [356, 115] on input "text" at bounding box center [353, 118] width 97 height 19
click at [336, 147] on li "Kitchen" at bounding box center [367, 146] width 132 height 20
type input "Kitchen"
click at [496, 114] on input "text" at bounding box center [492, 118] width 97 height 19
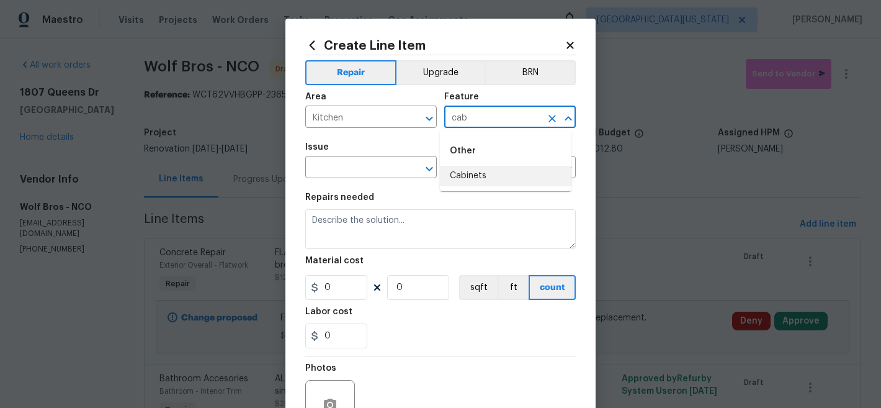
click at [498, 176] on li "Cabinets" at bounding box center [506, 176] width 132 height 20
type input "Cabinets"
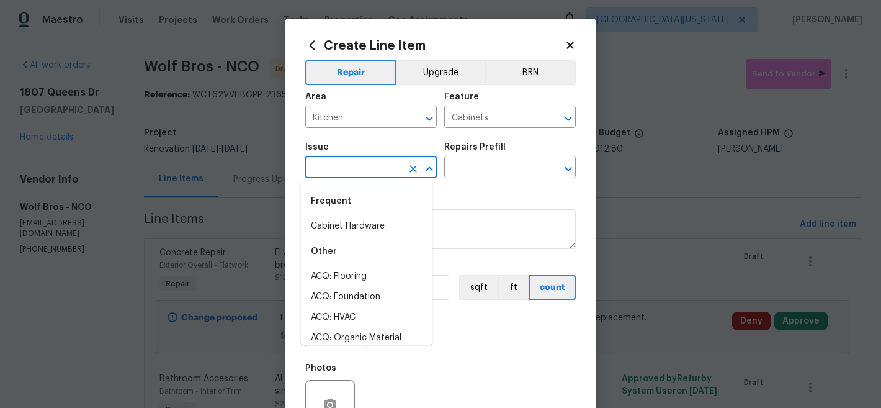
click at [387, 173] on input "text" at bounding box center [353, 168] width 97 height 19
click at [385, 302] on li "Kitchen Cabinets" at bounding box center [367, 297] width 132 height 20
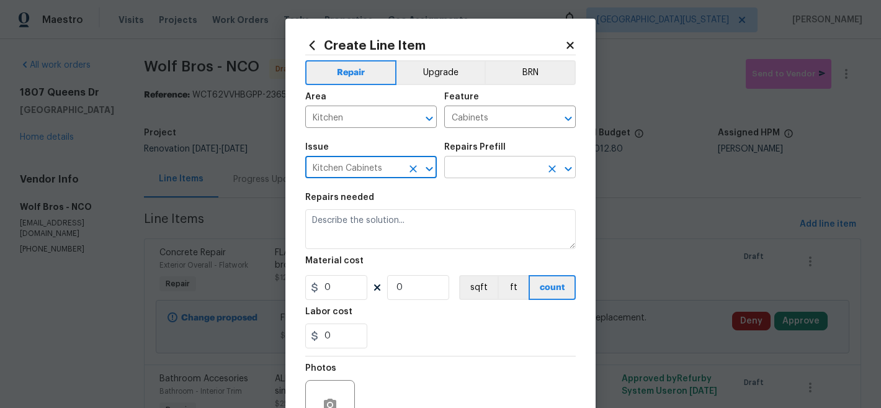
type input "Kitchen Cabinets"
click at [492, 161] on input "text" at bounding box center [492, 168] width 97 height 19
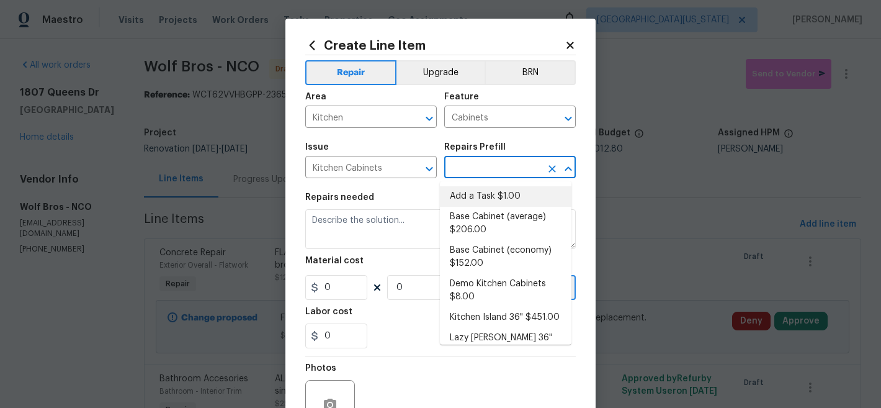
click at [490, 188] on li "Add a Task $1.00" at bounding box center [506, 196] width 132 height 20
type input "Add a Task $1.00"
type textarea "HPM to detail"
type input "1"
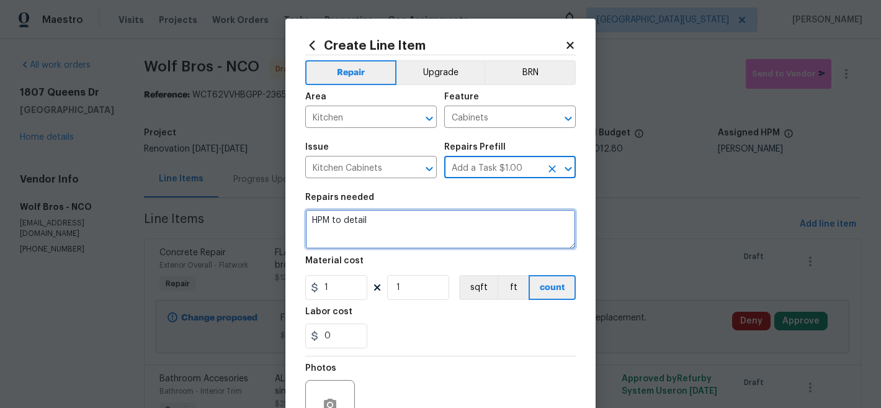
click at [450, 218] on textarea "HPM to detail" at bounding box center [440, 229] width 271 height 40
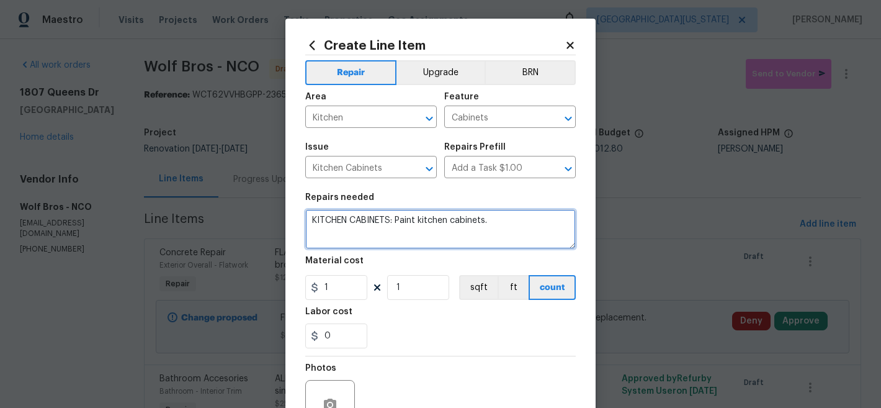
click at [446, 223] on textarea "KITCHEN CABINETS: Paint kitchen cabinets." at bounding box center [440, 229] width 271 height 40
type textarea "KITCHEN CABINETS: Paint kitchen cabinets."
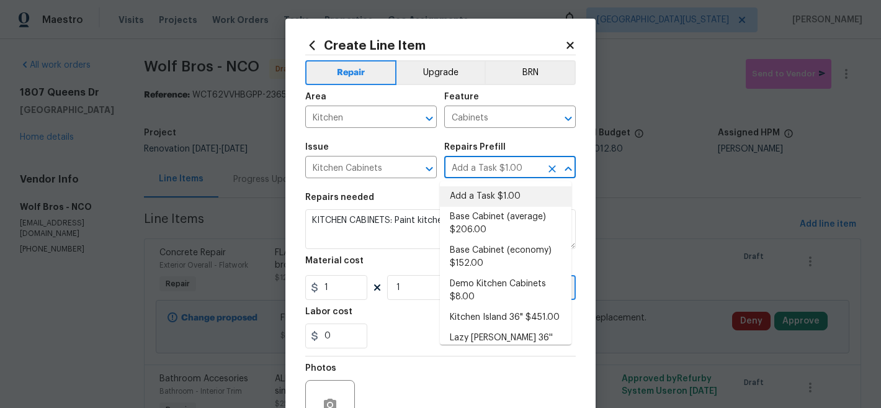
click at [474, 163] on input "Add a Task $1.00" at bounding box center [492, 168] width 97 height 19
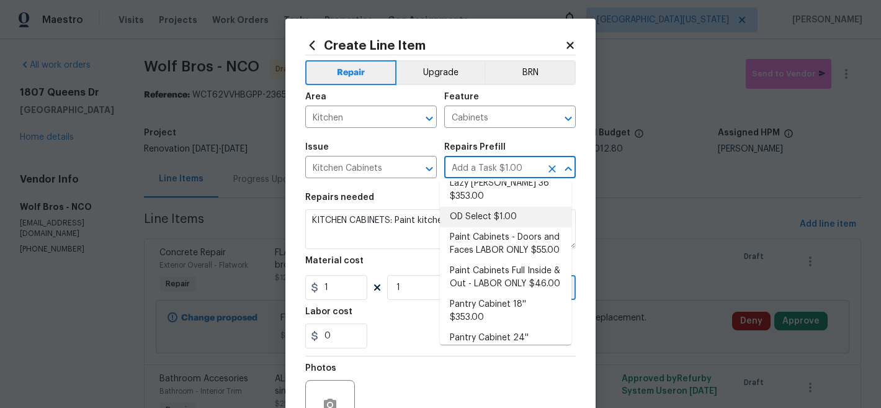
scroll to position [181, 0]
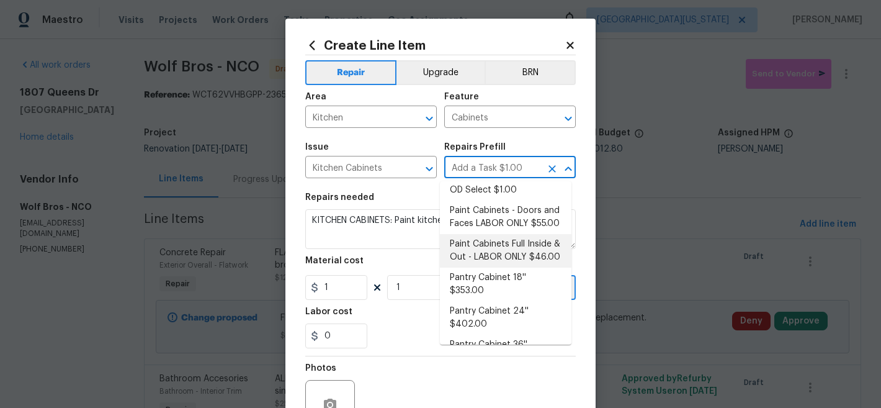
click at [529, 267] on li "Paint Cabinets Full Inside & Out - LABOR ONLY $46.00" at bounding box center [506, 251] width 132 height 34
type input "Paint Cabinets Full Inside & Out - LABOR ONLY $46.00"
type textarea "Prep, sand, mask and apply 2 coats of paint to the kitchen cabinet doors, inter…"
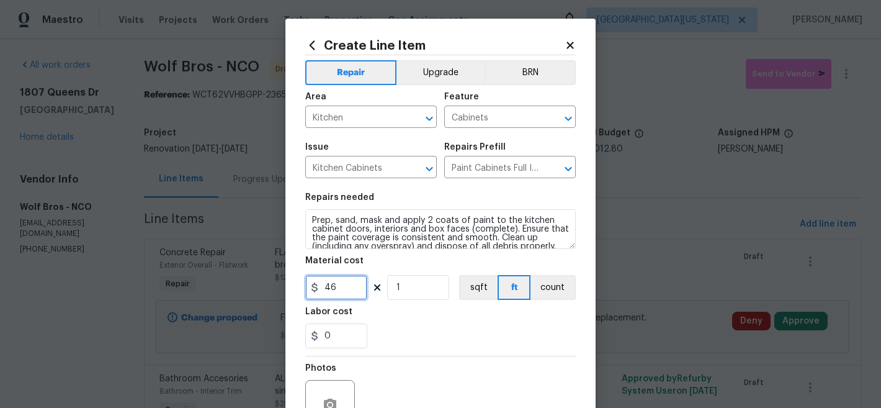
click at [327, 290] on input "46" at bounding box center [336, 287] width 62 height 25
type input "55"
click at [448, 330] on div "0" at bounding box center [440, 335] width 271 height 25
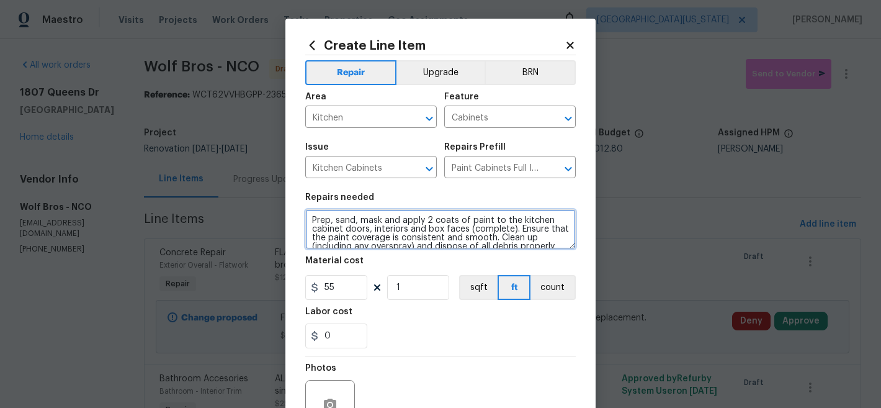
click at [309, 221] on textarea "Prep, sand, mask and apply 2 coats of paint to the kitchen cabinet doors, inter…" at bounding box center [440, 229] width 271 height 40
paste textarea "KITCHEN CABINETS: Paint kitchen cabinets."
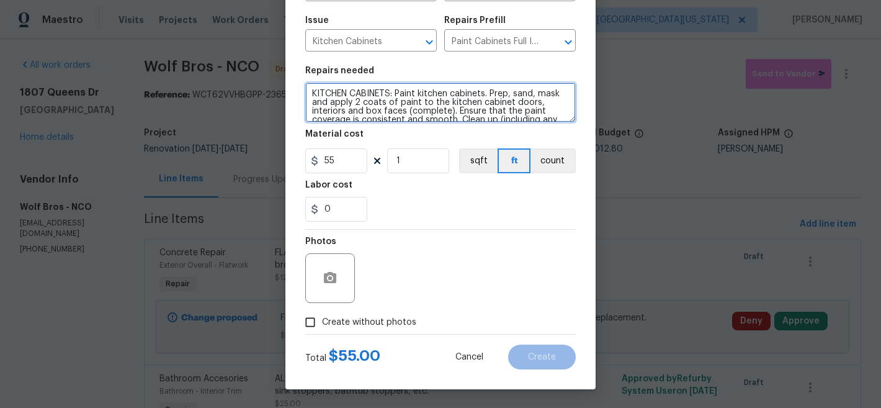
type textarea "KITCHEN CABINETS: Paint kitchen cabinets. Prep, sand, mask and apply 2 coats of…"
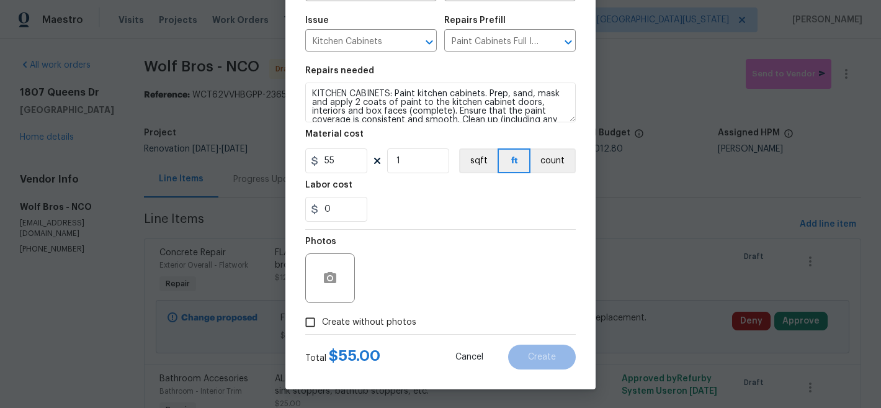
click at [364, 324] on span "Create without photos" at bounding box center [369, 322] width 94 height 13
click at [322, 324] on input "Create without photos" at bounding box center [311, 322] width 24 height 24
checkbox input "true"
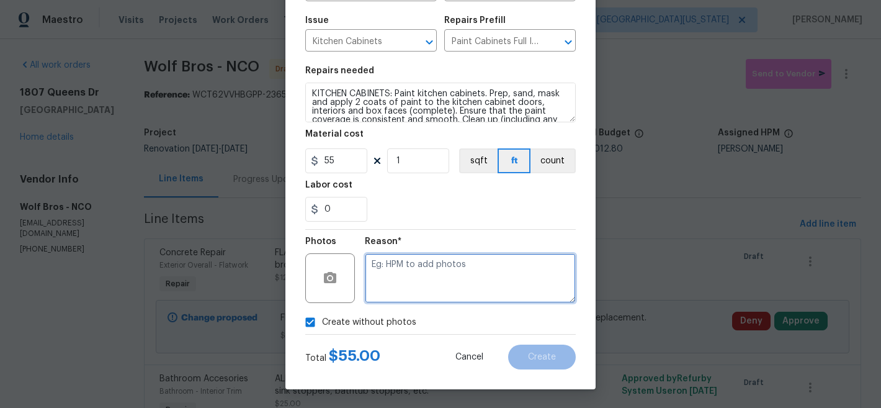
click at [474, 281] on textarea at bounding box center [470, 278] width 211 height 50
type textarea "Later"
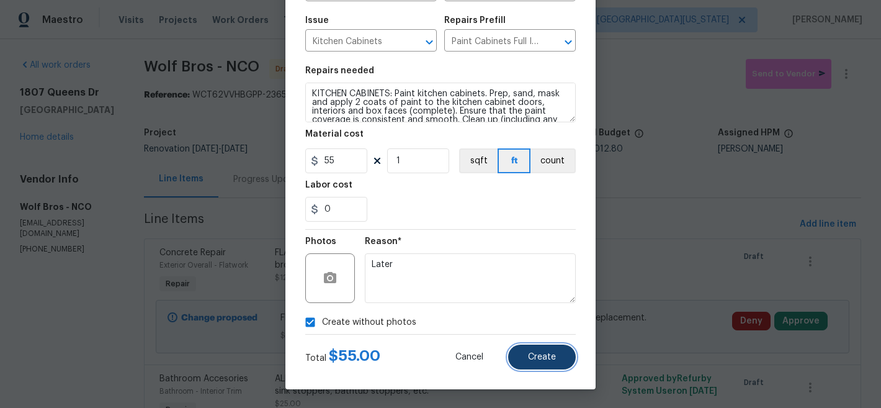
click at [543, 355] on span "Create" at bounding box center [542, 356] width 28 height 9
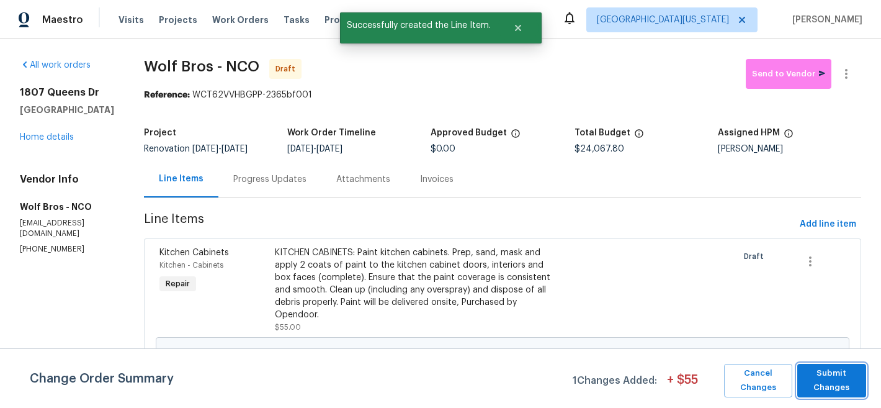
click at [837, 384] on span "Submit Changes" at bounding box center [832, 380] width 56 height 29
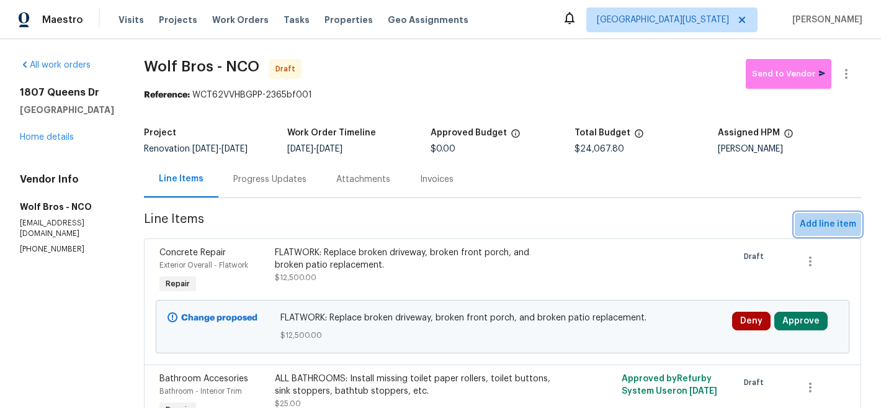
click at [802, 223] on span "Add line item" at bounding box center [828, 225] width 56 height 16
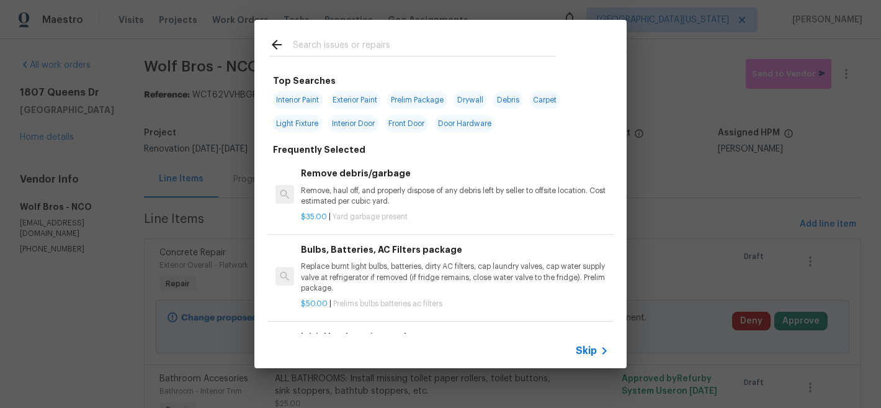
click at [336, 48] on input "text" at bounding box center [424, 46] width 263 height 19
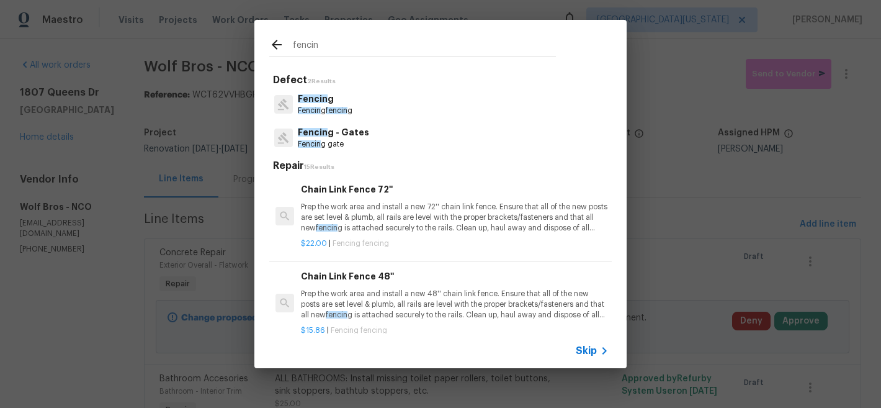
type input "fencin"
click at [318, 101] on span "Fencin" at bounding box center [313, 98] width 30 height 9
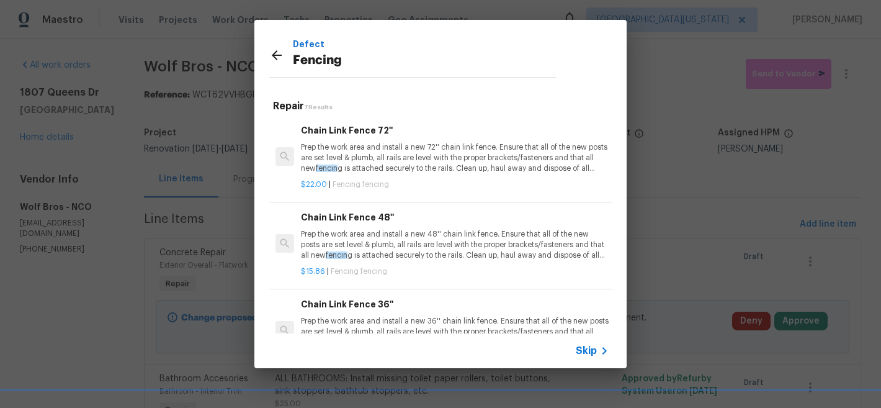
click at [589, 349] on span "Skip" at bounding box center [586, 350] width 21 height 12
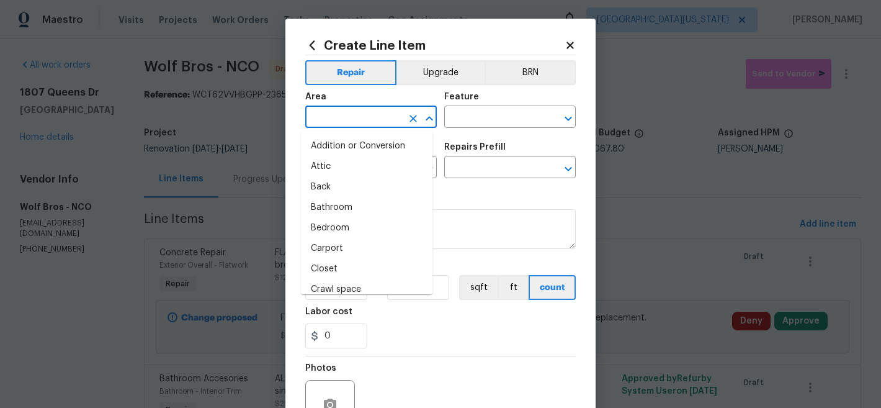
click at [337, 117] on input "text" at bounding box center [353, 118] width 97 height 19
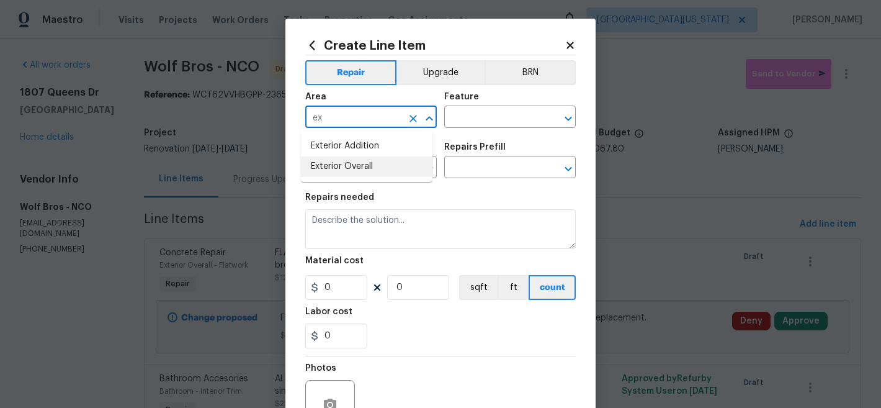
click at [353, 171] on li "Exterior Overall" at bounding box center [367, 166] width 132 height 20
type input "Exterior Overall"
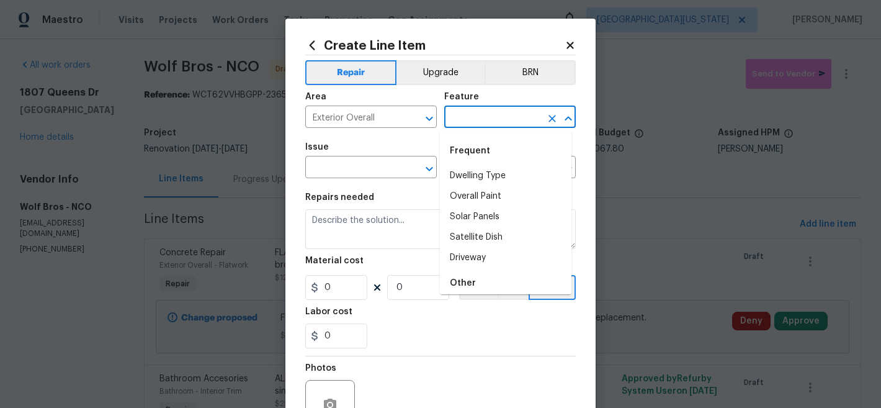
click at [482, 119] on input "text" at bounding box center [492, 118] width 97 height 19
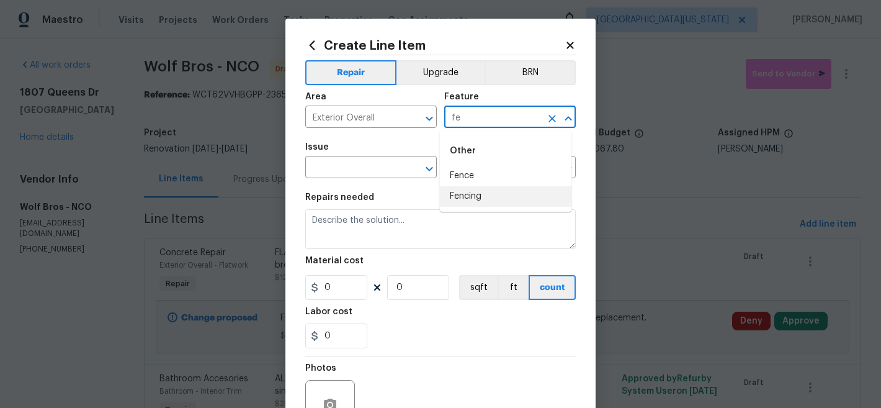
click at [476, 200] on li "Fencing" at bounding box center [506, 196] width 132 height 20
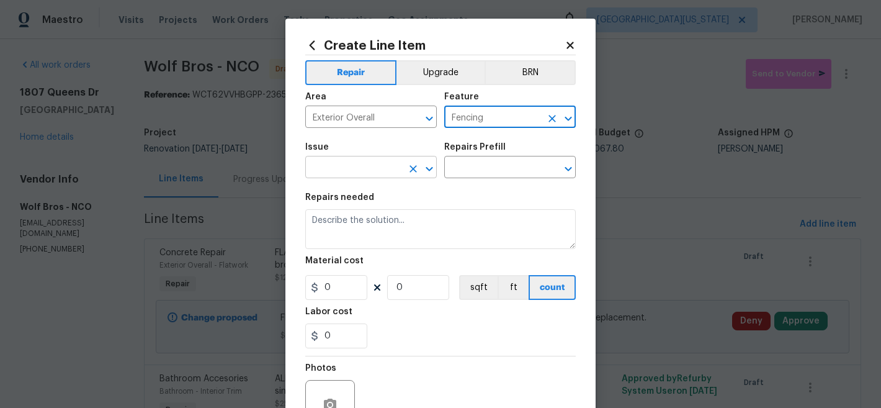
type input "Fencing"
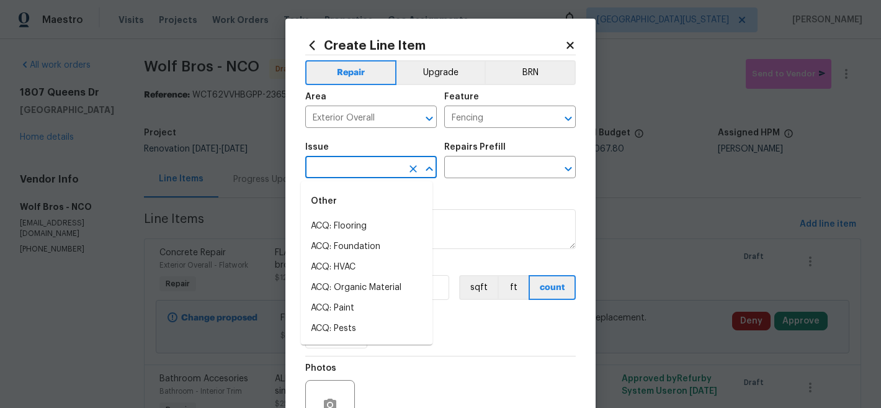
click at [375, 171] on input "text" at bounding box center [353, 168] width 97 height 19
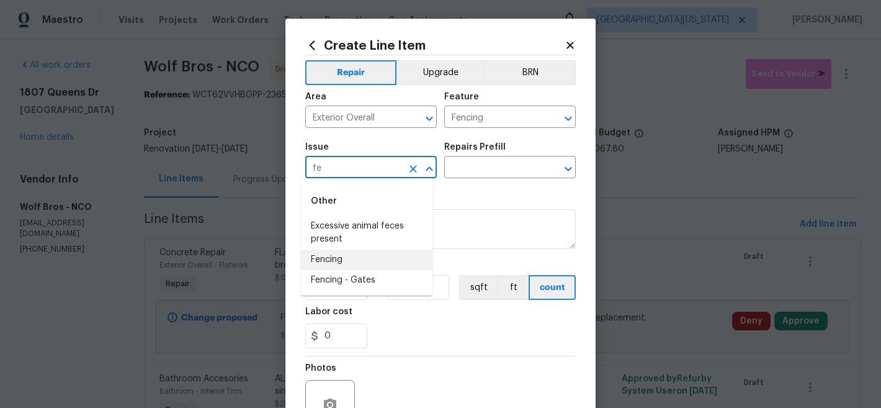
drag, startPoint x: 369, startPoint y: 261, endPoint x: 418, endPoint y: 191, distance: 85.9
click at [369, 261] on li "Fencing" at bounding box center [367, 259] width 132 height 20
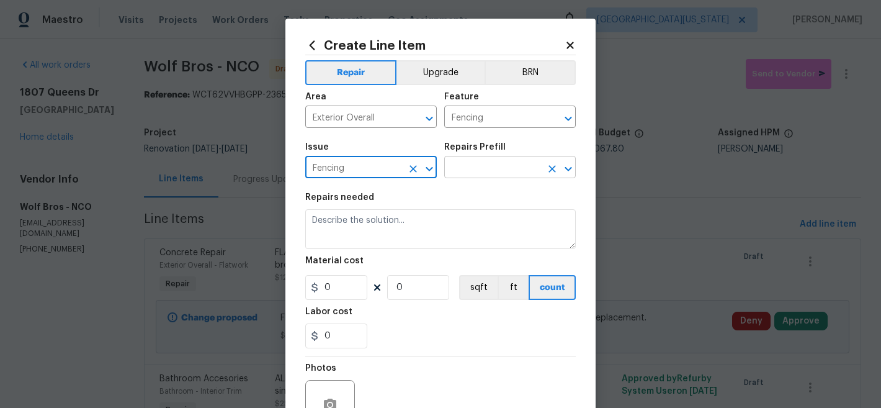
type input "Fencing"
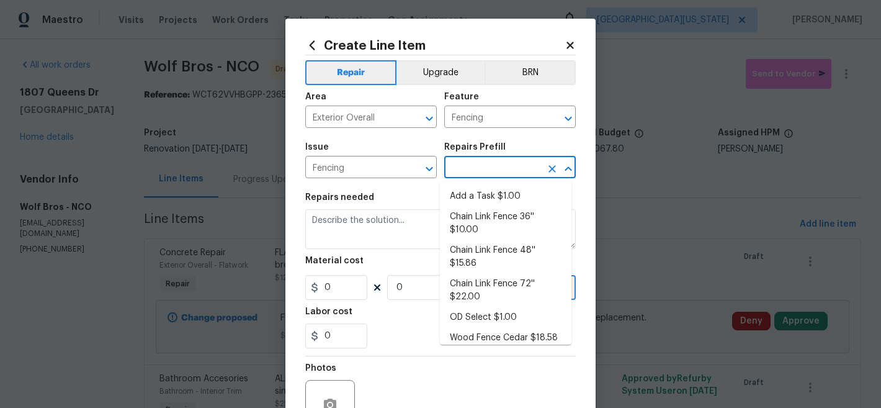
click at [485, 163] on input "text" at bounding box center [492, 168] width 97 height 19
click at [487, 198] on li "Add a Task $1.00" at bounding box center [506, 196] width 132 height 20
type input "Add a Task $1.00"
type textarea "HPM to detail"
type input "1"
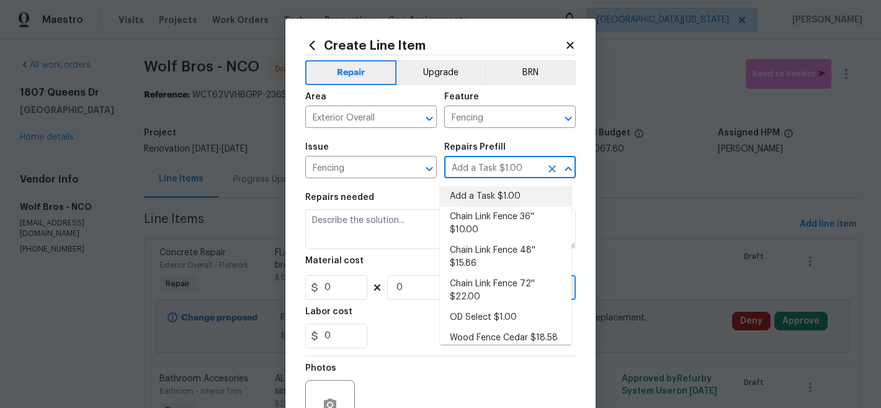
type input "1"
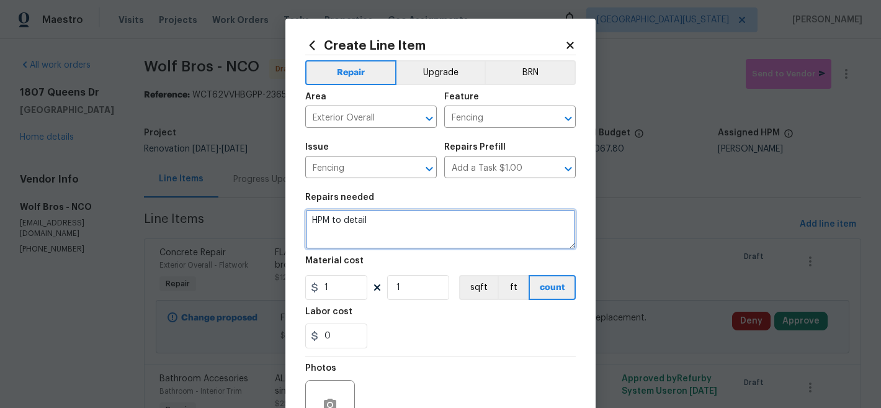
click at [426, 227] on textarea "HPM to detail" at bounding box center [440, 229] width 271 height 40
click at [426, 225] on textarea "HPM to detail" at bounding box center [440, 229] width 271 height 40
click at [426, 224] on textarea "HPM to detail" at bounding box center [440, 229] width 271 height 40
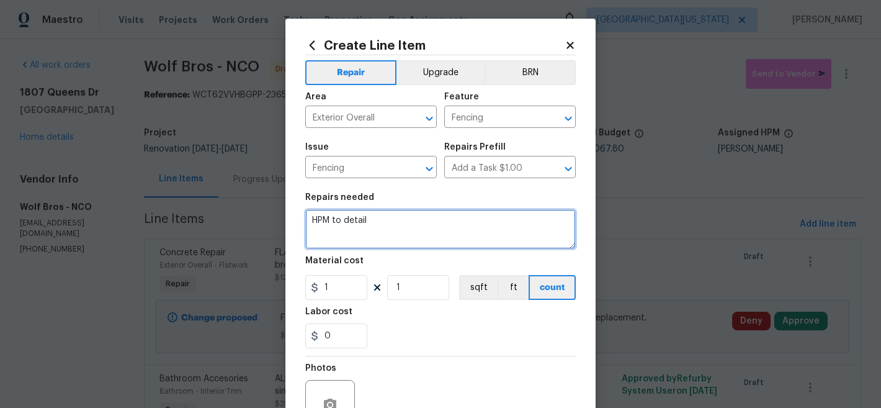
click at [426, 223] on textarea "HPM to detail" at bounding box center [440, 229] width 271 height 40
click at [426, 222] on textarea "HPM to detail" at bounding box center [440, 229] width 271 height 40
click at [386, 216] on textarea "HPM to detail" at bounding box center [440, 229] width 271 height 40
click at [386, 215] on textarea "HPM to detail" at bounding box center [440, 229] width 271 height 40
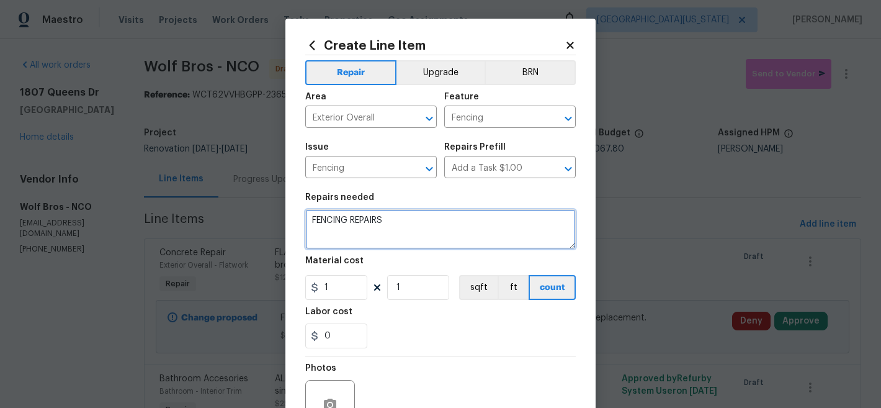
type textarea "FENCING REPAIRS"
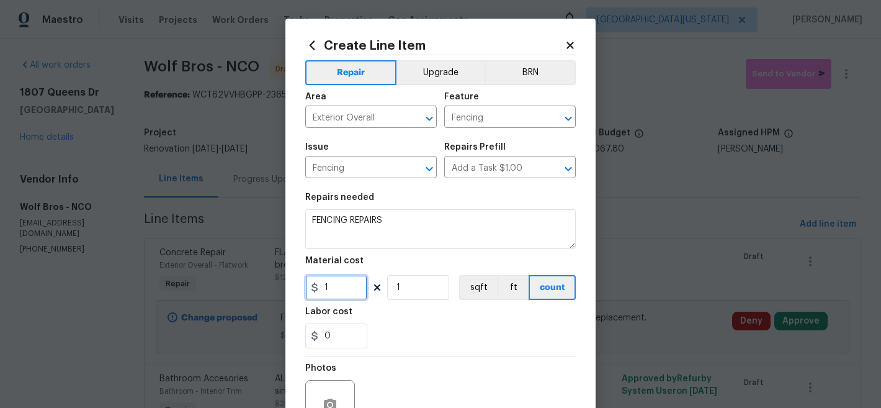
click at [350, 289] on input "1" at bounding box center [336, 287] width 62 height 25
type input "500"
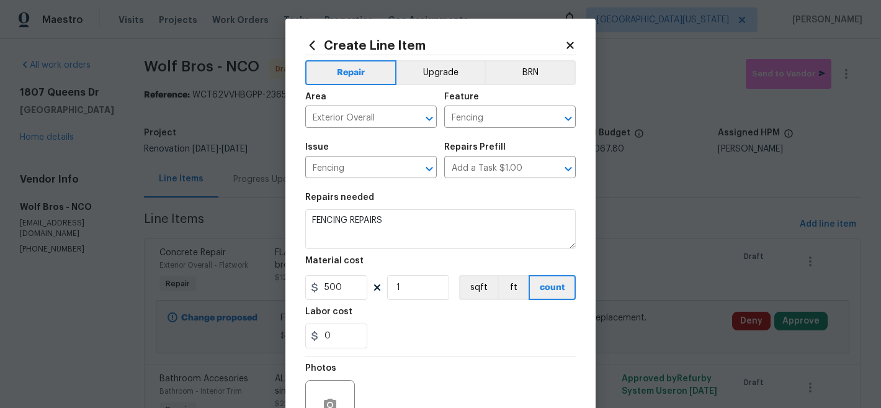
click at [416, 345] on div "0" at bounding box center [440, 335] width 271 height 25
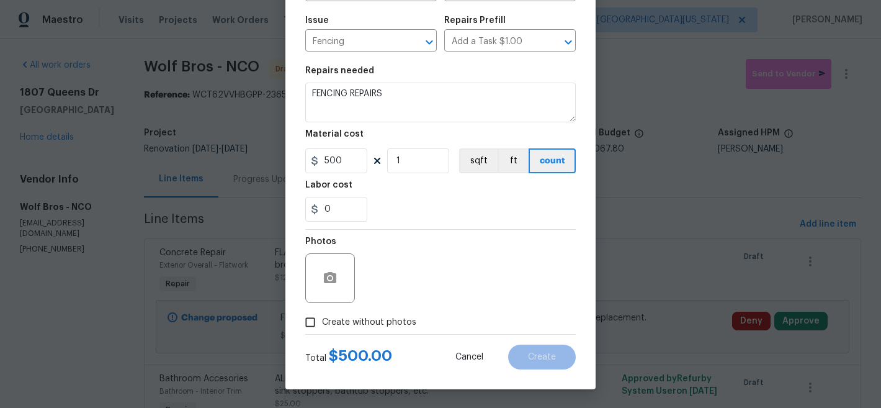
click at [372, 323] on span "Create without photos" at bounding box center [369, 322] width 94 height 13
click at [322, 323] on input "Create without photos" at bounding box center [311, 322] width 24 height 24
checkbox input "true"
click at [467, 266] on textarea at bounding box center [470, 278] width 211 height 50
type textarea "Later"
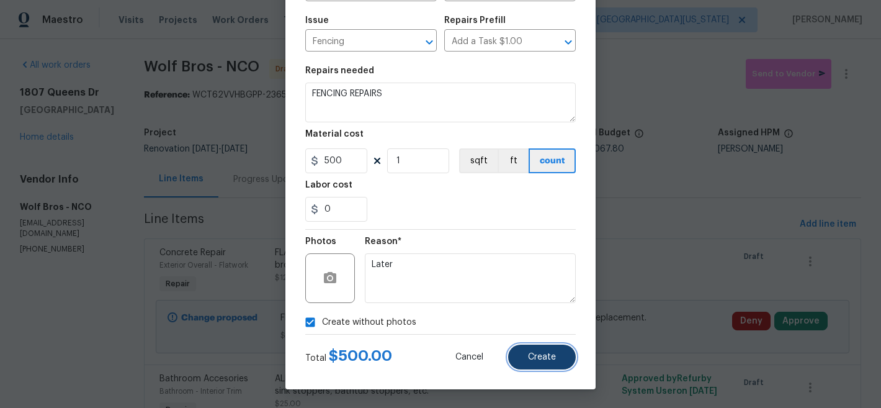
click at [533, 355] on span "Create" at bounding box center [542, 356] width 28 height 9
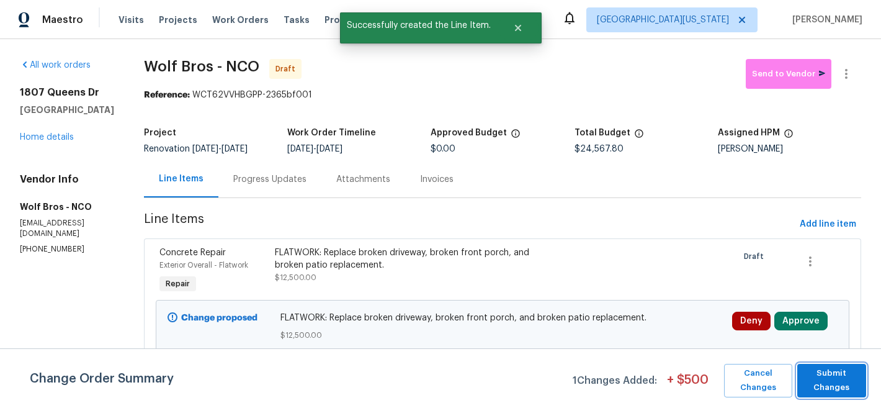
drag, startPoint x: 823, startPoint y: 372, endPoint x: 810, endPoint y: 366, distance: 14.2
click at [824, 372] on span "Submit Changes" at bounding box center [832, 380] width 56 height 29
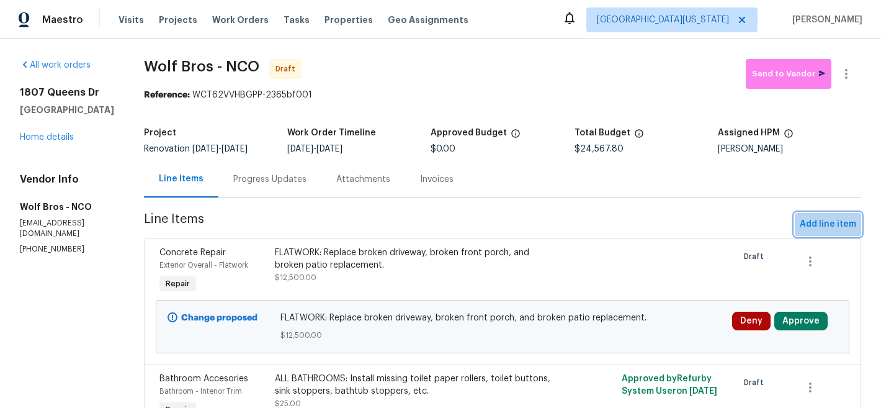
click at [823, 219] on span "Add line item" at bounding box center [828, 225] width 56 height 16
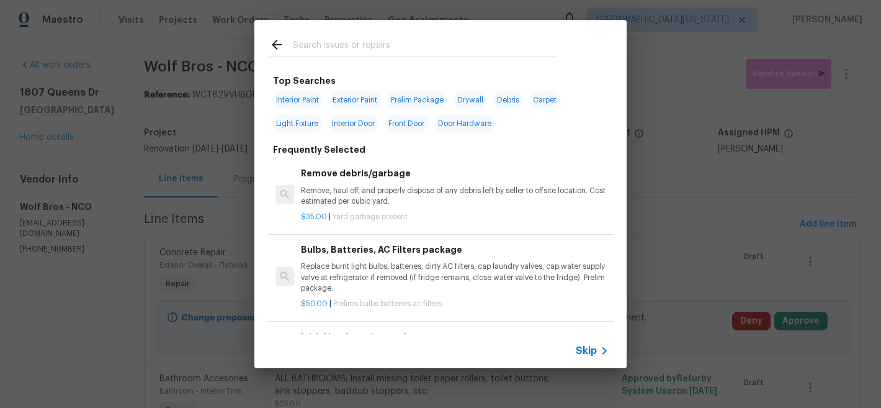
click at [356, 39] on input "text" at bounding box center [424, 46] width 263 height 19
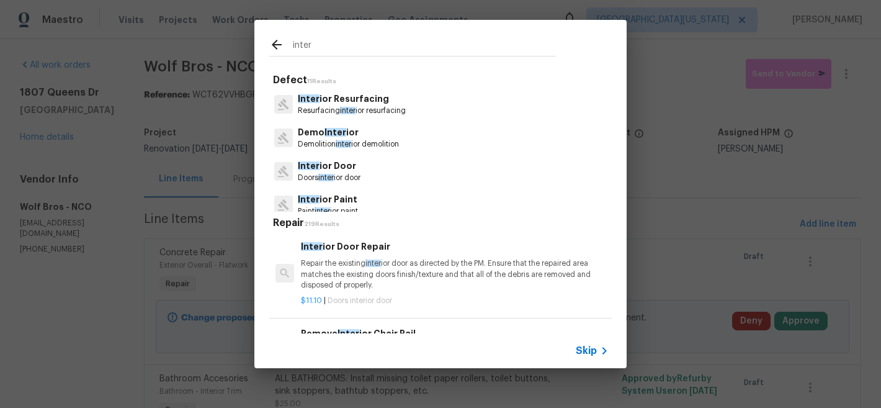
type input "inter"
click at [663, 109] on div "inter Defect 11 Results Inter ior Resurfacing Resurfacing inter ior resurfacing…" at bounding box center [440, 194] width 881 height 388
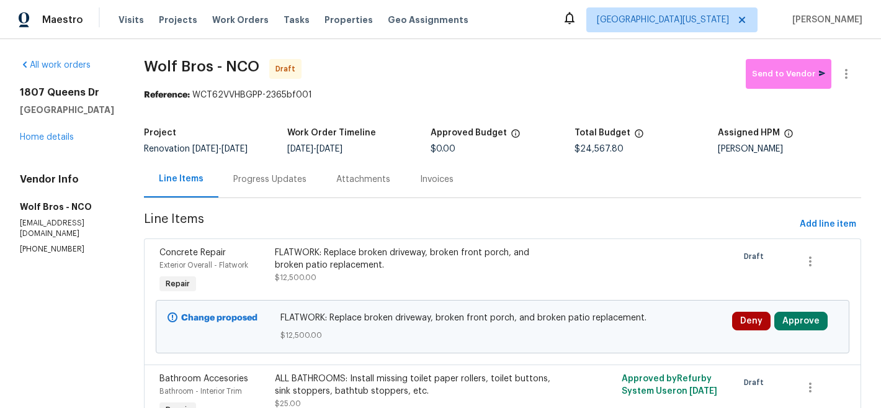
click at [52, 143] on div "1807 Queens Dr Longmont, CO 80501 Home details" at bounding box center [67, 114] width 94 height 57
click at [53, 141] on link "Home details" at bounding box center [47, 137] width 54 height 9
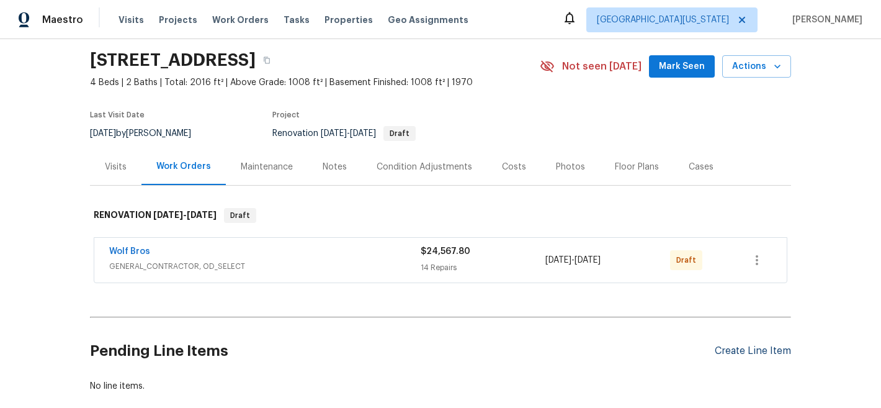
click at [732, 389] on section "Pending Line Items Create Line Item No line items." at bounding box center [440, 357] width 701 height 70
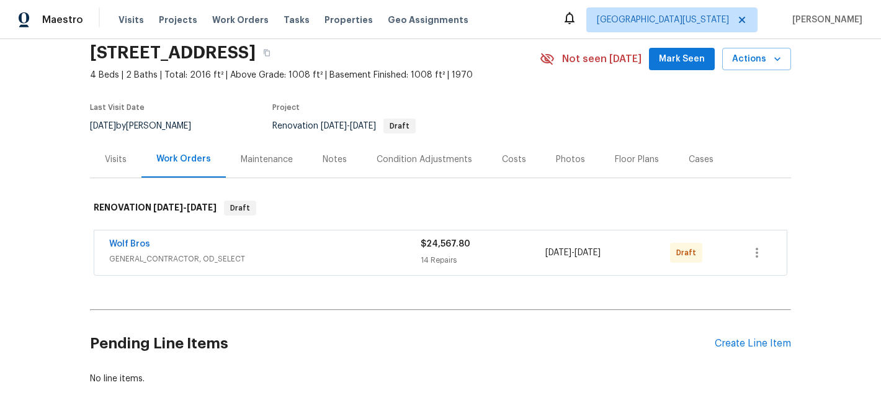
scroll to position [52, 0]
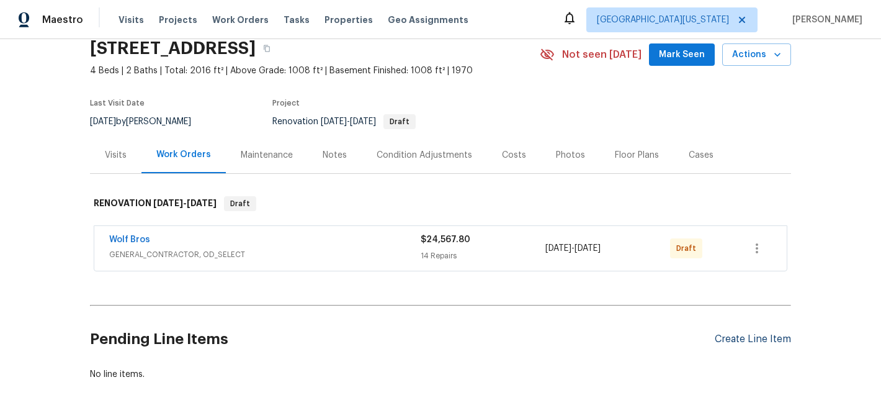
click at [734, 338] on div "Create Line Item" at bounding box center [753, 339] width 76 height 12
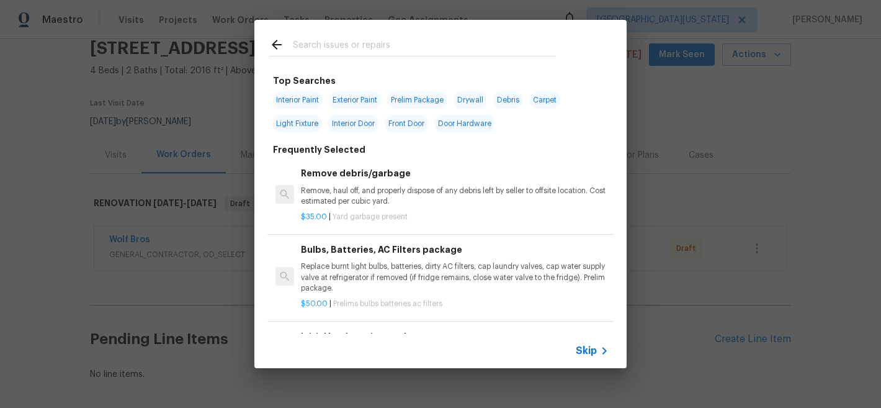
click at [392, 51] on input "text" at bounding box center [424, 46] width 263 height 19
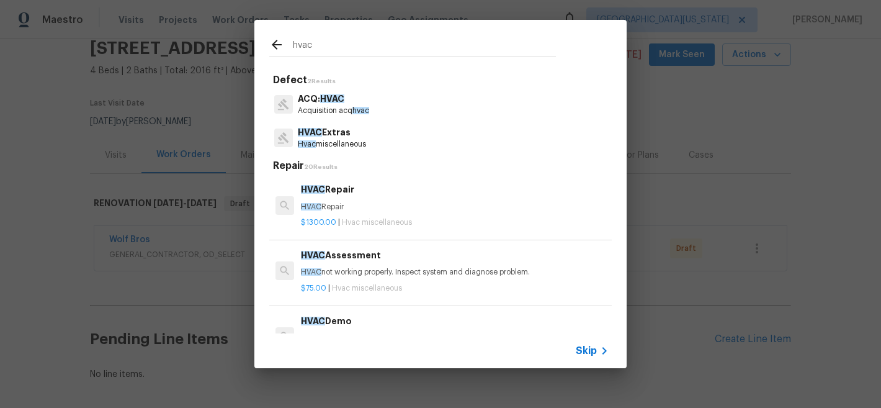
type input "hvac"
click at [590, 348] on span "Skip" at bounding box center [586, 350] width 21 height 12
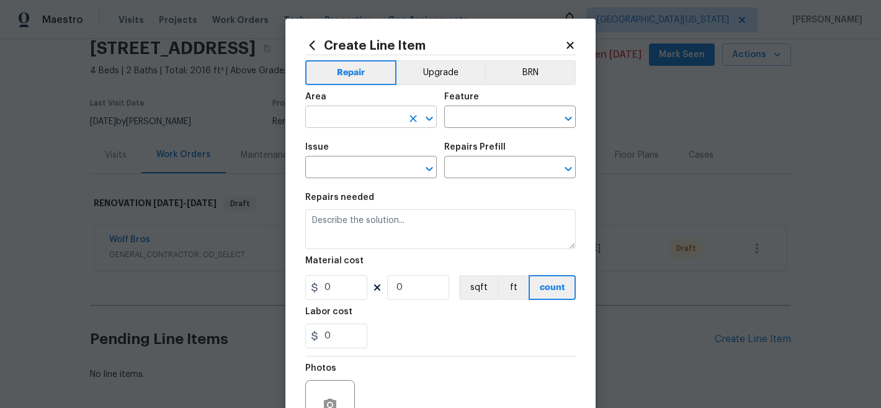
click at [339, 114] on input "text" at bounding box center [353, 118] width 97 height 19
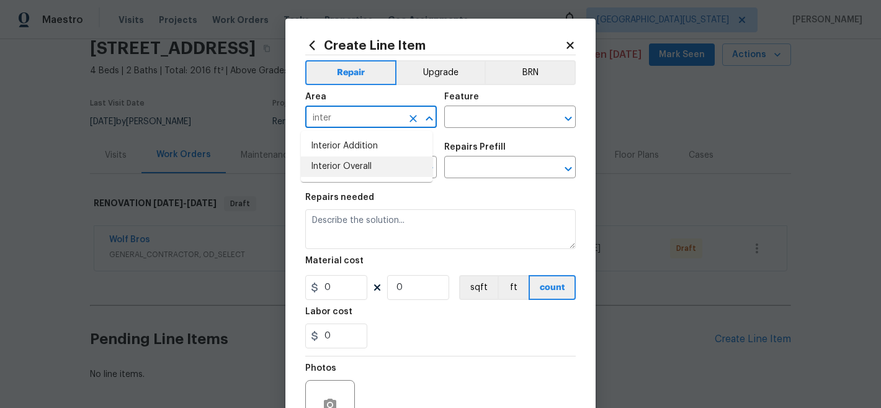
click at [384, 168] on li "Interior Overall" at bounding box center [367, 166] width 132 height 20
type input "Interior Overall"
click at [497, 97] on div "Feature" at bounding box center [510, 100] width 132 height 16
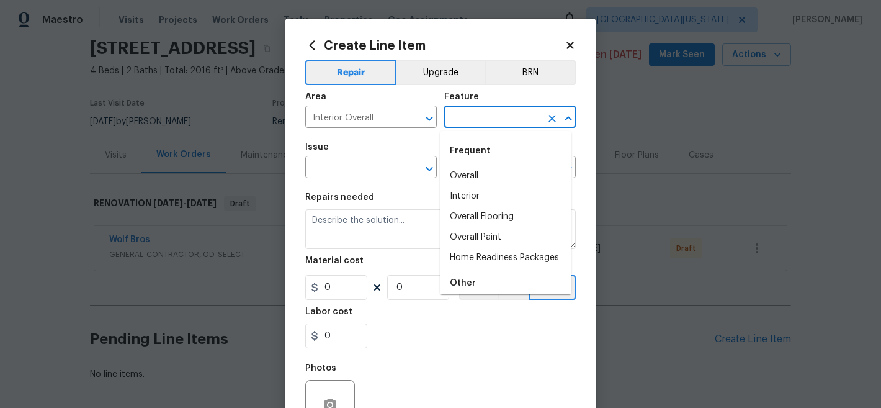
click at [494, 114] on input "text" at bounding box center [492, 118] width 97 height 19
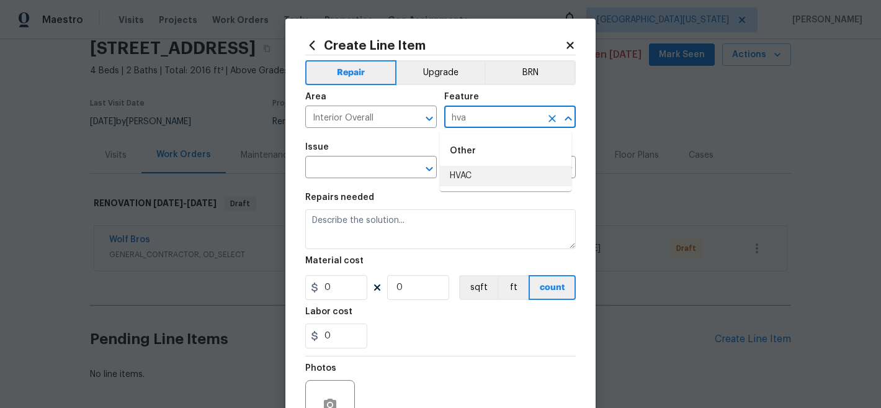
click at [491, 182] on li "HVAC" at bounding box center [506, 176] width 132 height 20
type input "HVAC"
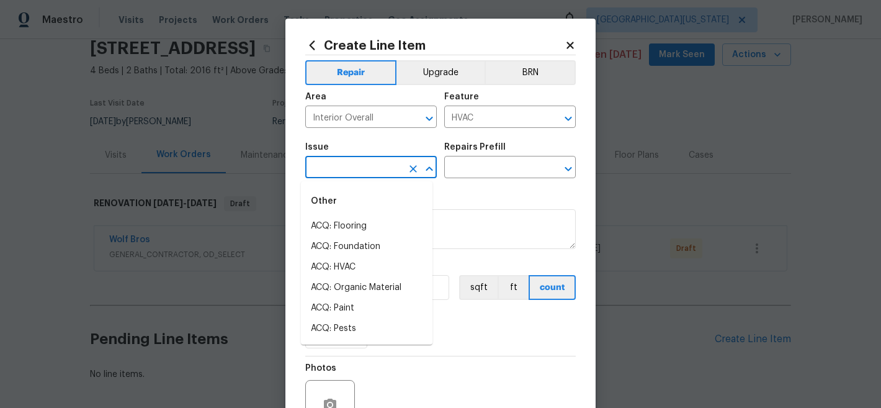
click at [369, 168] on input "text" at bounding box center [353, 168] width 97 height 19
click at [352, 245] on li "HVAC Extras" at bounding box center [367, 246] width 132 height 20
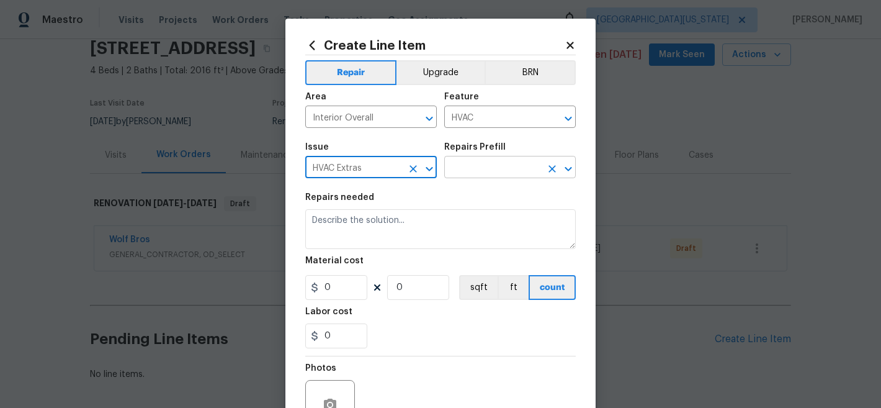
type input "HVAC Extras"
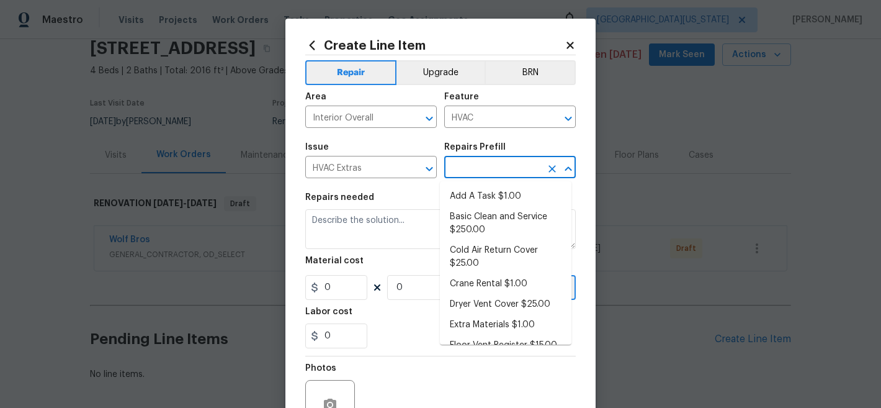
click at [456, 169] on input "text" at bounding box center [492, 168] width 97 height 19
click at [461, 195] on li "Add A Task $1.00" at bounding box center [506, 196] width 132 height 20
type input "Add A Task $1.00"
type textarea "HPM to detail"
type input "1"
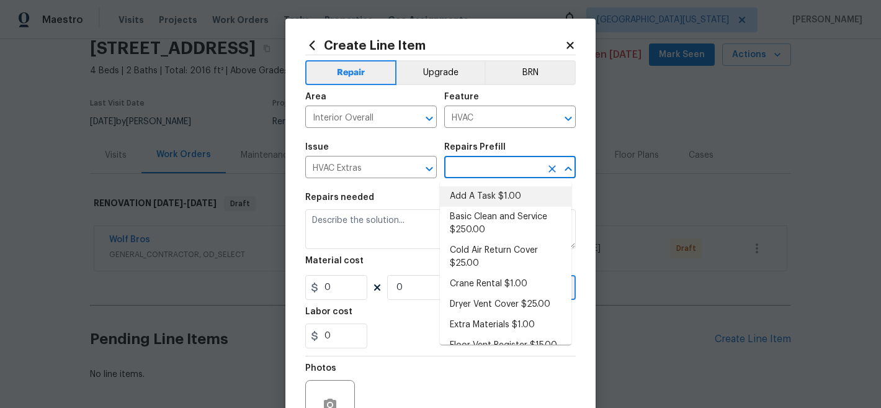
type input "1"
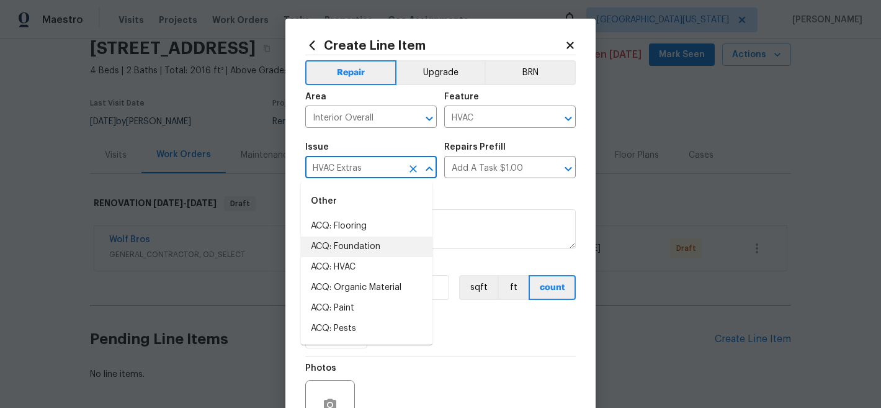
click at [385, 167] on input "HVAC Extras" at bounding box center [353, 168] width 97 height 19
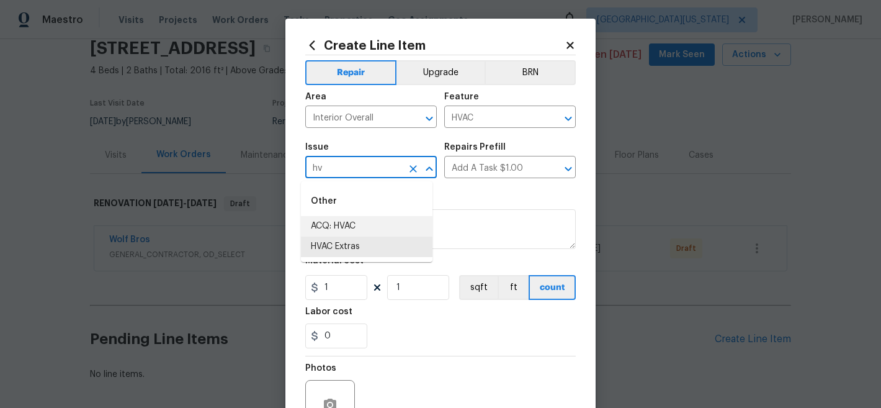
click at [411, 229] on li "ACQ: HVAC" at bounding box center [367, 226] width 132 height 20
type input "ACQ: HVAC"
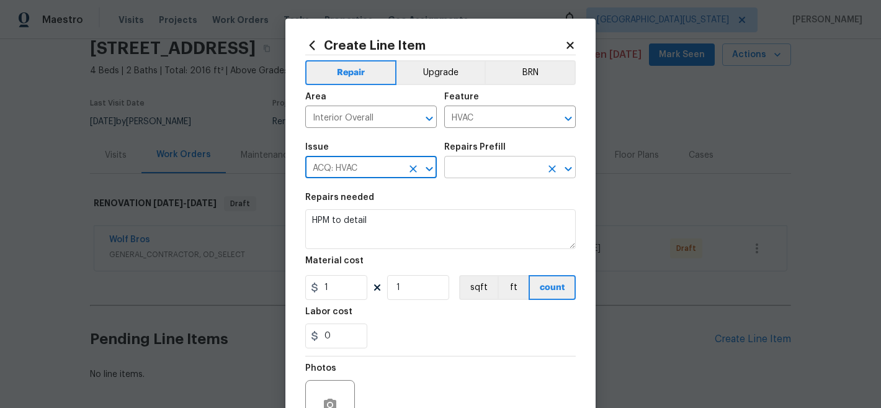
type input "ACQ: HVAC"
click at [496, 169] on input "text" at bounding box center [492, 168] width 97 height 19
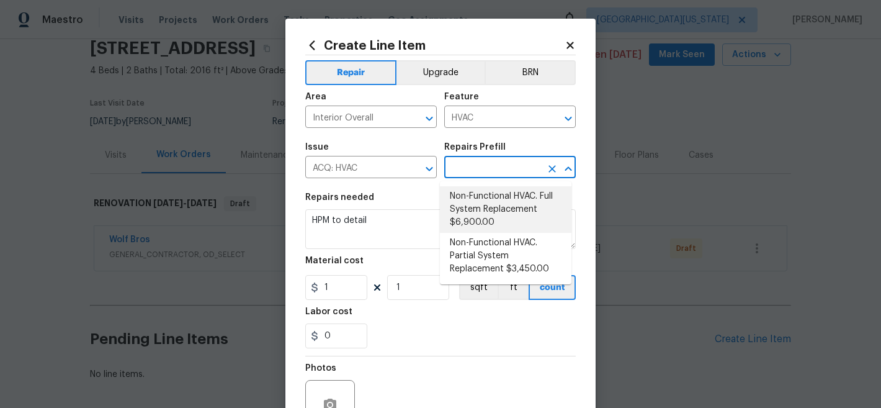
click at [523, 204] on li "Non-Functional HVAC. Full System Replacement $6,900.00" at bounding box center [506, 209] width 132 height 47
type input "Acquisition"
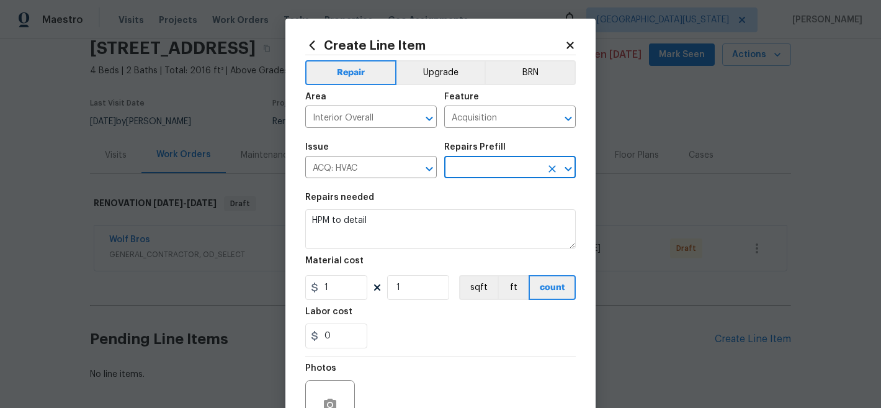
type input "Non-Functional HVAC. Full System Replacement $6,900.00"
type textarea "Acquisition Scope: Full System Replacement"
type input "6900"
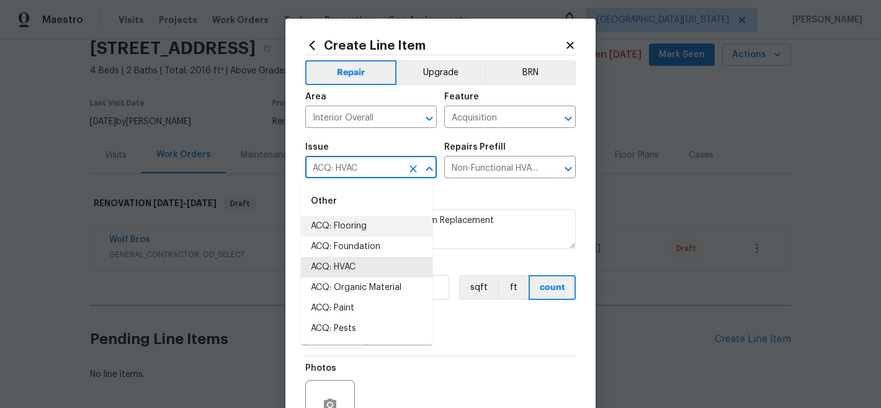
click at [371, 166] on input "ACQ: HVAC" at bounding box center [353, 168] width 97 height 19
click at [496, 119] on input "Acquisition" at bounding box center [492, 118] width 97 height 19
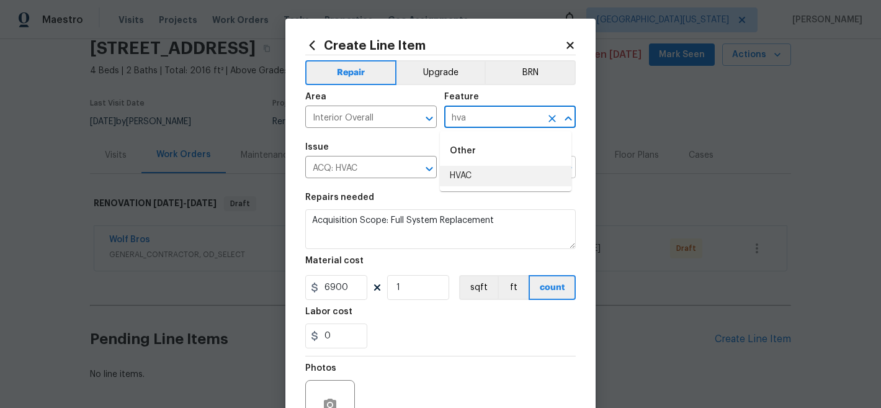
click at [481, 169] on li "HVAC" at bounding box center [506, 176] width 132 height 20
type input "HVAC"
click at [343, 166] on input "ACQ: HVAC" at bounding box center [353, 168] width 97 height 19
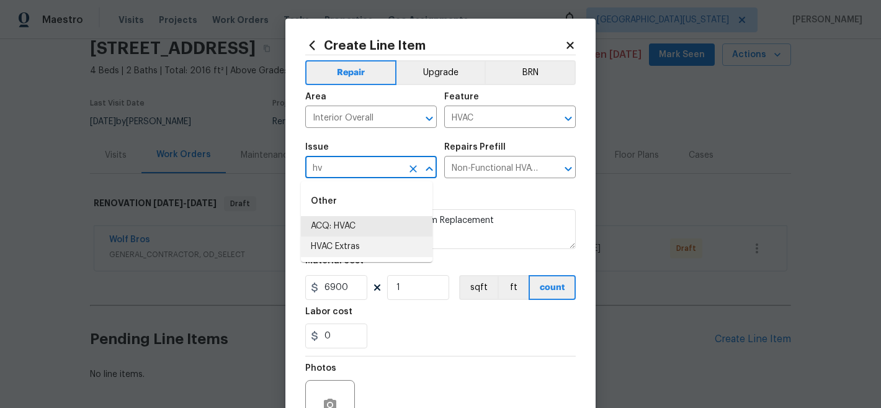
click at [356, 248] on li "HVAC Extras" at bounding box center [367, 246] width 132 height 20
type input "HVAC Extras"
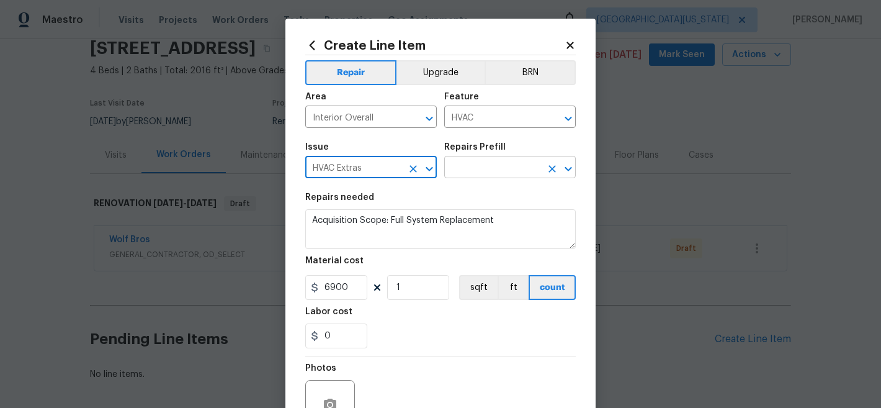
type input "HVAC Extras"
click at [474, 169] on input "text" at bounding box center [492, 168] width 97 height 19
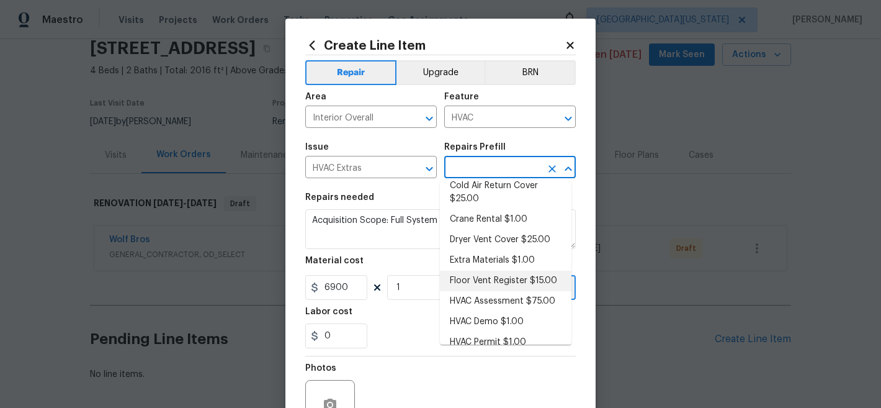
scroll to position [0, 0]
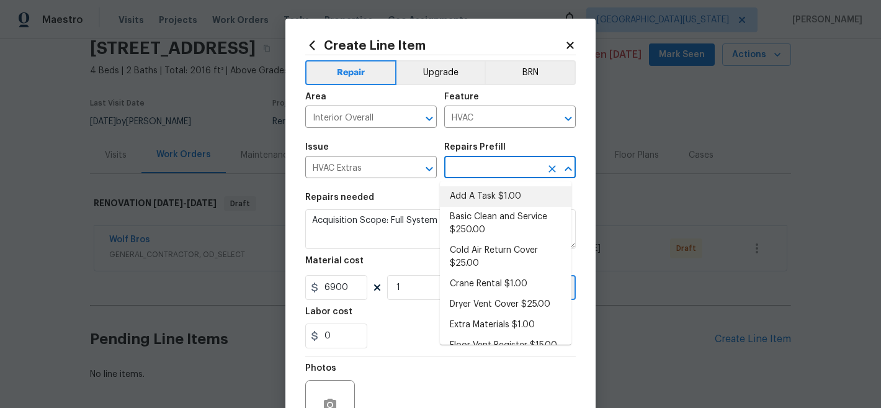
click at [487, 191] on li "Add A Task $1.00" at bounding box center [506, 196] width 132 height 20
type input "Add A Task $1.00"
type textarea "HPM to detail"
type input "1"
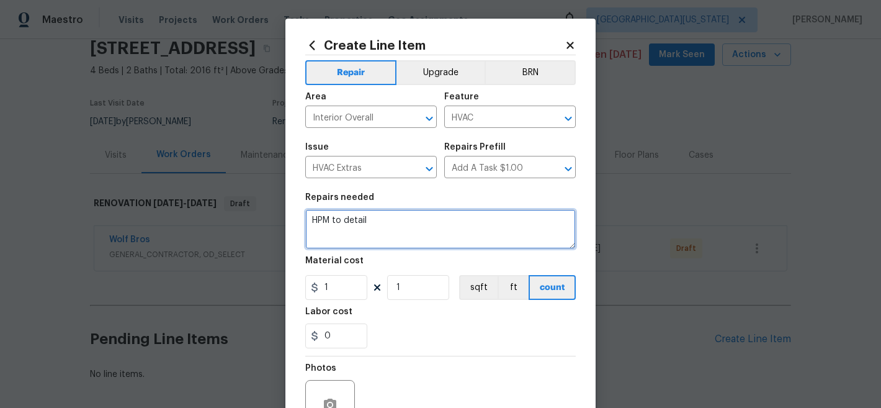
click at [397, 225] on textarea "HPM to detail" at bounding box center [440, 229] width 271 height 40
type textarea "F"
type textarea "HVAC: Full system replacement."
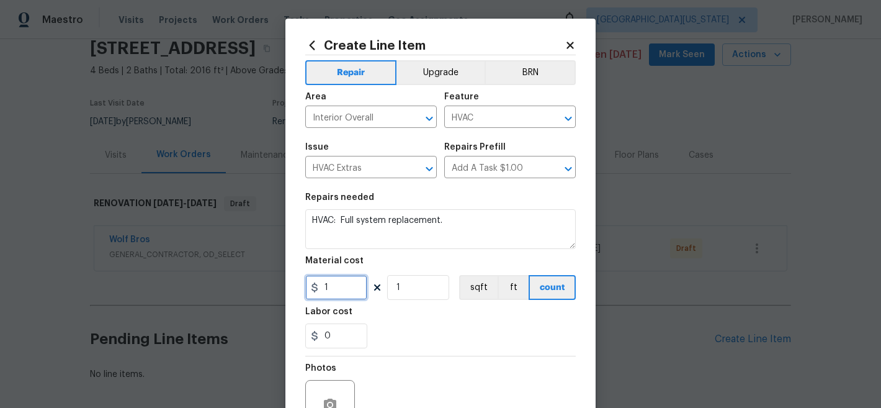
click at [340, 289] on input "1" at bounding box center [336, 287] width 62 height 25
type input "8500"
click at [414, 331] on div "0" at bounding box center [440, 335] width 271 height 25
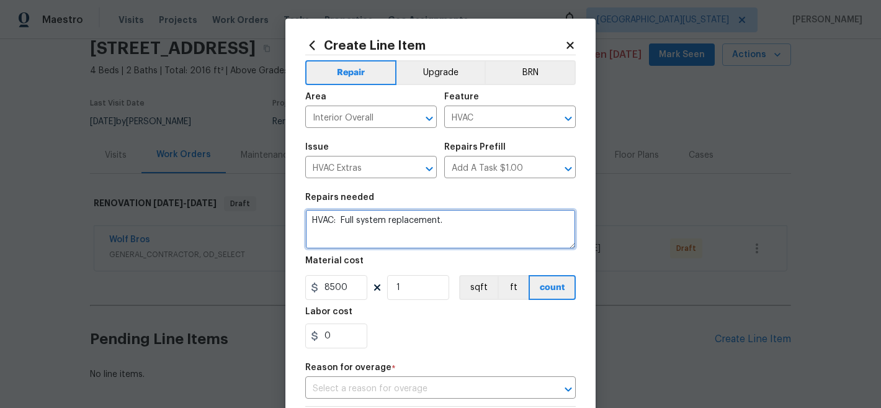
click at [455, 219] on textarea "HVAC: Full system replacement." at bounding box center [440, 229] width 271 height 40
click at [360, 224] on textarea "HVAC: Full system replacement." at bounding box center [440, 229] width 271 height 40
click at [338, 222] on textarea "HVAC: Full furnace replacement." at bounding box center [440, 229] width 271 height 40
drag, startPoint x: 338, startPoint y: 222, endPoint x: 474, endPoint y: 222, distance: 135.3
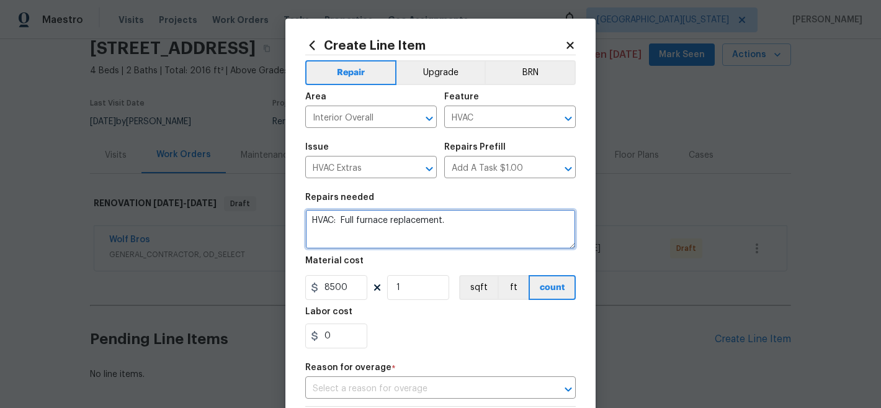
click at [474, 222] on textarea "HVAC: Full furnace replacement." at bounding box center [440, 229] width 271 height 40
type textarea "HVAC: Replace furnace; install new air conditioning. Please include electrical …"
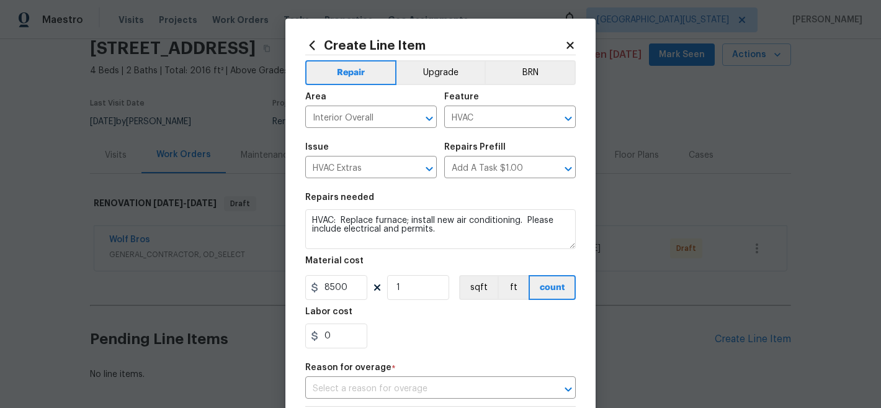
click at [413, 331] on div "0" at bounding box center [440, 335] width 271 height 25
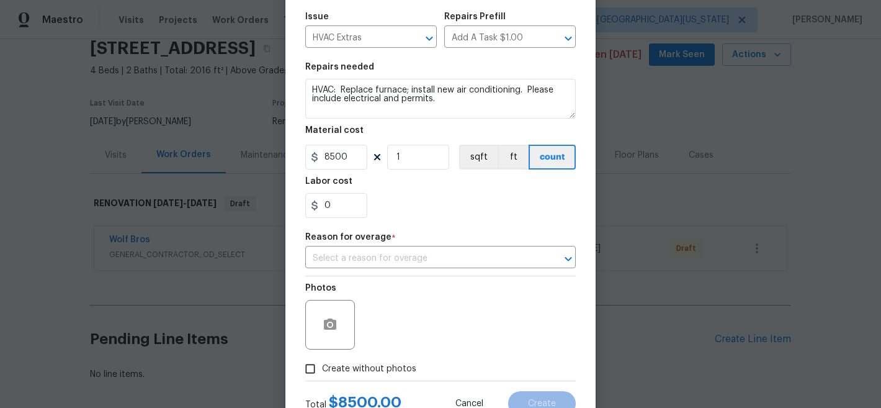
scroll to position [134, 0]
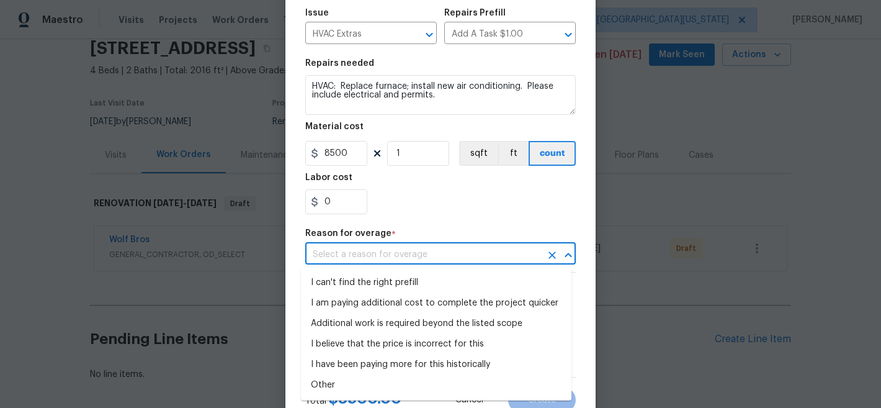
click at [444, 255] on input "text" at bounding box center [423, 254] width 236 height 19
click at [398, 277] on li "I can't find the right prefill" at bounding box center [436, 282] width 271 height 20
type input "I can't find the right prefill"
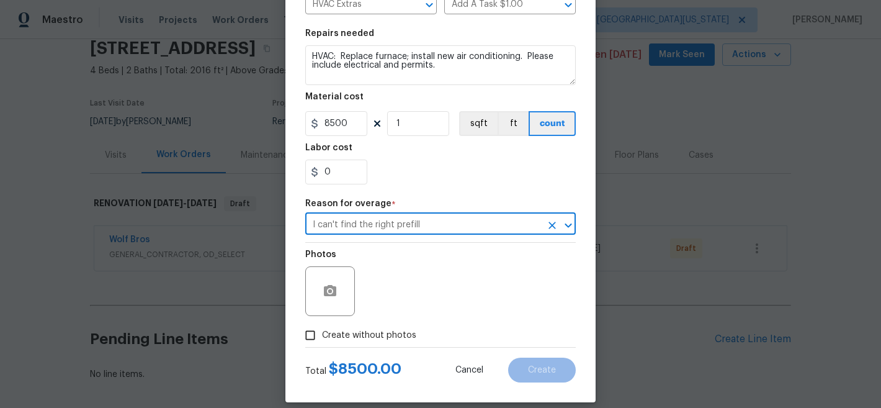
scroll to position [177, 0]
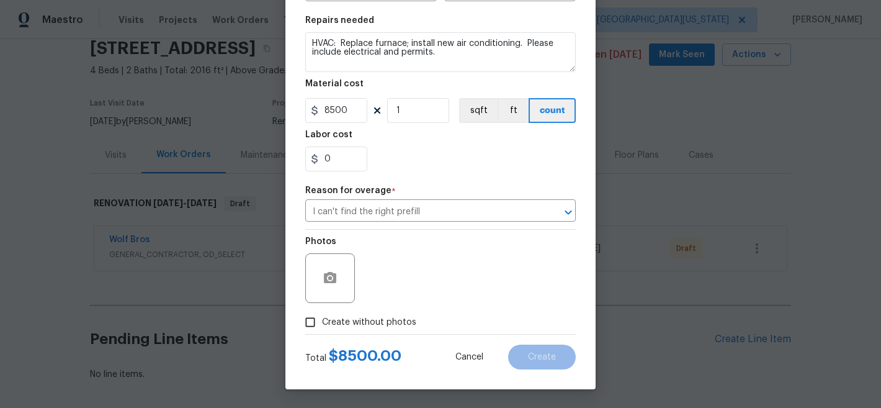
click at [474, 272] on div "Photos" at bounding box center [440, 270] width 271 height 81
click at [349, 323] on span "Create without photos" at bounding box center [369, 322] width 94 height 13
click at [322, 323] on input "Create without photos" at bounding box center [311, 322] width 24 height 24
checkbox input "true"
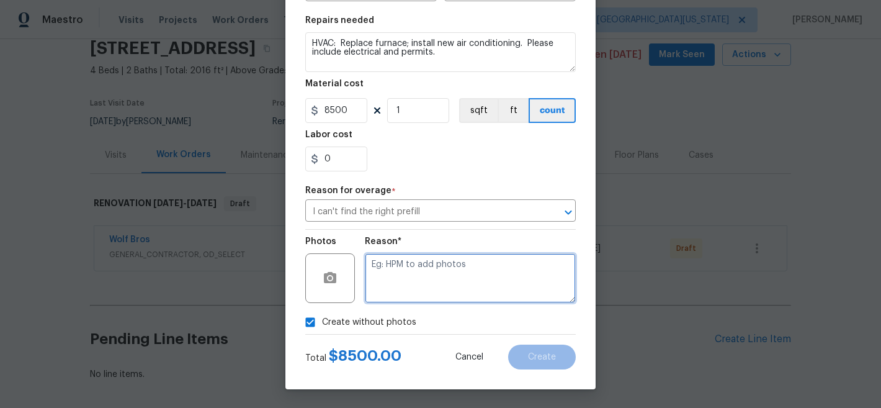
click at [429, 280] on textarea at bounding box center [470, 278] width 211 height 50
type textarea "Later"
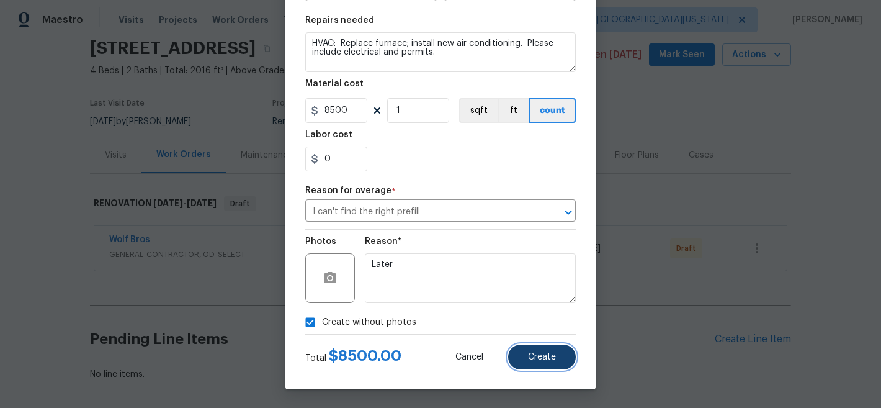
click at [567, 357] on button "Create" at bounding box center [542, 356] width 68 height 25
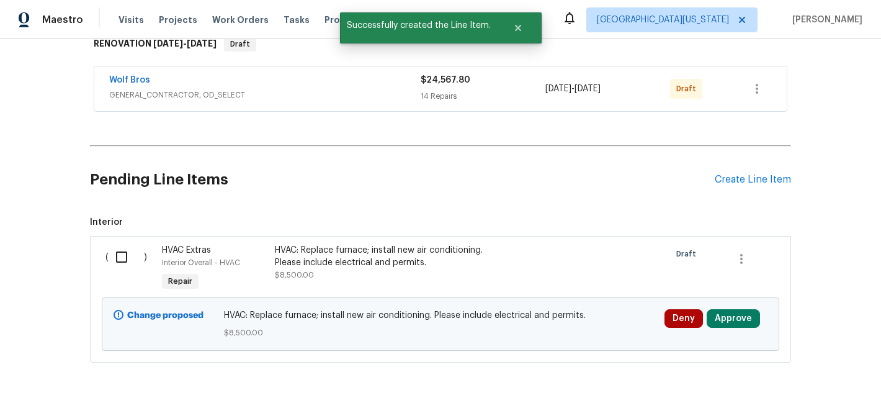
scroll to position [259, 0]
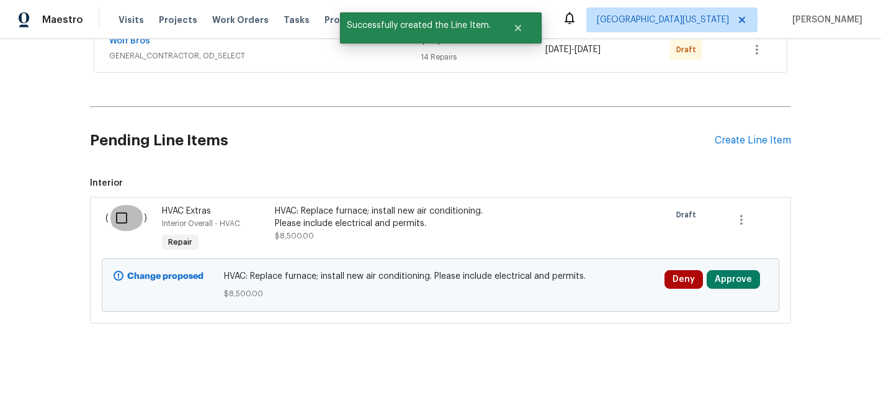
click at [115, 209] on input "checkbox" at bounding box center [126, 218] width 35 height 26
checkbox input "true"
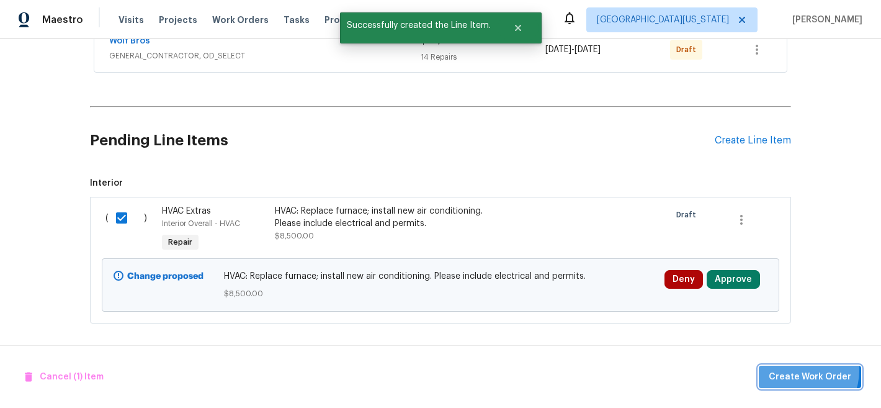
click at [797, 369] on span "Create Work Order" at bounding box center [810, 377] width 83 height 16
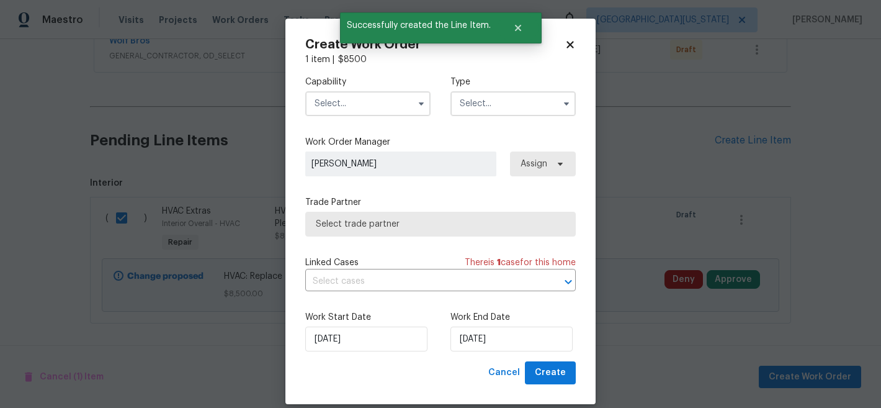
click at [349, 96] on input "text" at bounding box center [367, 103] width 125 height 25
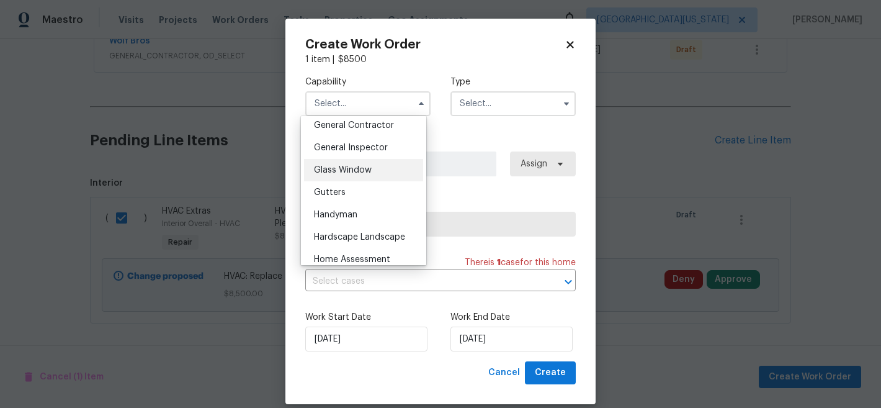
scroll to position [680, 0]
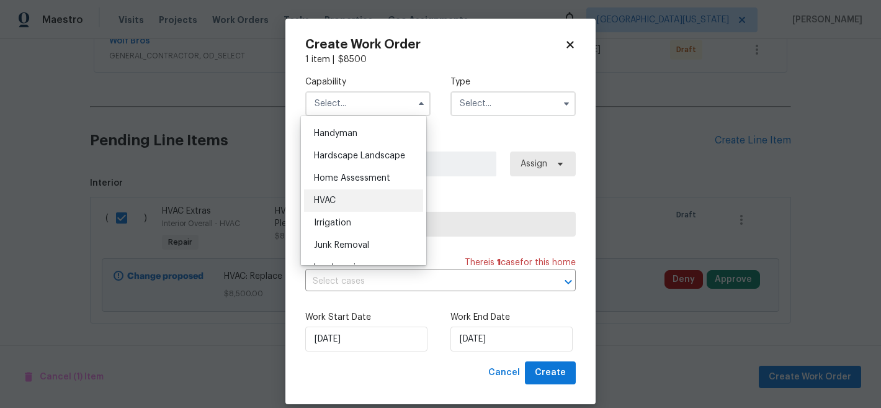
click at [354, 212] on div "HVAC" at bounding box center [363, 200] width 119 height 22
type input "HVAC"
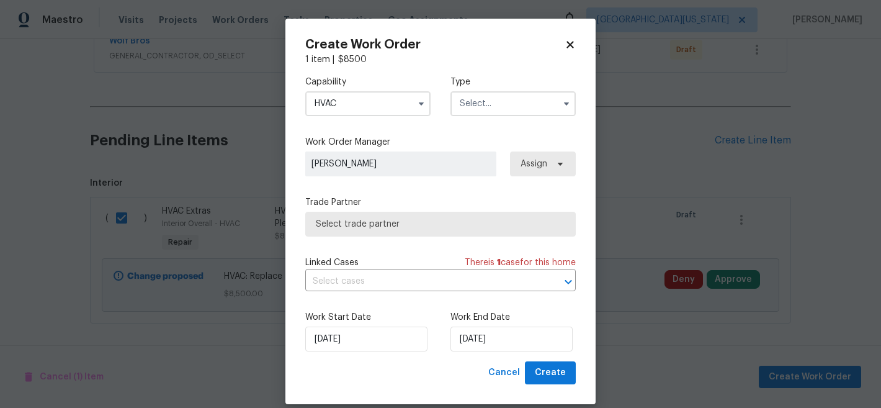
click at [477, 107] on input "text" at bounding box center [513, 103] width 125 height 25
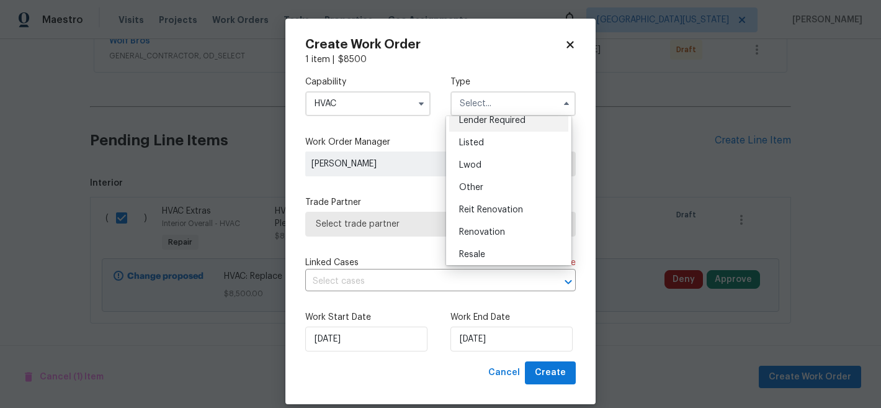
scroll to position [148, 0]
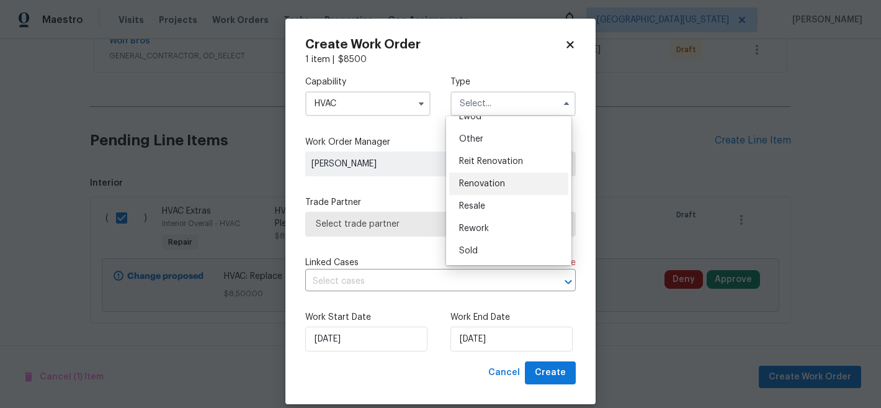
click at [505, 189] on div "Renovation" at bounding box center [508, 184] width 119 height 22
type input "Renovation"
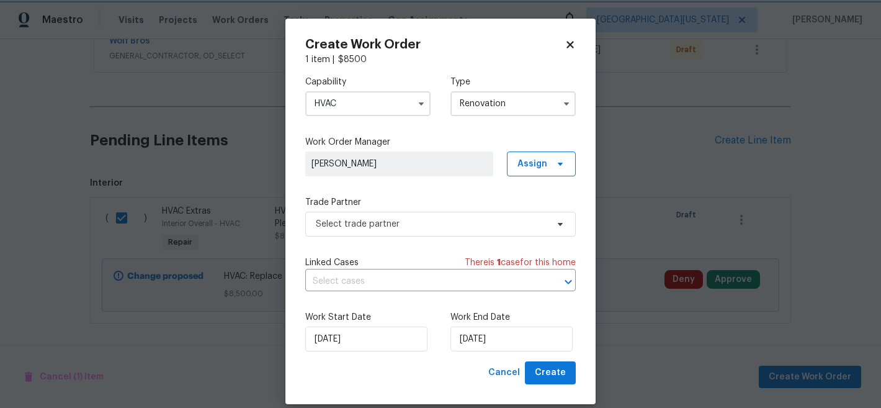
scroll to position [0, 0]
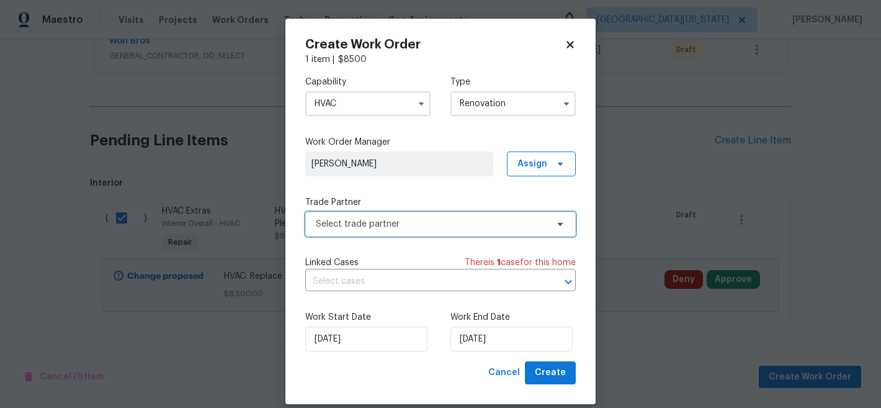
click at [454, 225] on span "Select trade partner" at bounding box center [431, 224] width 231 height 12
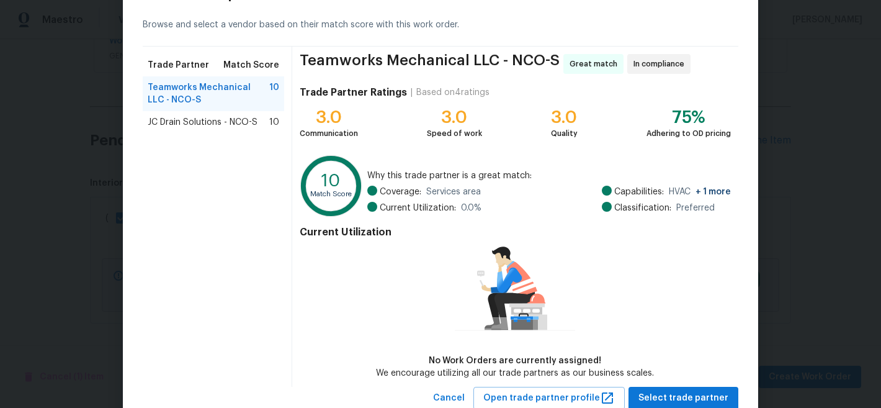
scroll to position [89, 0]
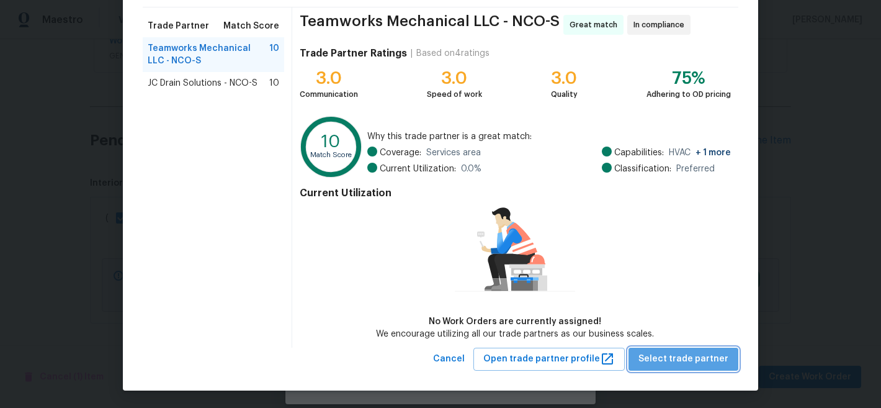
click at [694, 354] on span "Select trade partner" at bounding box center [684, 359] width 90 height 16
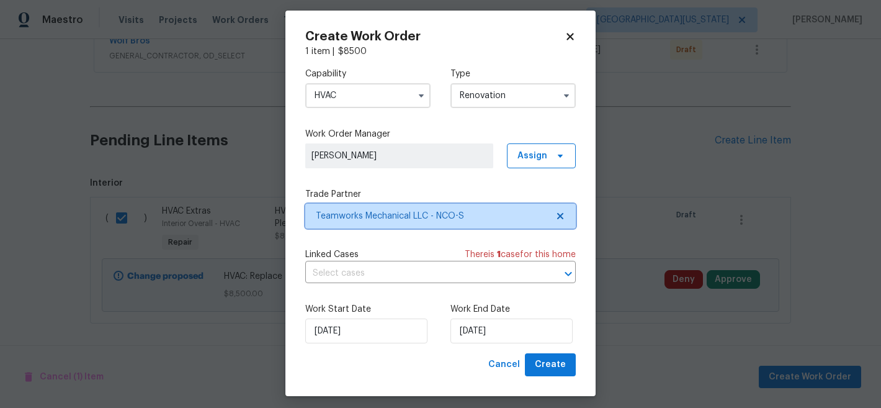
scroll to position [0, 0]
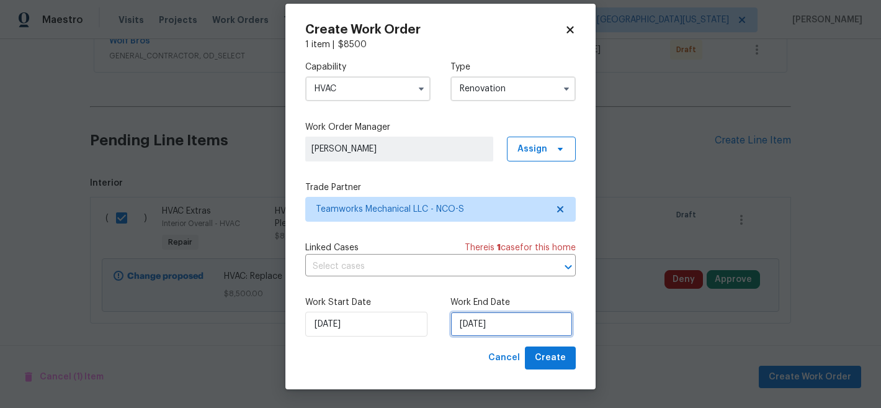
click at [483, 325] on input "10/6/2025" at bounding box center [512, 324] width 122 height 25
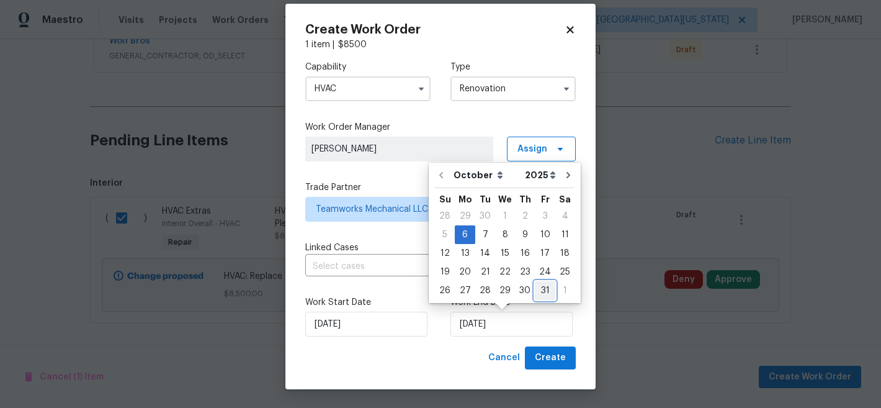
click at [547, 294] on div "31" at bounding box center [545, 290] width 20 height 17
type input "10/31/2025"
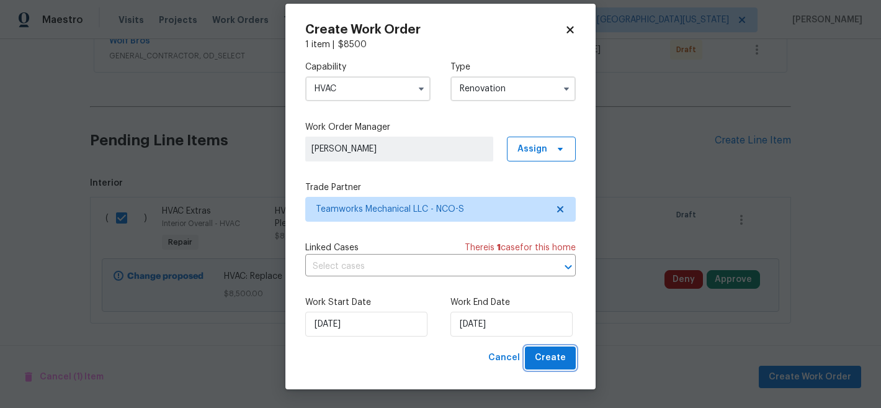
click at [552, 358] on span "Create" at bounding box center [550, 358] width 31 height 16
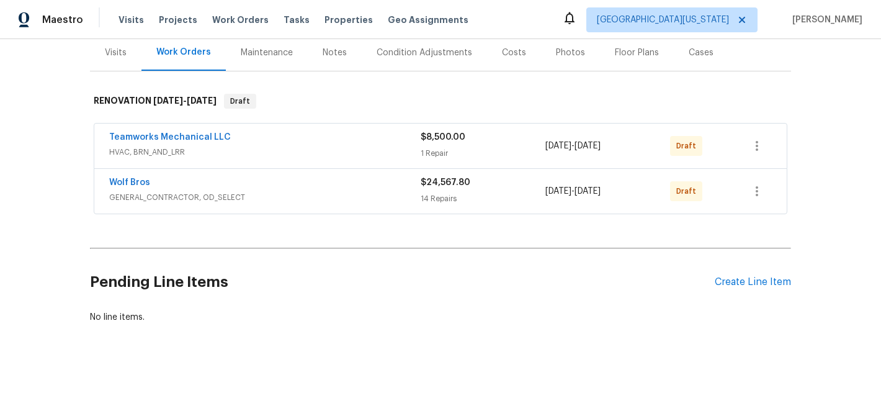
scroll to position [155, 0]
click at [160, 133] on link "Teamworks Mechanical LLC" at bounding box center [170, 137] width 122 height 9
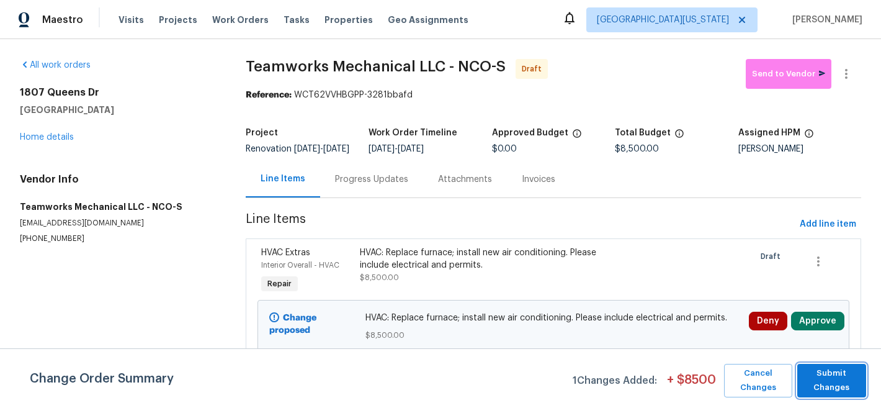
click at [840, 384] on span "Submit Changes" at bounding box center [832, 380] width 56 height 29
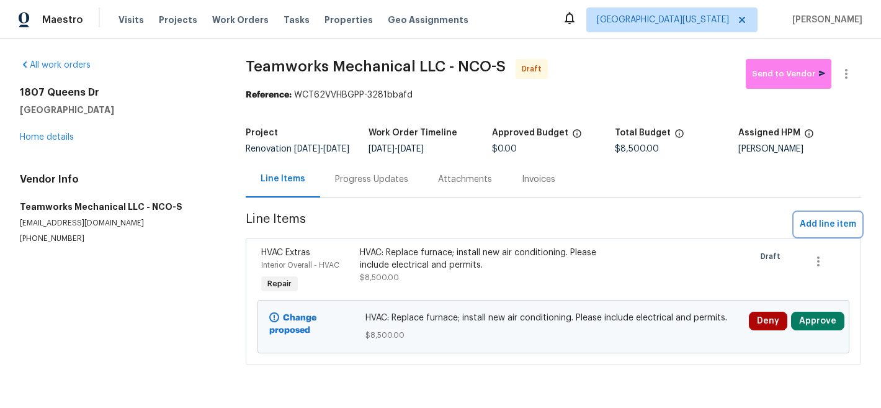
click at [818, 232] on span "Add line item" at bounding box center [828, 225] width 56 height 16
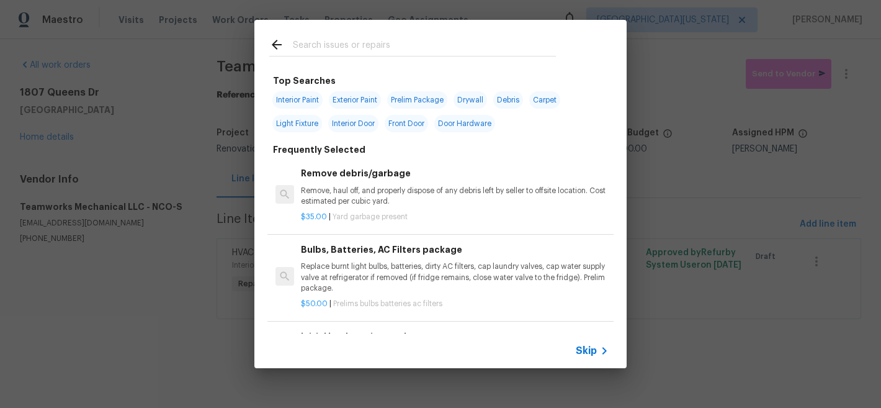
click at [354, 44] on input "text" at bounding box center [424, 46] width 263 height 19
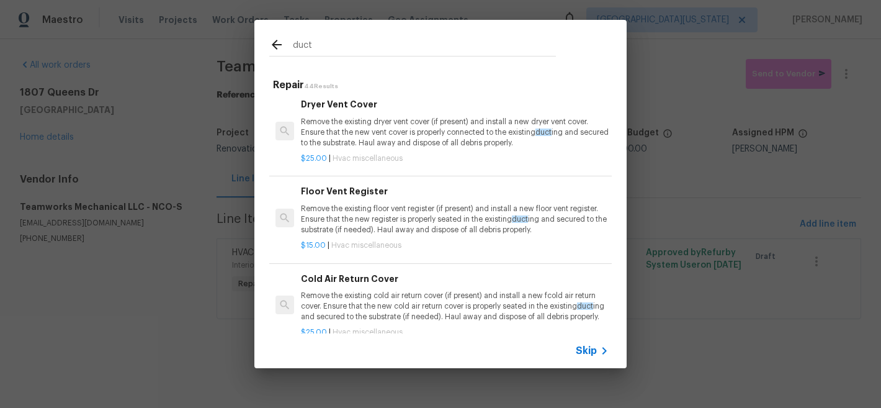
scroll to position [494, 0]
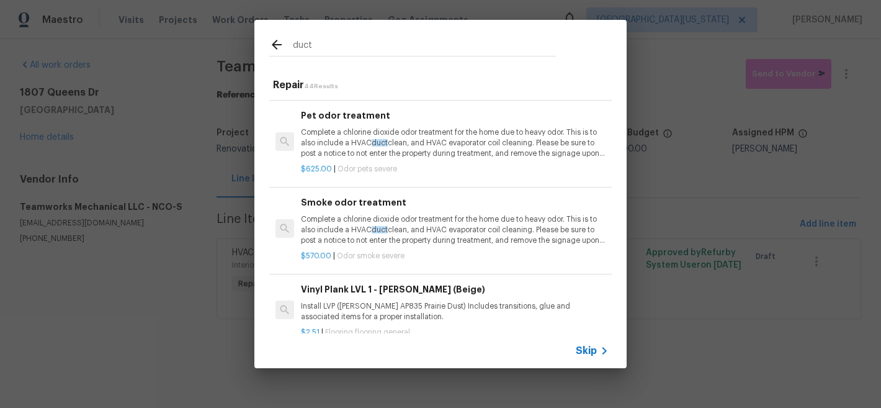
type input "duct"
click at [590, 349] on span "Skip" at bounding box center [586, 350] width 21 height 12
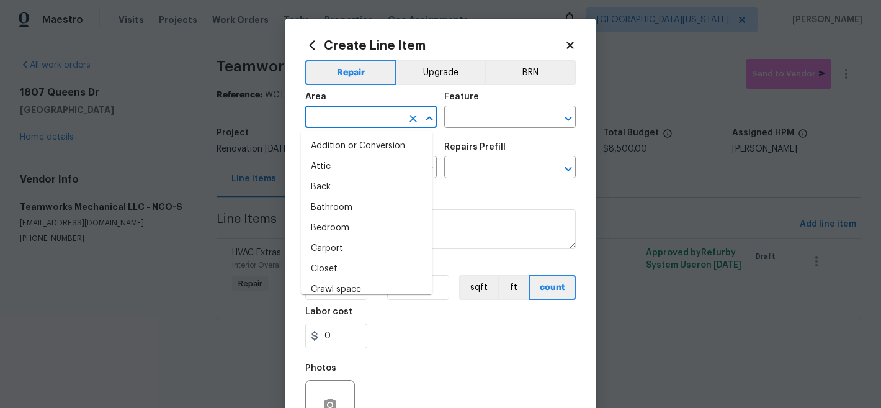
click at [378, 119] on input "text" at bounding box center [353, 118] width 97 height 19
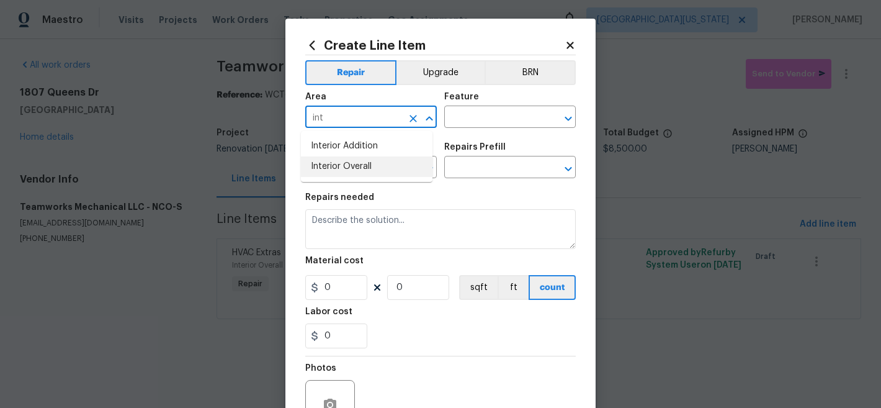
click at [348, 166] on li "Interior Overall" at bounding box center [367, 166] width 132 height 20
type input "Interior Overall"
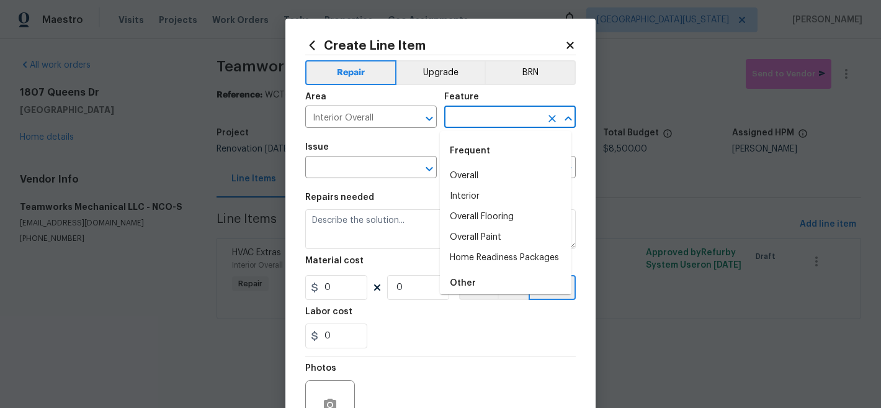
click at [456, 123] on input "text" at bounding box center [492, 118] width 97 height 19
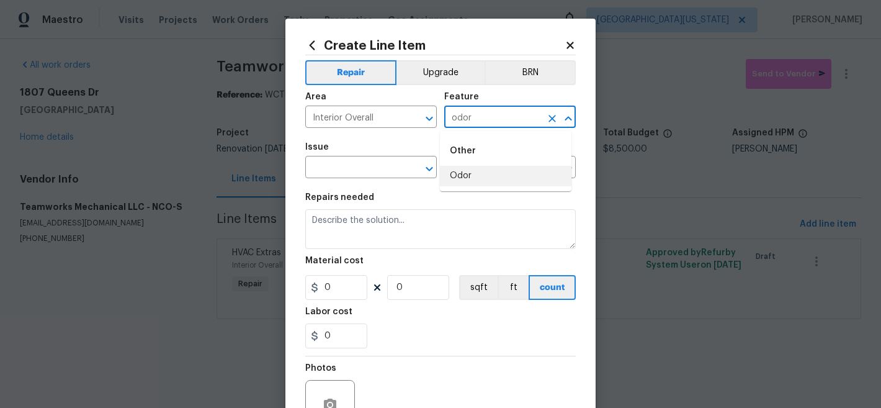
click at [482, 182] on li "Odor" at bounding box center [506, 176] width 132 height 20
type input "Odor"
click at [362, 171] on input "text" at bounding box center [353, 168] width 97 height 19
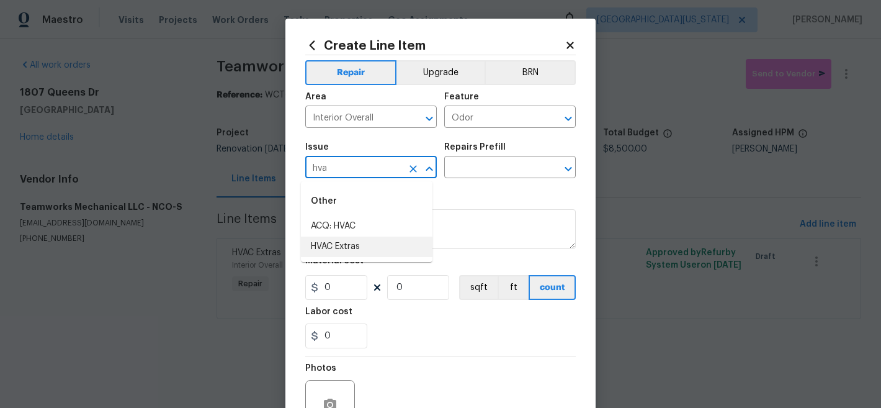
click at [352, 245] on li "HVAC Extras" at bounding box center [367, 246] width 132 height 20
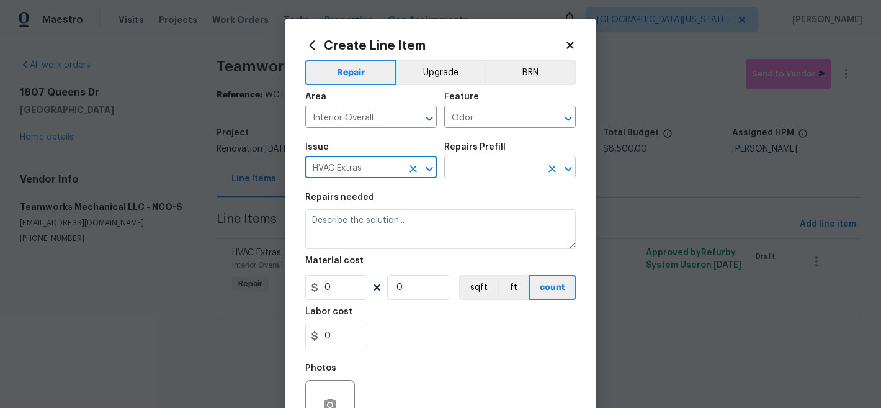
type input "HVAC Extras"
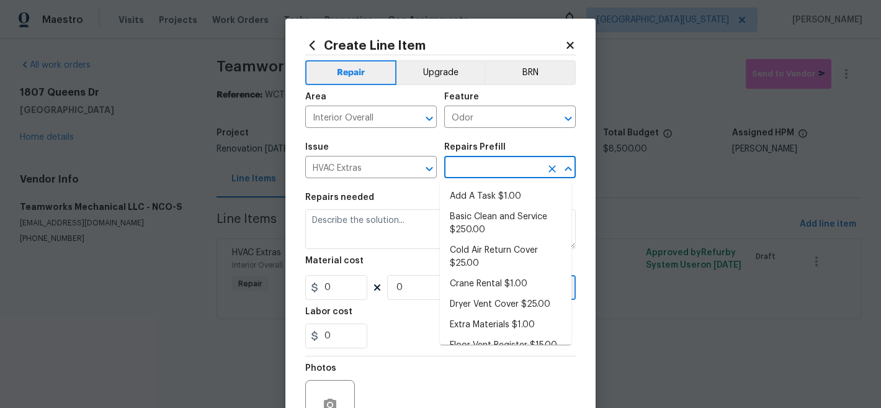
click at [504, 170] on input "text" at bounding box center [492, 168] width 97 height 19
click at [505, 196] on li "Add A Task $1.00" at bounding box center [506, 196] width 132 height 20
type input "HVAC"
type input "Add A Task $1.00"
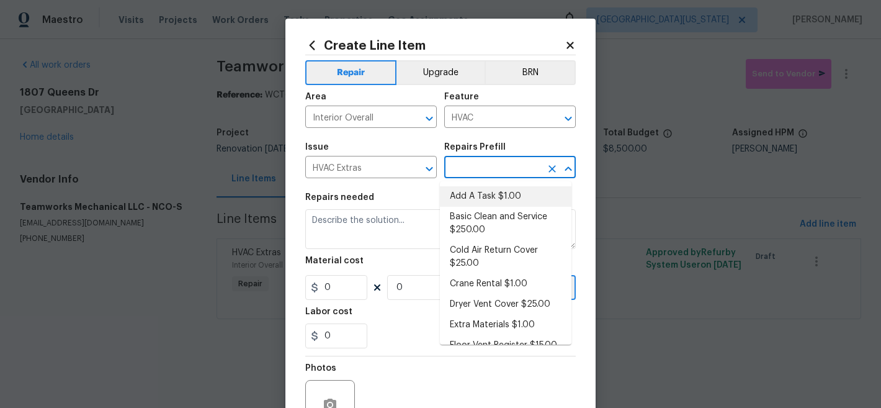
type textarea "HPM to detail"
type input "1"
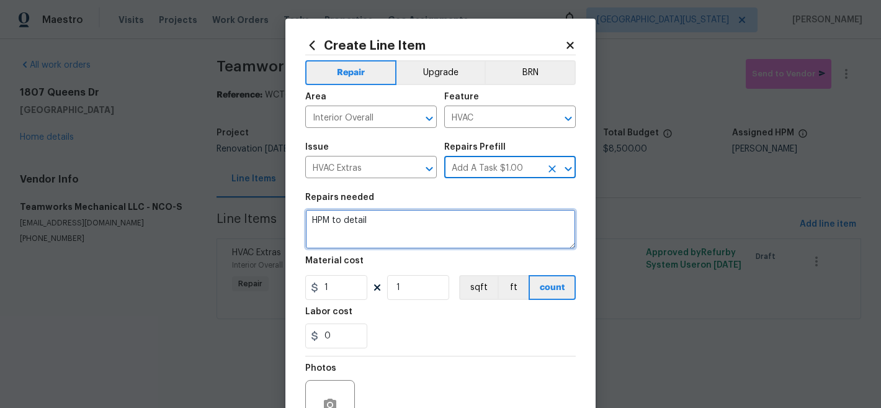
click at [378, 224] on textarea "HPM to detail" at bounding box center [440, 229] width 271 height 40
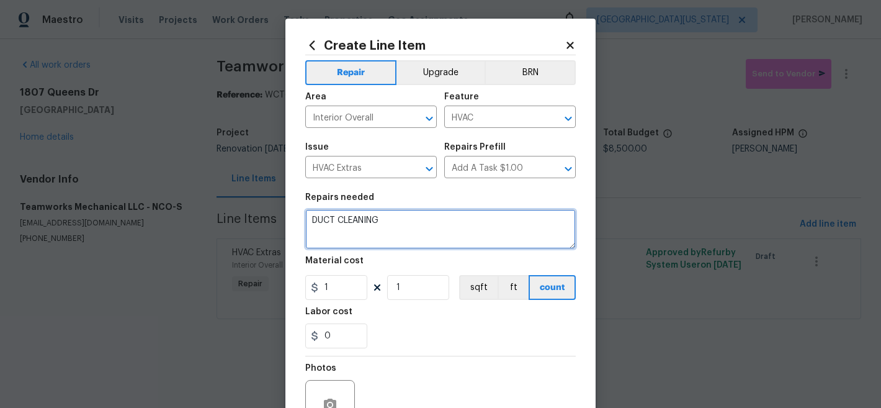
type textarea "DUCT CLEANING"
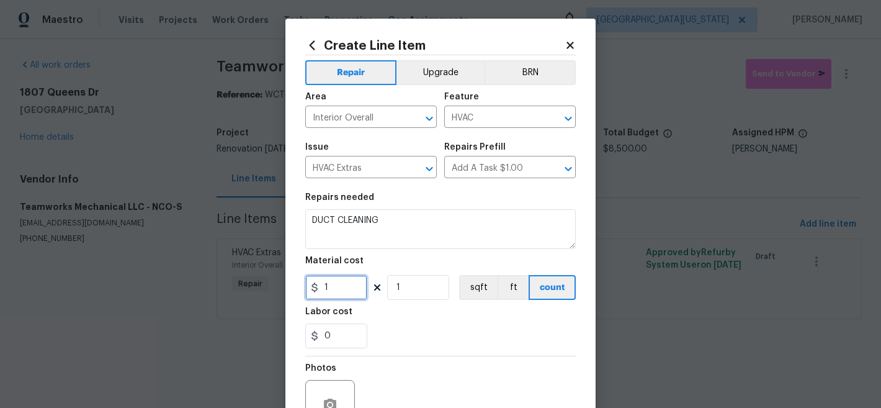
click at [323, 285] on input "1" at bounding box center [336, 287] width 62 height 25
type input "500"
click at [503, 342] on div "0" at bounding box center [440, 335] width 271 height 25
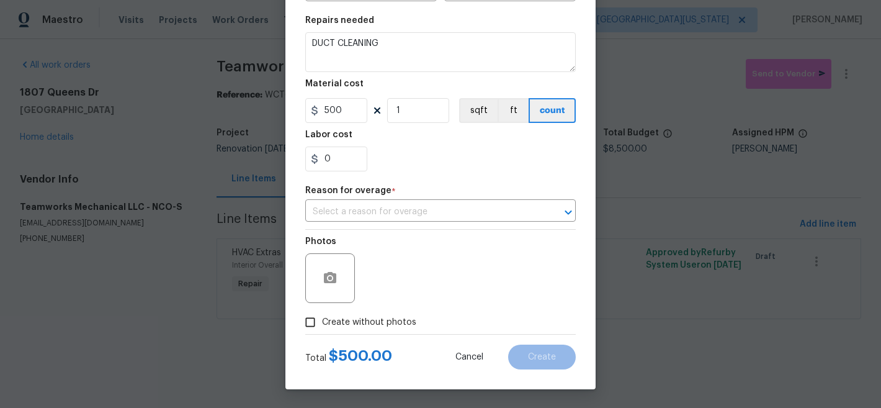
scroll to position [177, 0]
click at [379, 325] on span "Create without photos" at bounding box center [369, 322] width 94 height 13
click at [322, 325] on input "Create without photos" at bounding box center [311, 322] width 24 height 24
checkbox input "true"
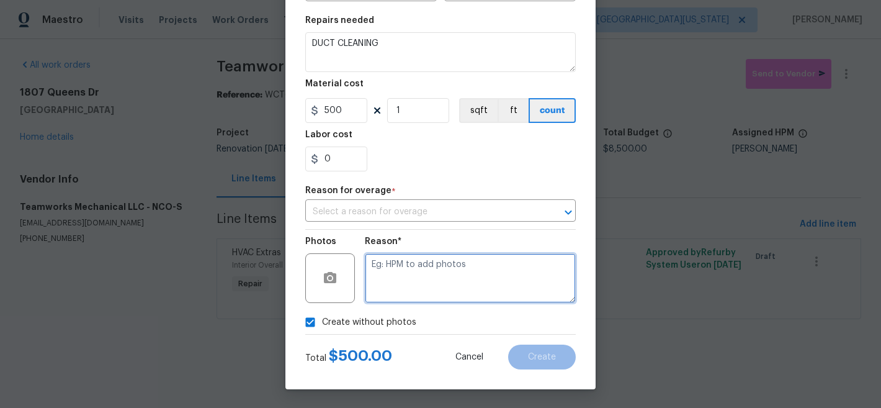
click at [477, 275] on textarea at bounding box center [470, 278] width 211 height 50
type textarea "Later"
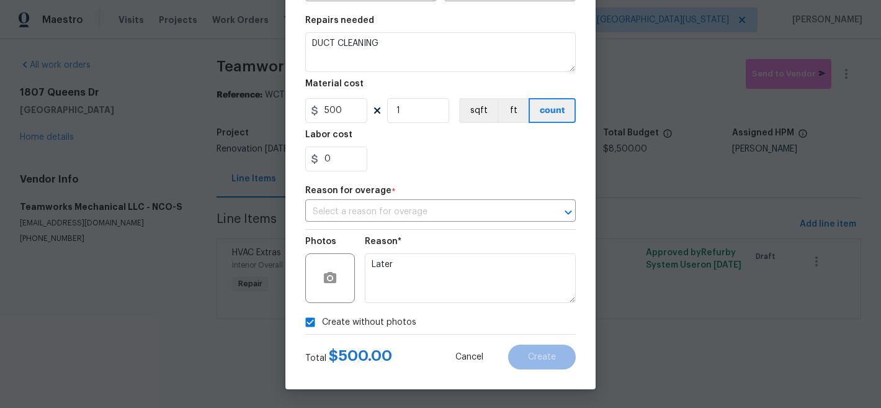
click at [505, 326] on div "Create without photos" at bounding box center [440, 322] width 271 height 24
click at [405, 200] on div "Reason for overage *" at bounding box center [440, 194] width 271 height 16
click at [405, 208] on input "text" at bounding box center [423, 211] width 236 height 19
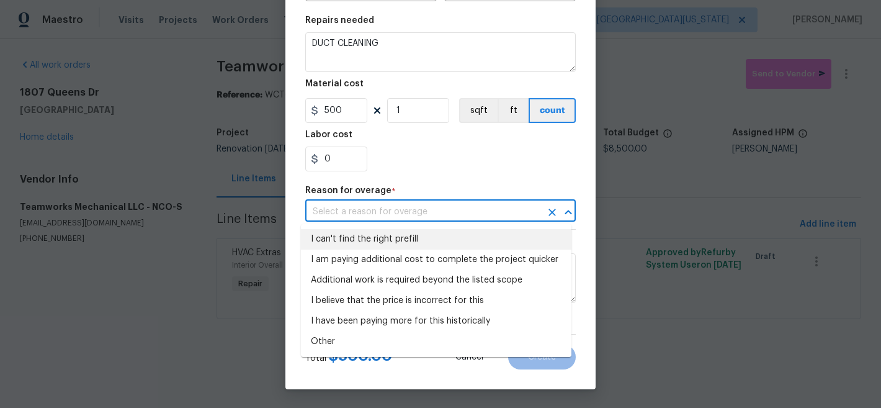
click at [405, 240] on li "I can't find the right prefill" at bounding box center [436, 239] width 271 height 20
type input "I can't find the right prefill"
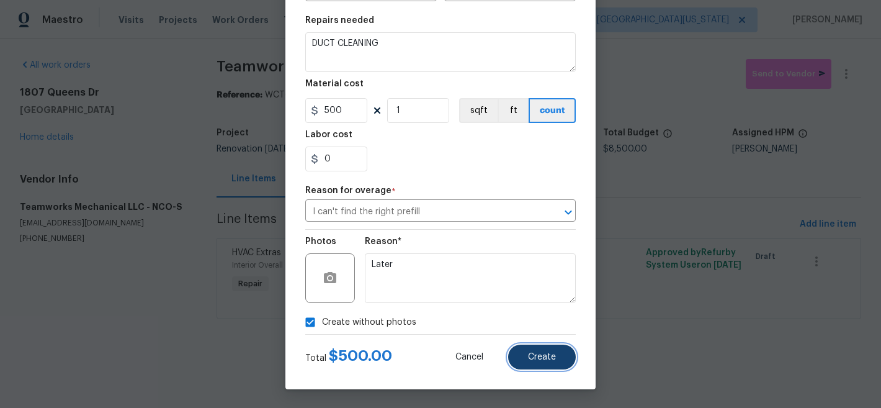
click at [542, 359] on span "Create" at bounding box center [542, 356] width 28 height 9
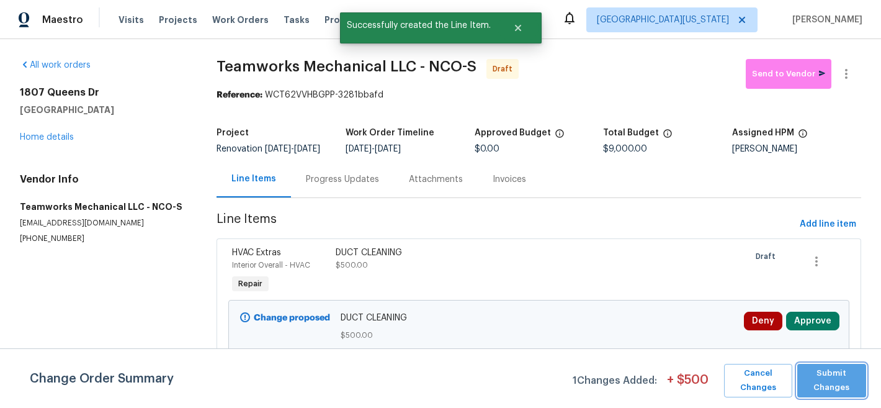
click at [837, 381] on span "Submit Changes" at bounding box center [832, 380] width 56 height 29
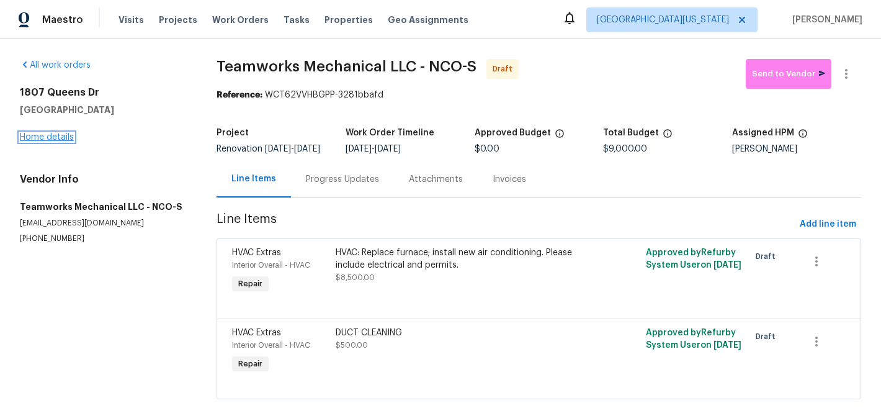
click at [35, 135] on link "Home details" at bounding box center [47, 137] width 54 height 9
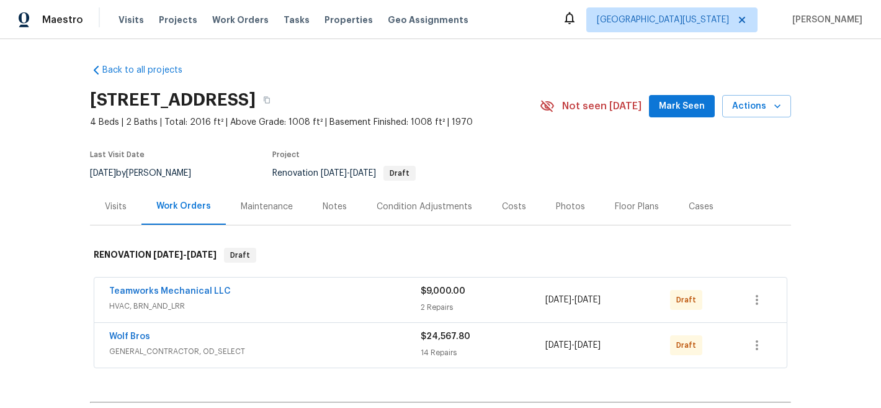
scroll to position [163, 0]
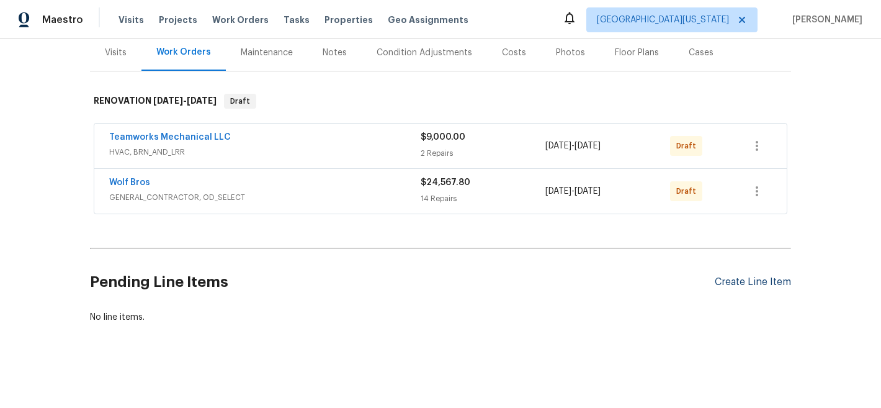
click at [738, 276] on div "Create Line Item" at bounding box center [753, 282] width 76 height 12
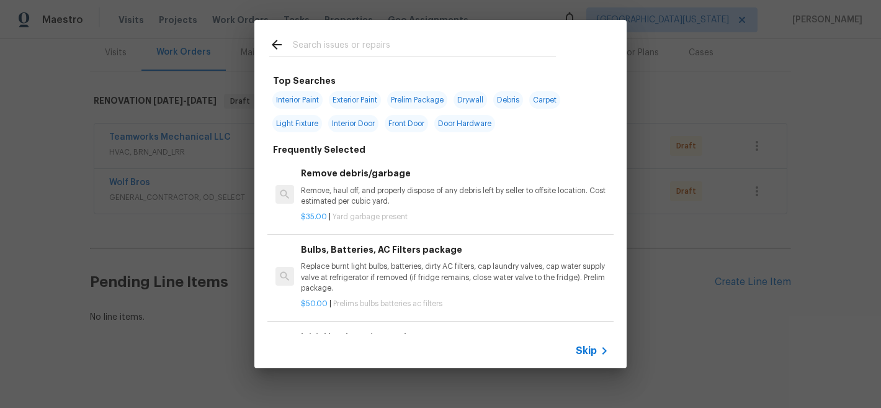
click at [388, 50] on input "text" at bounding box center [424, 46] width 263 height 19
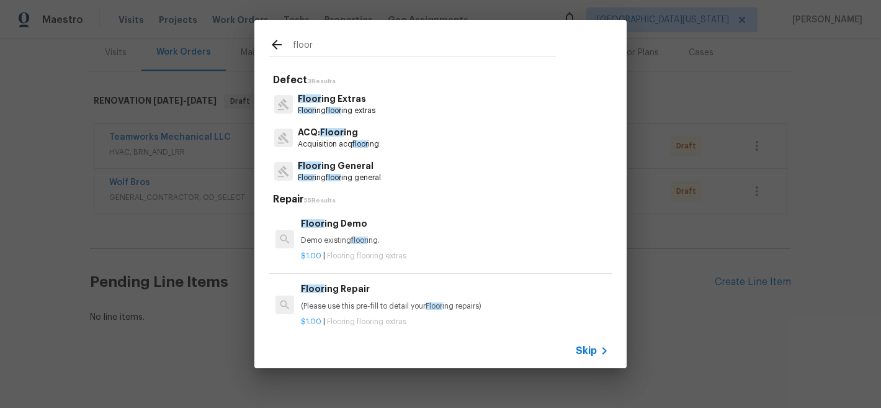
type input "floor"
click at [356, 171] on p "Floor ing General" at bounding box center [339, 165] width 83 height 13
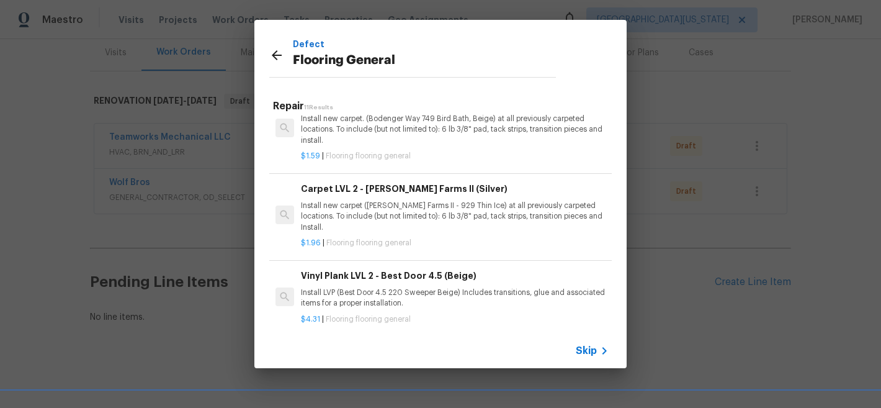
scroll to position [440, 0]
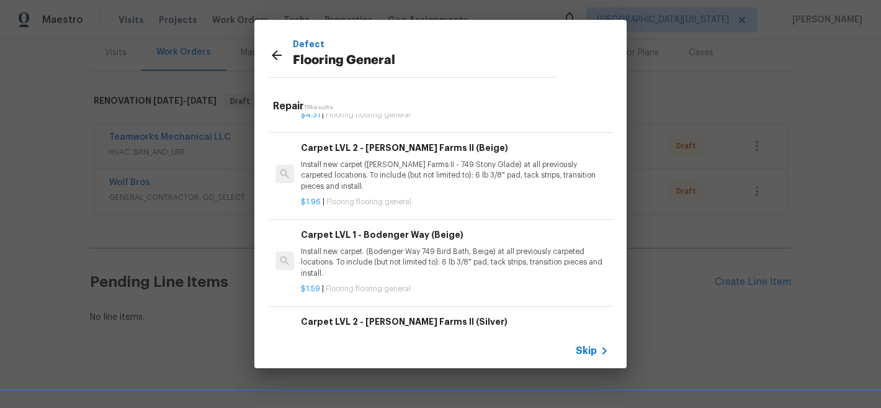
click at [416, 253] on p "Install new carpet. (Bodenger Way 749 Bird Bath, Beige) at all previously carpe…" at bounding box center [455, 262] width 308 height 32
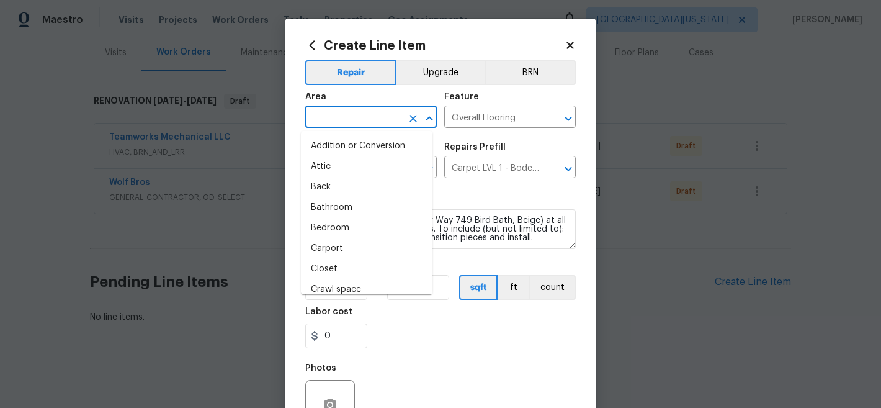
click at [364, 117] on input "text" at bounding box center [353, 118] width 97 height 19
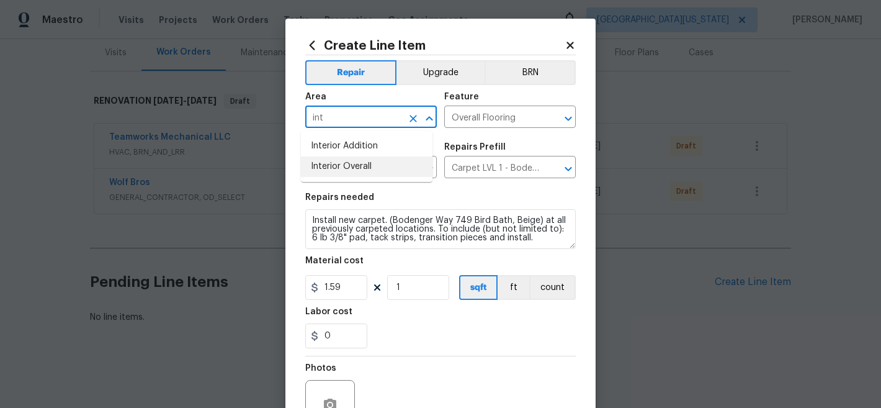
click at [332, 164] on li "Interior Overall" at bounding box center [367, 166] width 132 height 20
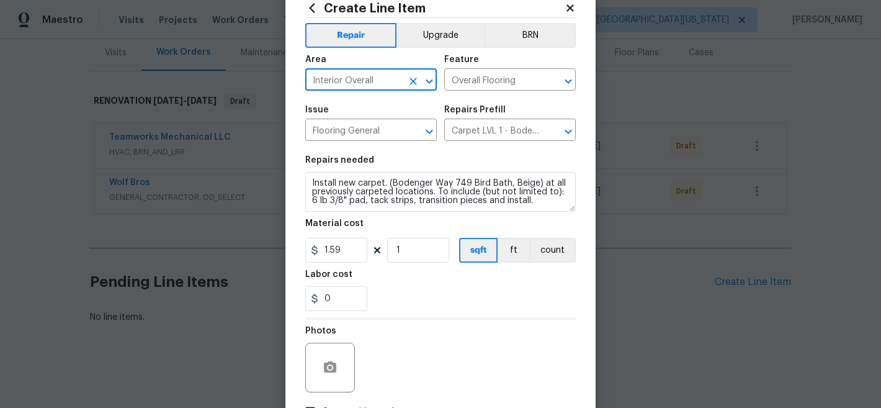
scroll to position [36, 0]
type input "Interior Overall"
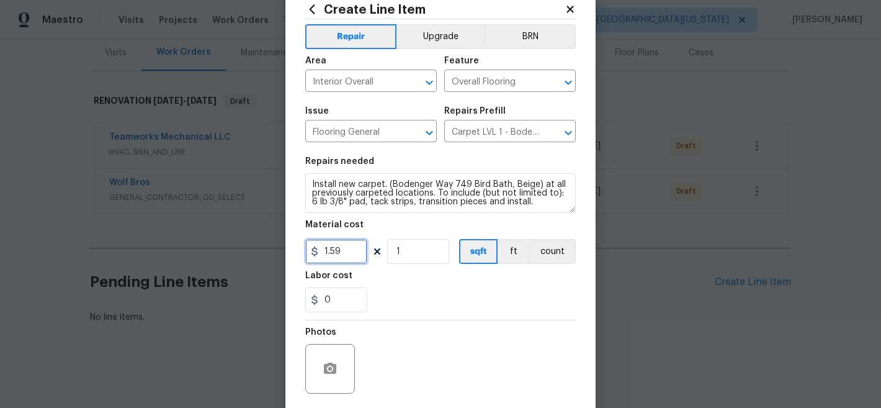
click at [336, 253] on input "1.59" at bounding box center [336, 251] width 62 height 25
type input "3500"
click at [467, 332] on div "Photos" at bounding box center [440, 360] width 271 height 81
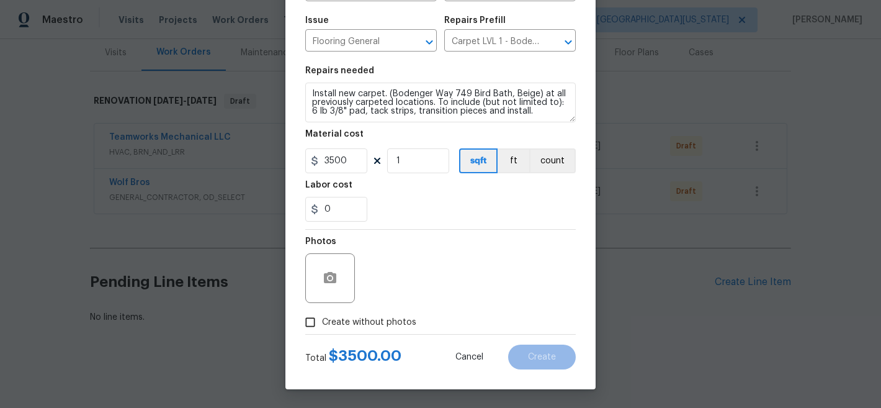
click at [358, 318] on span "Create without photos" at bounding box center [369, 322] width 94 height 13
click at [322, 318] on input "Create without photos" at bounding box center [311, 322] width 24 height 24
checkbox input "true"
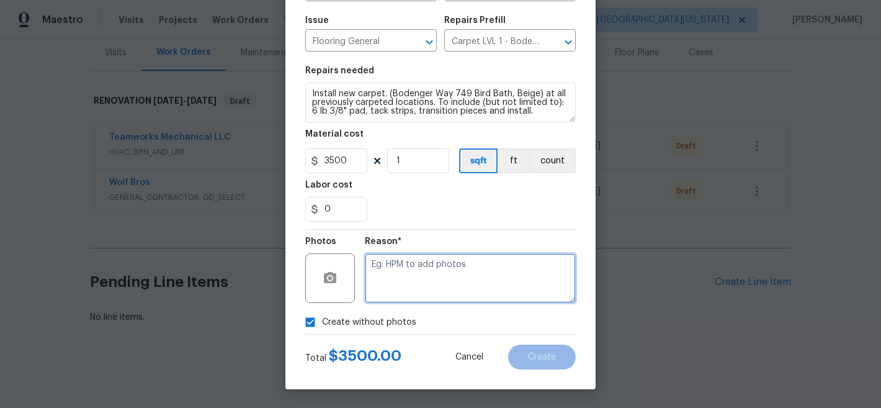
click at [466, 270] on textarea at bounding box center [470, 278] width 211 height 50
type textarea "Later"
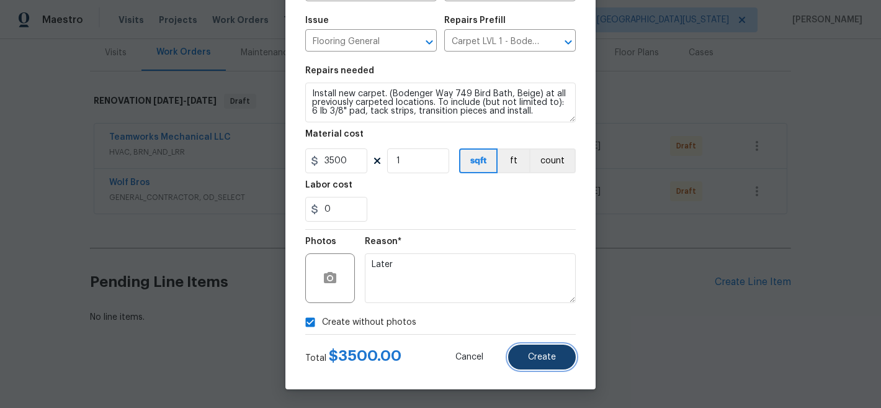
click at [531, 356] on span "Create" at bounding box center [542, 356] width 28 height 9
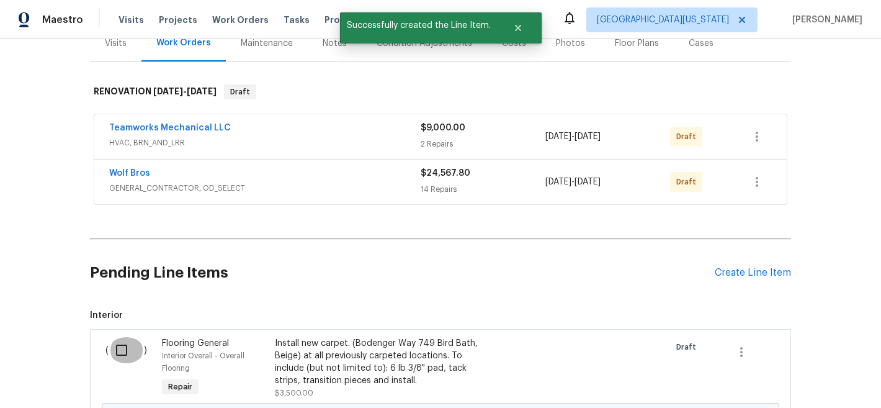
click at [126, 353] on input "checkbox" at bounding box center [126, 350] width 35 height 26
checkbox input "true"
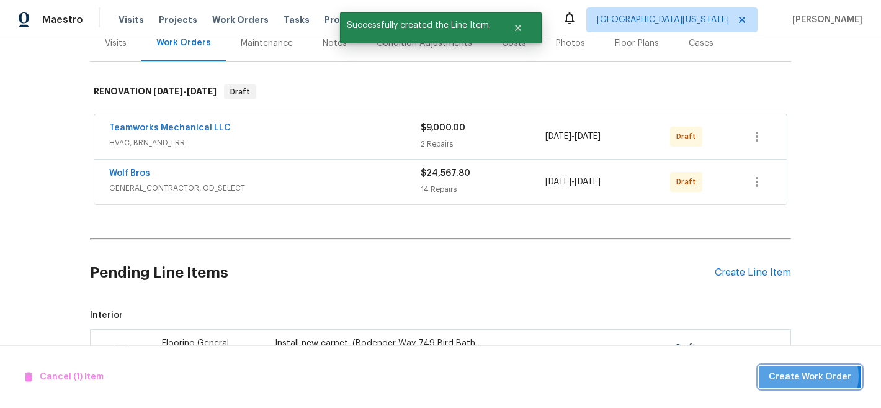
click at [812, 375] on span "Create Work Order" at bounding box center [810, 377] width 83 height 16
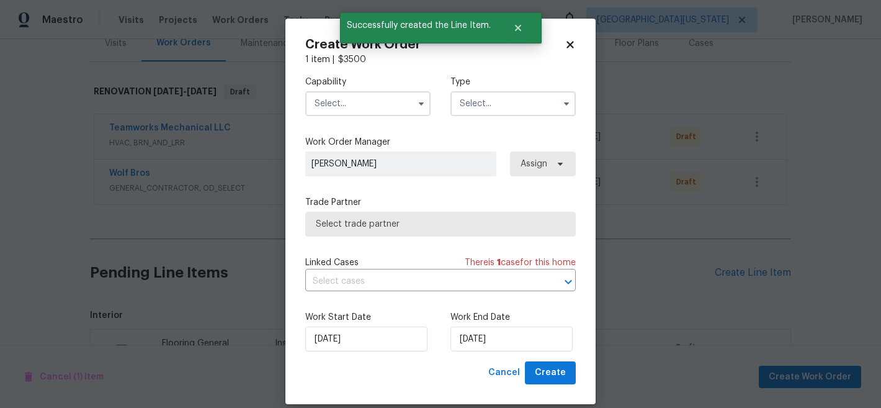
click at [341, 103] on input "text" at bounding box center [367, 103] width 125 height 25
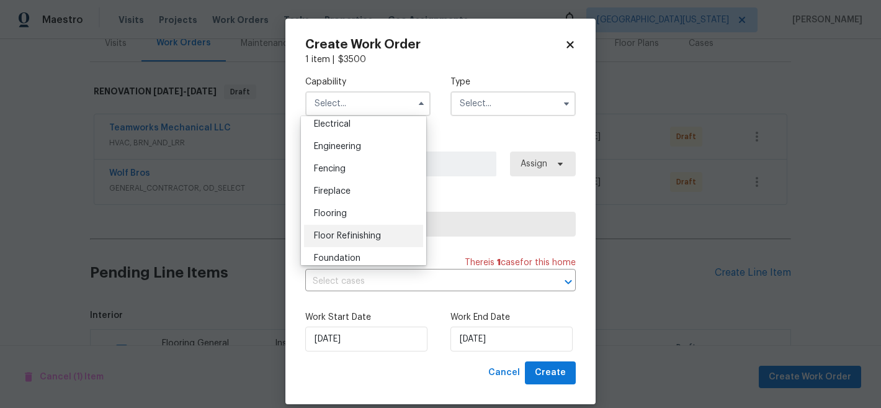
scroll to position [401, 0]
click at [351, 222] on div "Flooring" at bounding box center [363, 211] width 119 height 22
type input "Flooring"
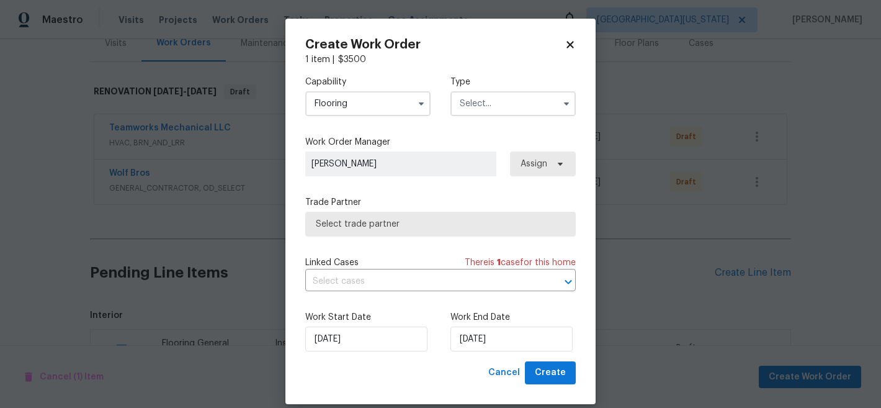
click at [511, 102] on input "text" at bounding box center [513, 103] width 125 height 25
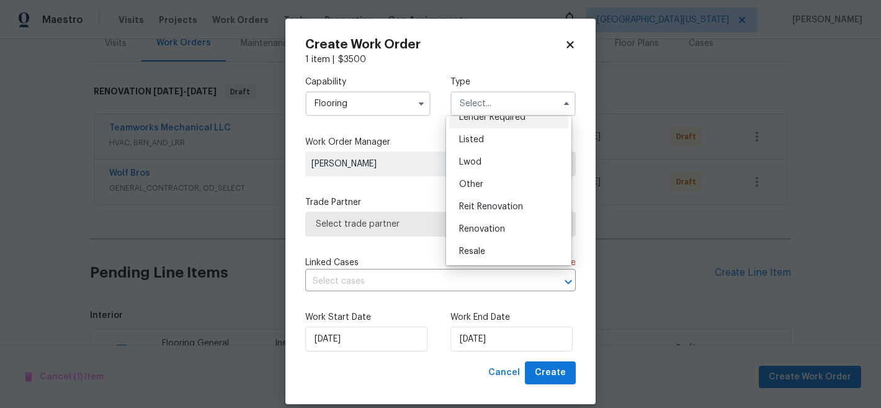
scroll to position [148, 0]
click at [508, 185] on div "Renovation" at bounding box center [508, 184] width 119 height 22
type input "Renovation"
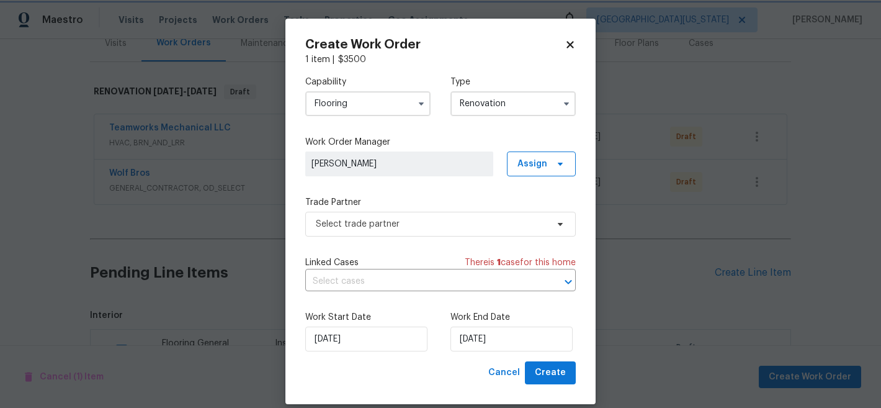
scroll to position [0, 0]
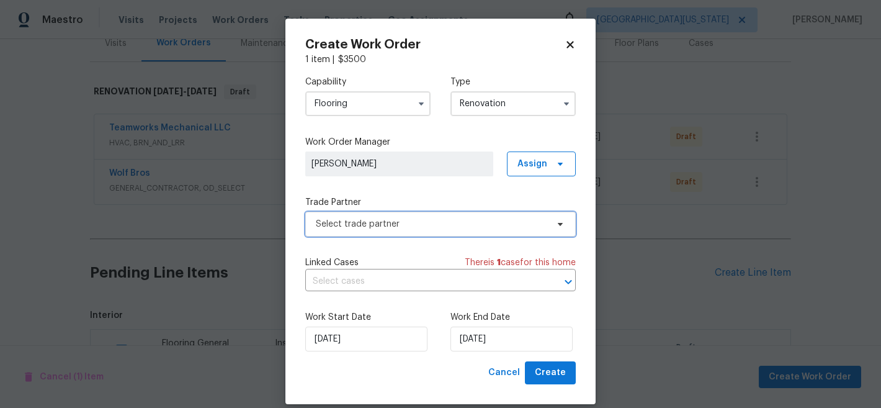
click at [375, 227] on span "Select trade partner" at bounding box center [431, 224] width 231 height 12
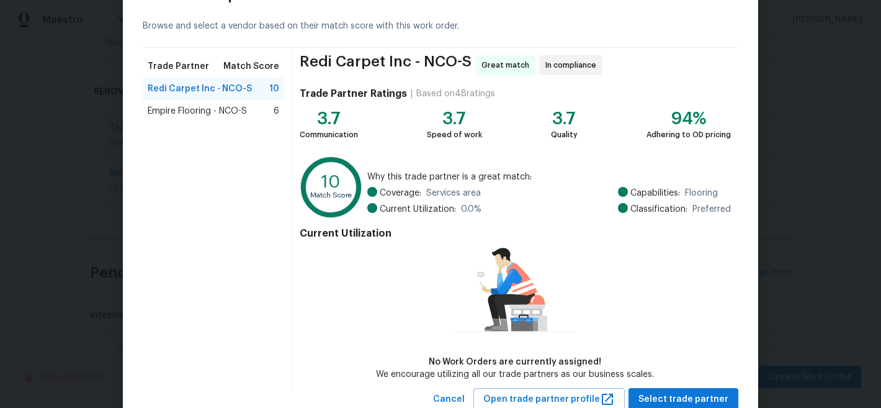
scroll to position [89, 0]
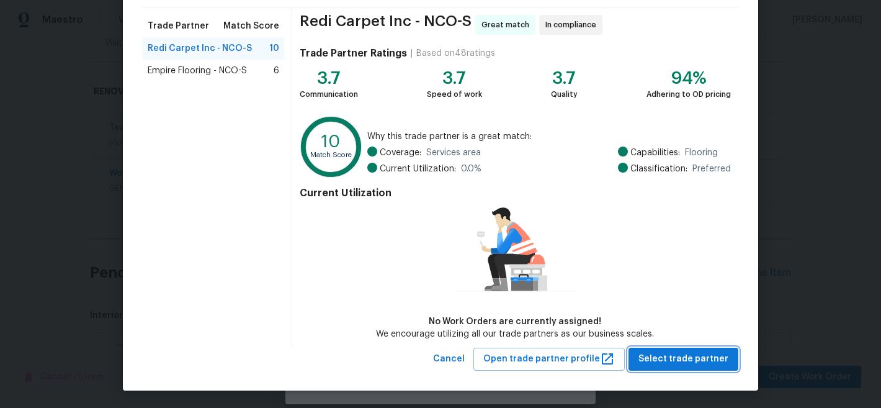
click at [667, 348] on button "Select trade partner" at bounding box center [684, 359] width 110 height 23
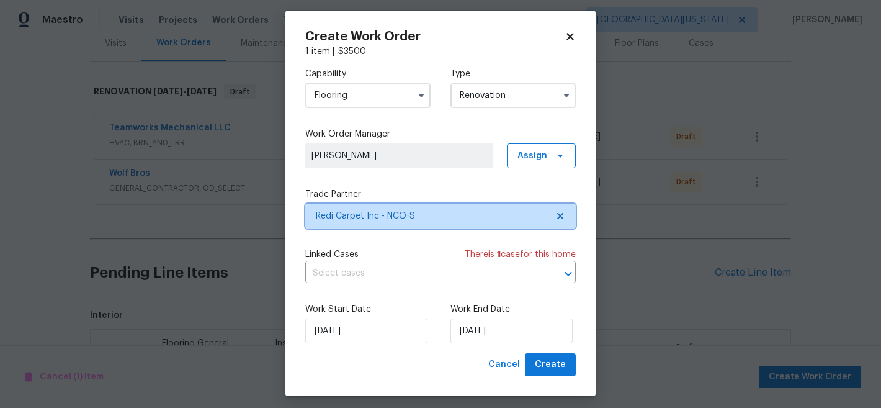
scroll to position [15, 0]
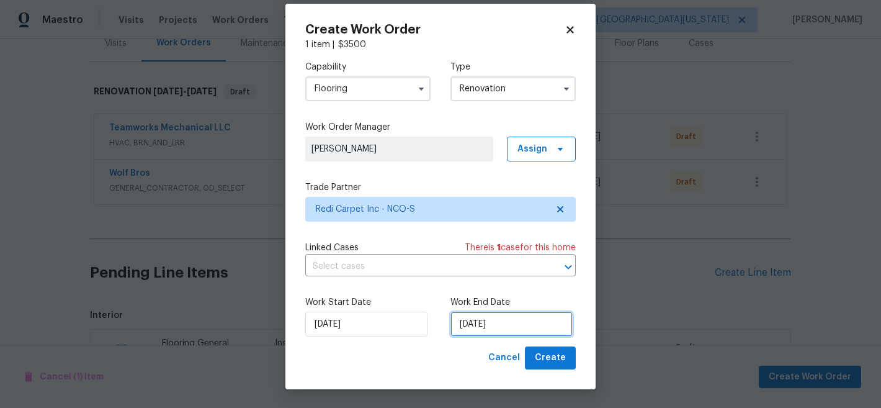
click at [483, 330] on input "[DATE]" at bounding box center [512, 324] width 122 height 25
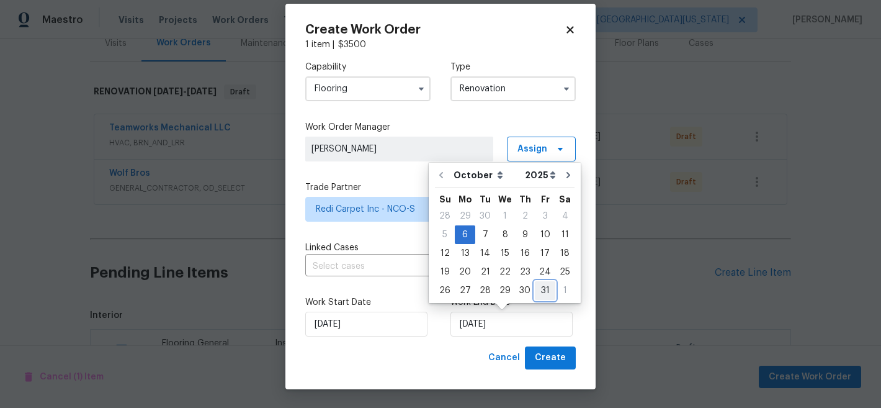
click at [544, 290] on div "31" at bounding box center [545, 290] width 20 height 17
type input "[DATE]"
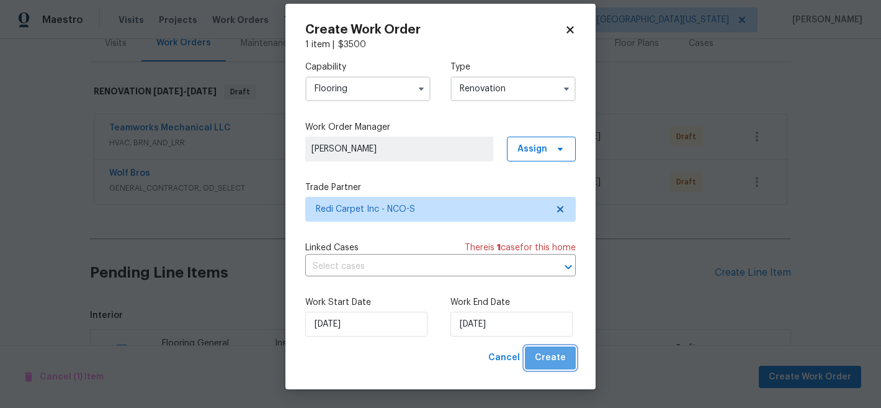
click at [552, 352] on span "Create" at bounding box center [550, 358] width 31 height 16
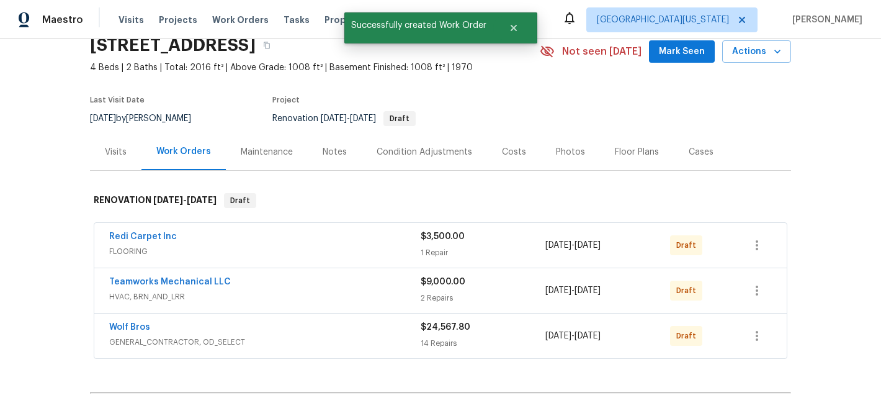
scroll to position [0, 0]
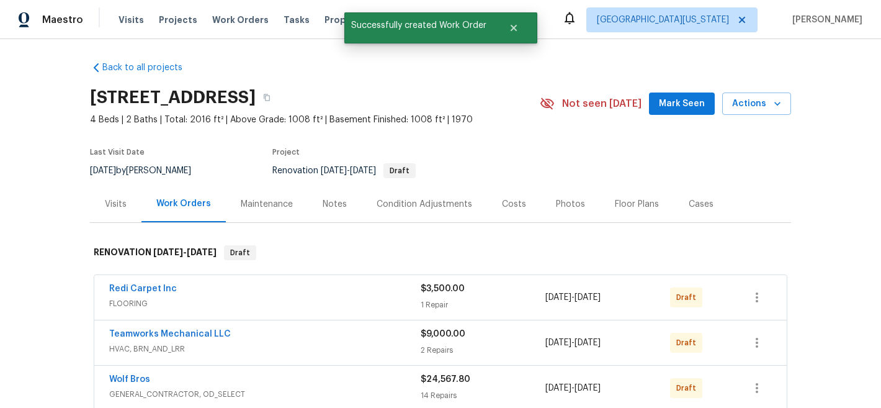
click at [505, 213] on div "Costs" at bounding box center [514, 204] width 54 height 37
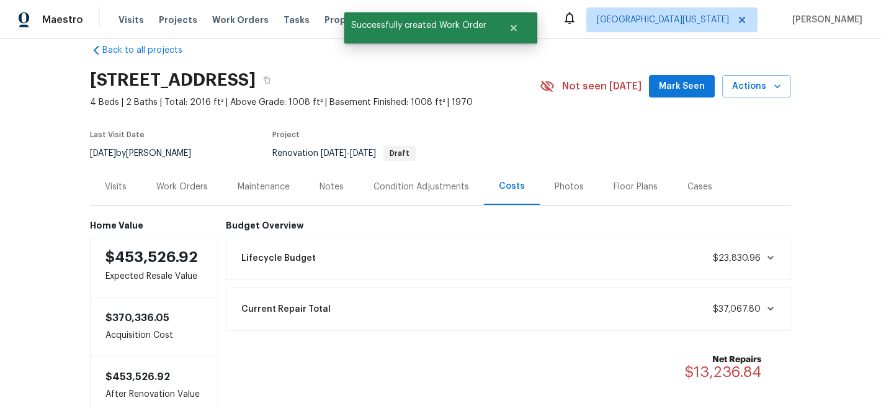
scroll to position [75, 0]
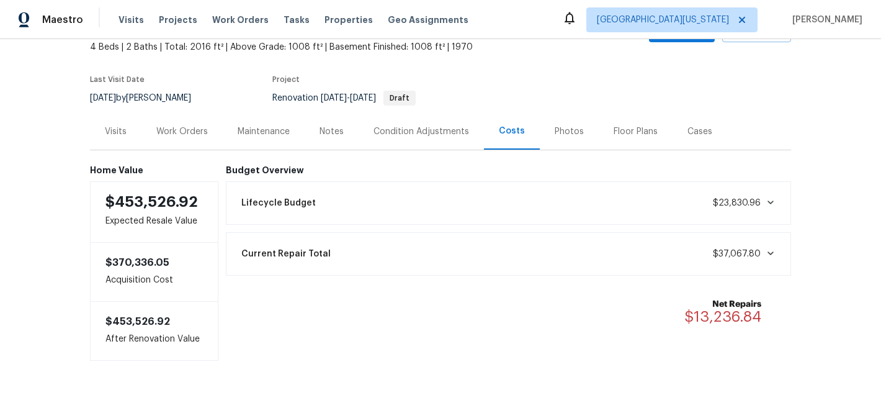
click at [187, 131] on div "Work Orders" at bounding box center [182, 131] width 52 height 12
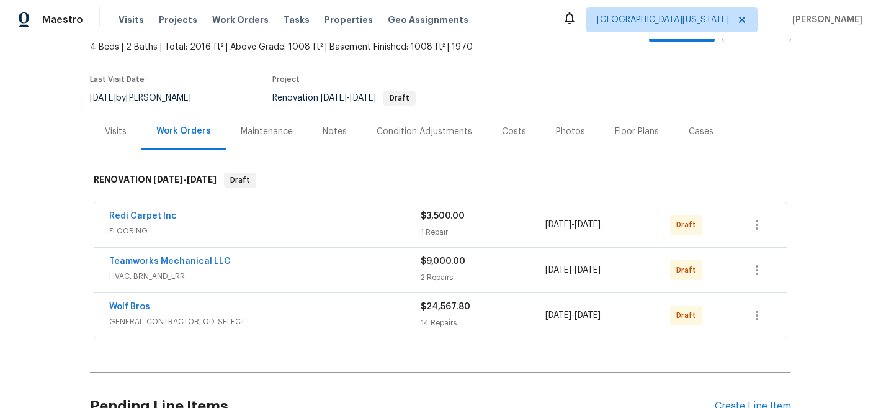
click at [830, 166] on div "Back to all projects 1807 Queens Dr, Longmont, CO 80501 4 Beds | 2 Baths | Tota…" at bounding box center [440, 223] width 881 height 369
click at [332, 132] on div "Notes" at bounding box center [335, 131] width 24 height 12
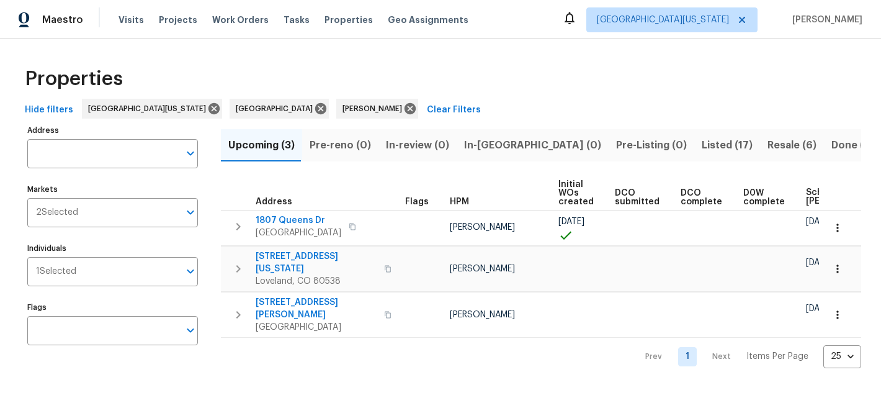
click at [522, 93] on div "Properties" at bounding box center [441, 79] width 842 height 40
click at [531, 66] on div "Properties" at bounding box center [441, 79] width 842 height 40
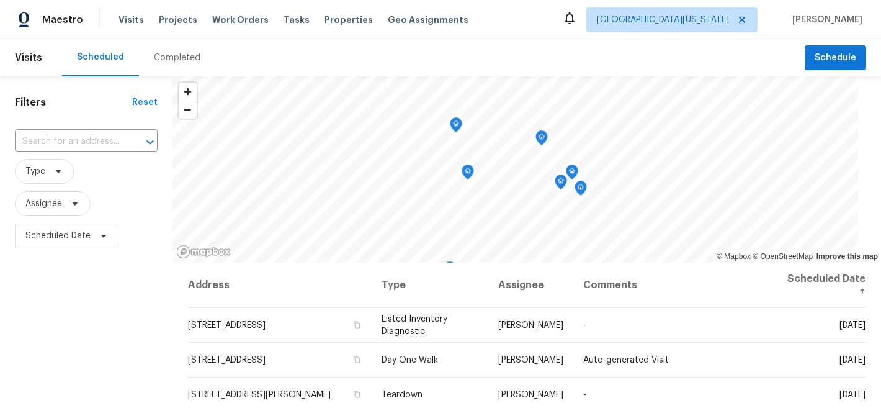
click at [532, 23] on div "Maestro Visits Projects Work Orders Tasks Properties Geo Assignments [GEOGRAPHI…" at bounding box center [440, 19] width 881 height 39
